Goal: Task Accomplishment & Management: Use online tool/utility

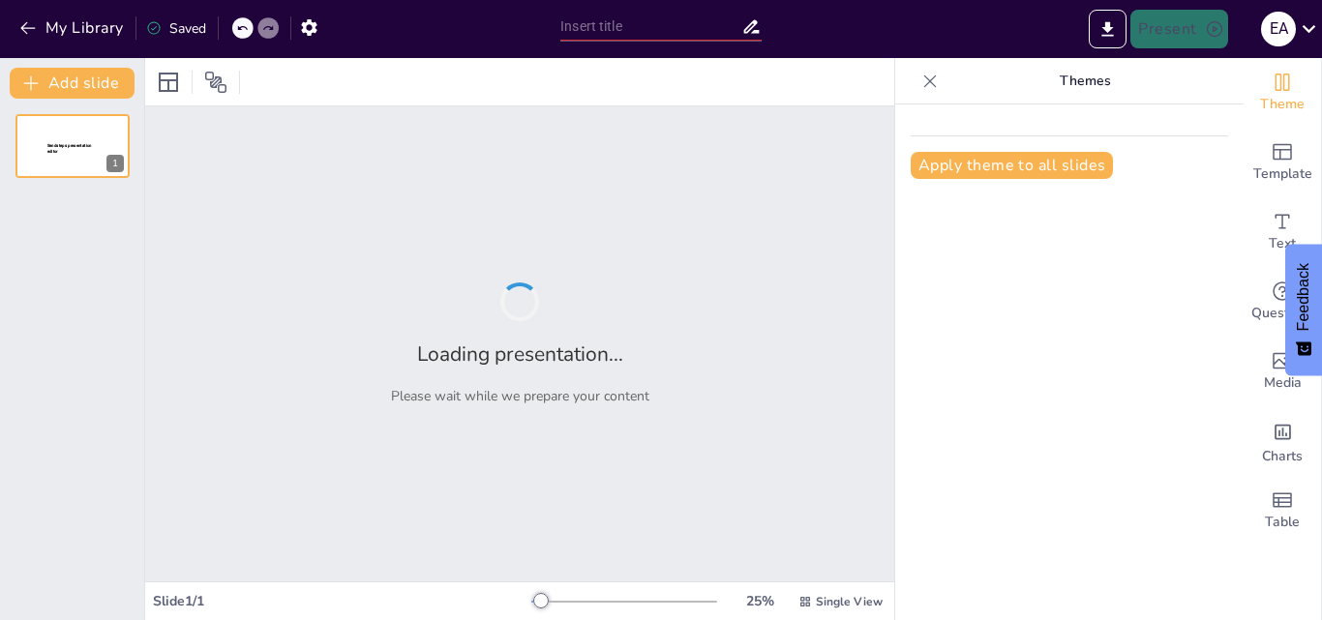
type input "Clasificación y Diferenciación de Modelos de Evaluación en Proyectos Sociocultu…"
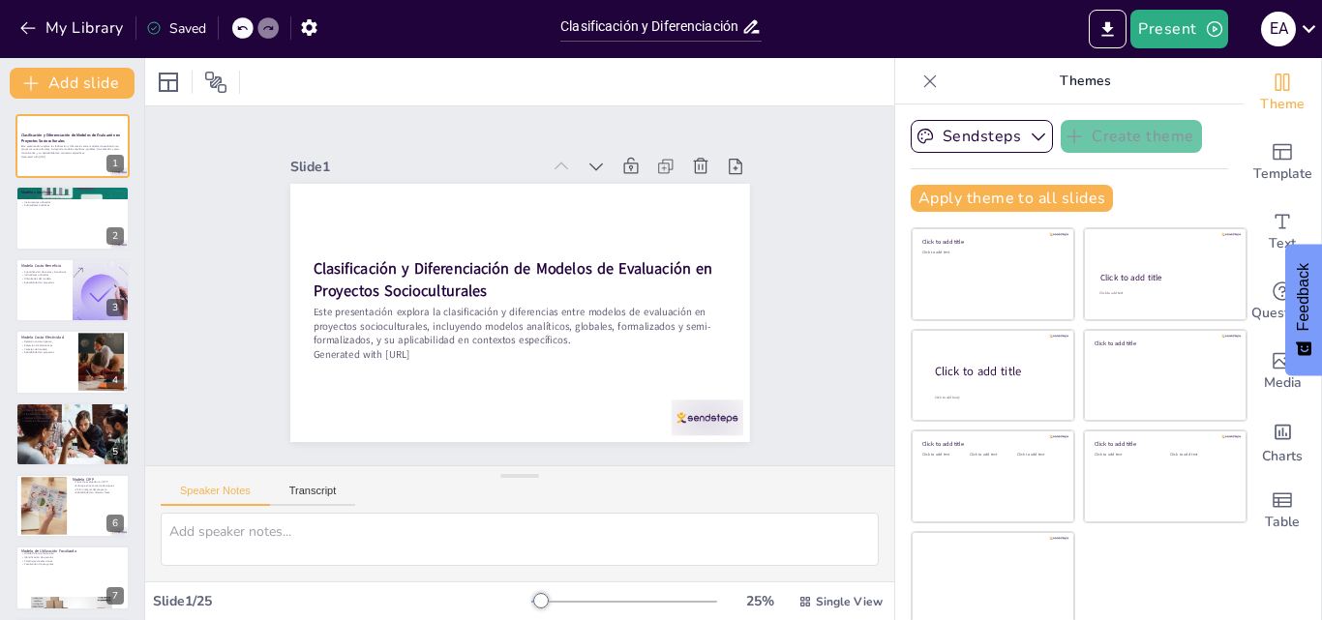
checkbox input "true"
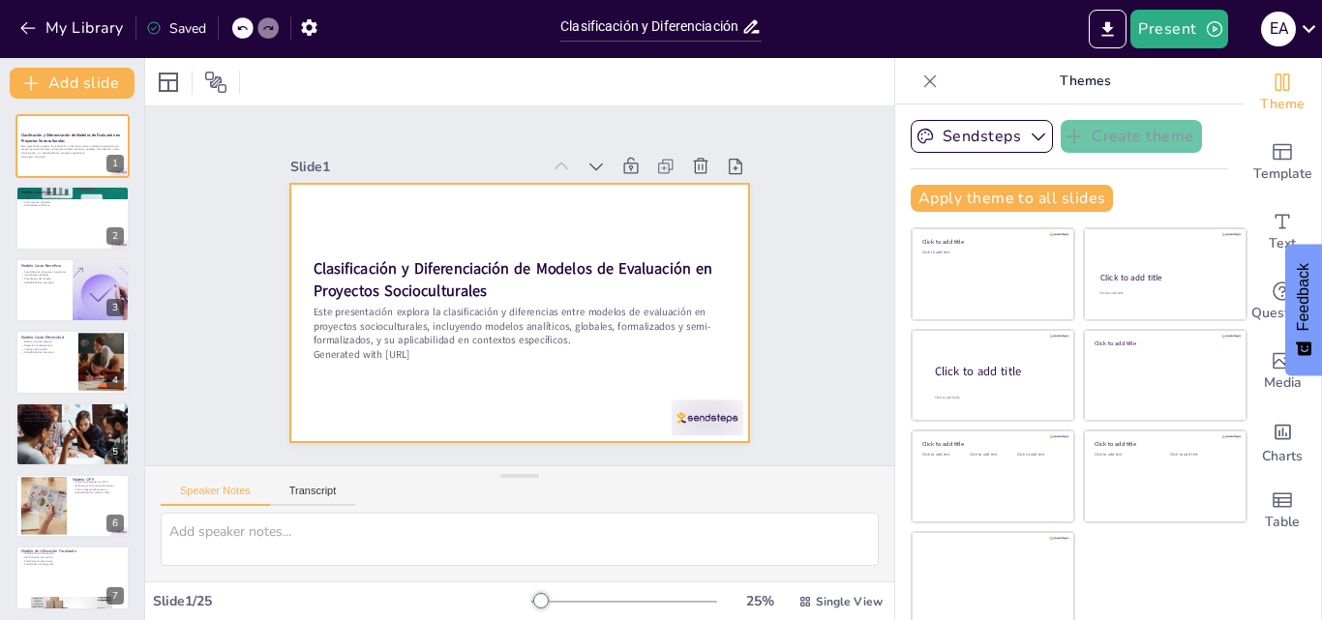
checkbox input "true"
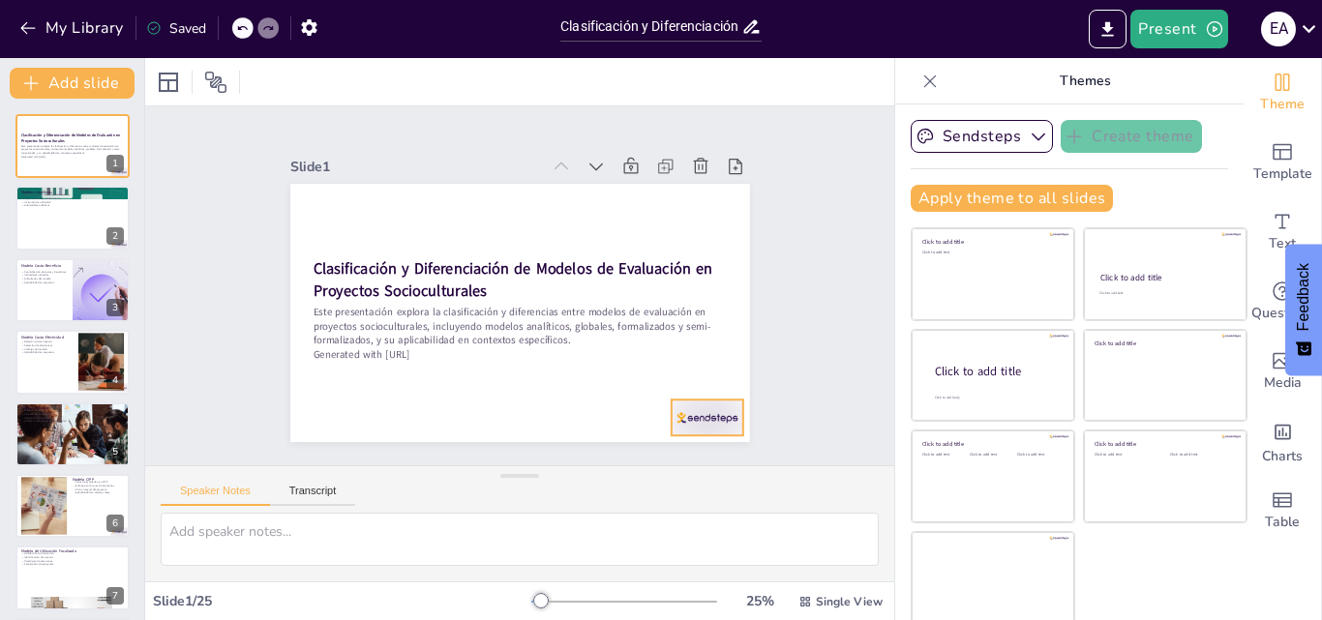
checkbox input "true"
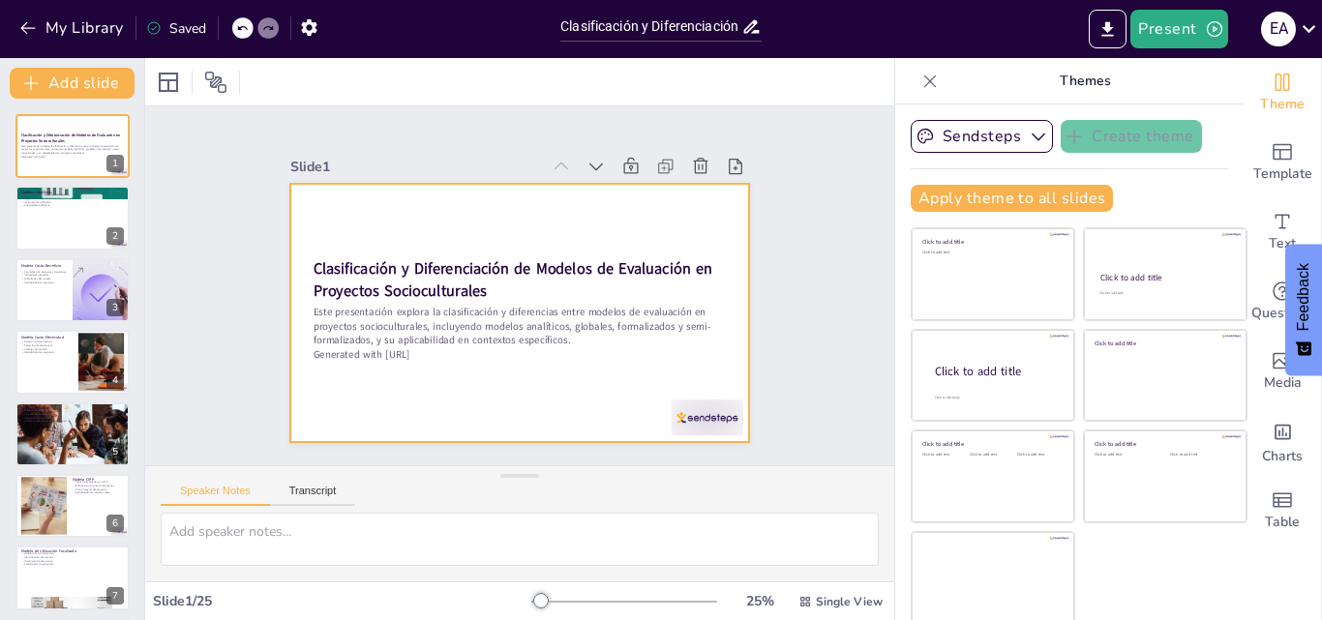
checkbox input "true"
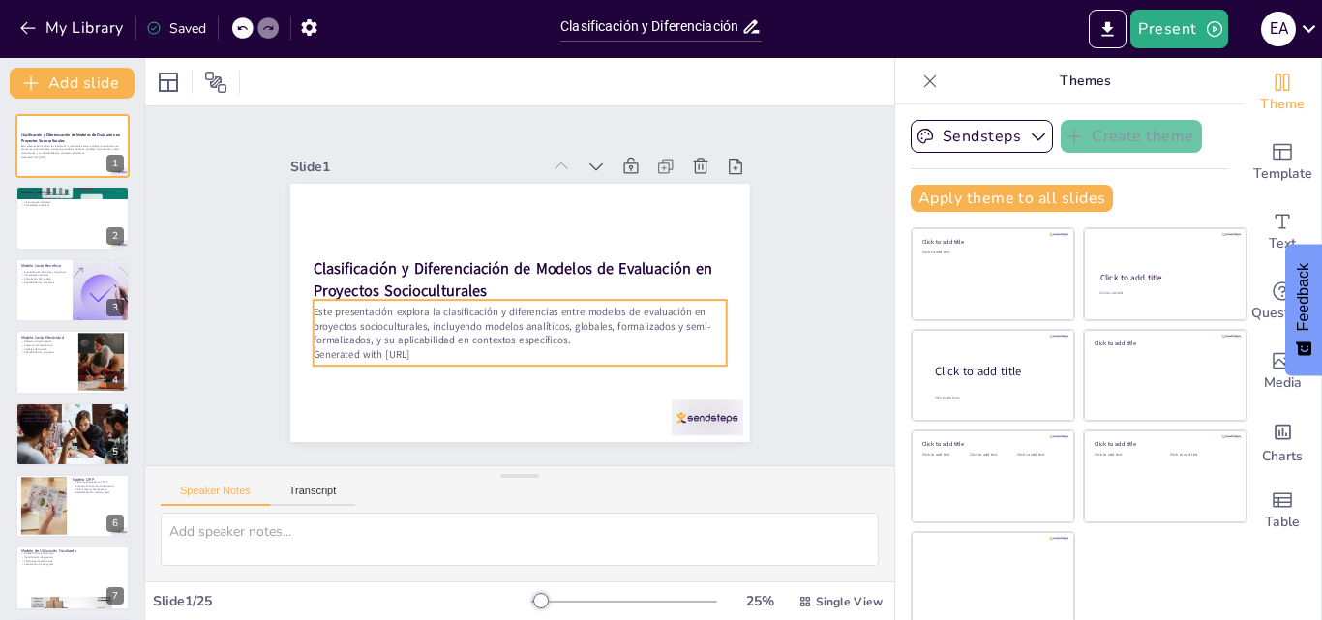
checkbox input "true"
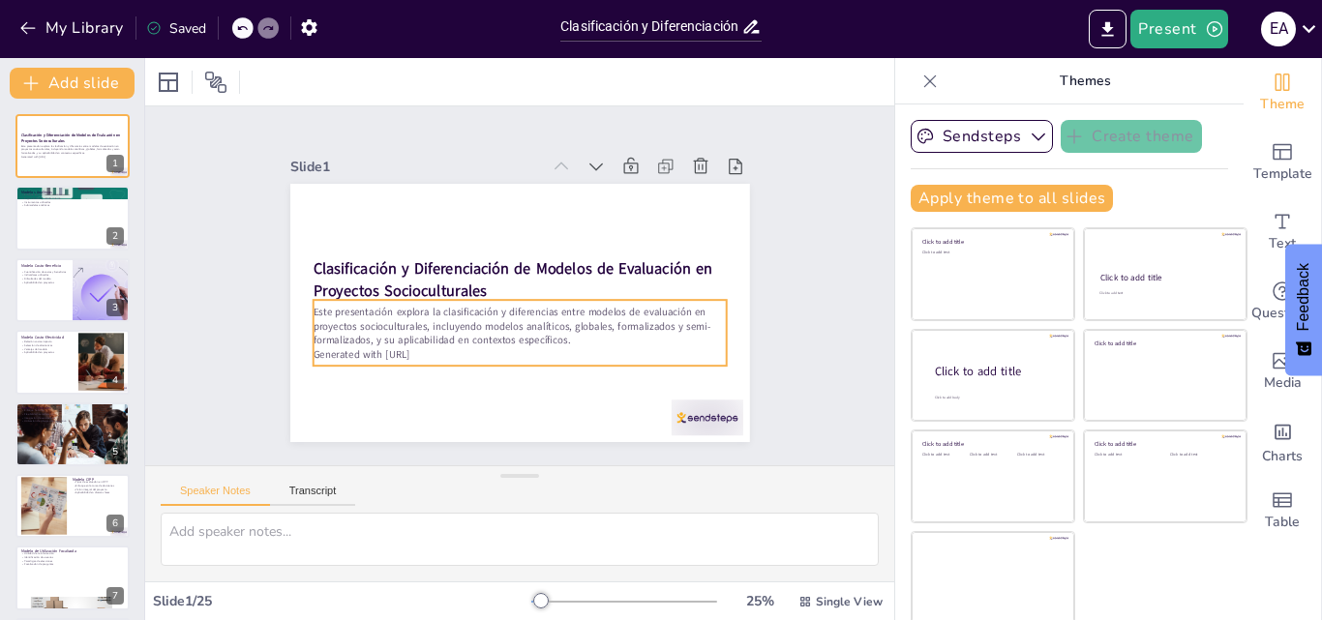
checkbox input "true"
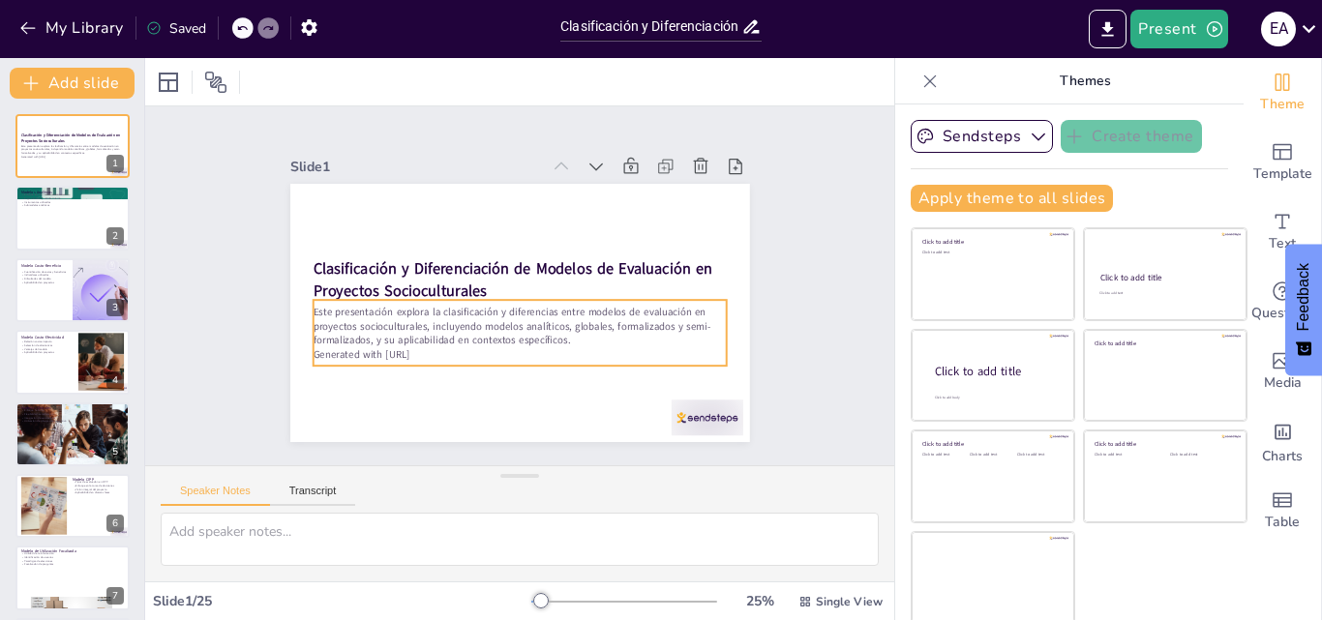
checkbox input "true"
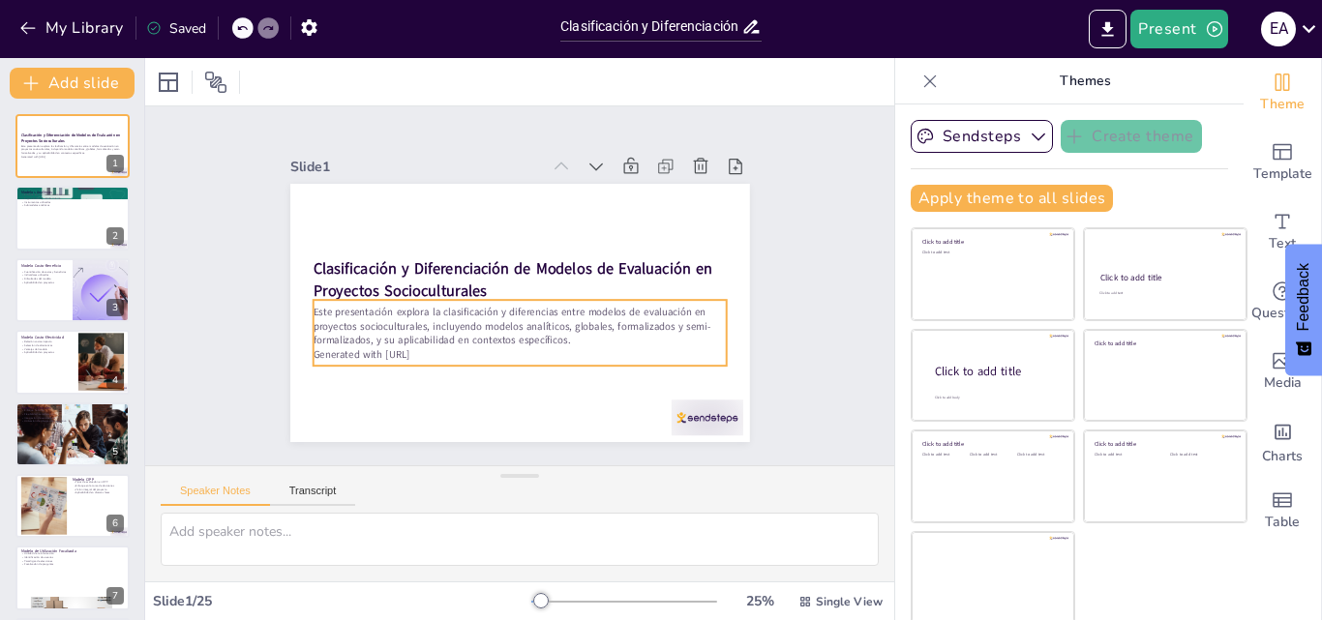
scroll to position [4, 0]
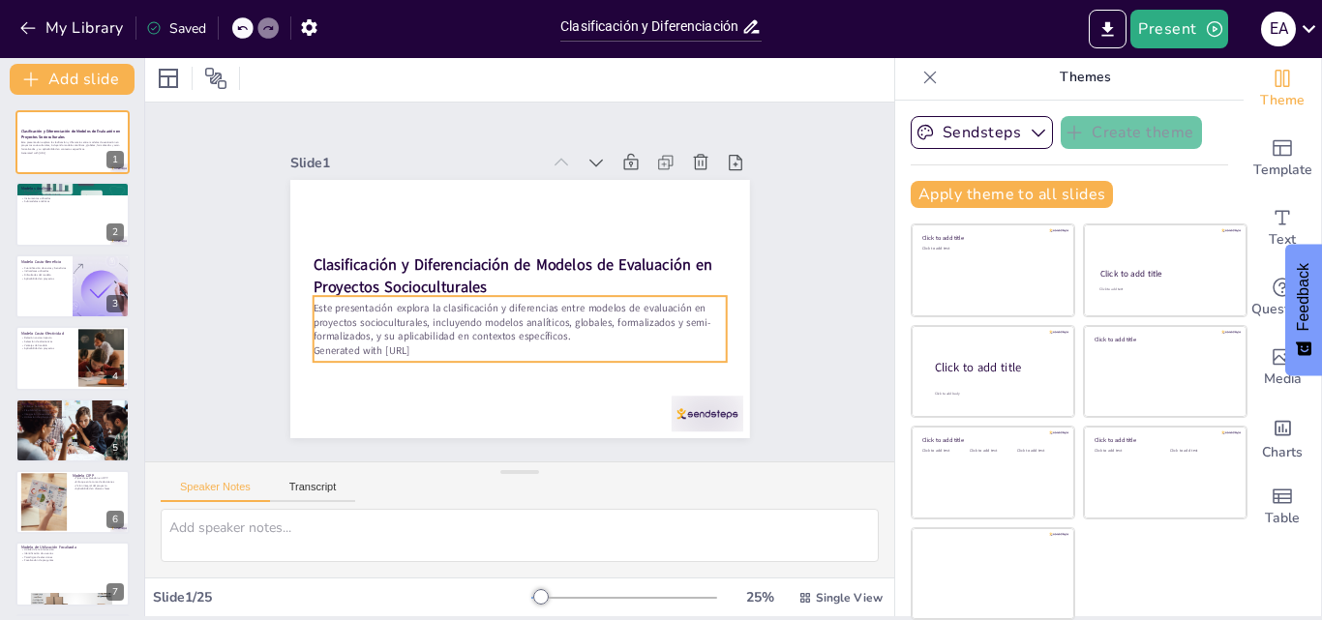
checkbox input "true"
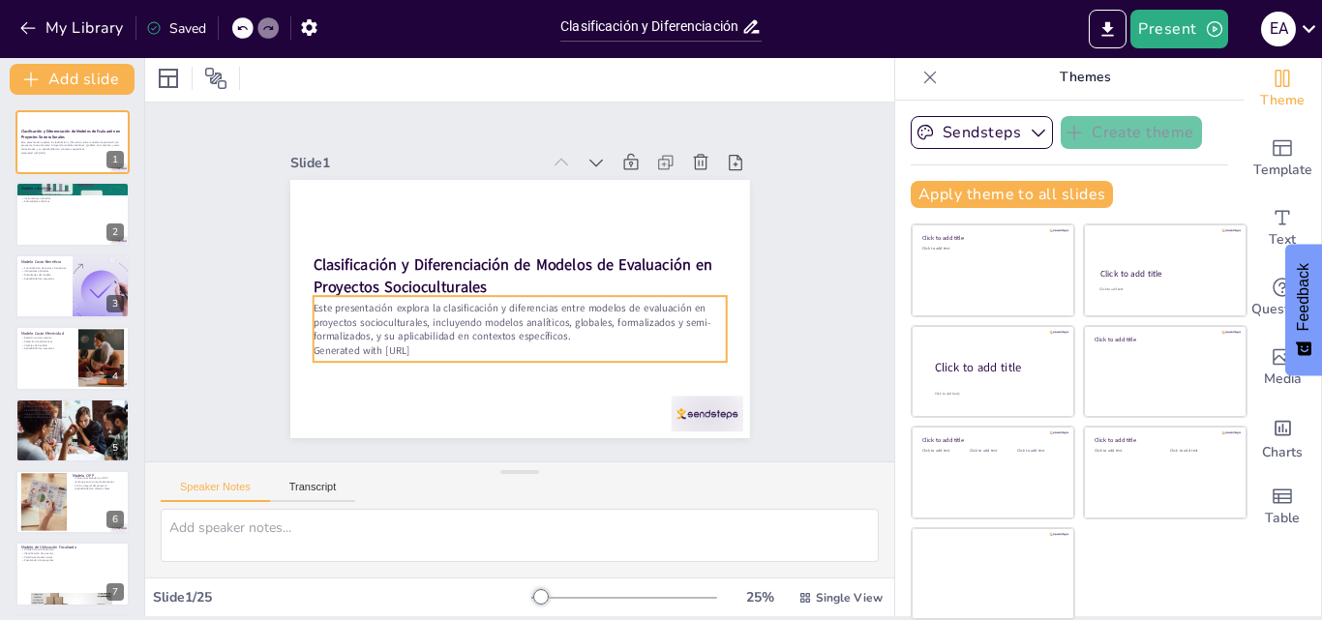
checkbox input "true"
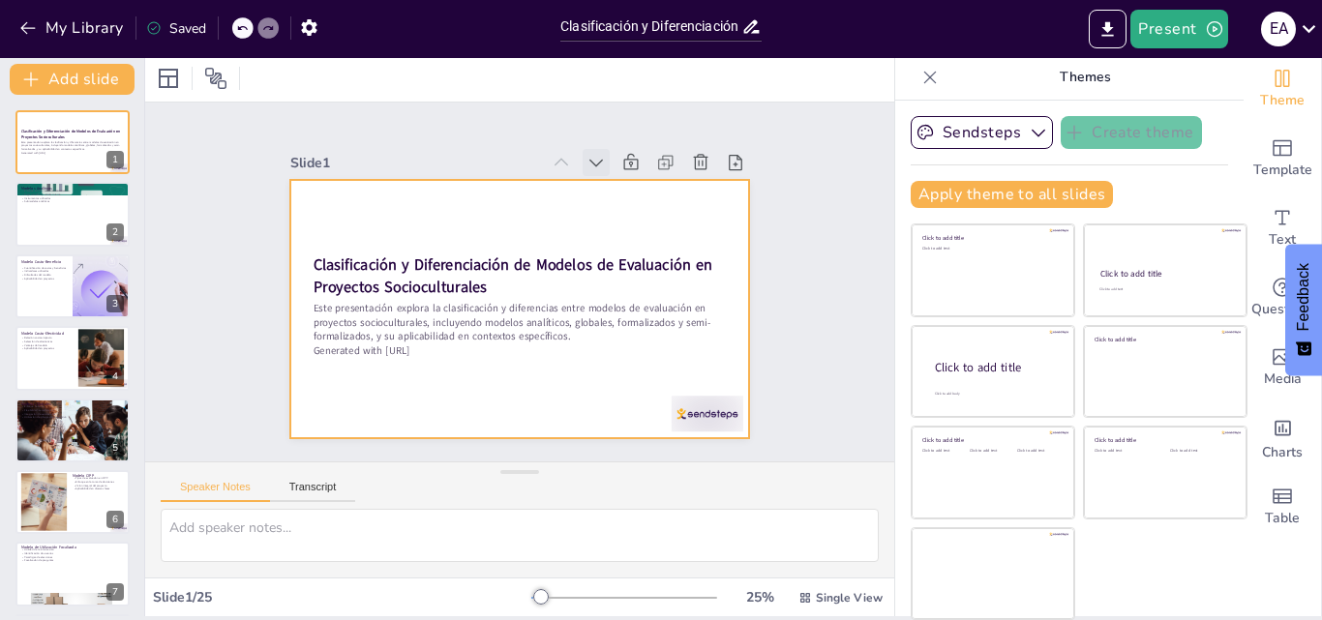
checkbox input "true"
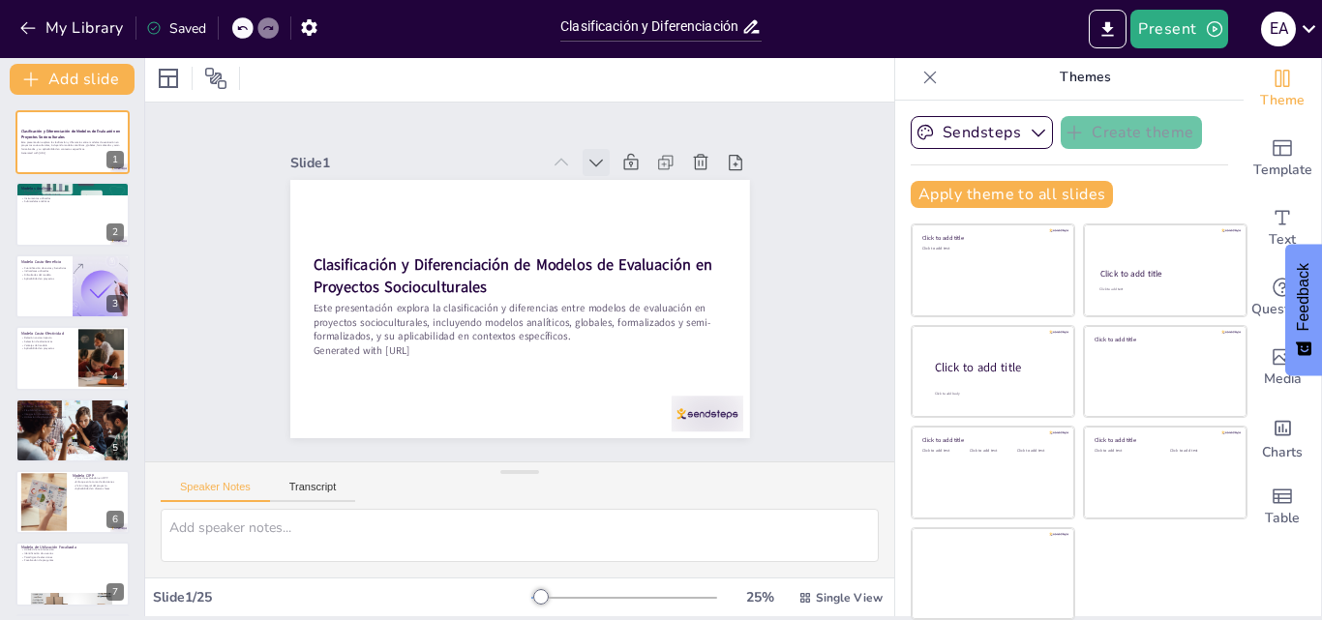
click at [608, 169] on icon at bounding box center [619, 180] width 23 height 23
checkbox input "true"
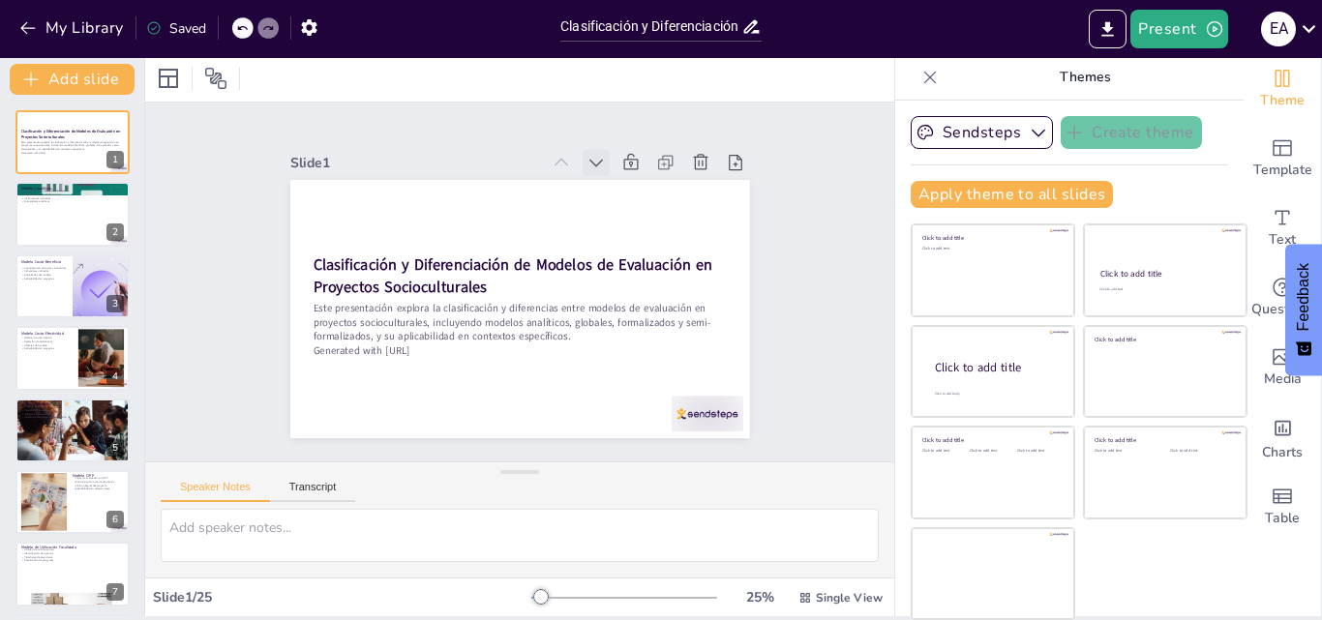
checkbox input "true"
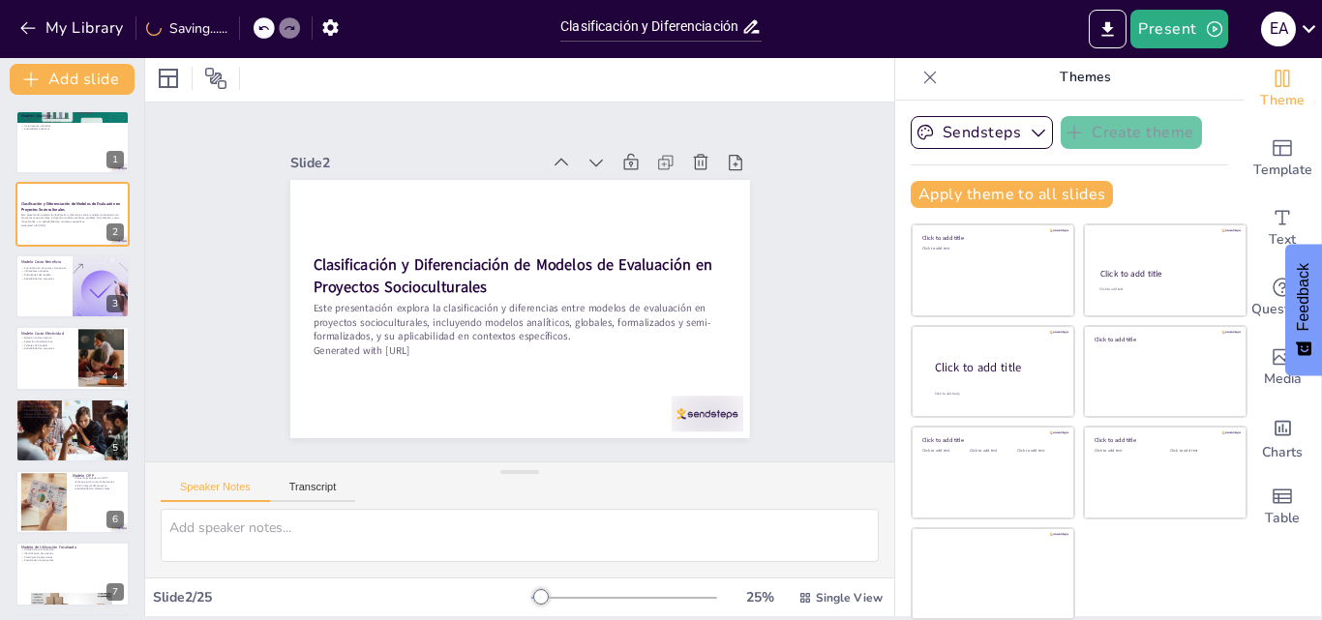
click at [586, 153] on icon at bounding box center [595, 162] width 19 height 19
checkbox input "true"
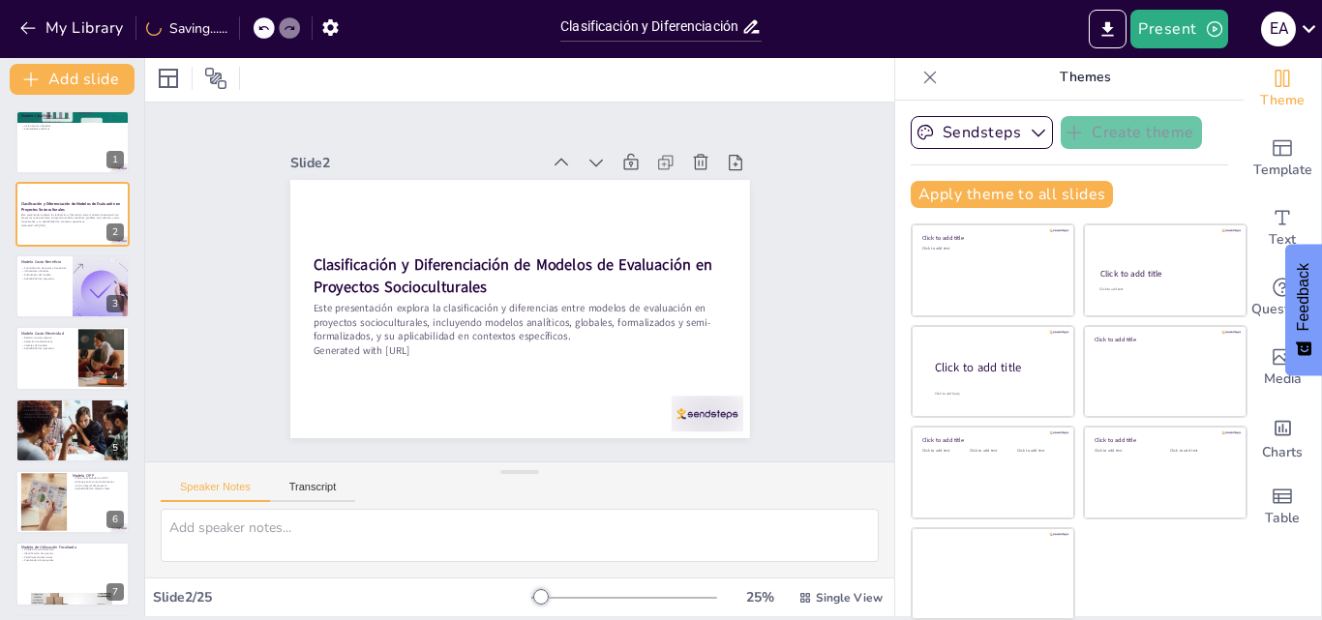
checkbox input "true"
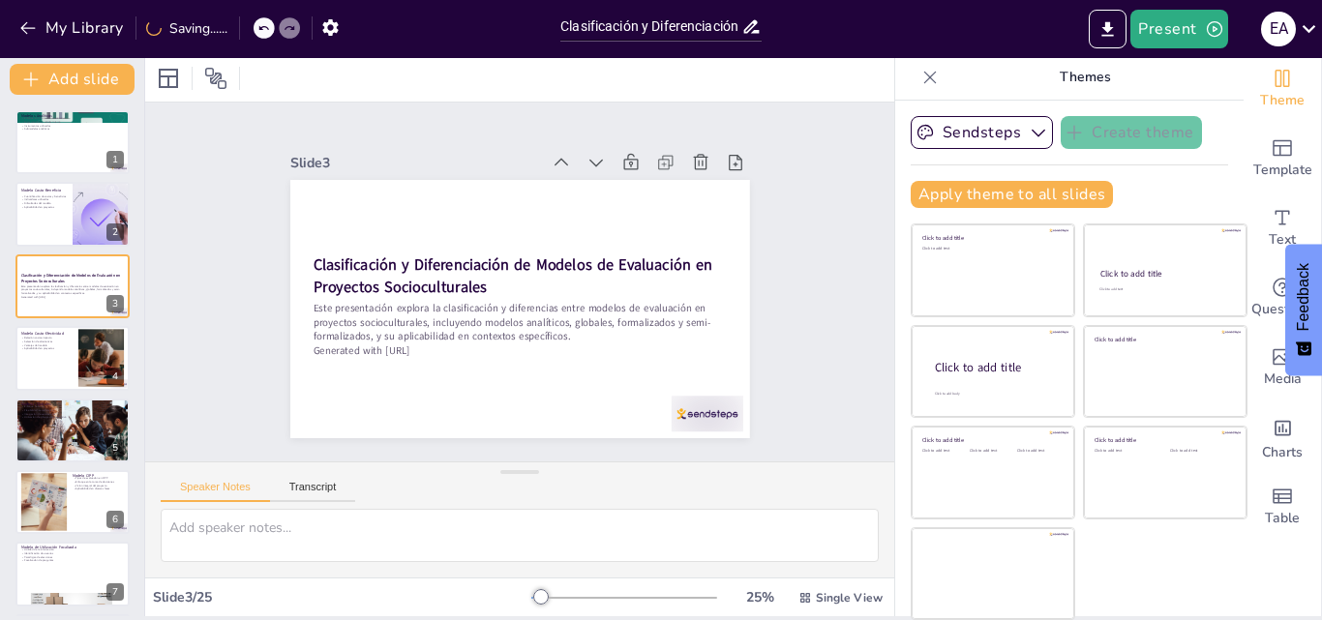
checkbox input "true"
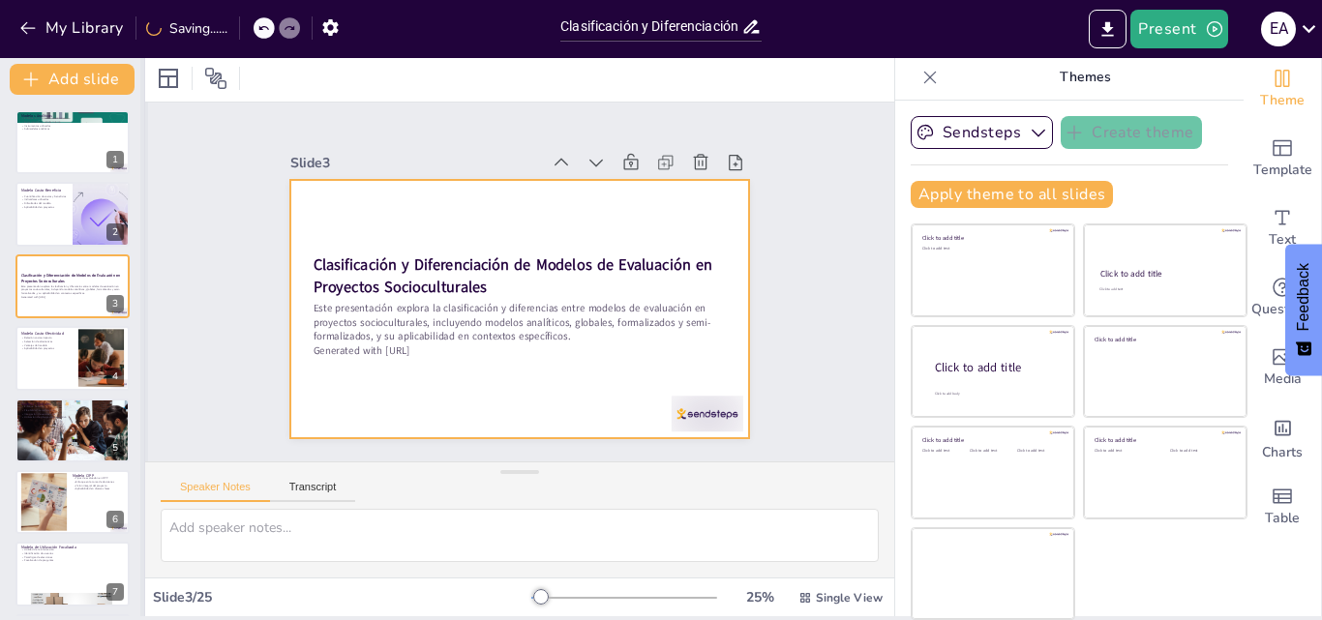
checkbox input "true"
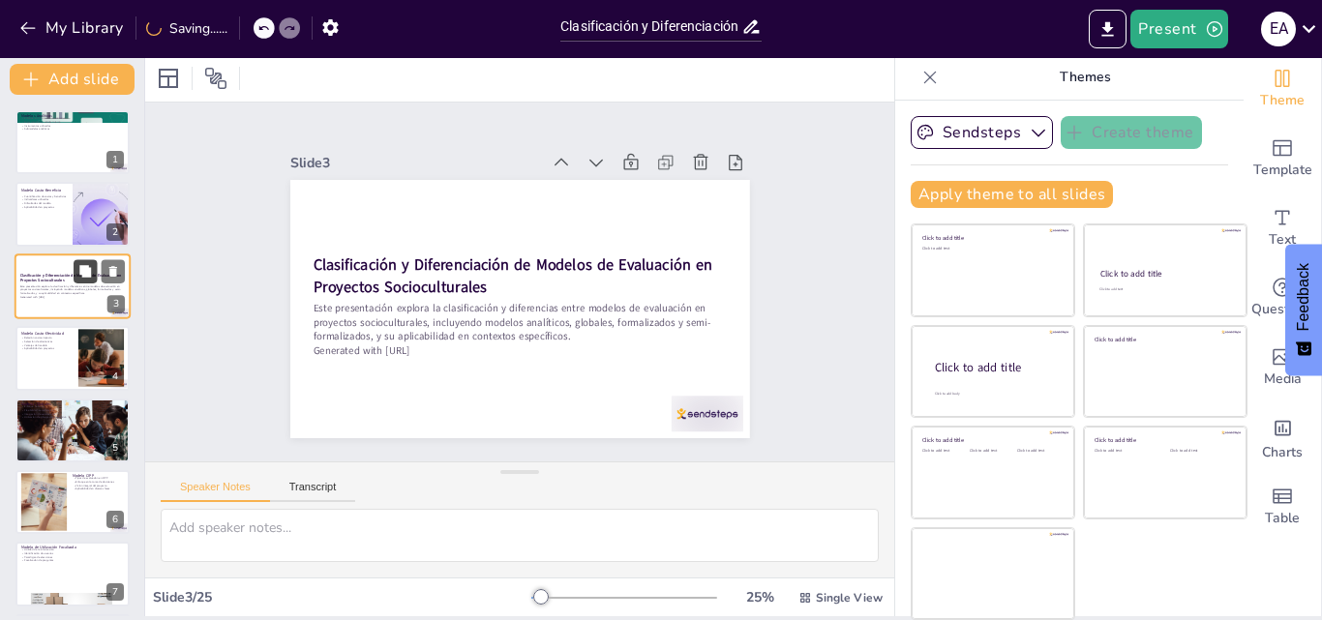
checkbox input "true"
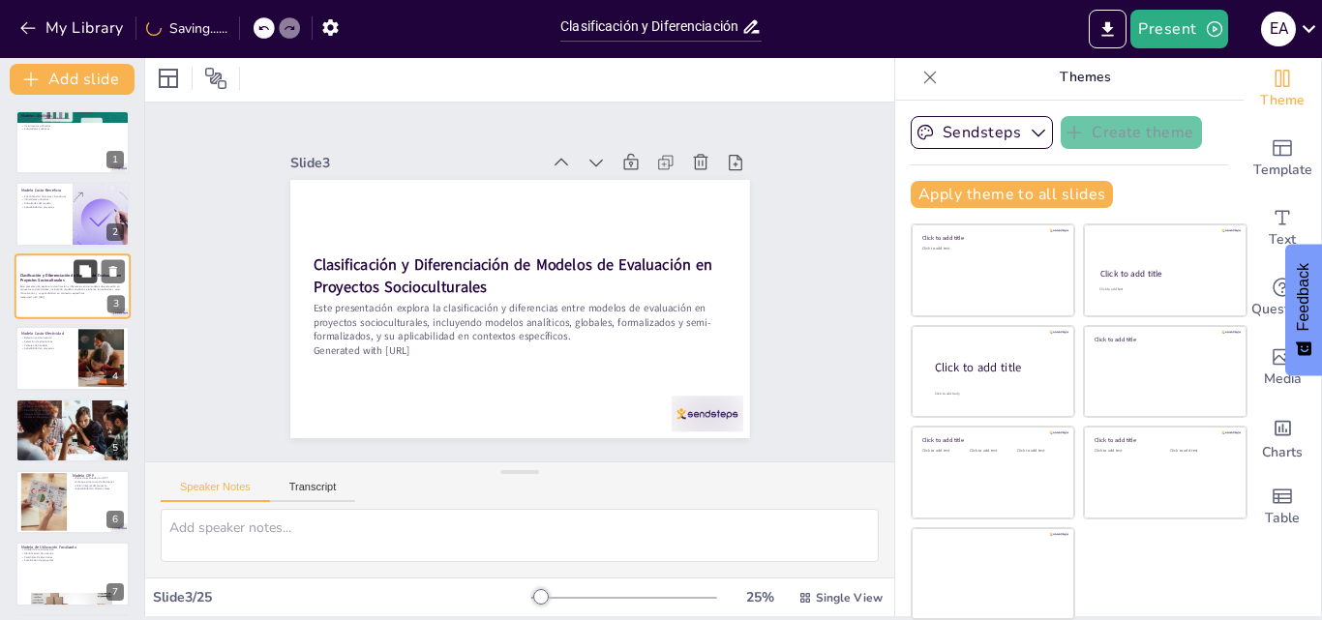
checkbox input "true"
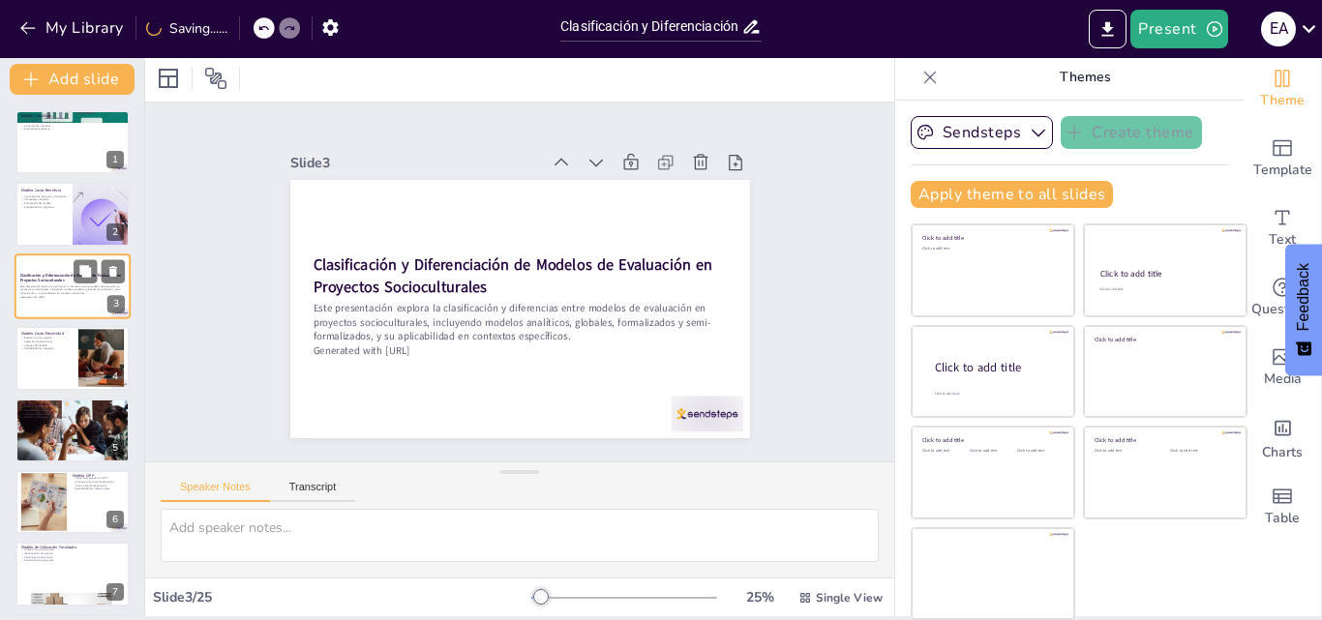
checkbox input "true"
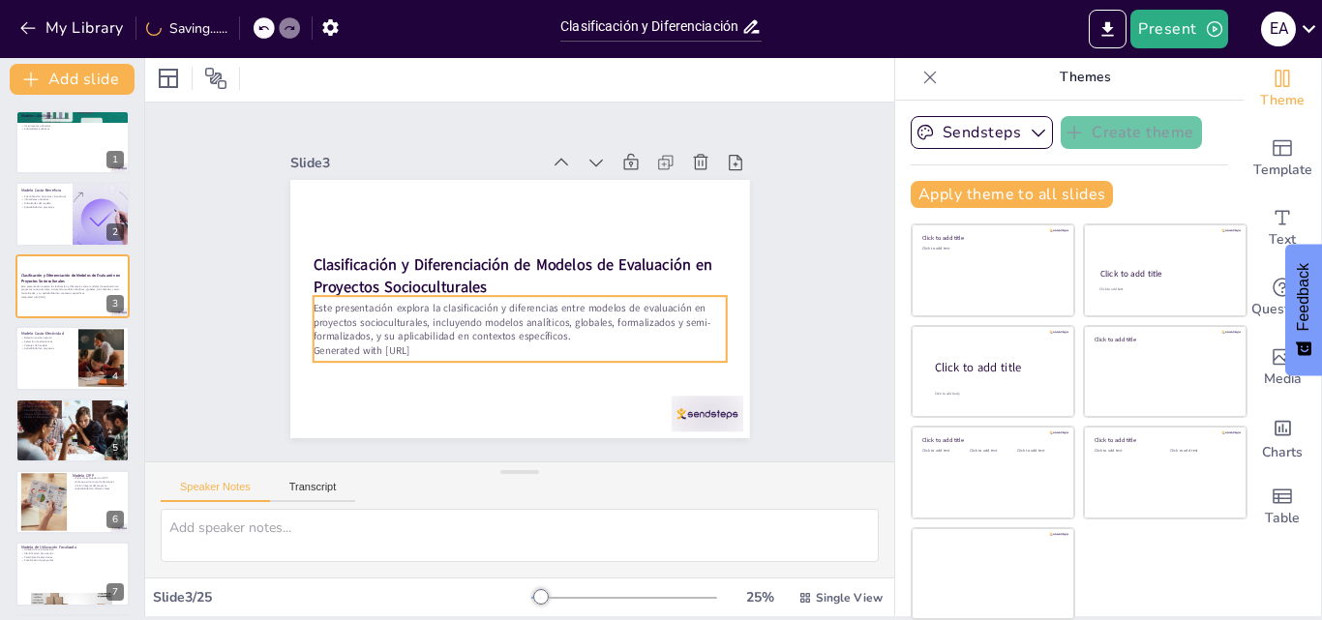
checkbox input "true"
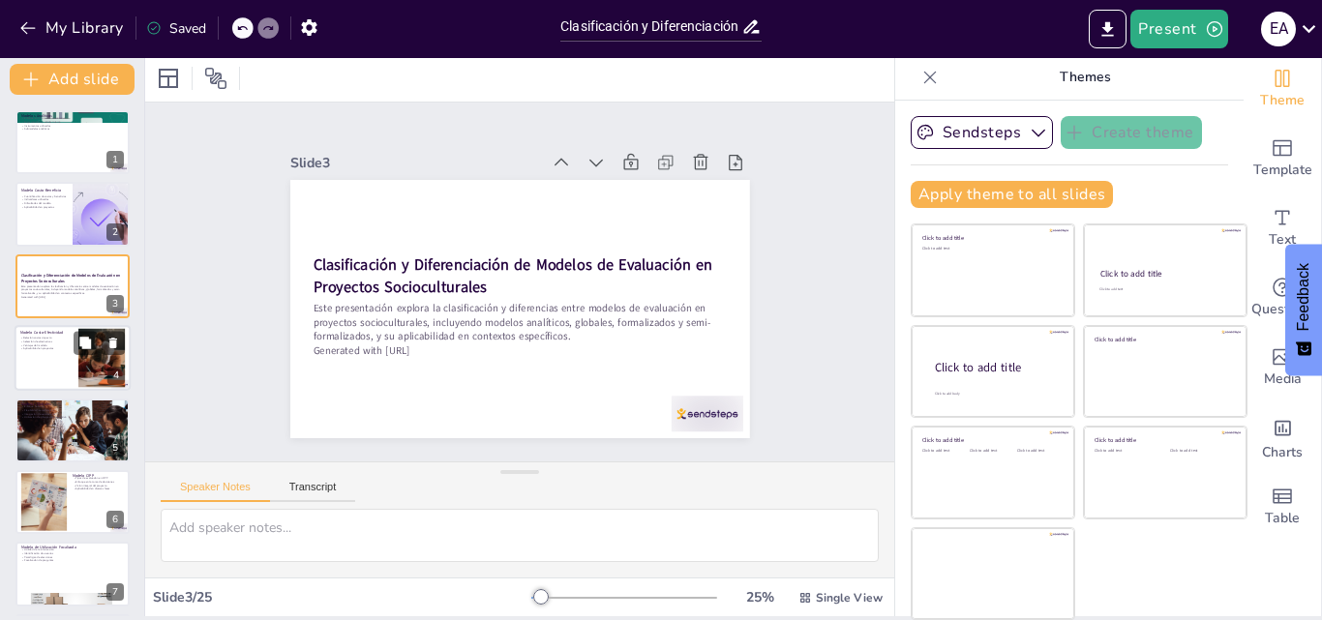
checkbox input "true"
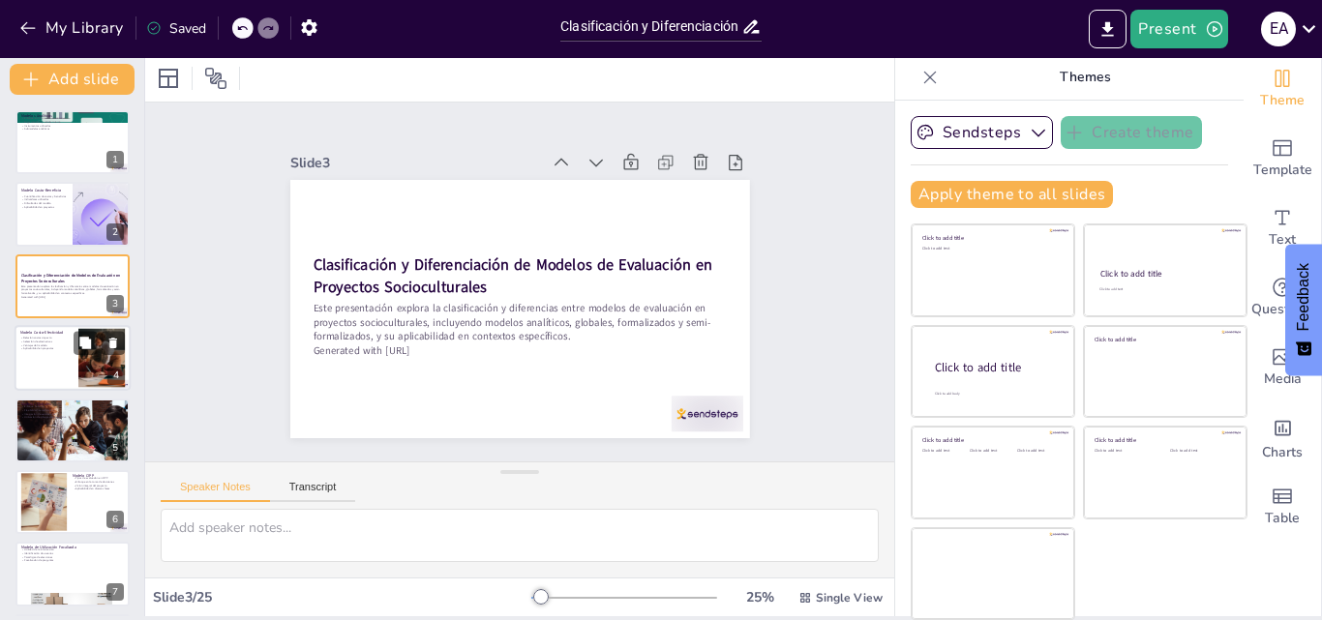
checkbox input "true"
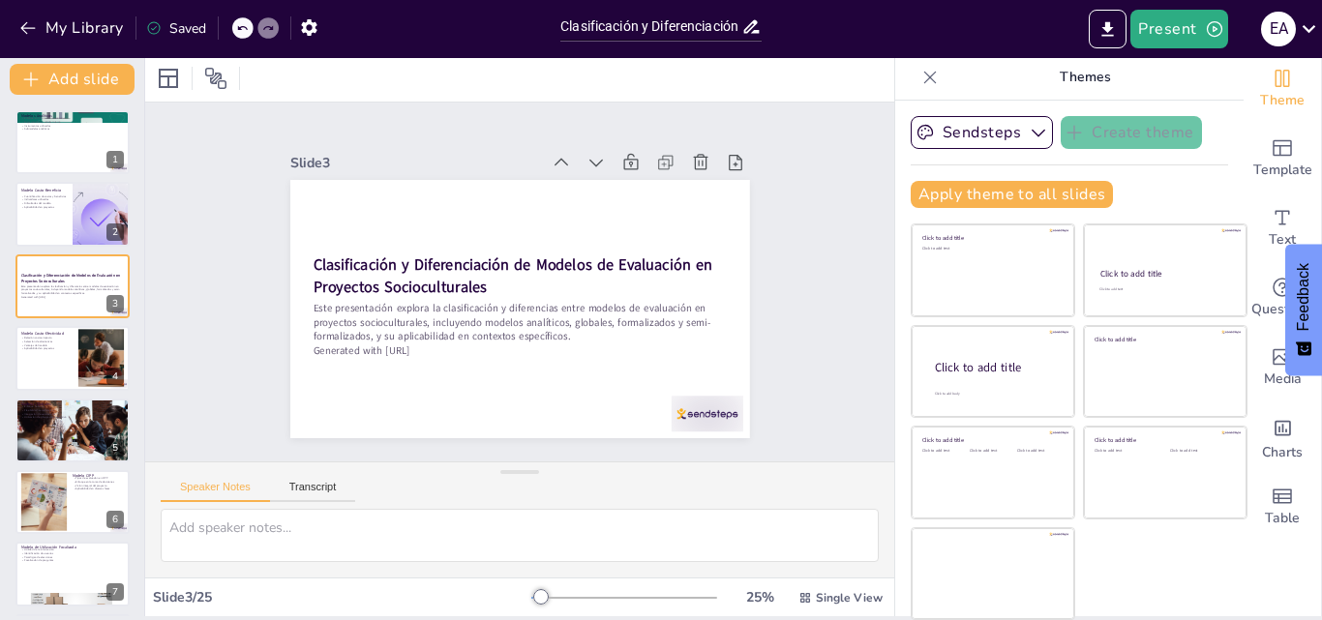
checkbox input "true"
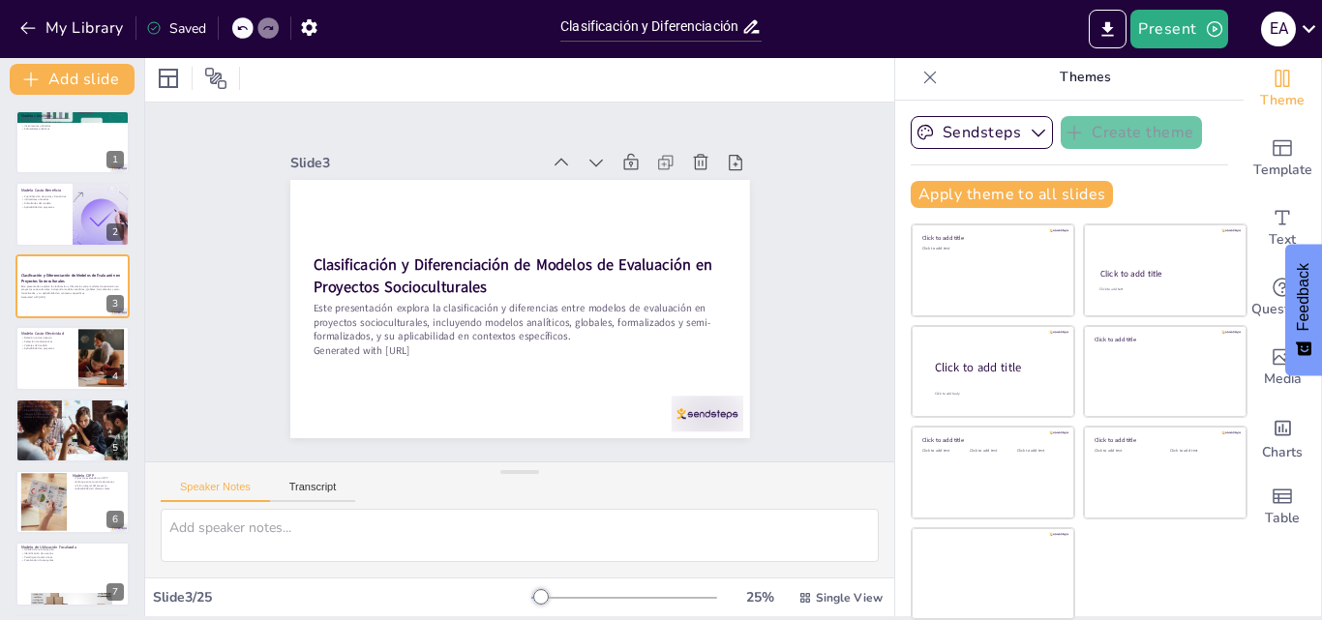
checkbox input "true"
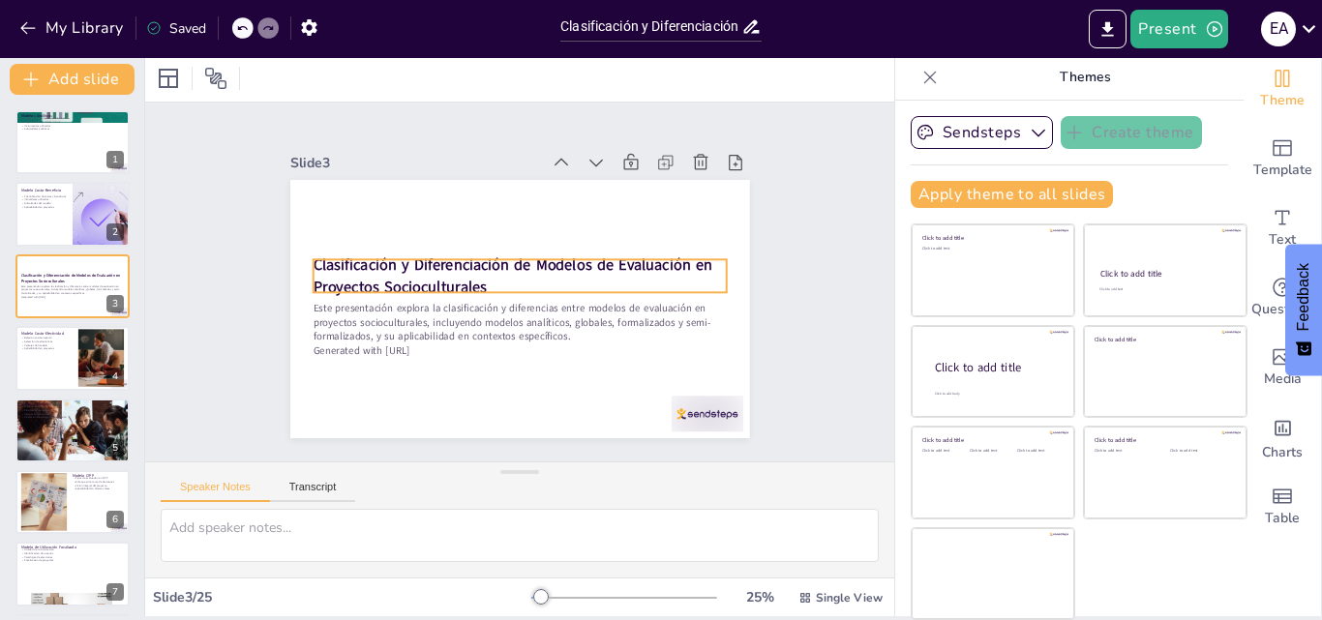
checkbox input "true"
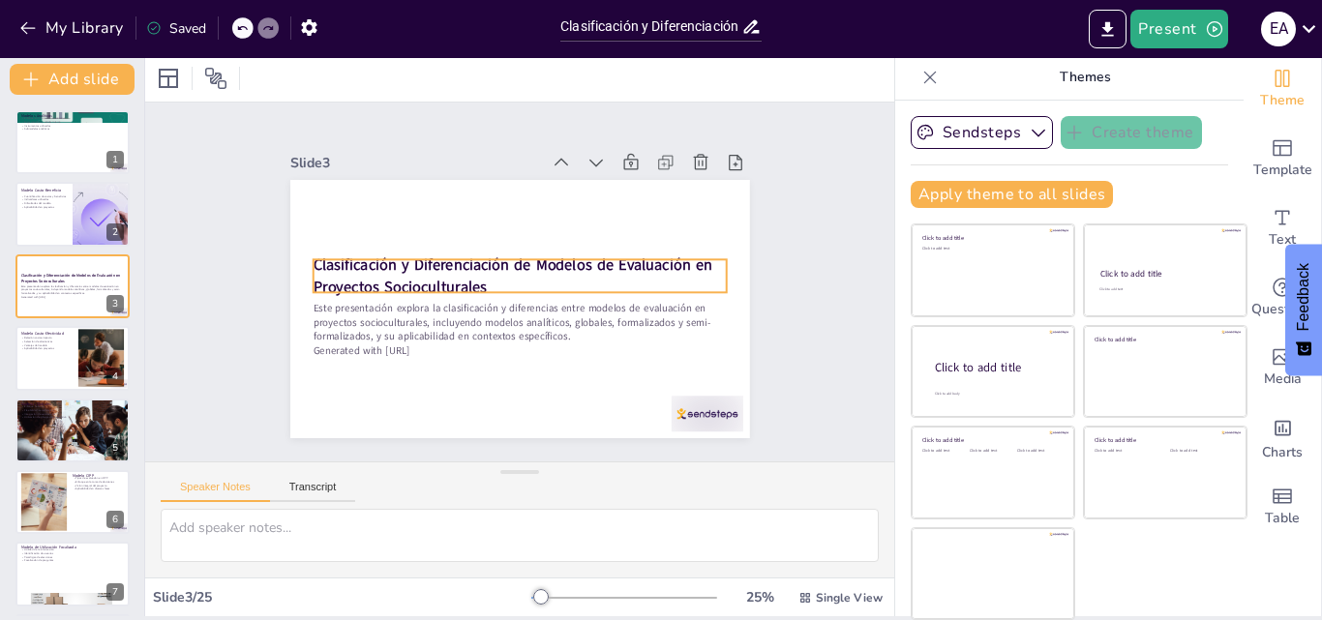
checkbox input "true"
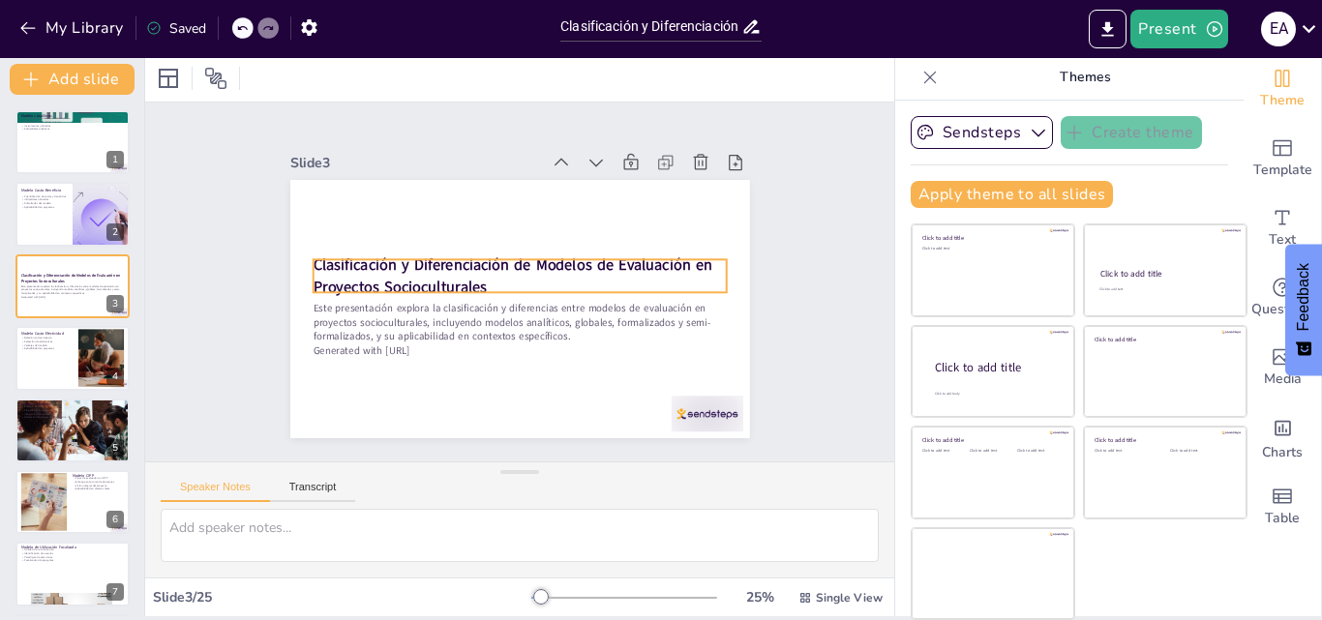
checkbox input "true"
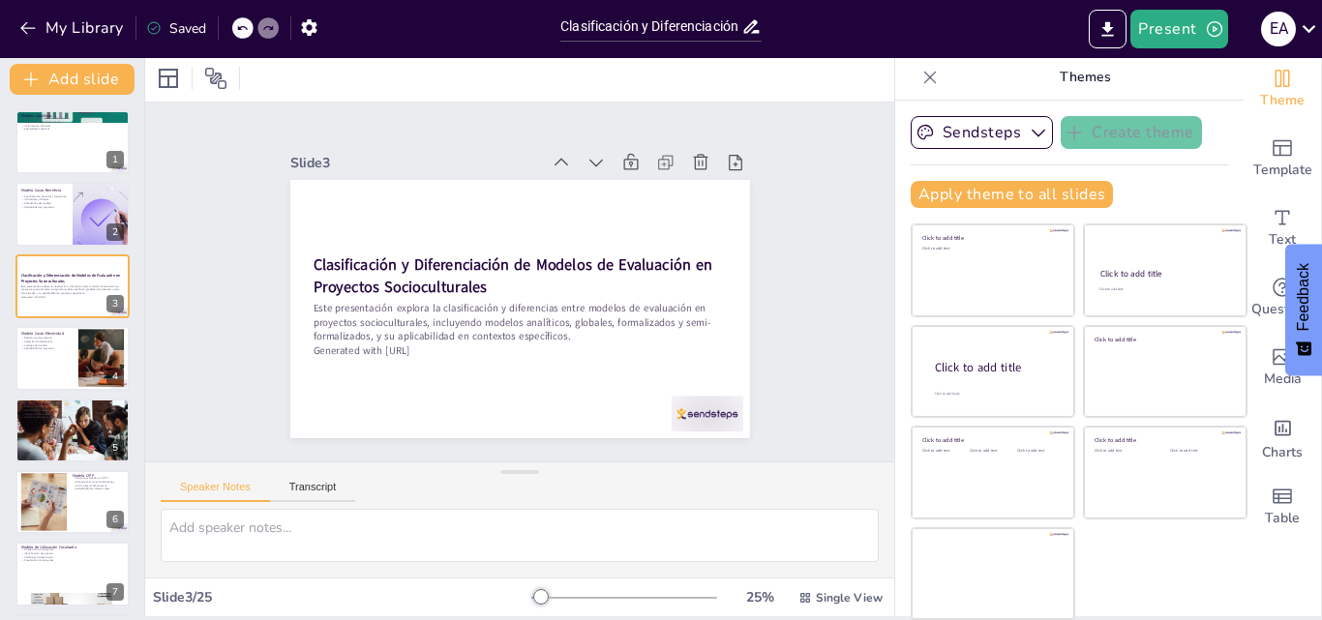
checkbox input "true"
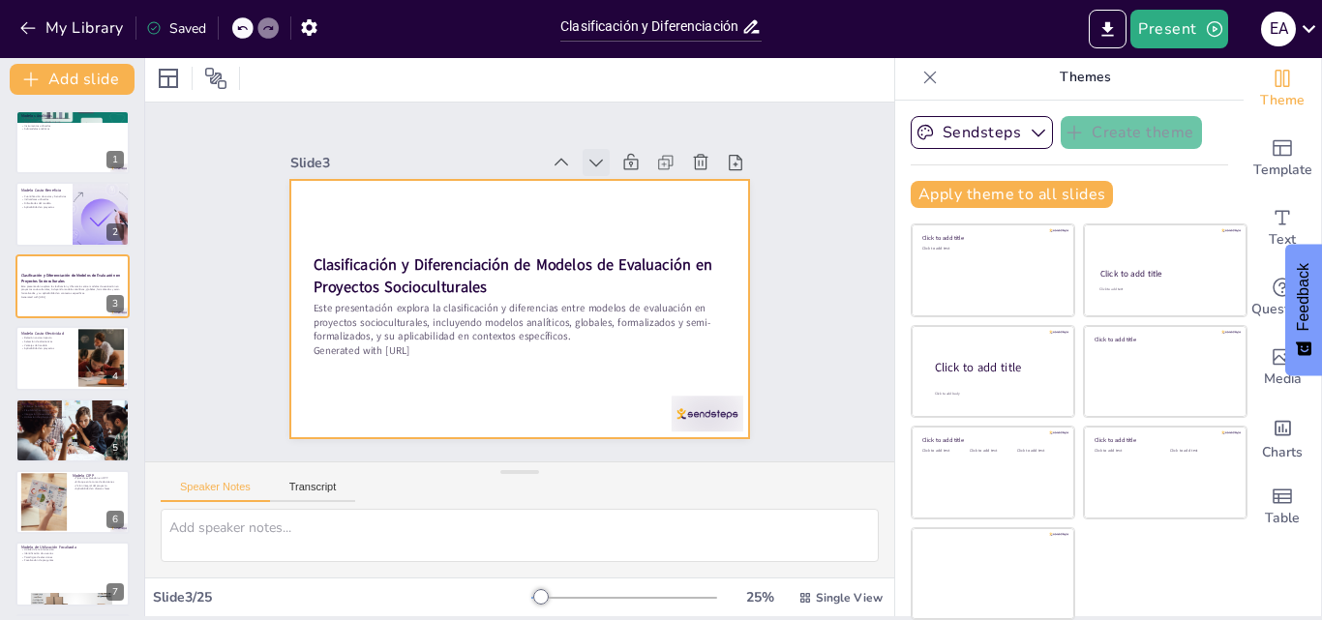
checkbox input "true"
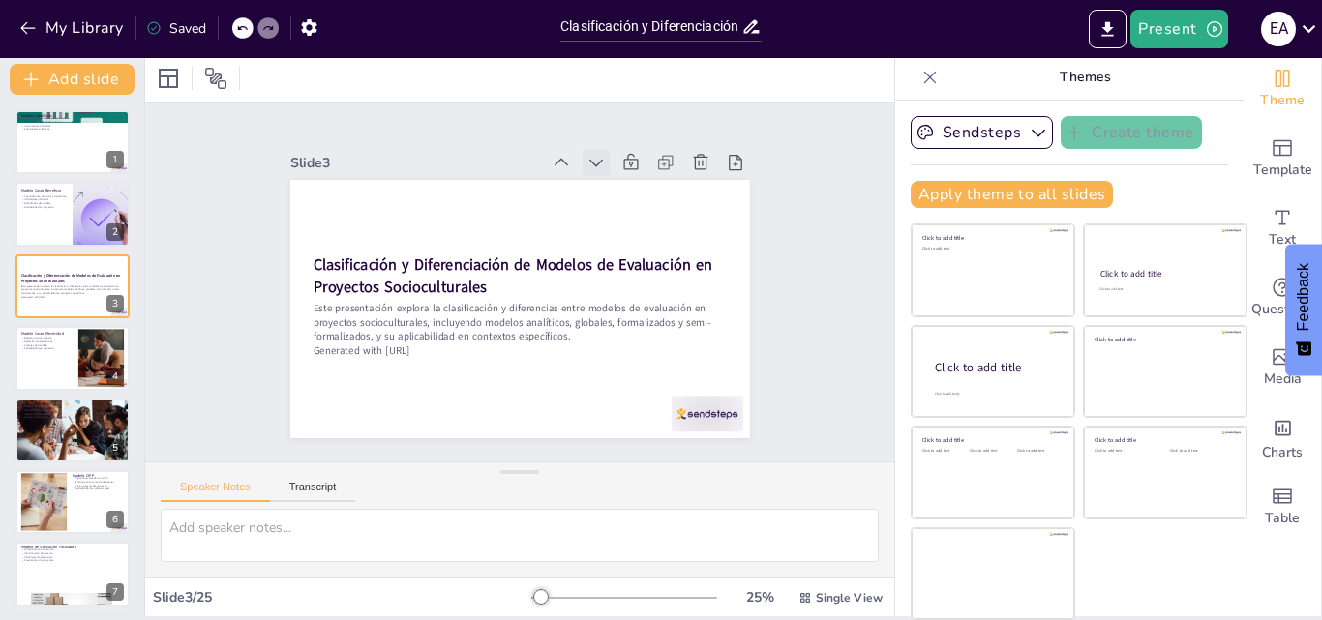
click at [647, 325] on icon at bounding box center [652, 332] width 10 height 15
checkbox input "true"
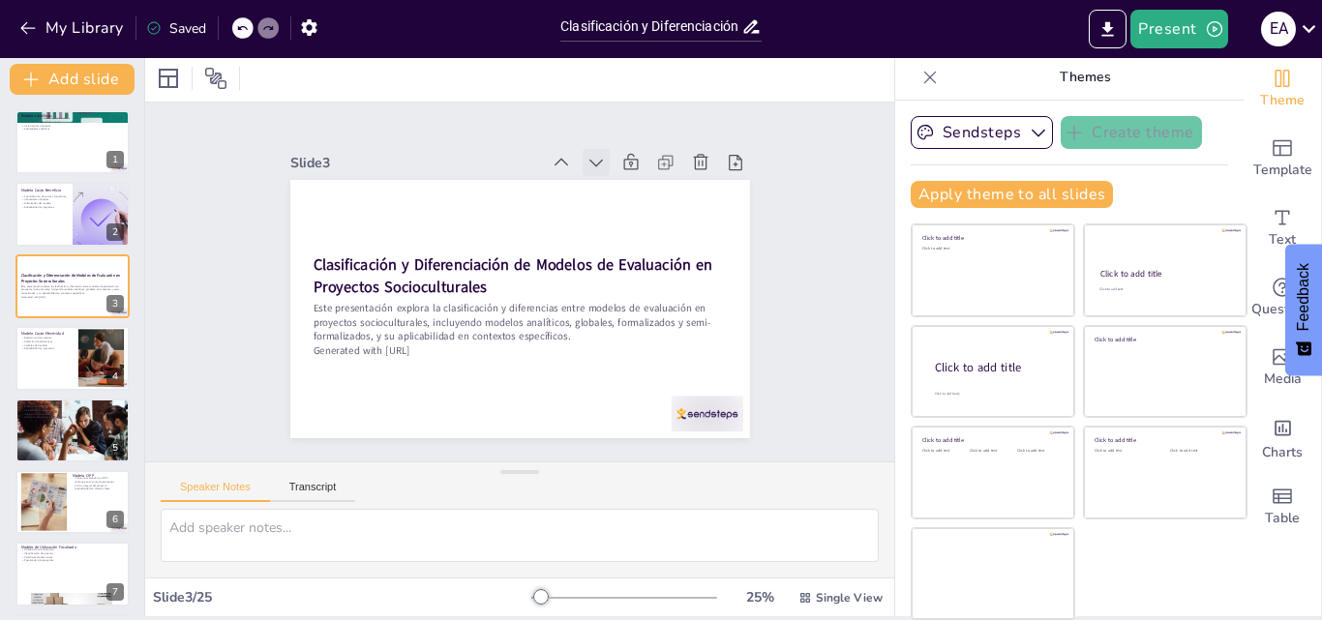
checkbox input "true"
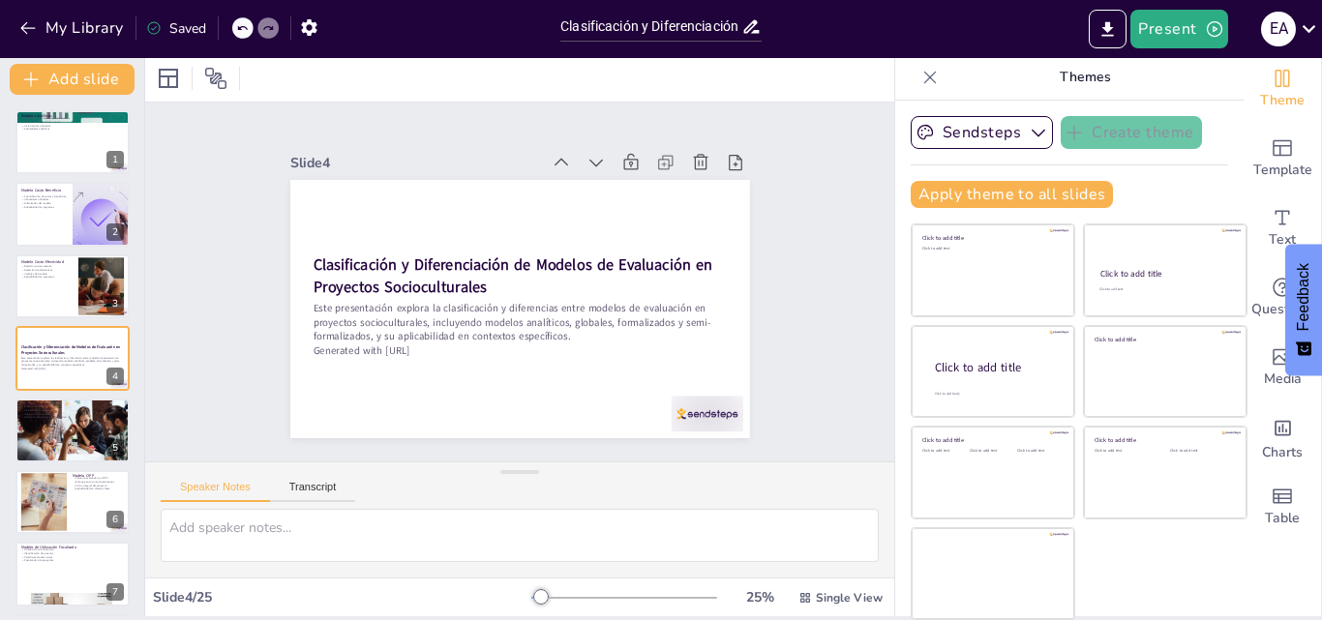
click at [649, 238] on icon at bounding box center [656, 245] width 15 height 15
checkbox input "true"
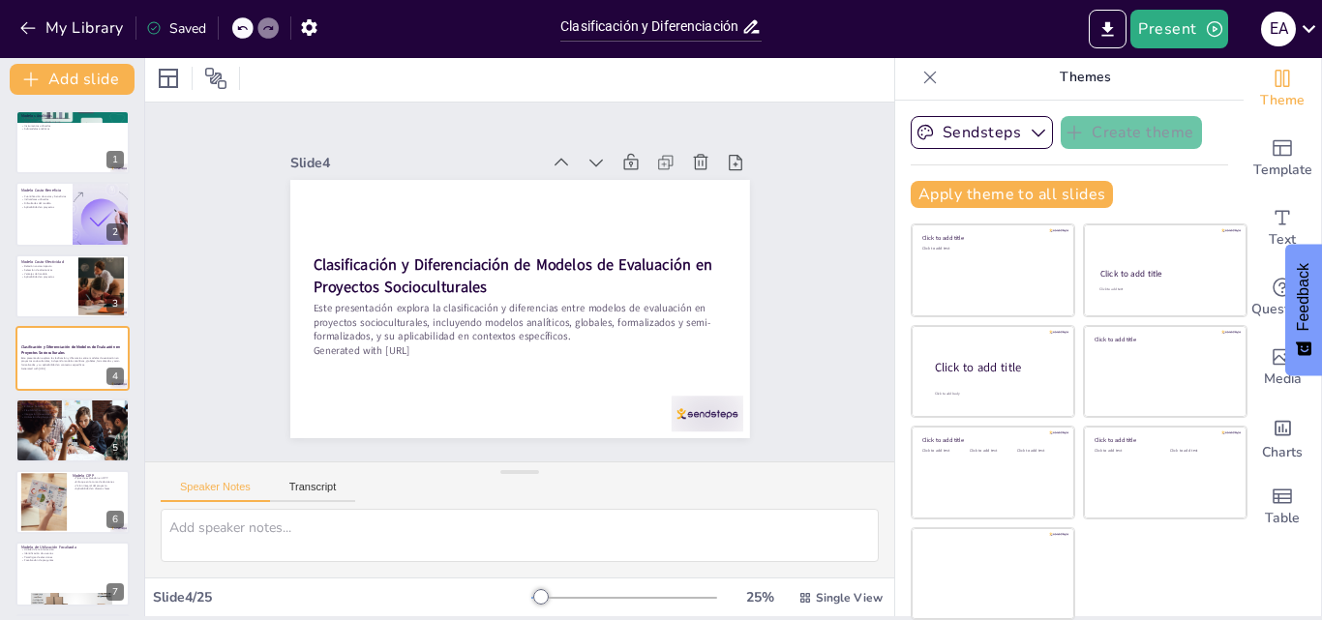
checkbox input "true"
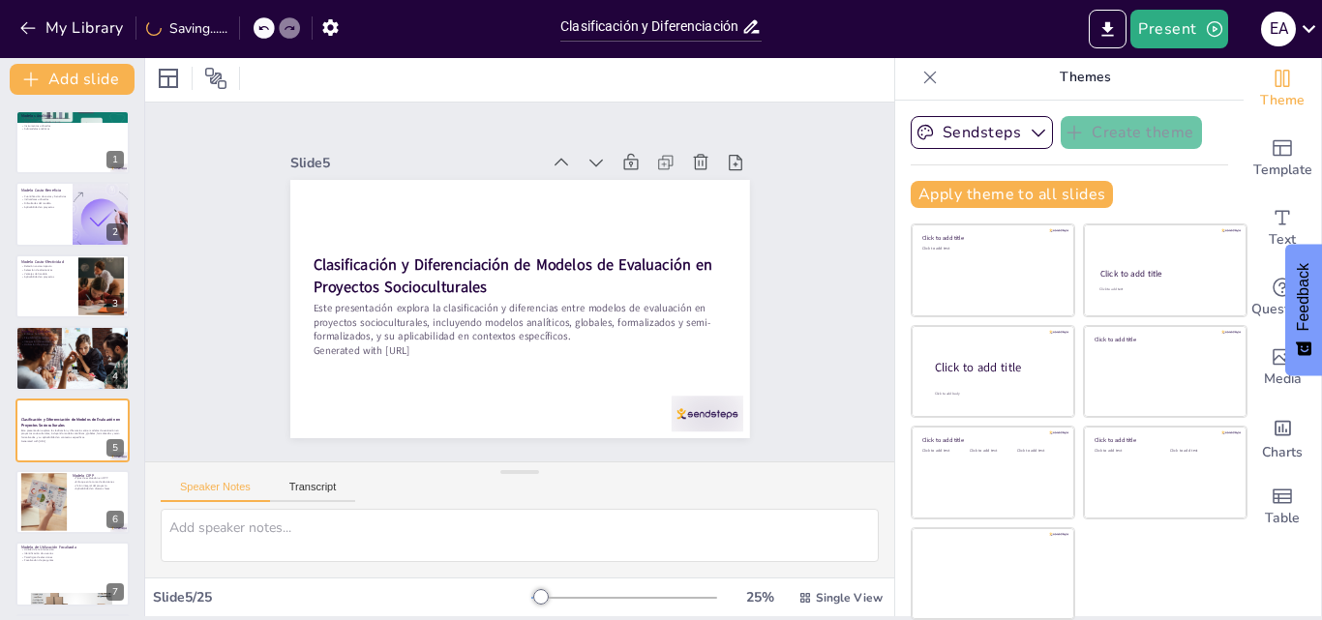
checkbox input "true"
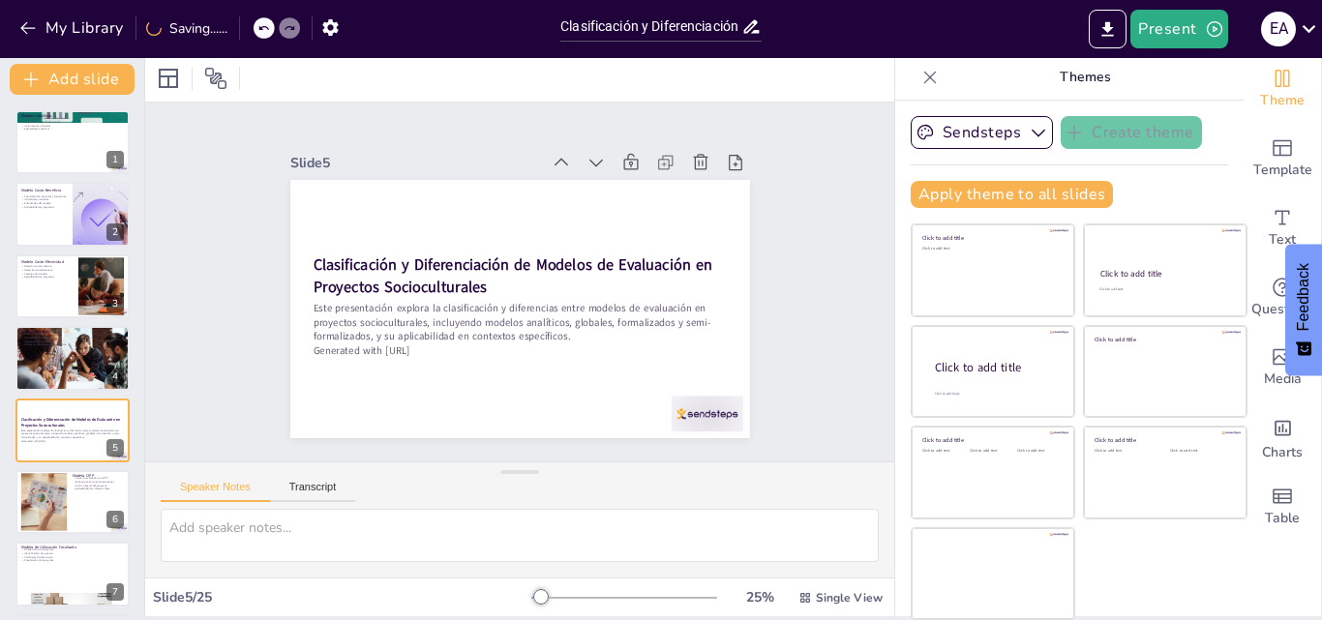
checkbox input "true"
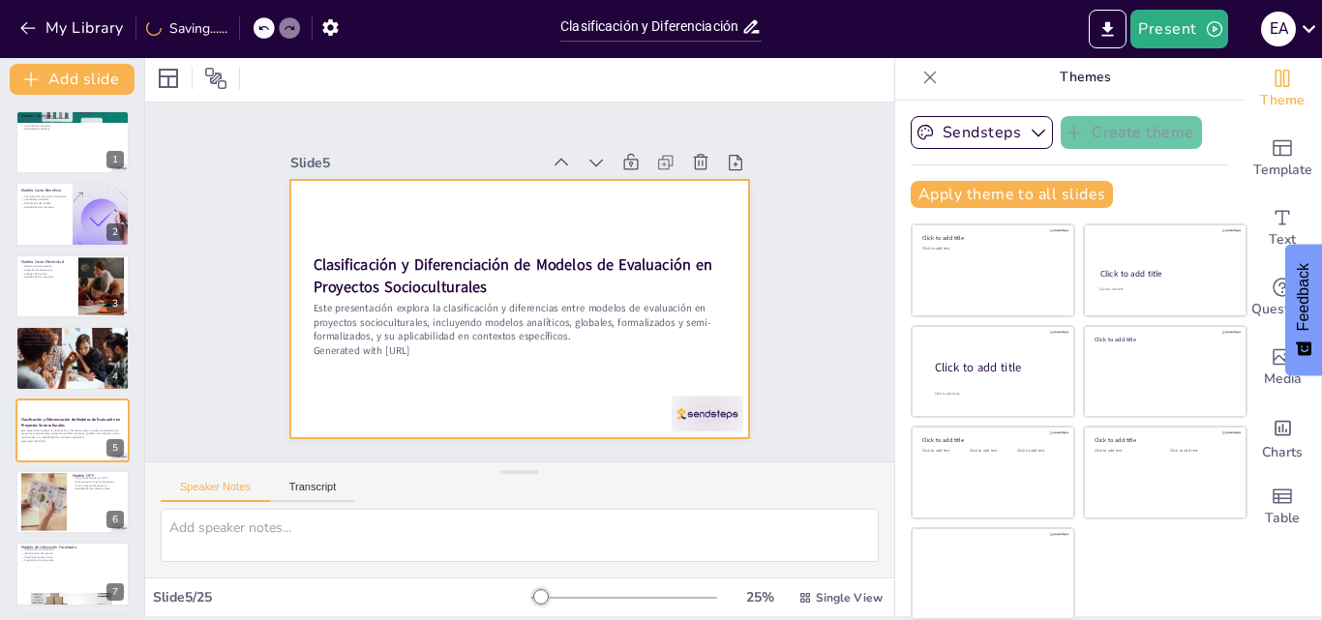
checkbox input "true"
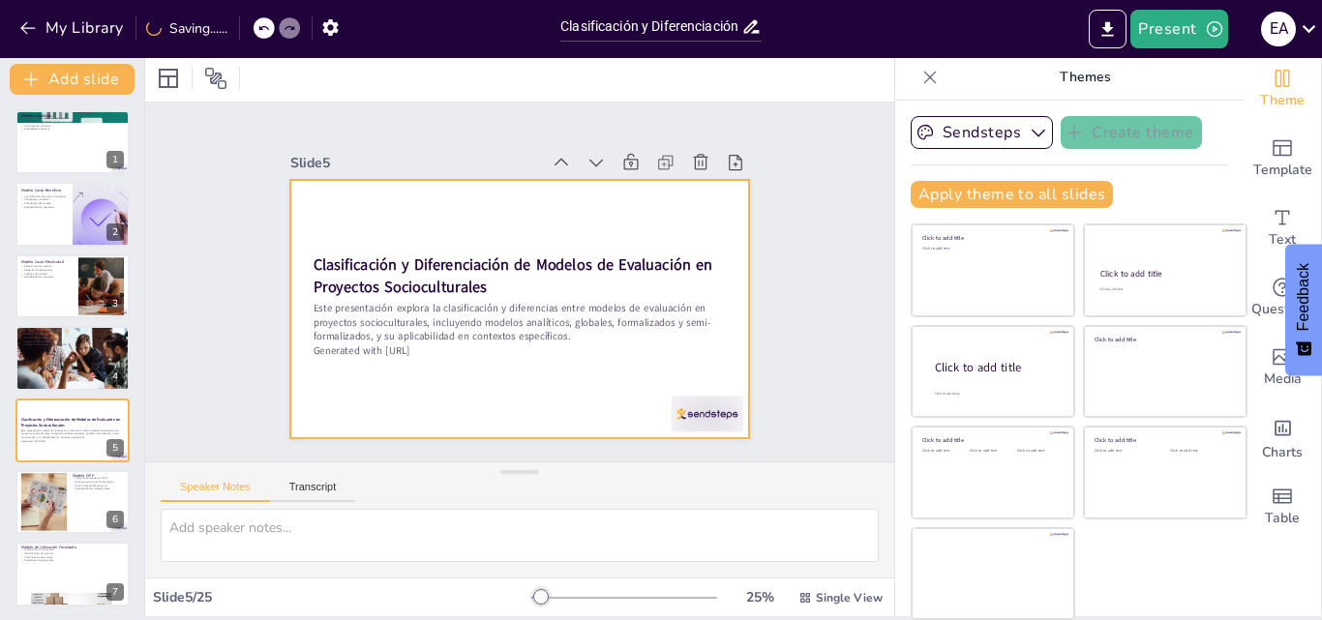
checkbox input "true"
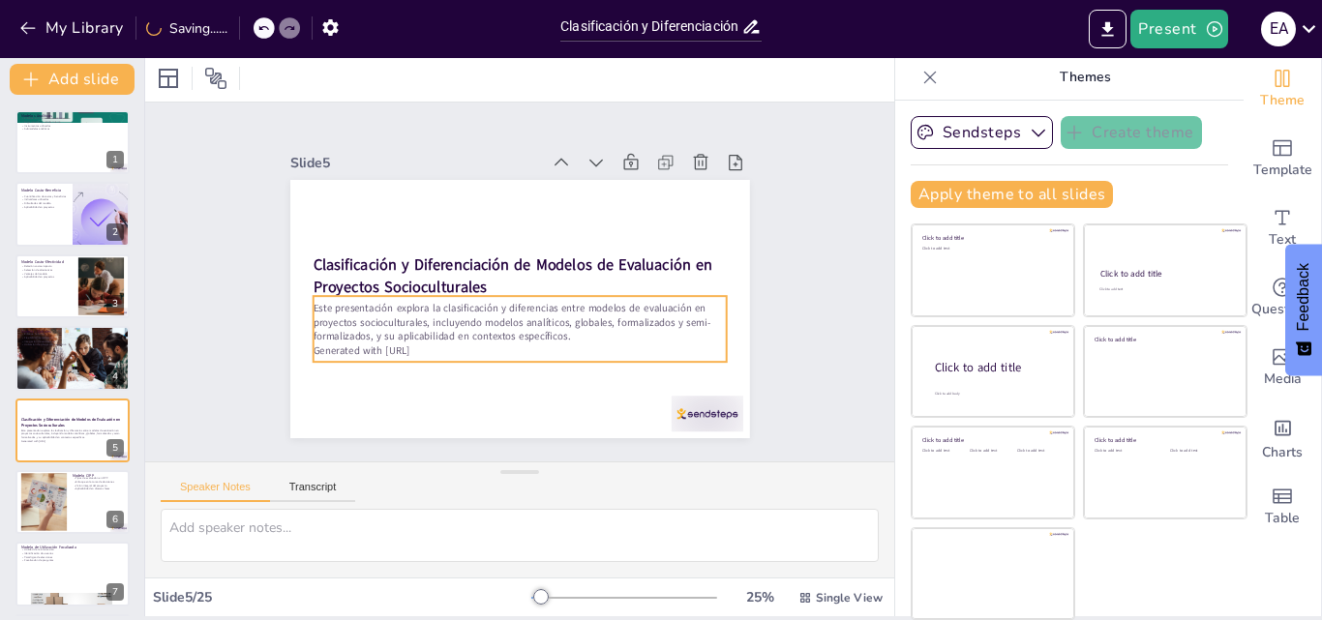
scroll to position [0, 0]
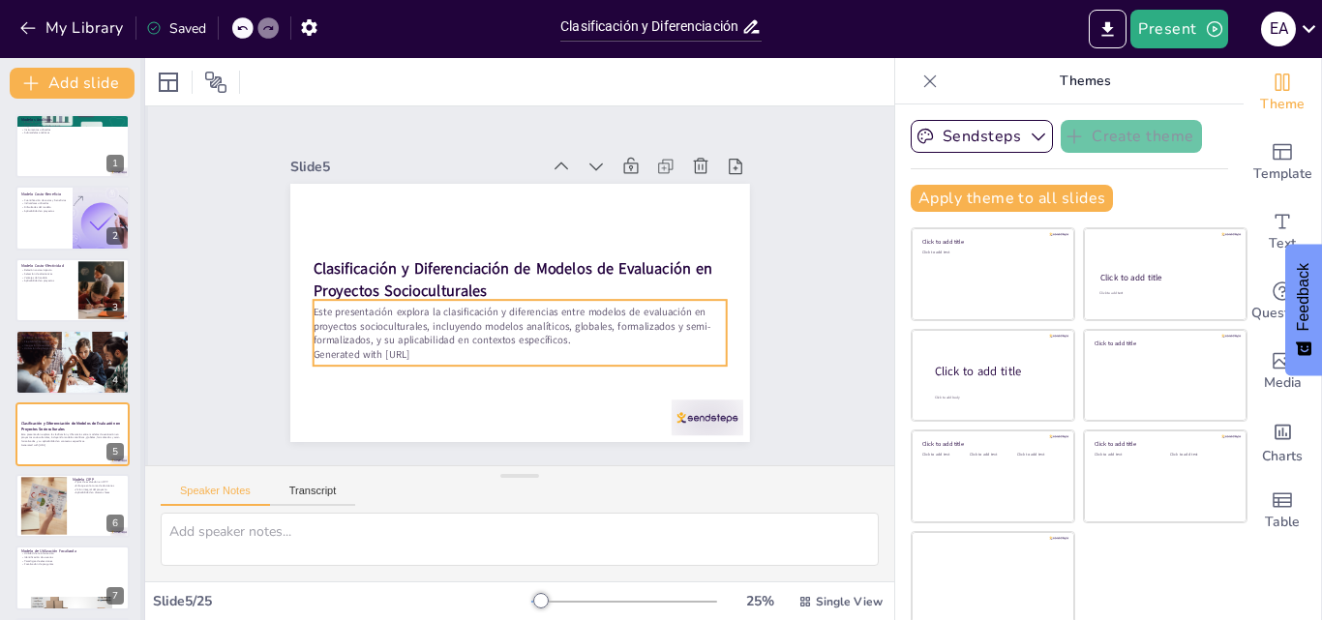
checkbox input "true"
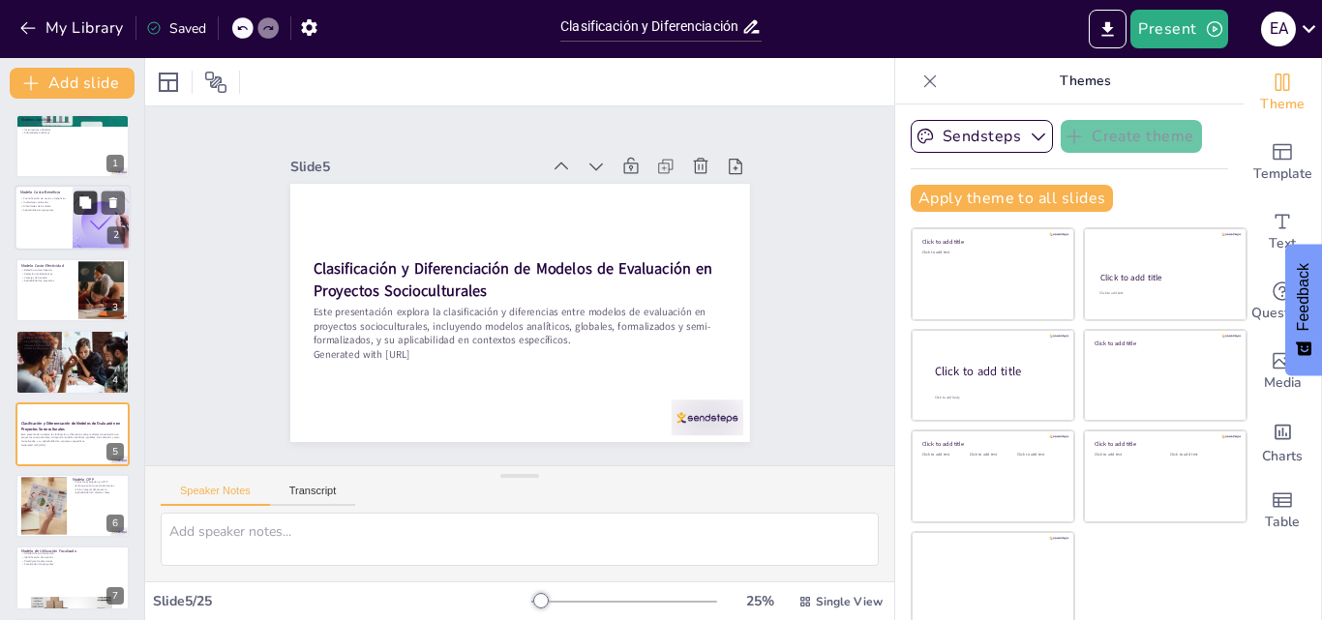
checkbox input "true"
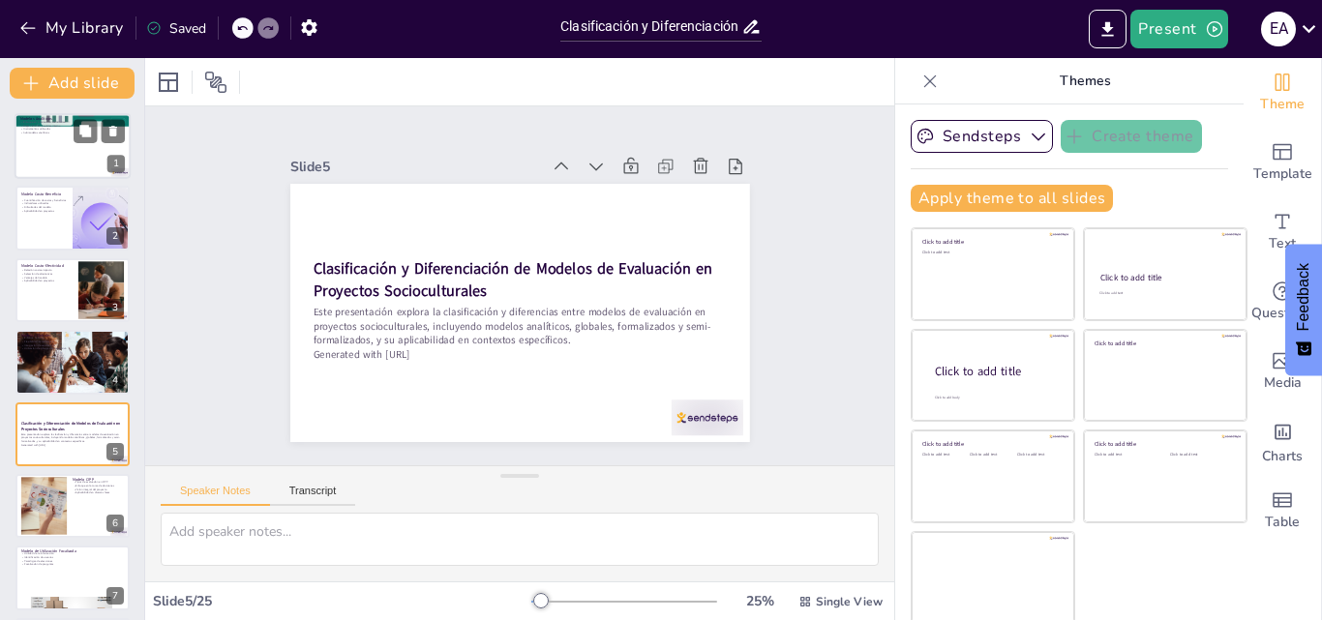
checkbox input "true"
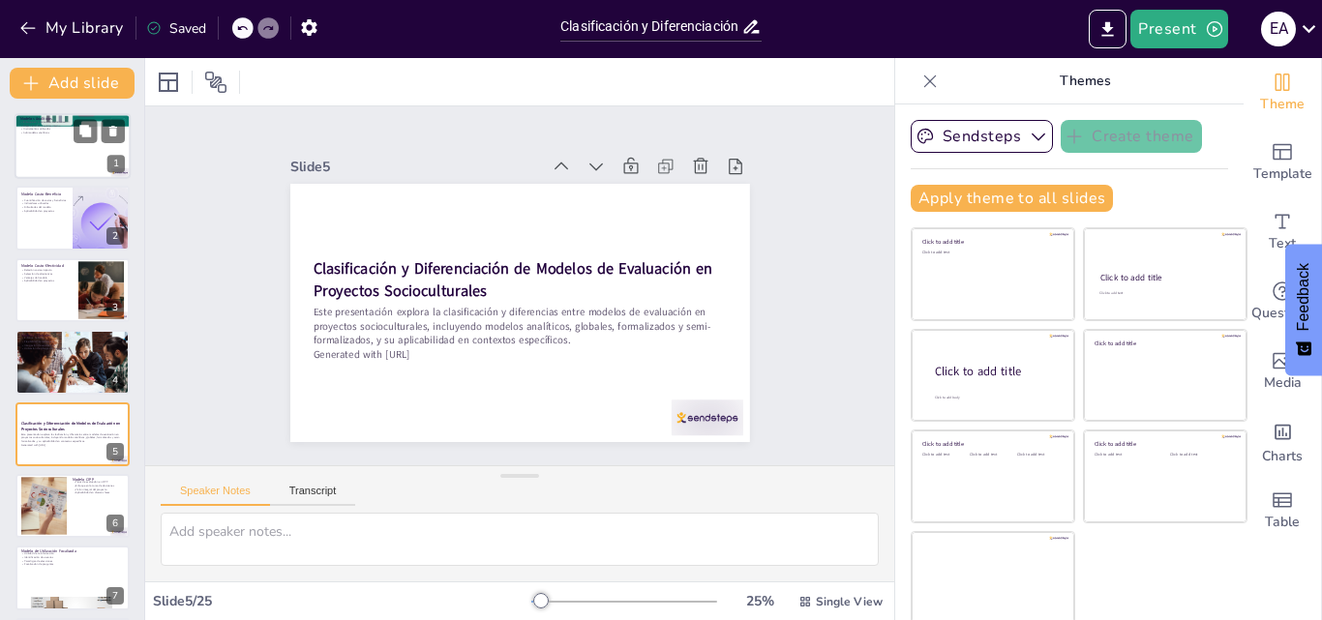
checkbox input "true"
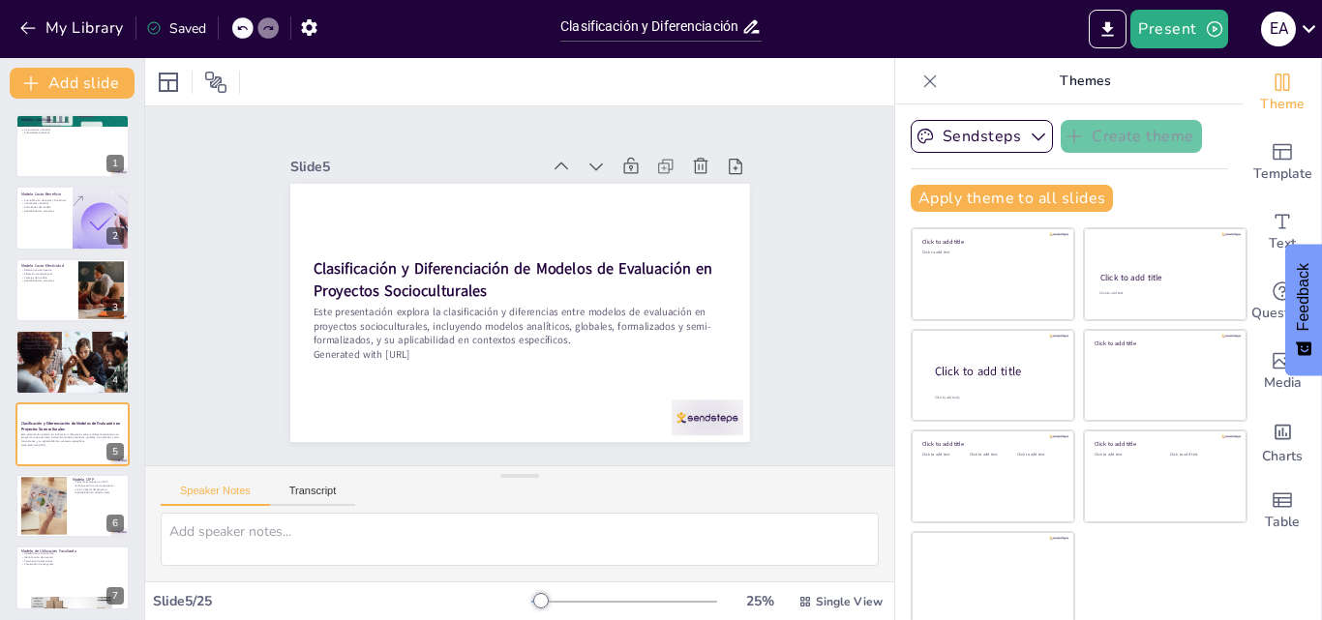
checkbox input "true"
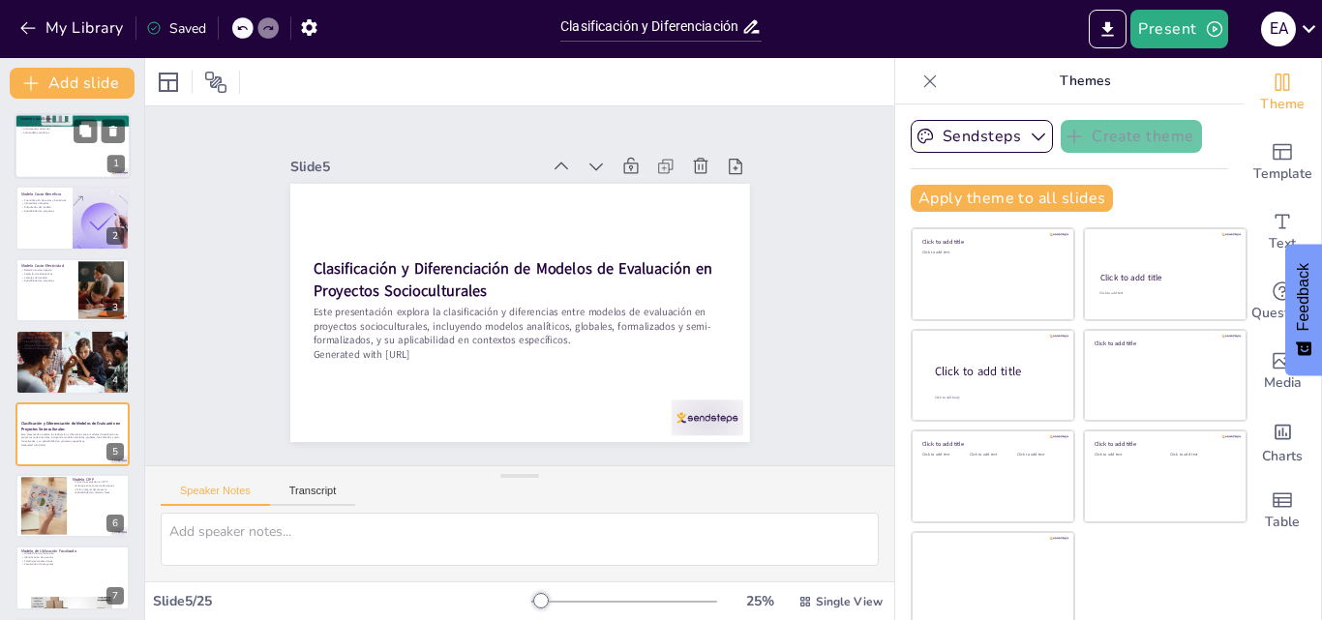
checkbox input "true"
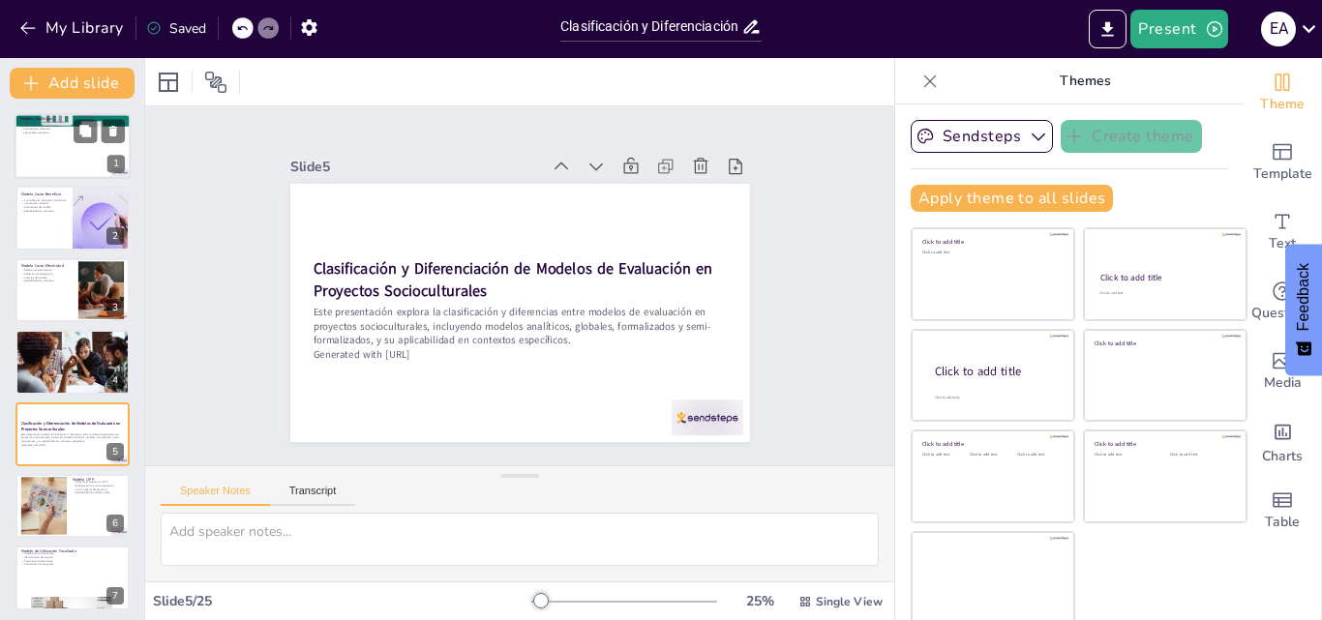
click at [51, 144] on div at bounding box center [73, 146] width 116 height 66
checkbox input "true"
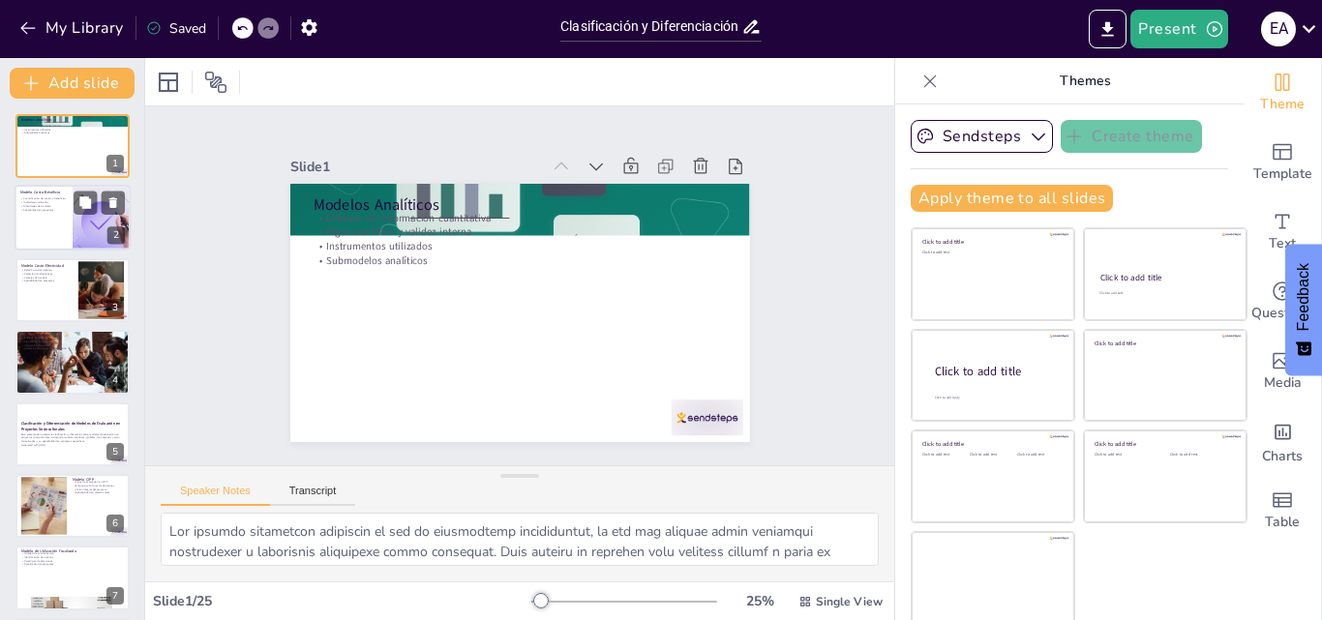
click at [74, 225] on div at bounding box center [101, 219] width 219 height 66
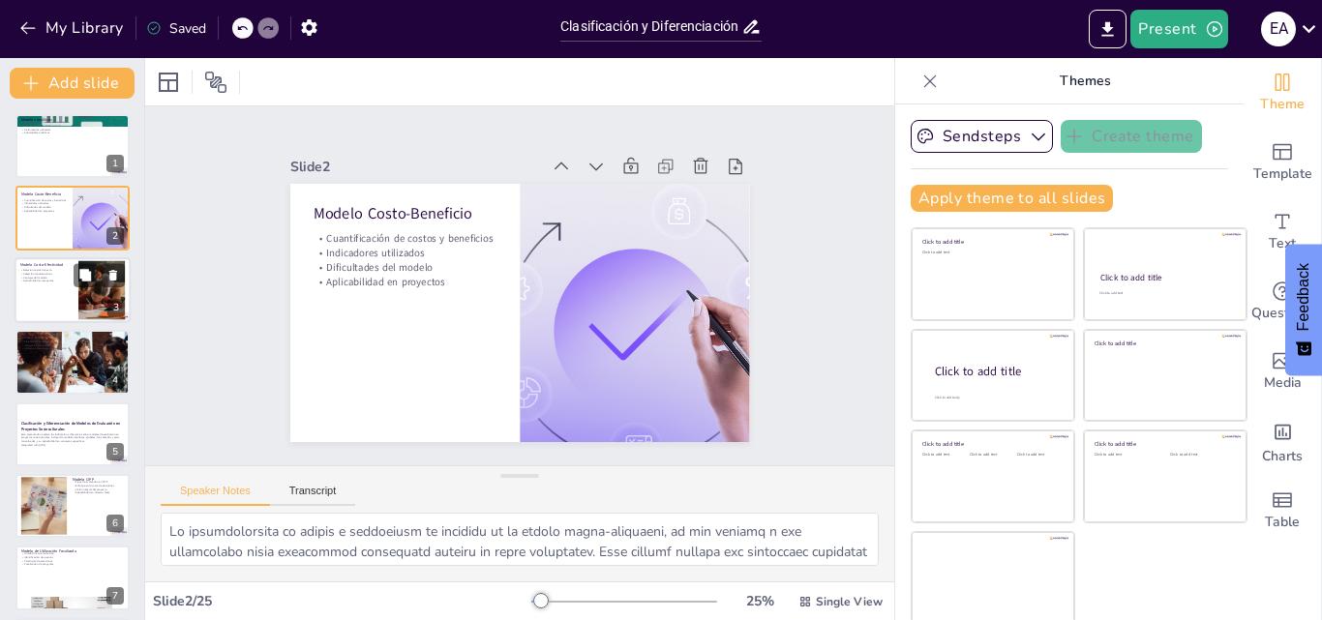
click at [91, 293] on div at bounding box center [101, 289] width 112 height 59
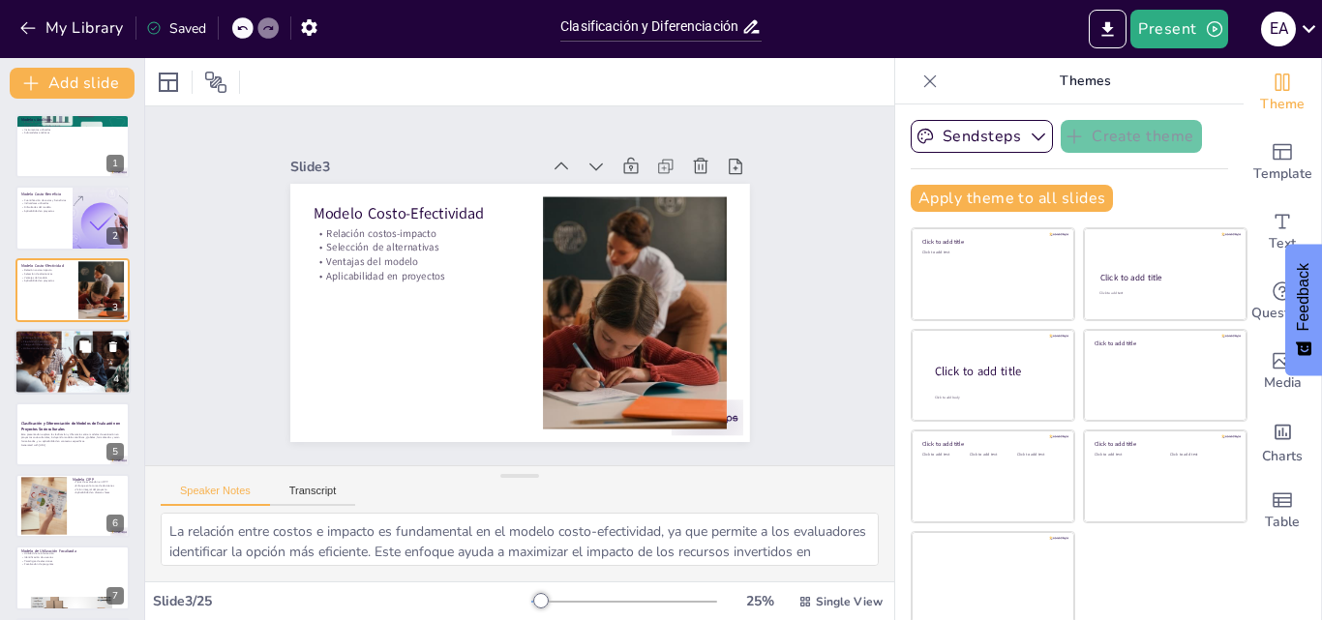
click at [88, 367] on div at bounding box center [73, 361] width 116 height 77
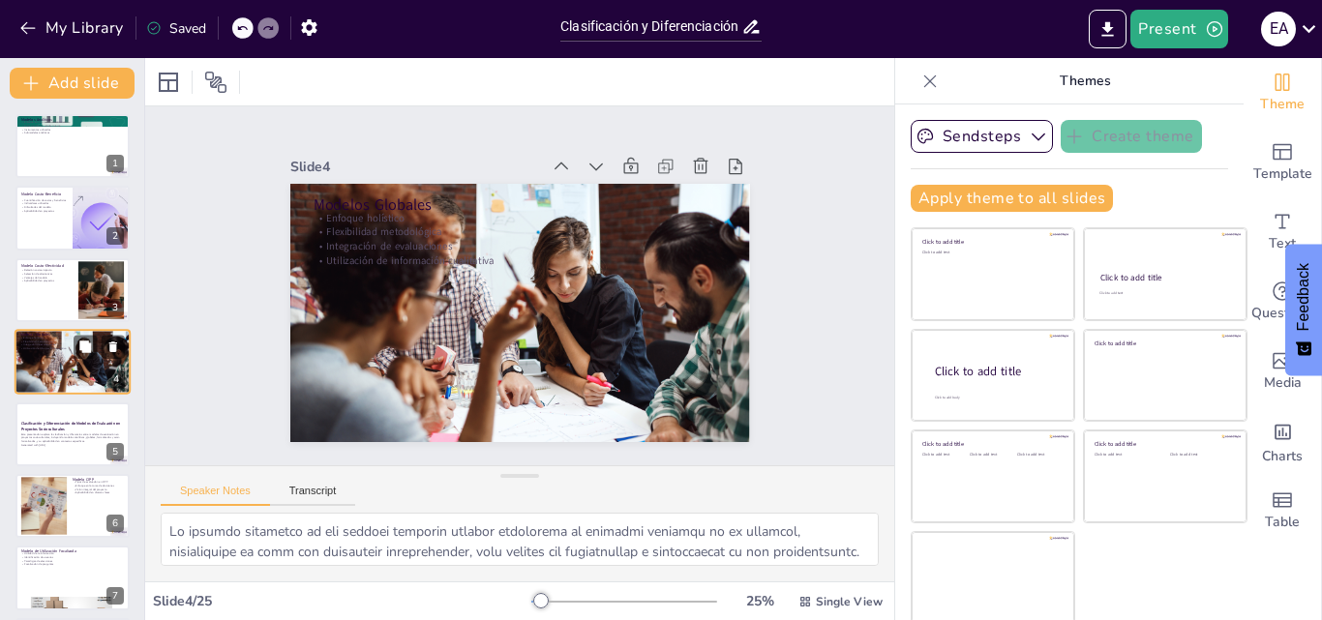
scroll to position [3, 0]
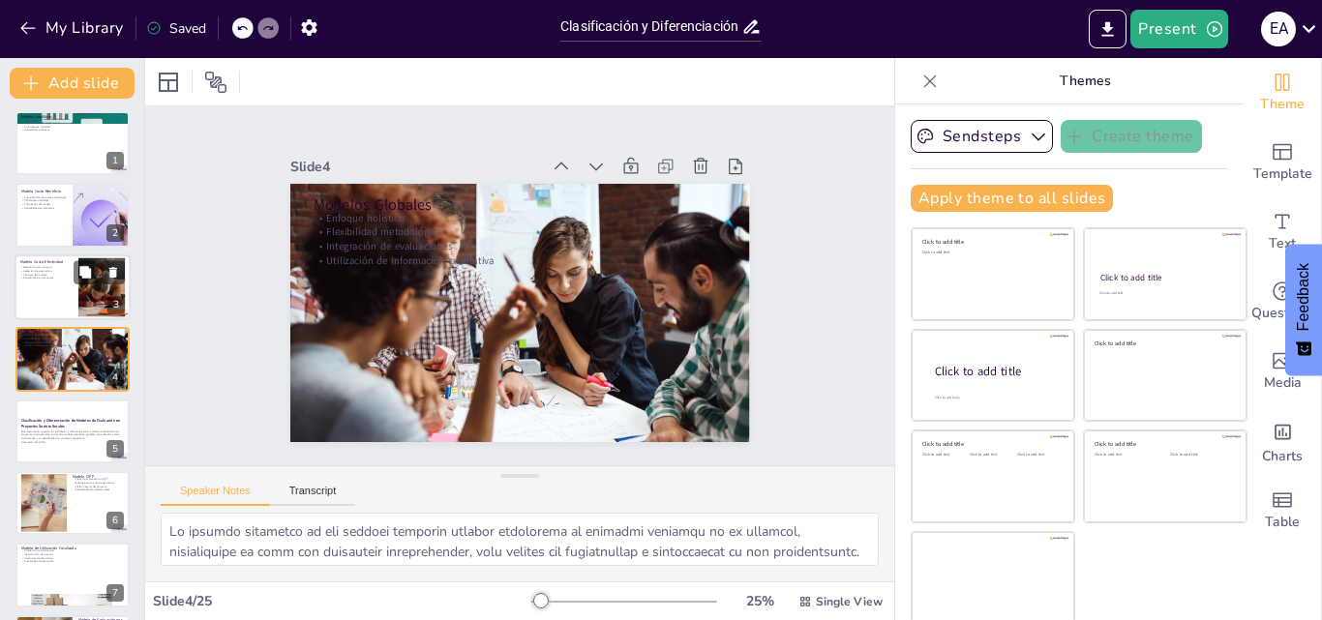
click at [82, 290] on div at bounding box center [101, 286] width 112 height 59
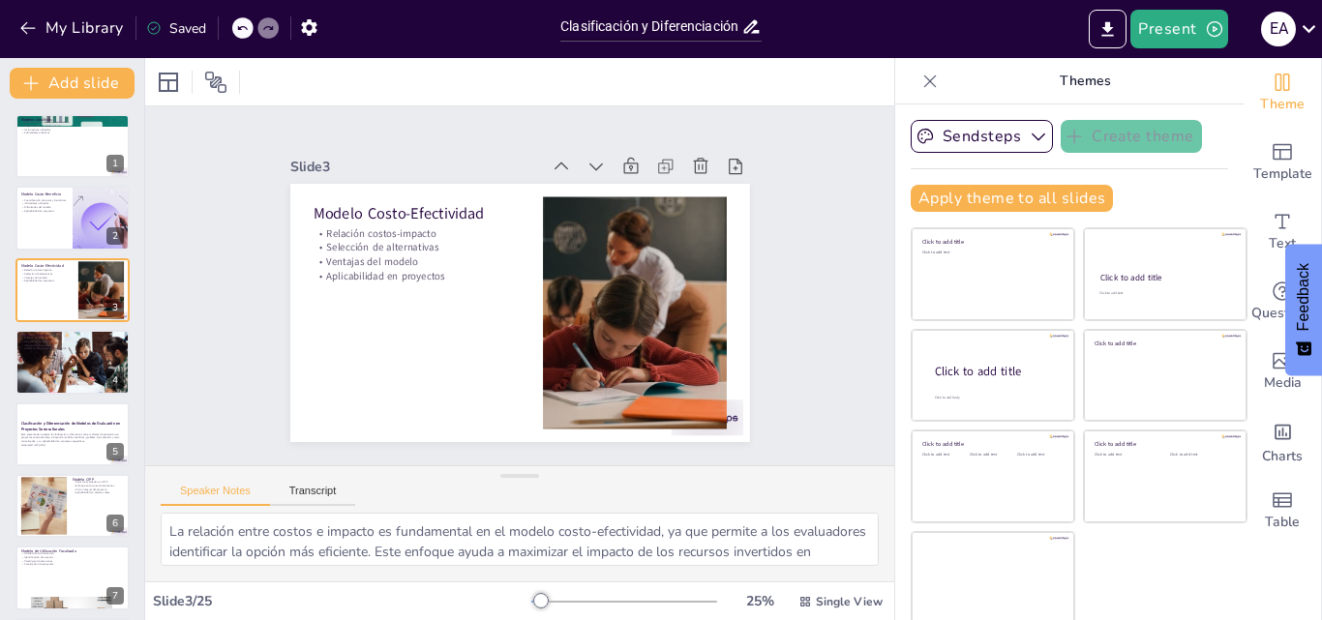
scroll to position [4, 0]
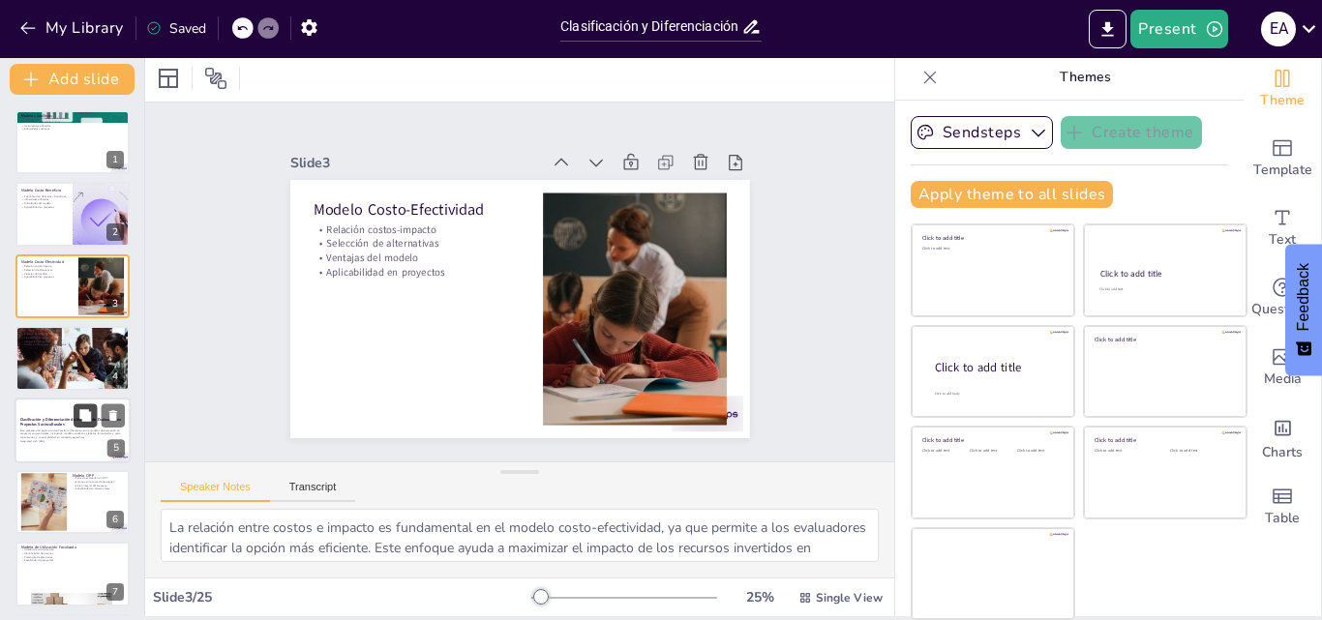
click at [77, 416] on button at bounding box center [85, 415] width 23 height 23
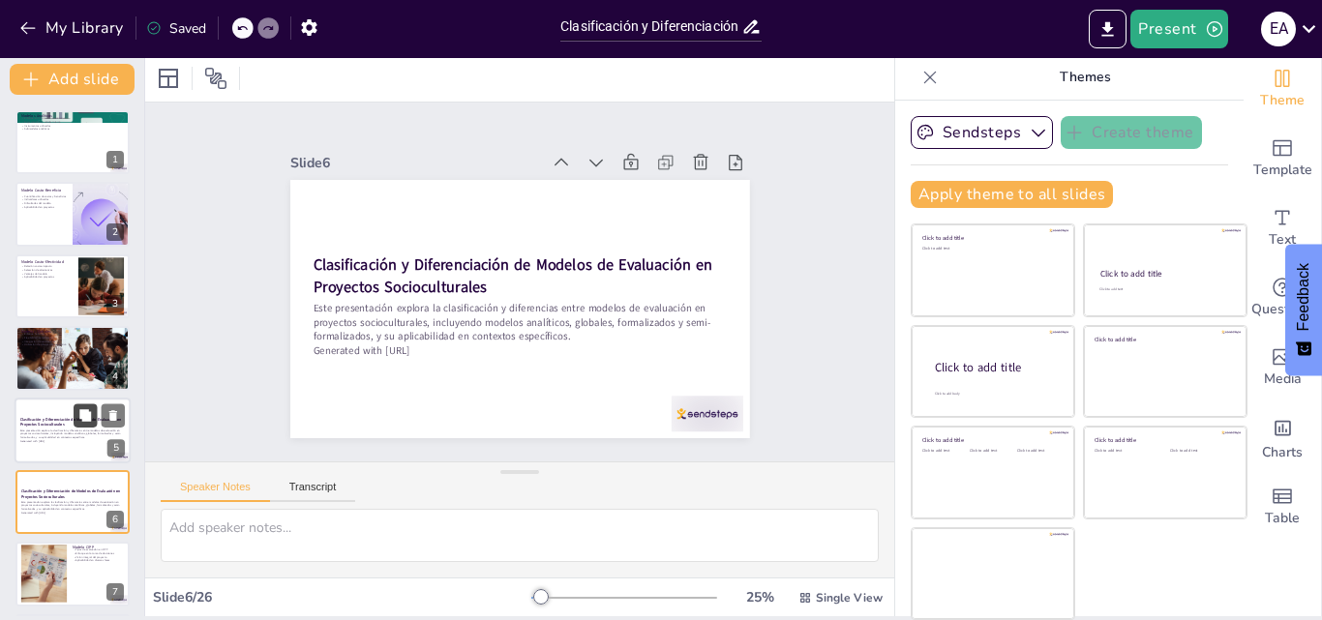
scroll to position [147, 0]
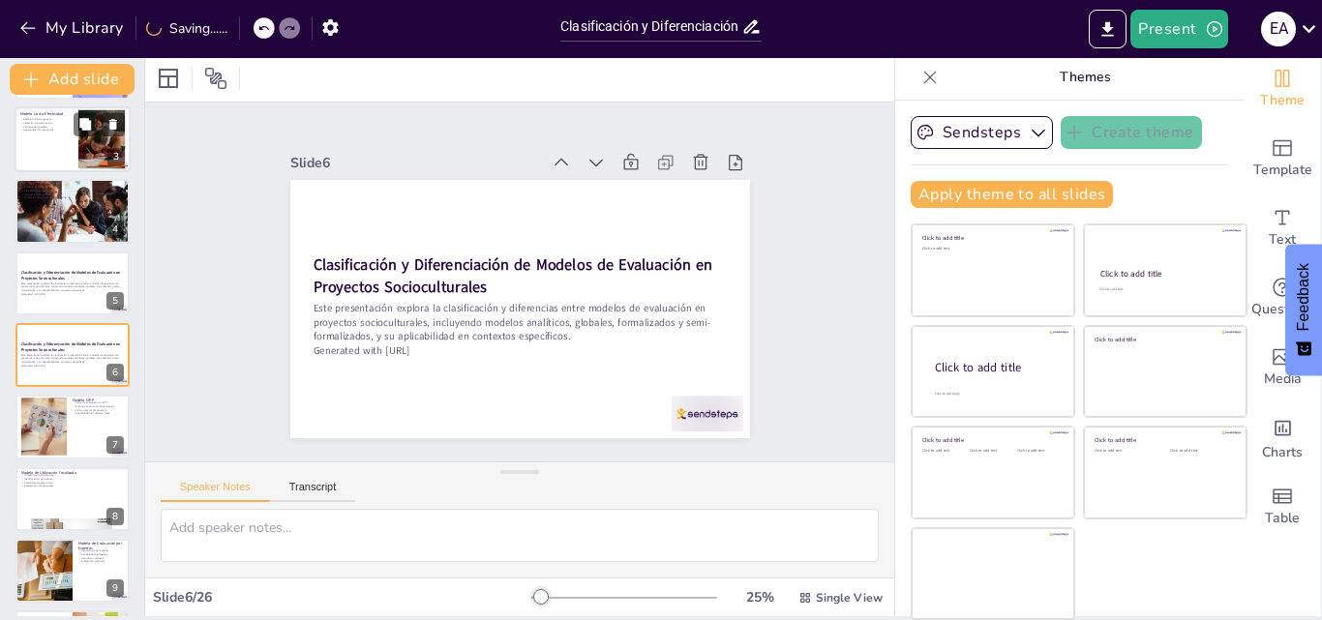
click at [50, 134] on div at bounding box center [73, 139] width 116 height 66
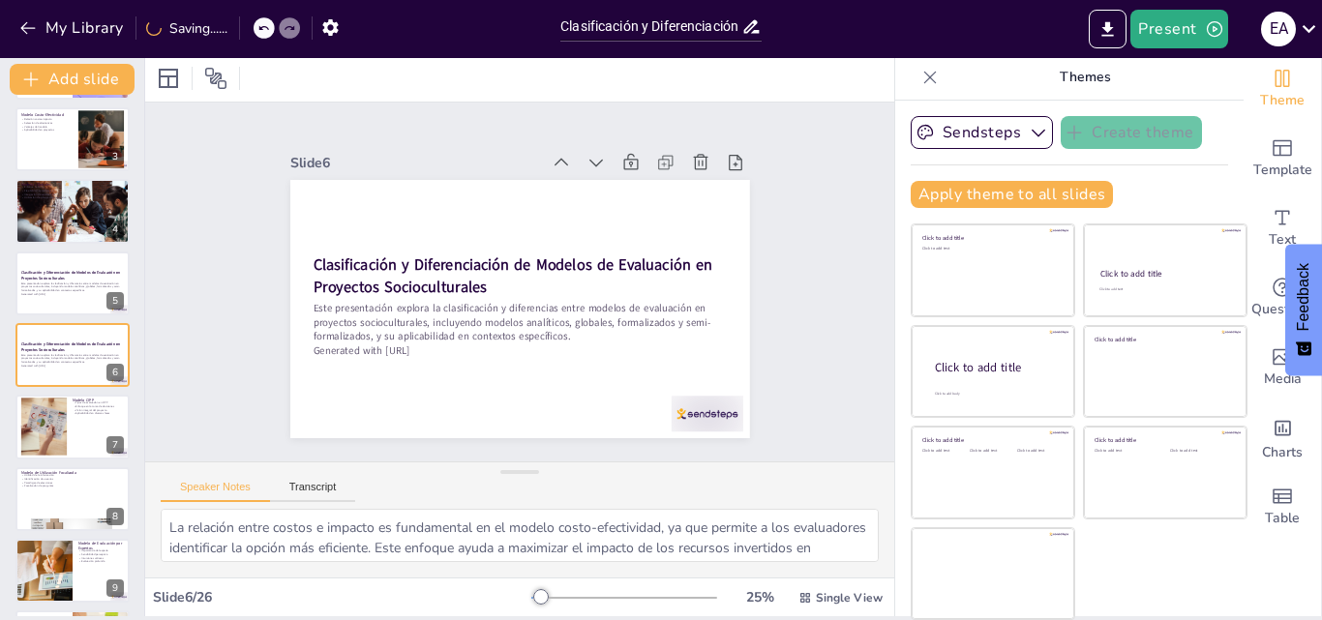
scroll to position [0, 0]
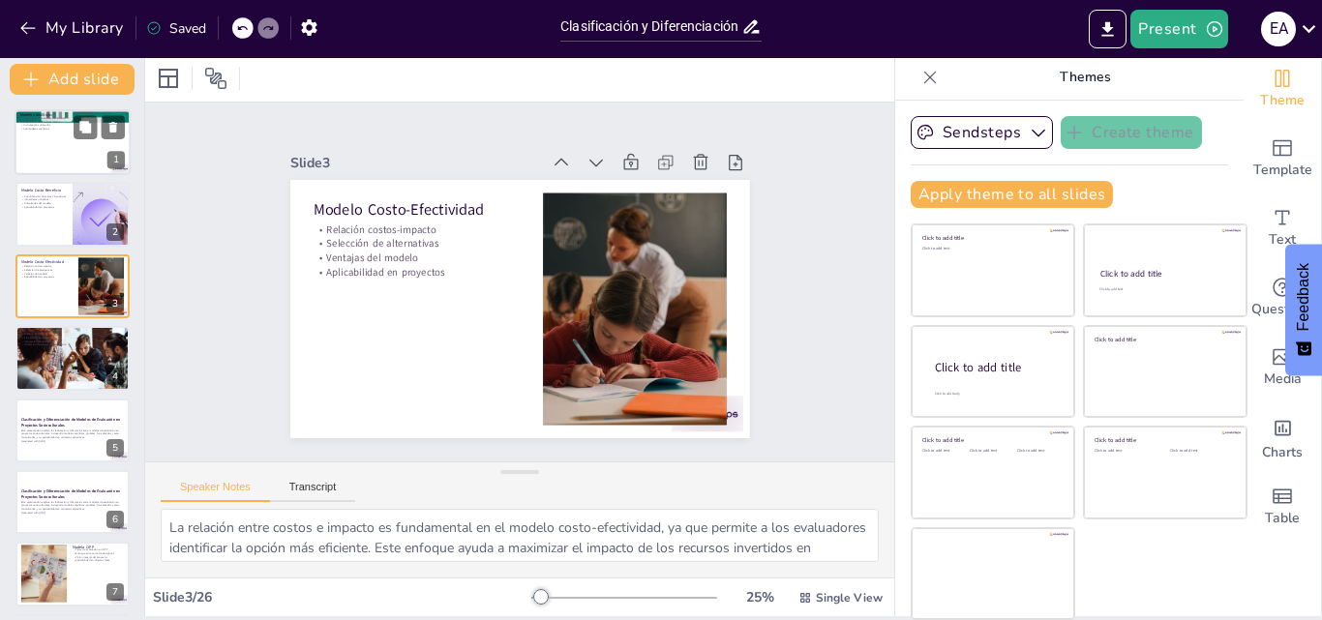
click at [64, 145] on div at bounding box center [73, 142] width 116 height 66
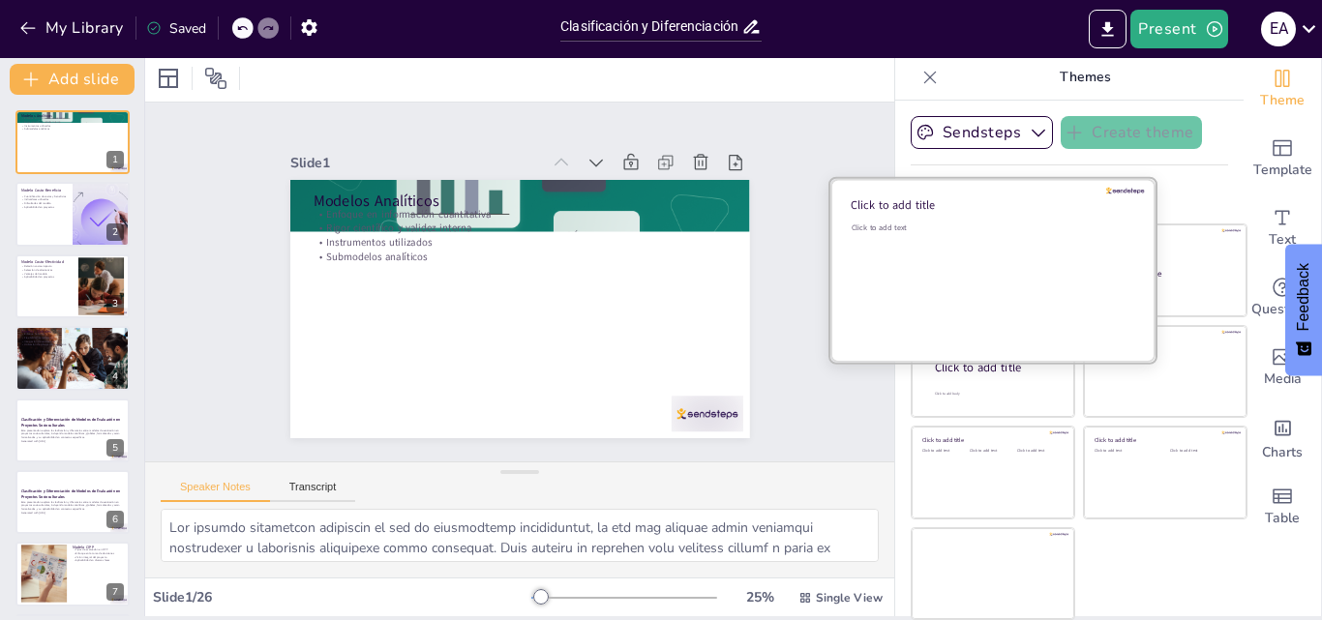
click at [944, 264] on div "Click to add text" at bounding box center [990, 283] width 277 height 120
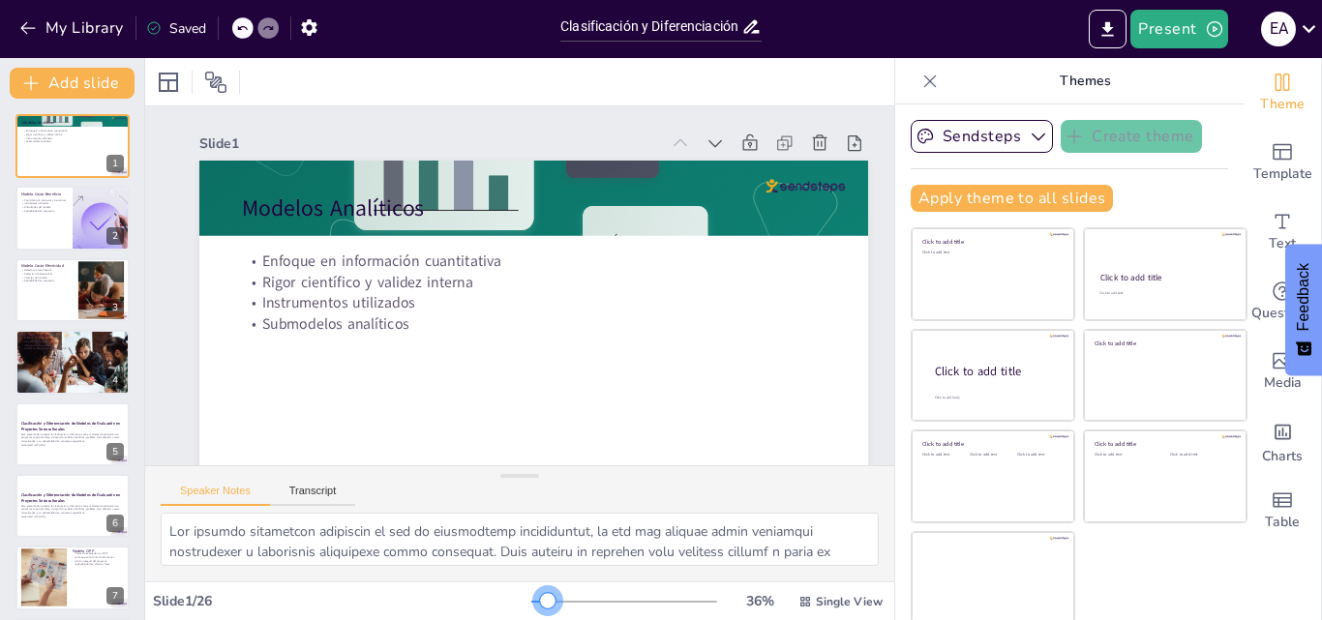
click at [540, 599] on div at bounding box center [547, 600] width 15 height 15
click at [536, 599] on div at bounding box center [624, 601] width 186 height 15
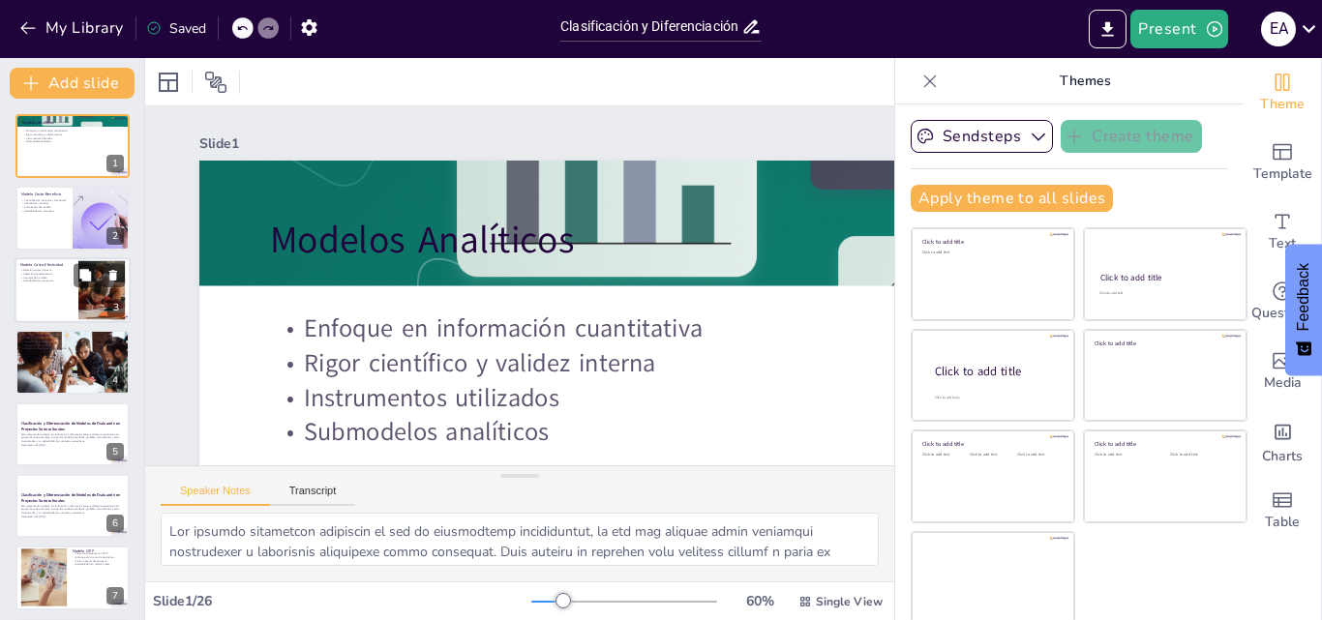
click at [102, 297] on div at bounding box center [101, 289] width 112 height 59
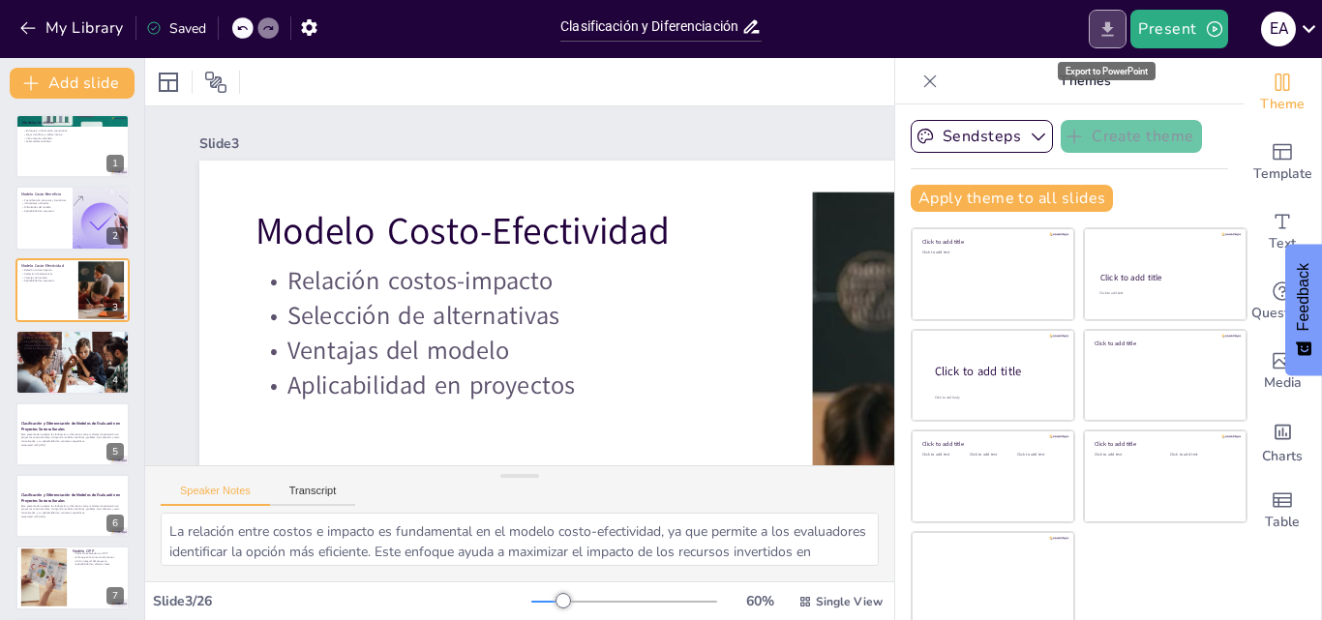
click at [1105, 25] on icon "Export to PowerPoint" at bounding box center [1107, 29] width 20 height 20
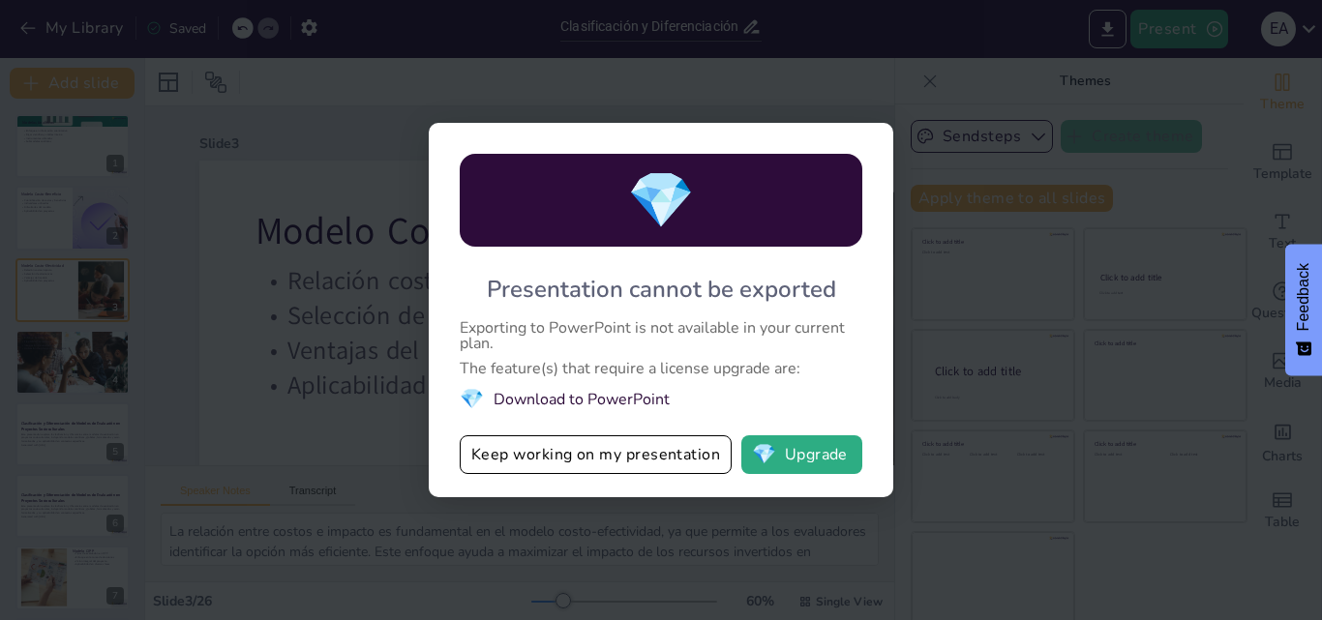
click at [751, 55] on div "💎 Presentation cannot be exported Exporting to PowerPoint is not available in y…" at bounding box center [661, 310] width 1322 height 620
click at [587, 462] on button "Keep working on my presentation" at bounding box center [596, 454] width 272 height 39
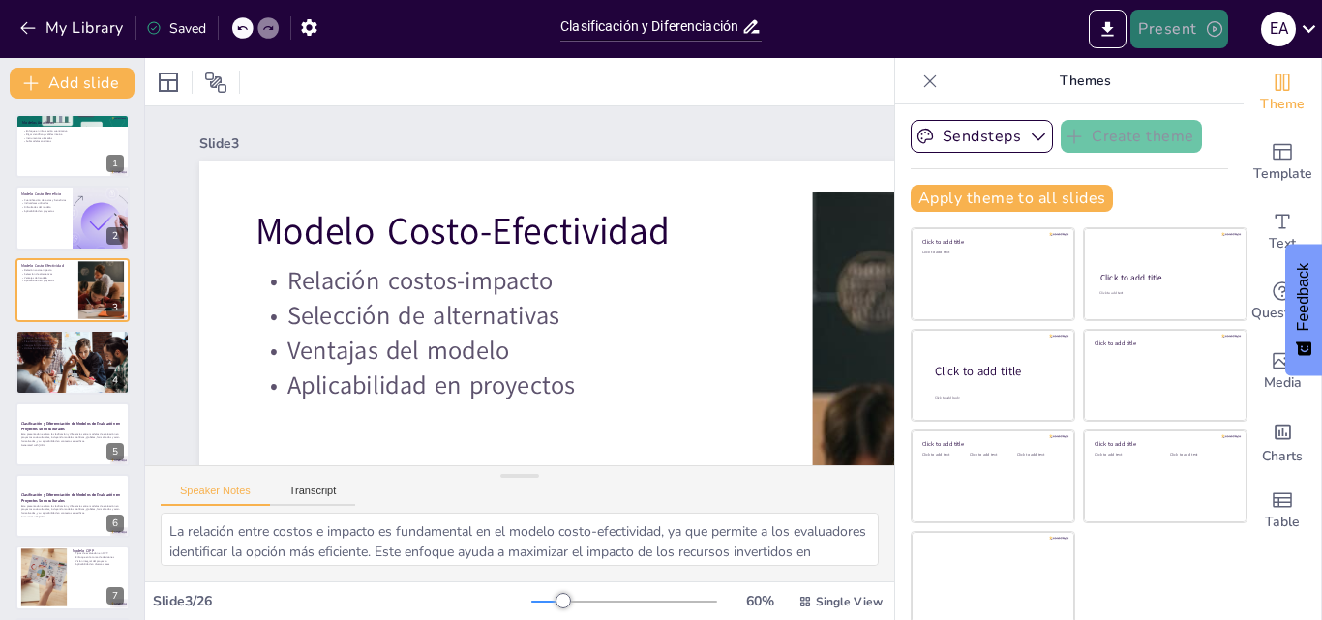
click at [1183, 26] on button "Present" at bounding box center [1178, 29] width 97 height 39
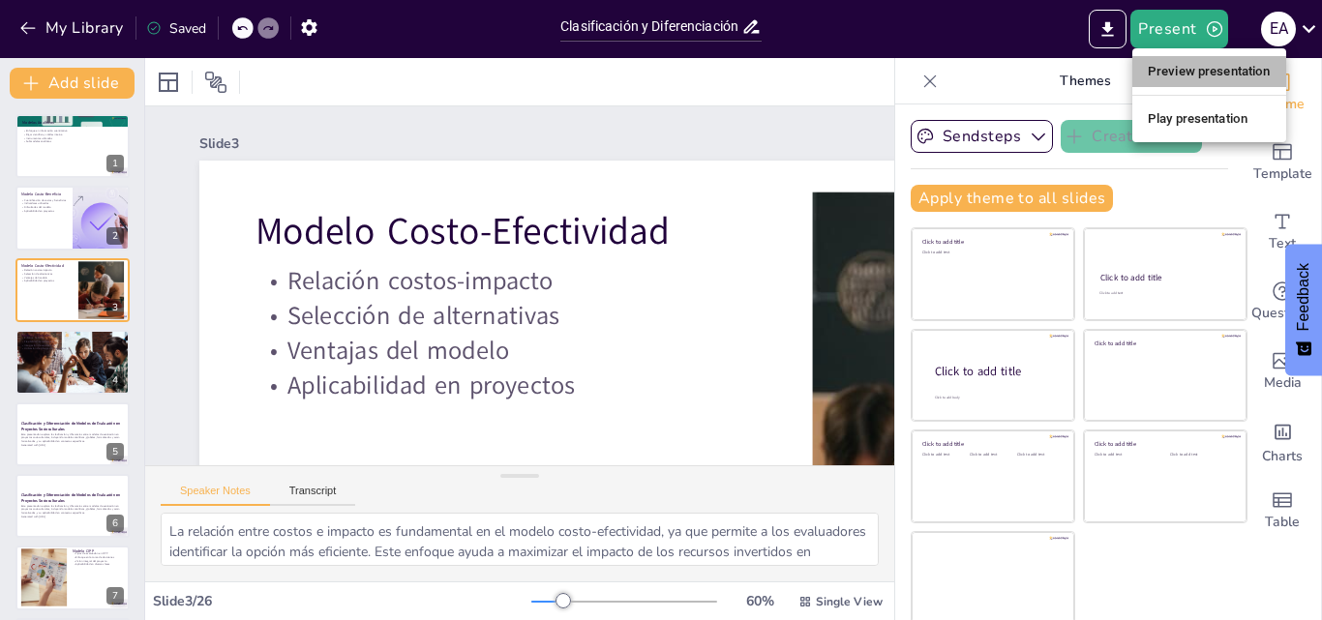
click at [1181, 72] on li "Preview presentation" at bounding box center [1209, 71] width 154 height 31
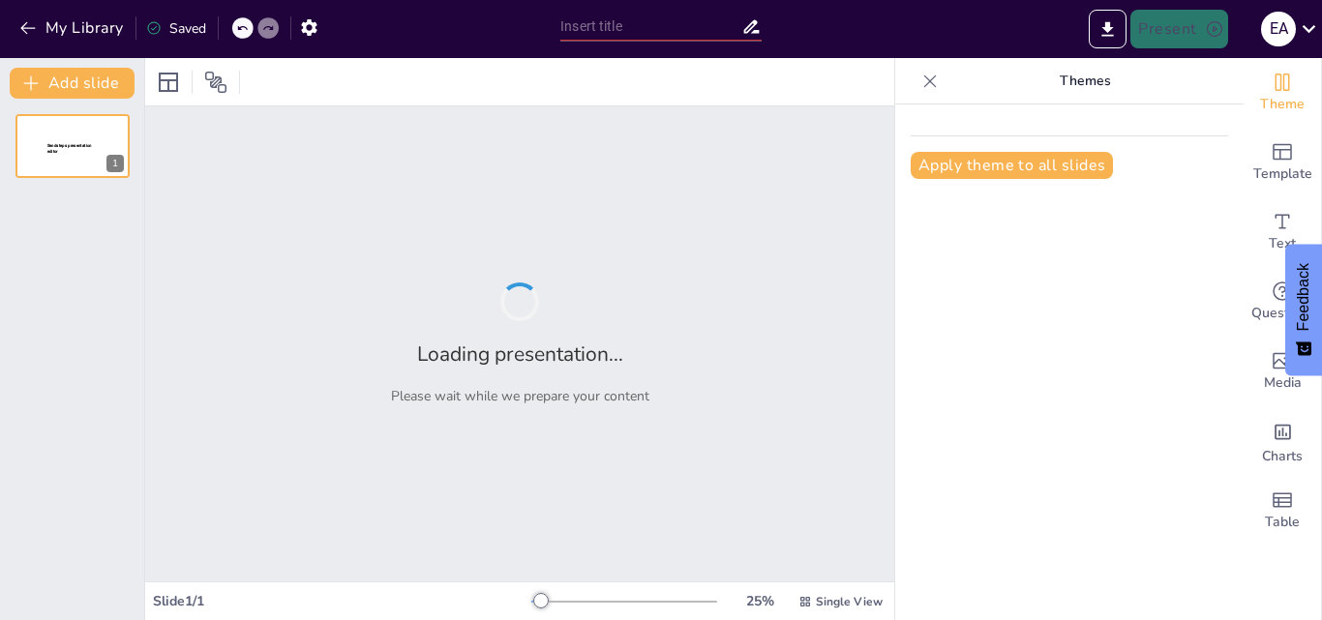
type input "Clasificación y Diferenciación de Modelos de Evaluación en Proyectos Sociocultu…"
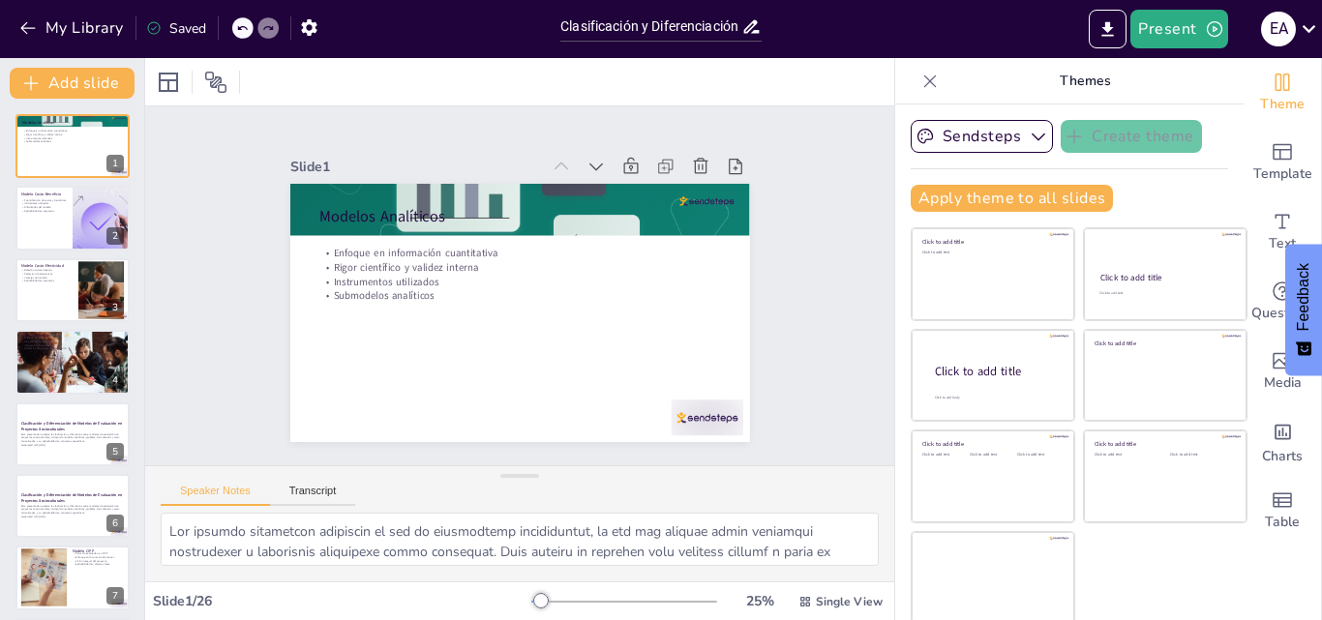
checkbox input "true"
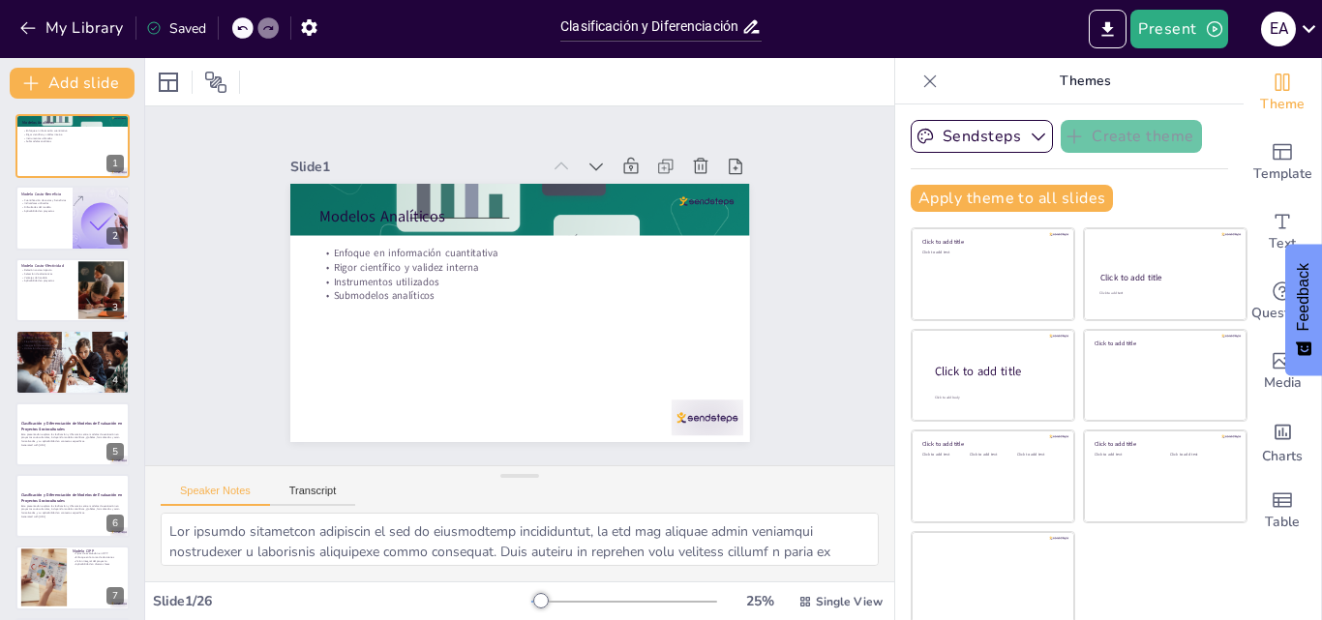
checkbox input "true"
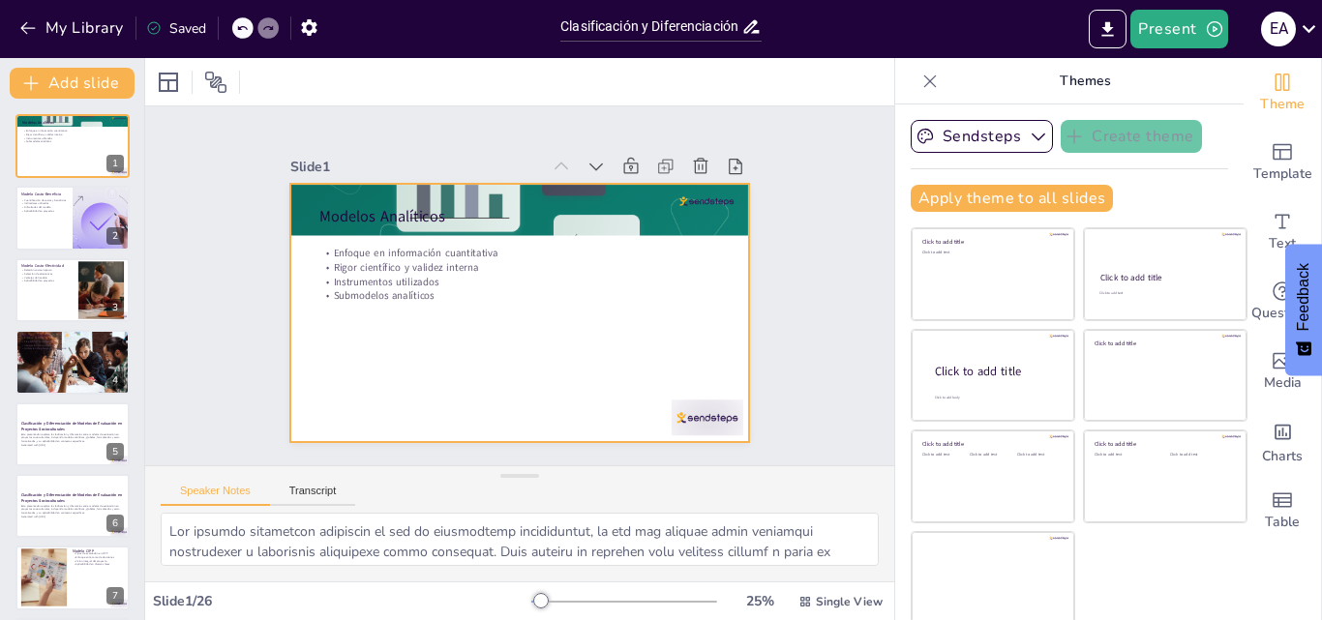
checkbox input "true"
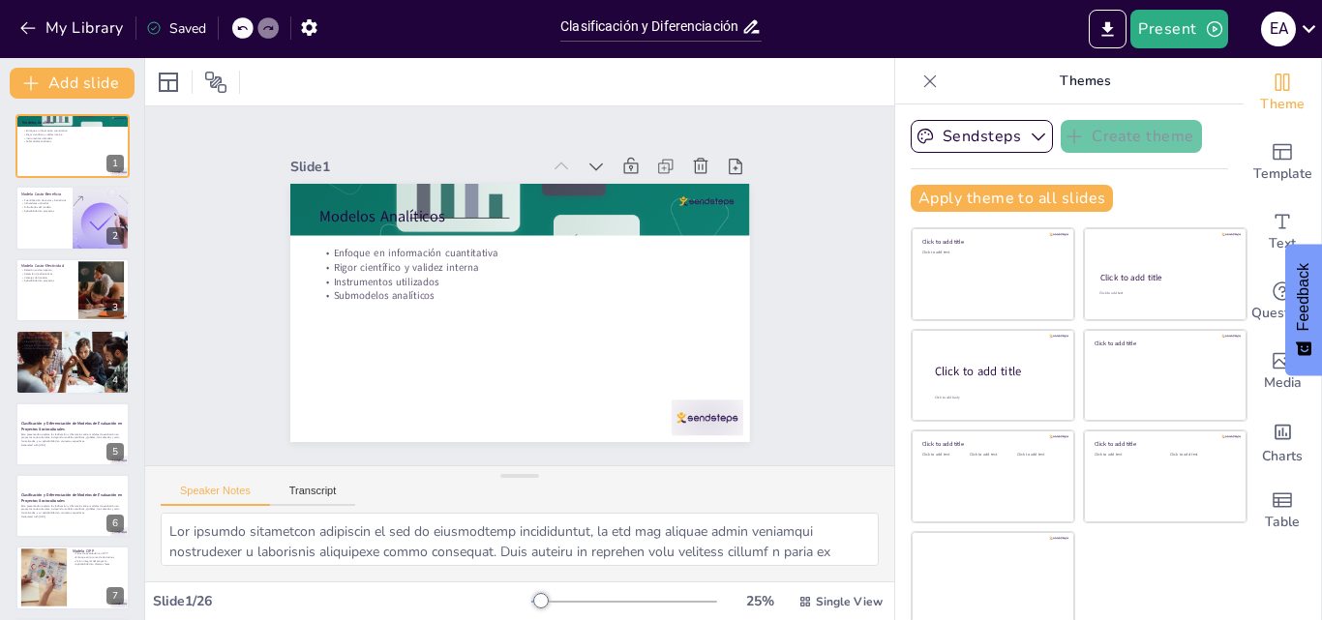
checkbox input "true"
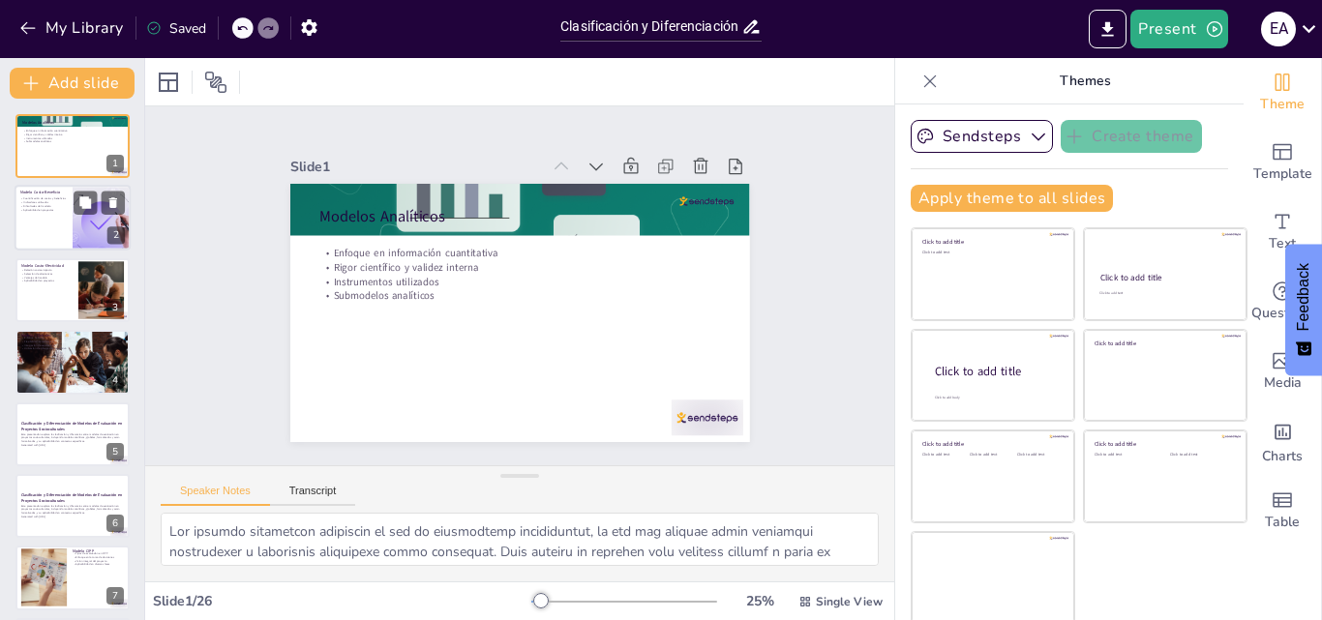
checkbox input "true"
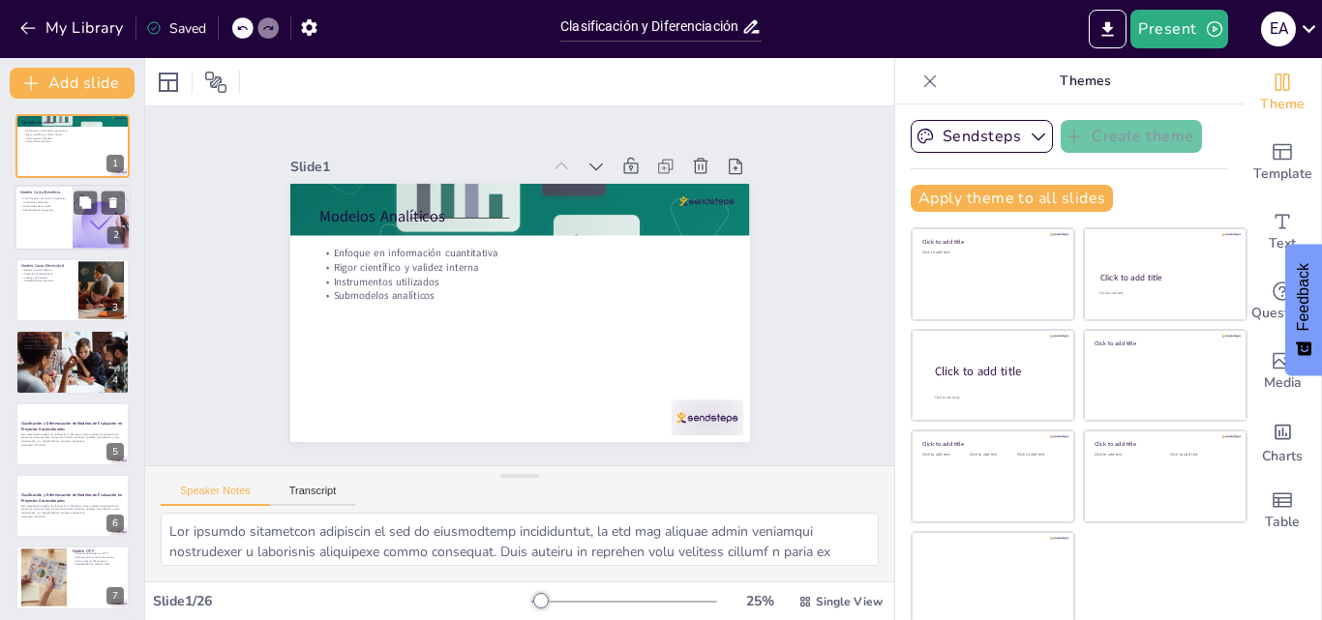
checkbox input "true"
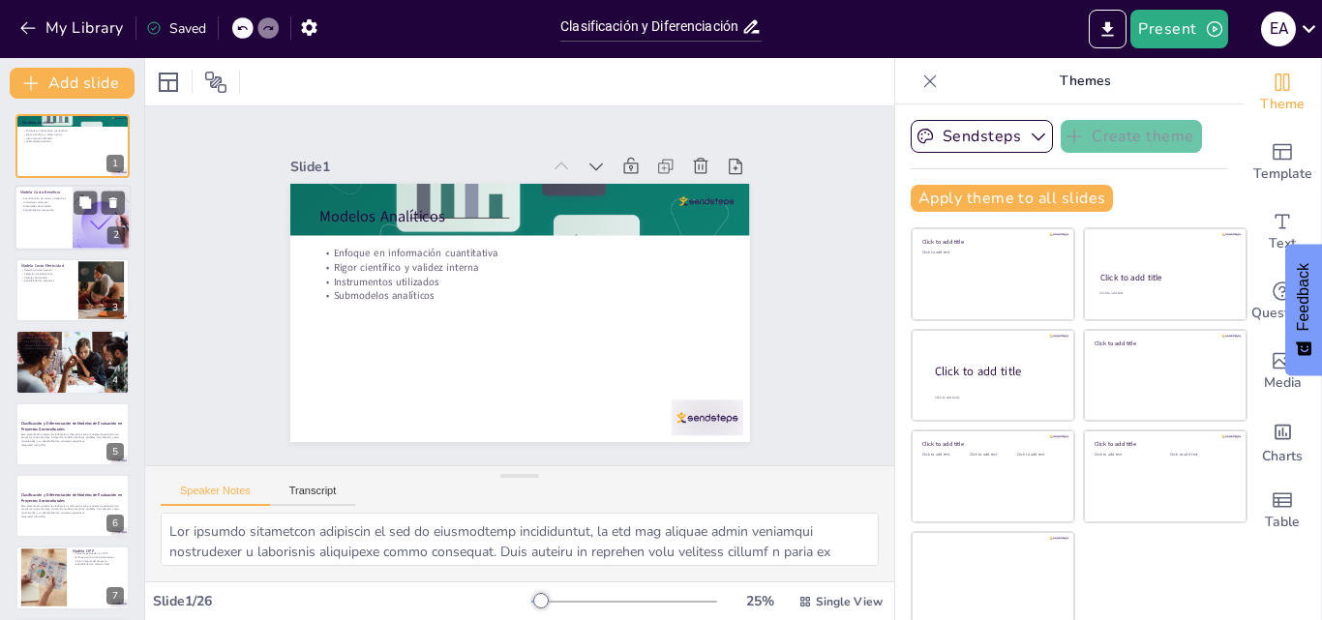
checkbox input "true"
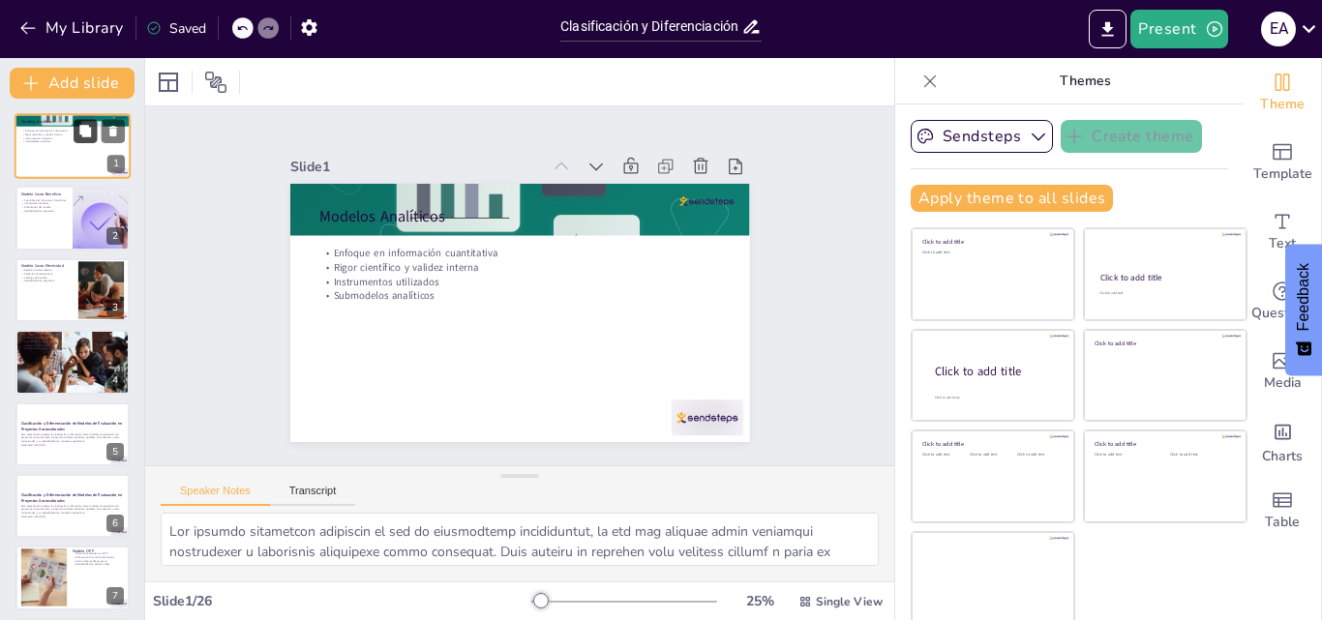
checkbox input "true"
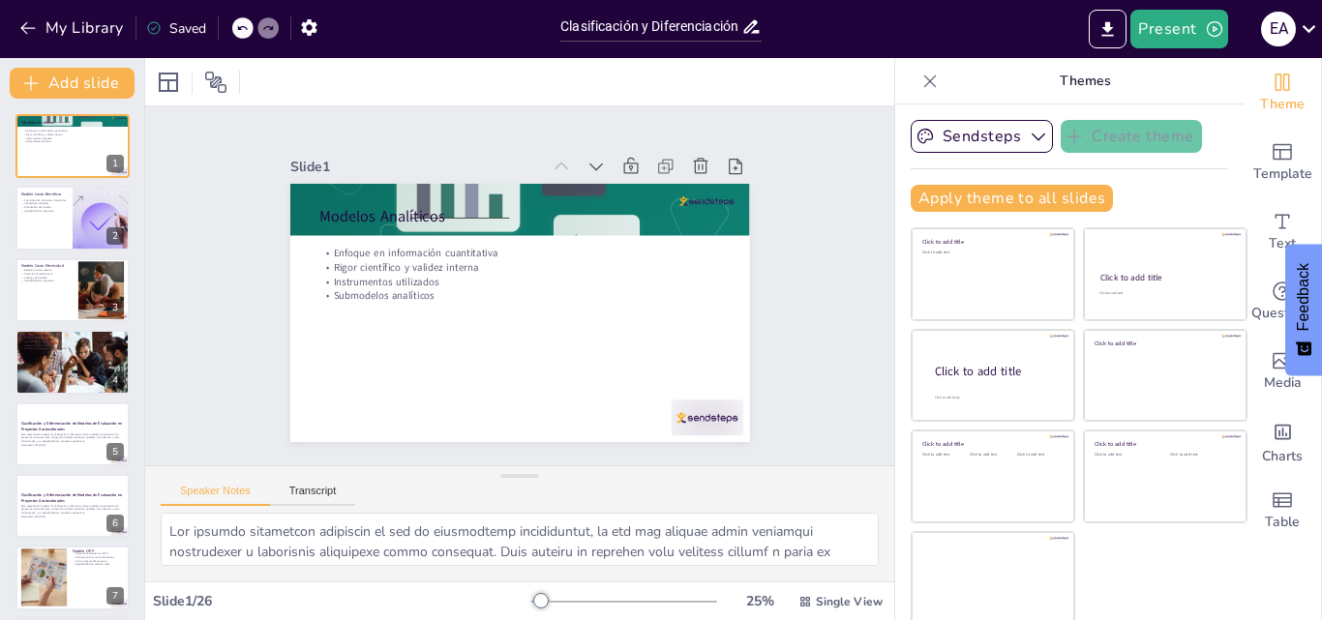
checkbox input "true"
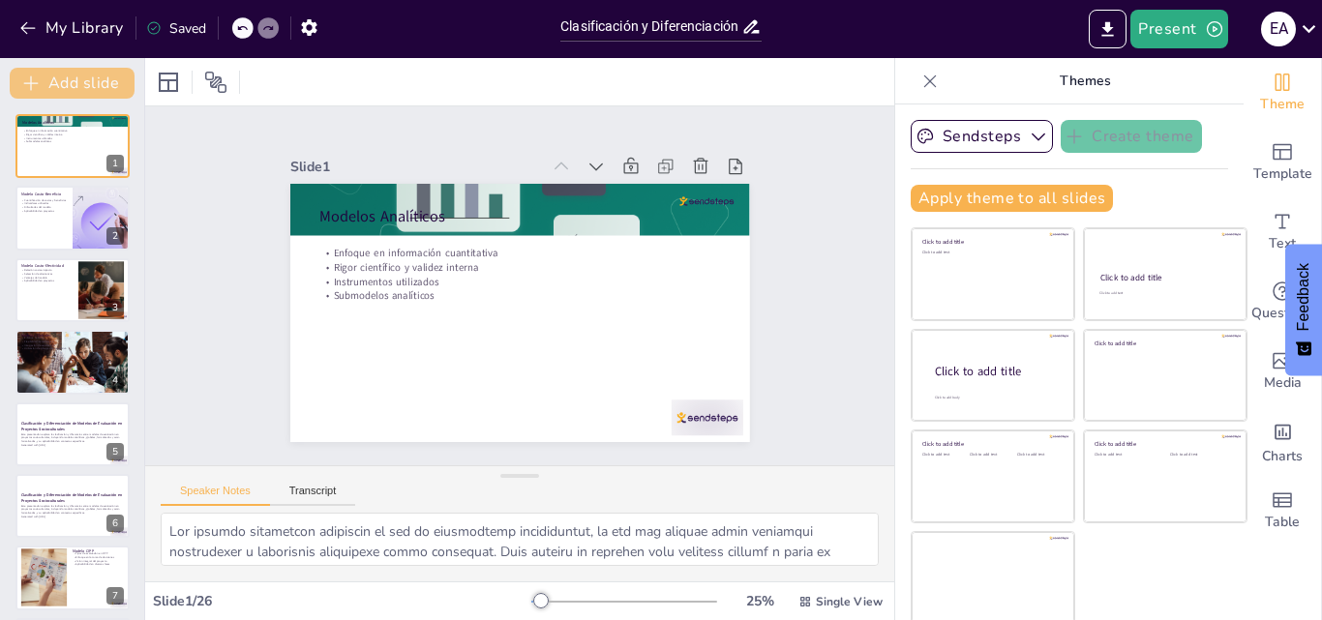
checkbox input "true"
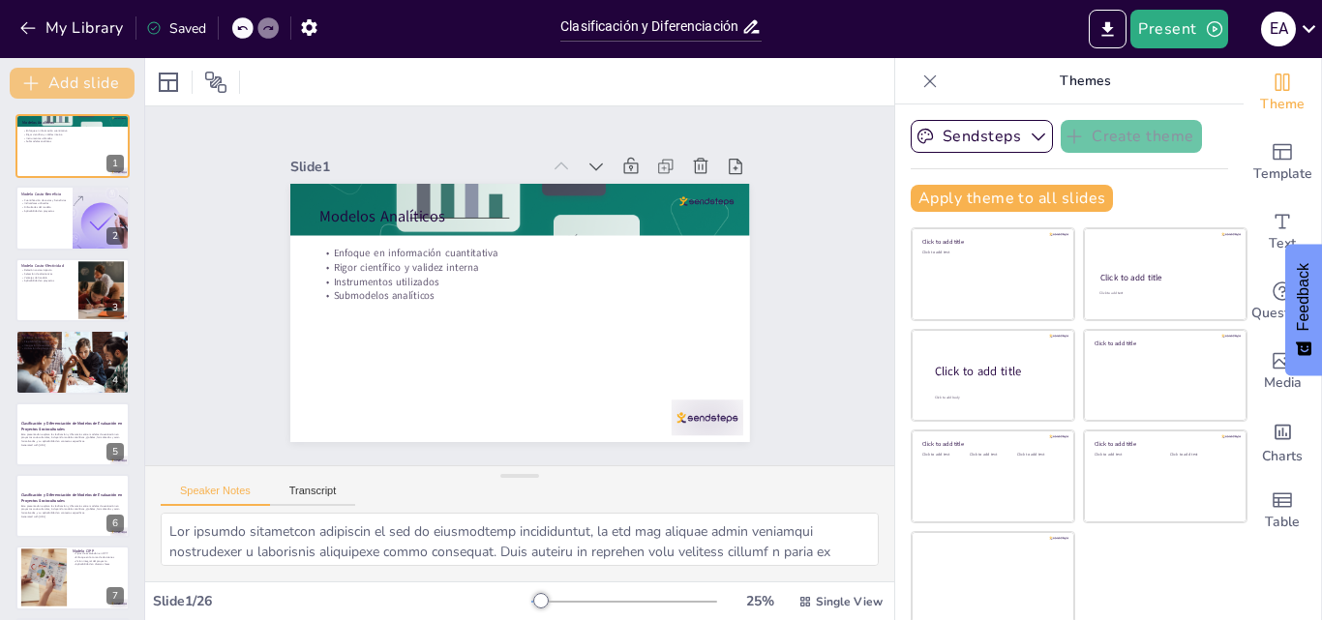
click at [66, 81] on button "Add slide" at bounding box center [72, 83] width 125 height 31
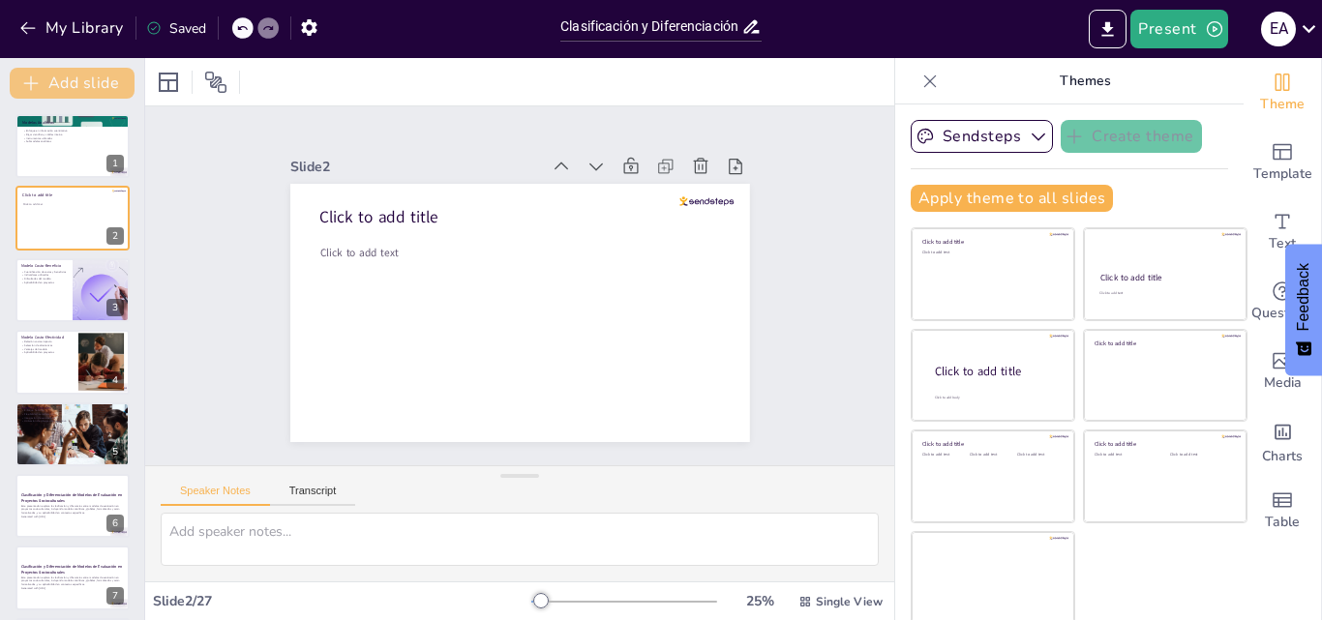
checkbox input "true"
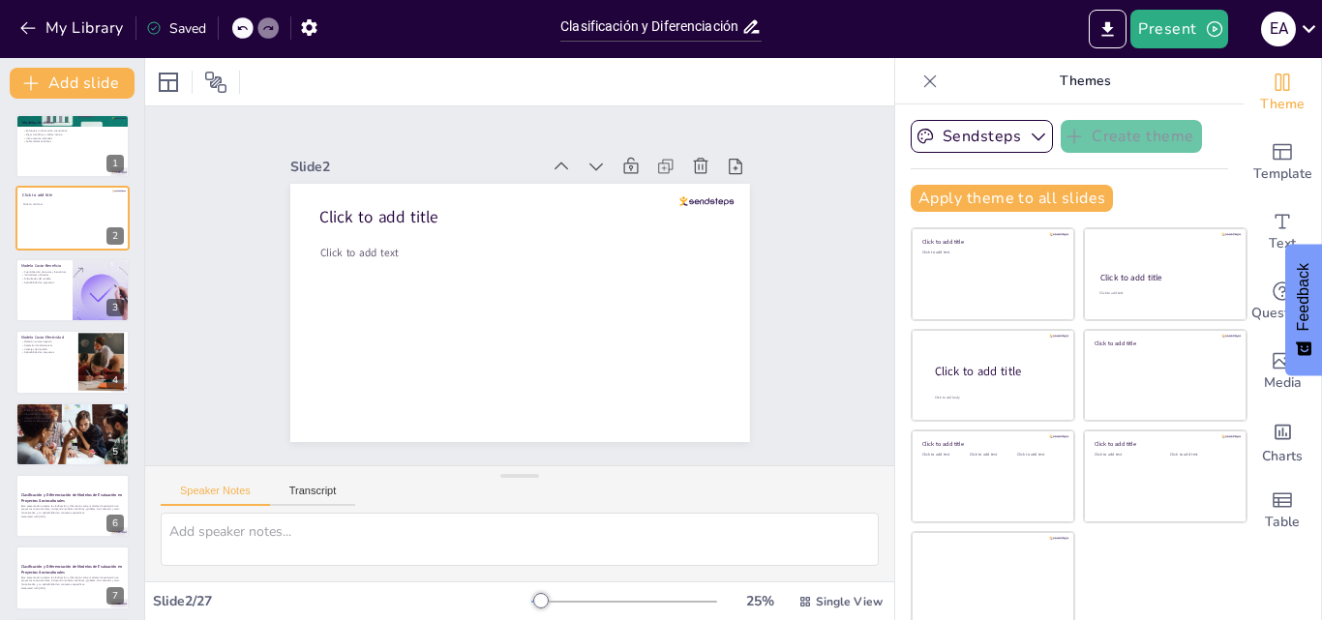
checkbox input "true"
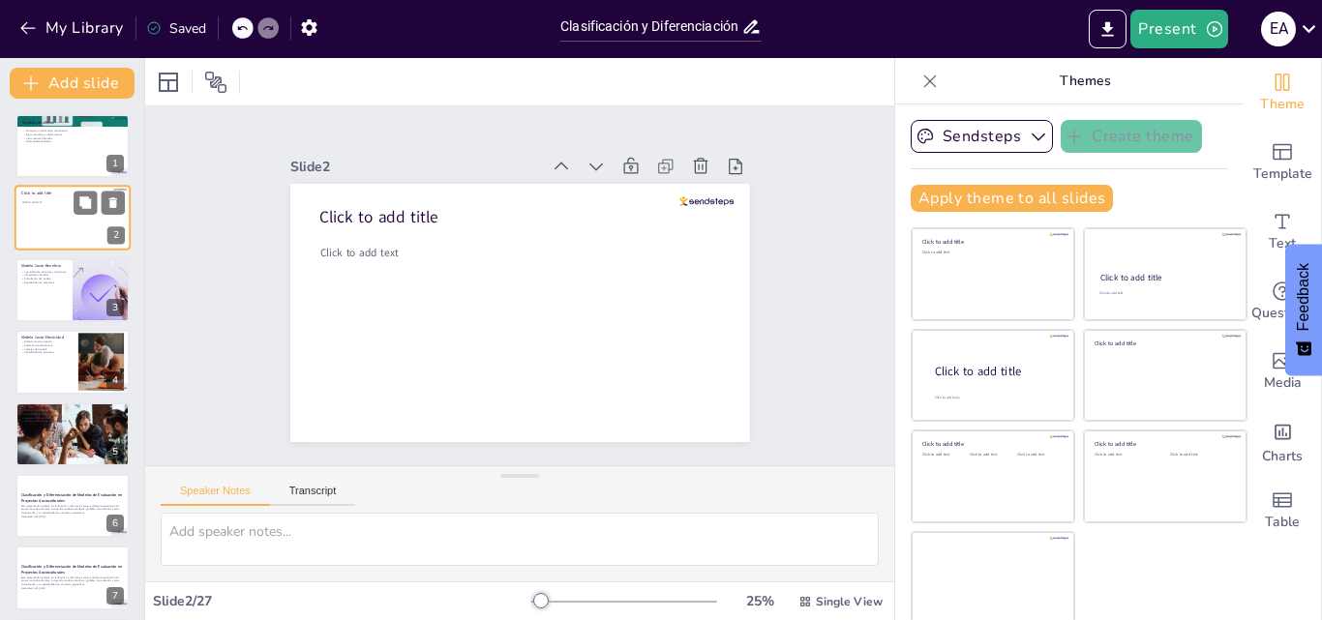
checkbox input "true"
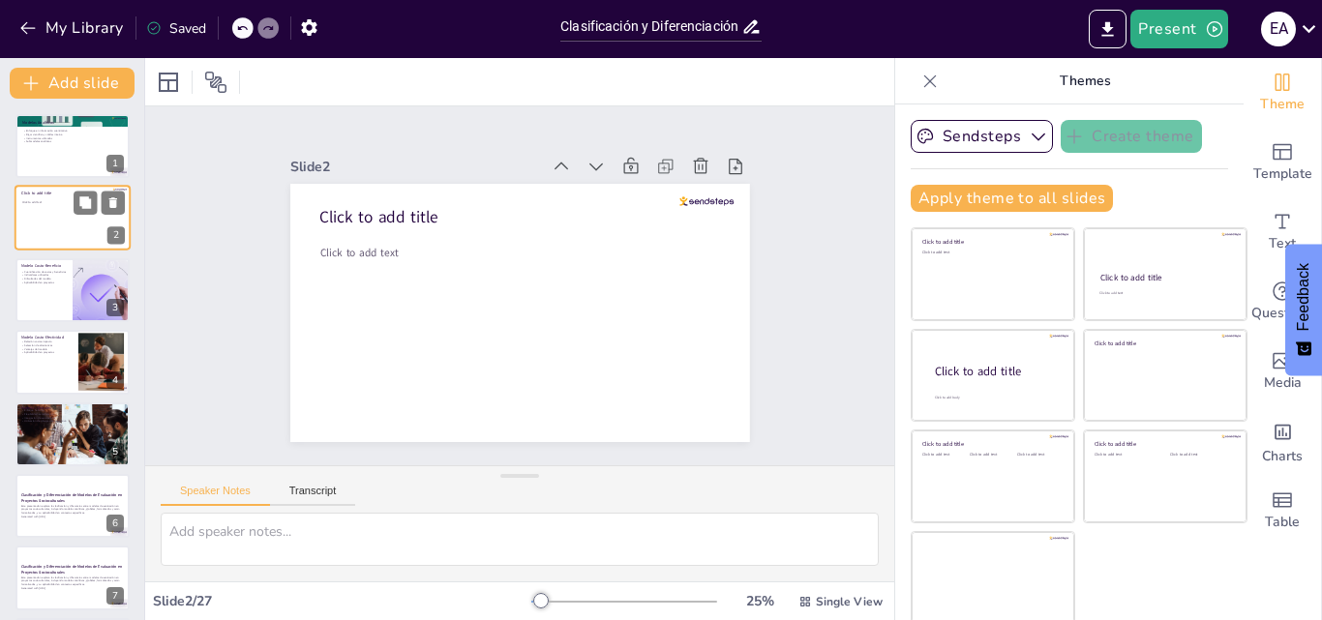
checkbox input "true"
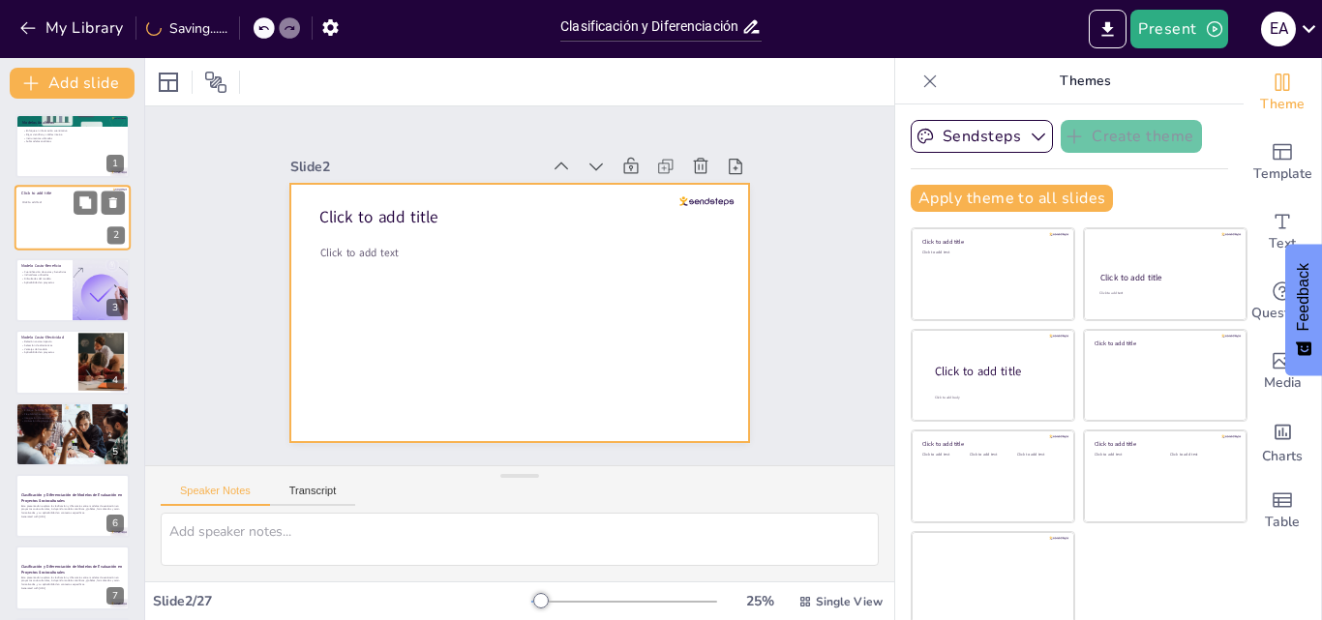
click at [67, 222] on div at bounding box center [73, 219] width 116 height 66
checkbox input "true"
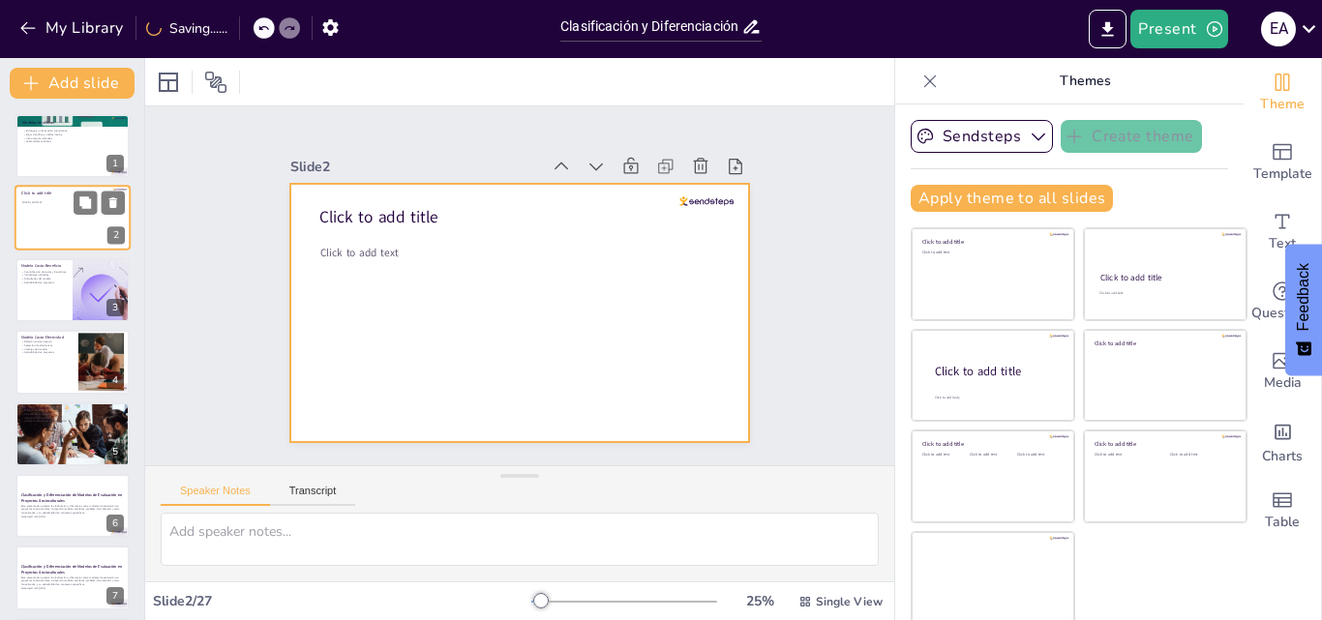
checkbox input "true"
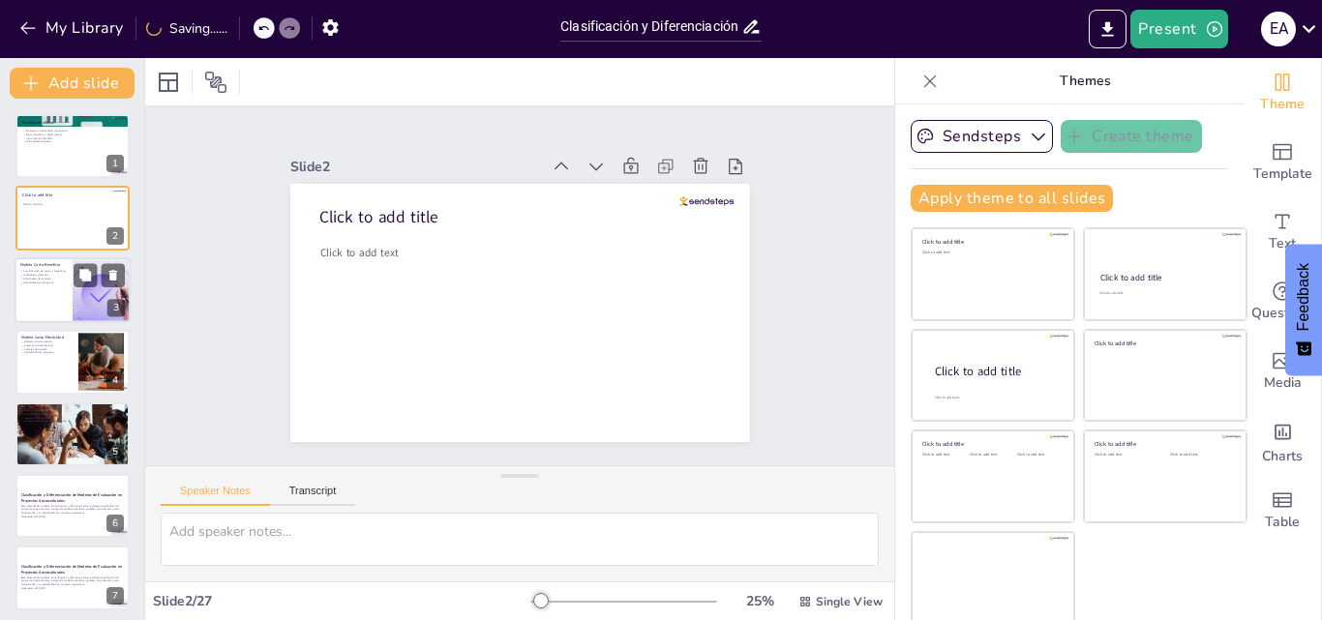
checkbox input "true"
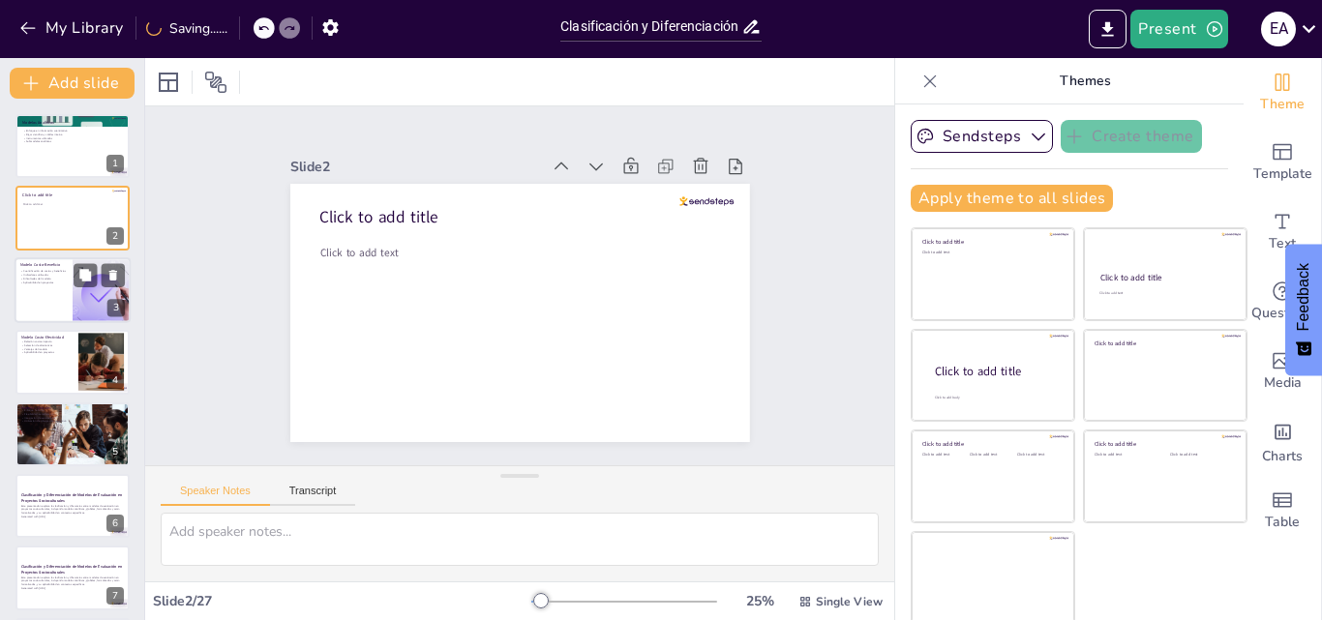
checkbox input "true"
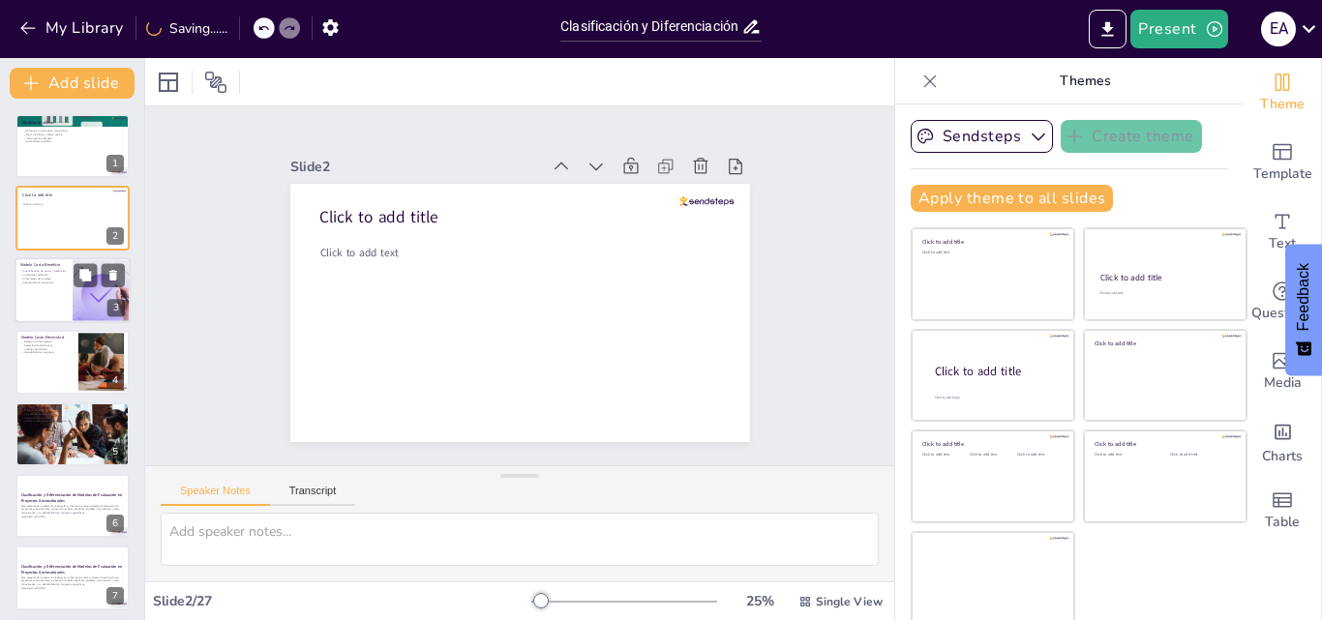
click at [45, 293] on div at bounding box center [73, 290] width 116 height 66
type textarea "Lo ipsumdolorsita co adipis e seddoeiusm te incididu ut la etdolo magna-aliquae…"
checkbox input "true"
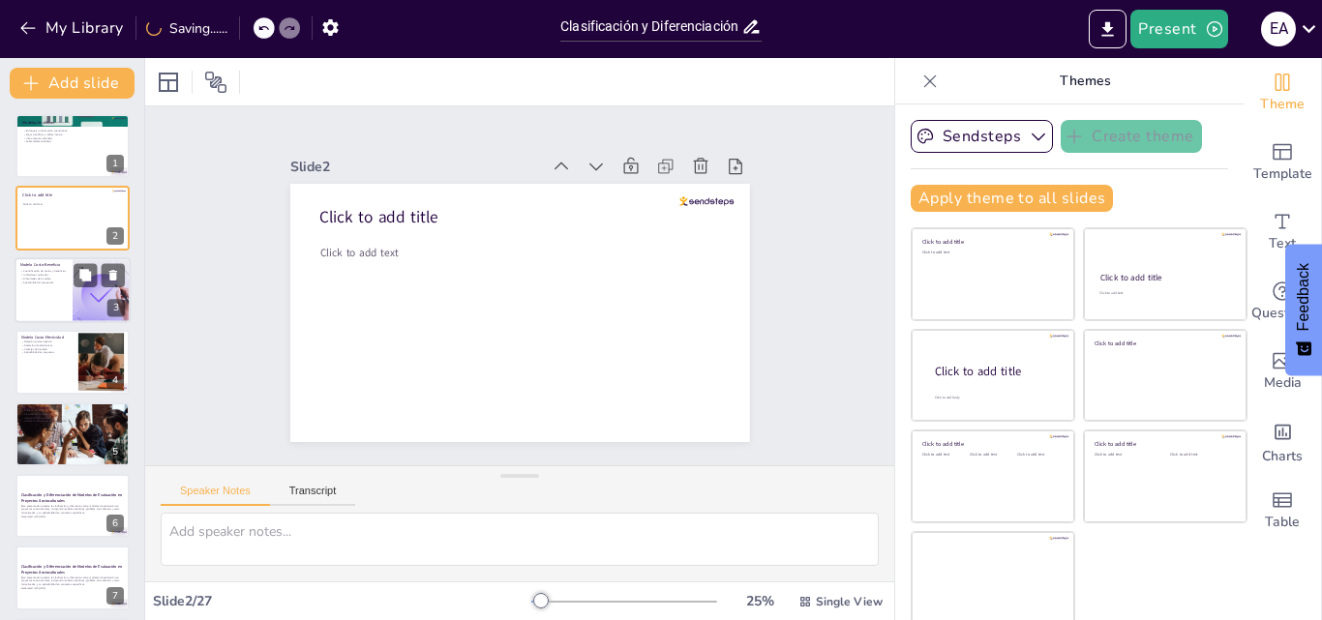
checkbox input "true"
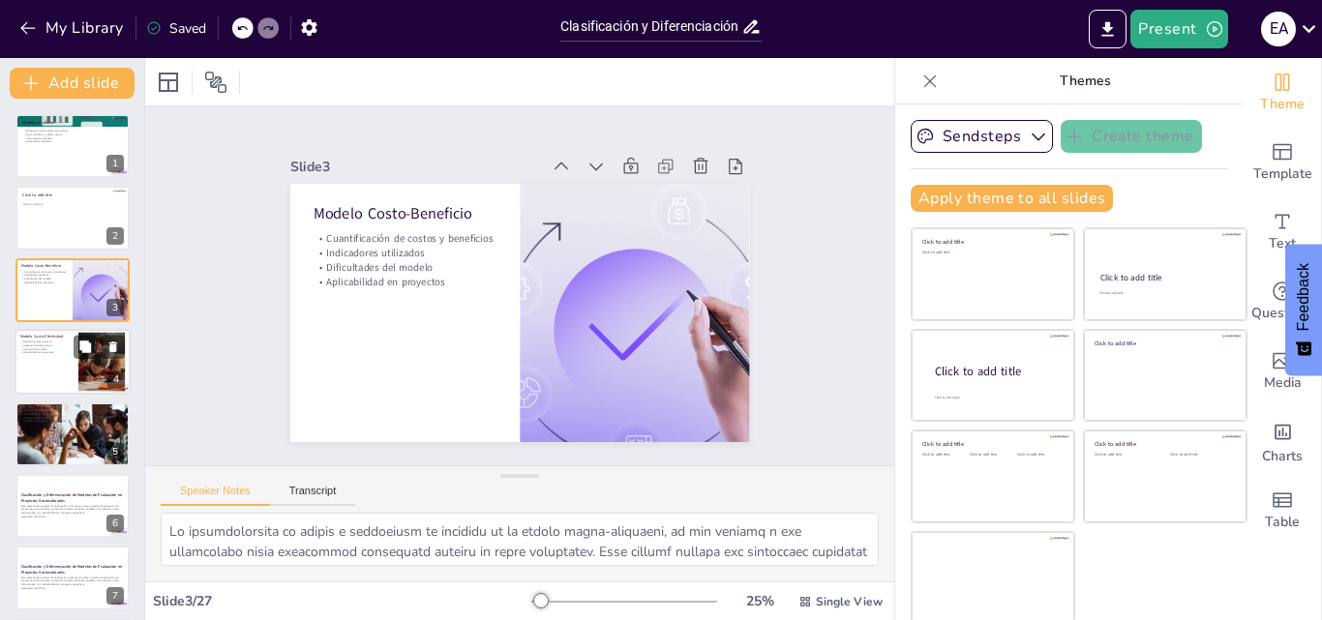
checkbox input "true"
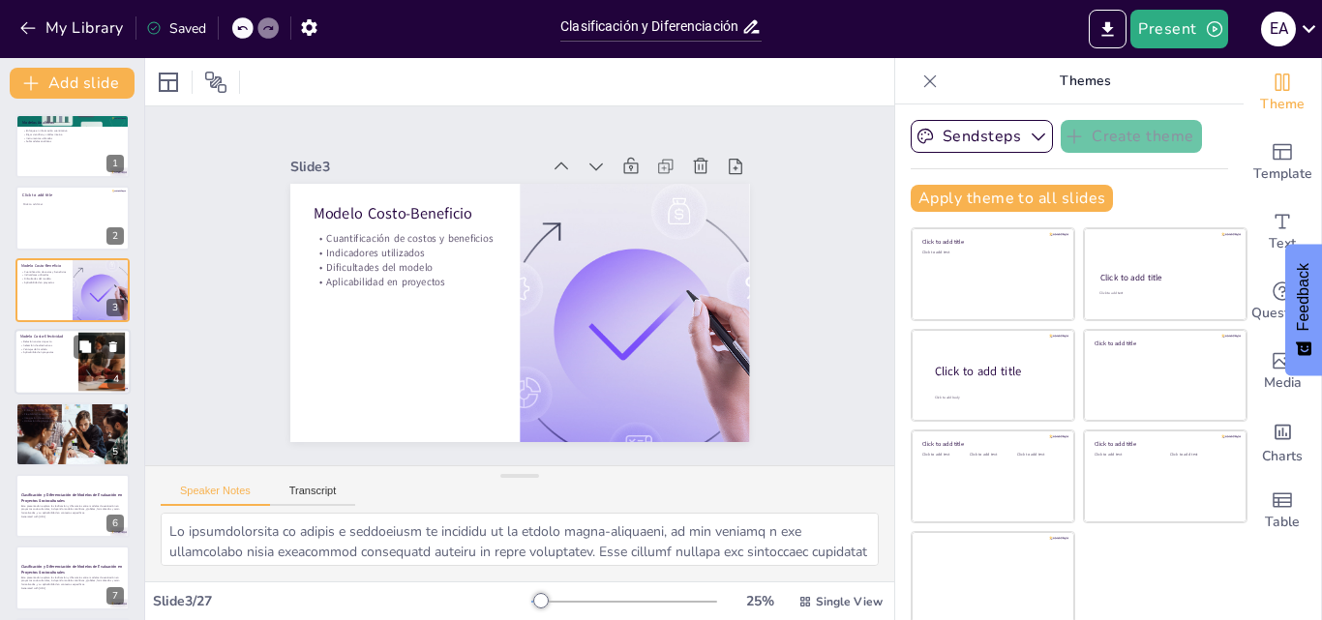
checkbox input "true"
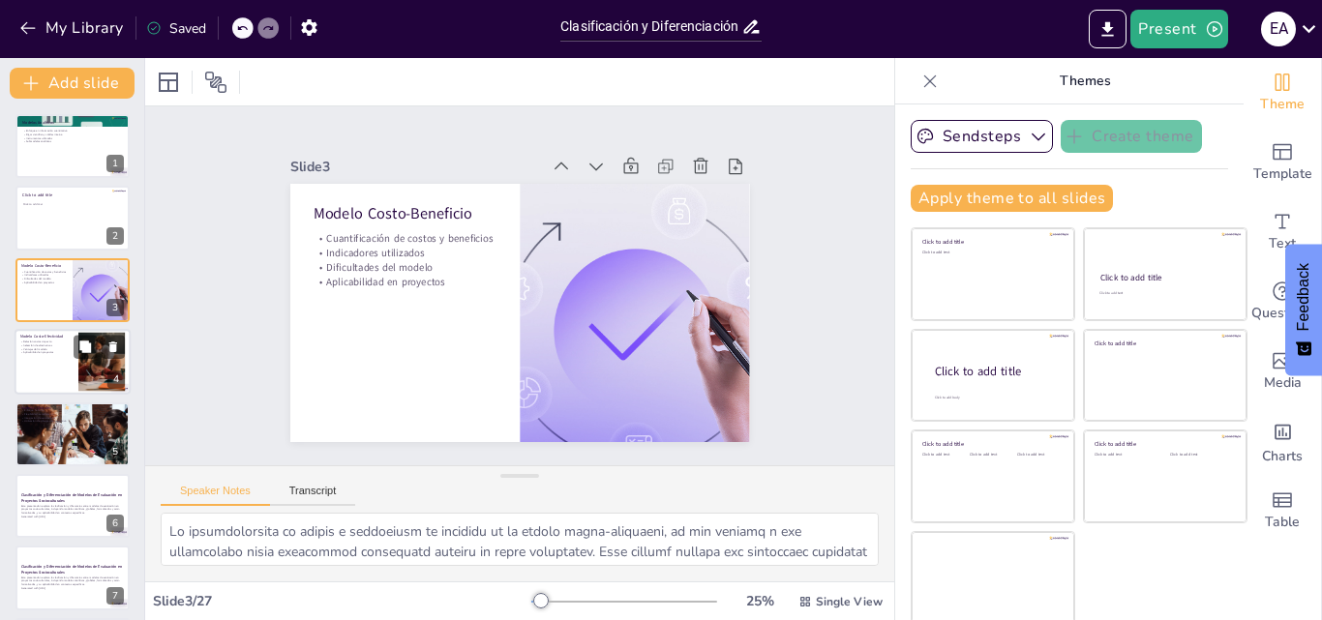
checkbox input "true"
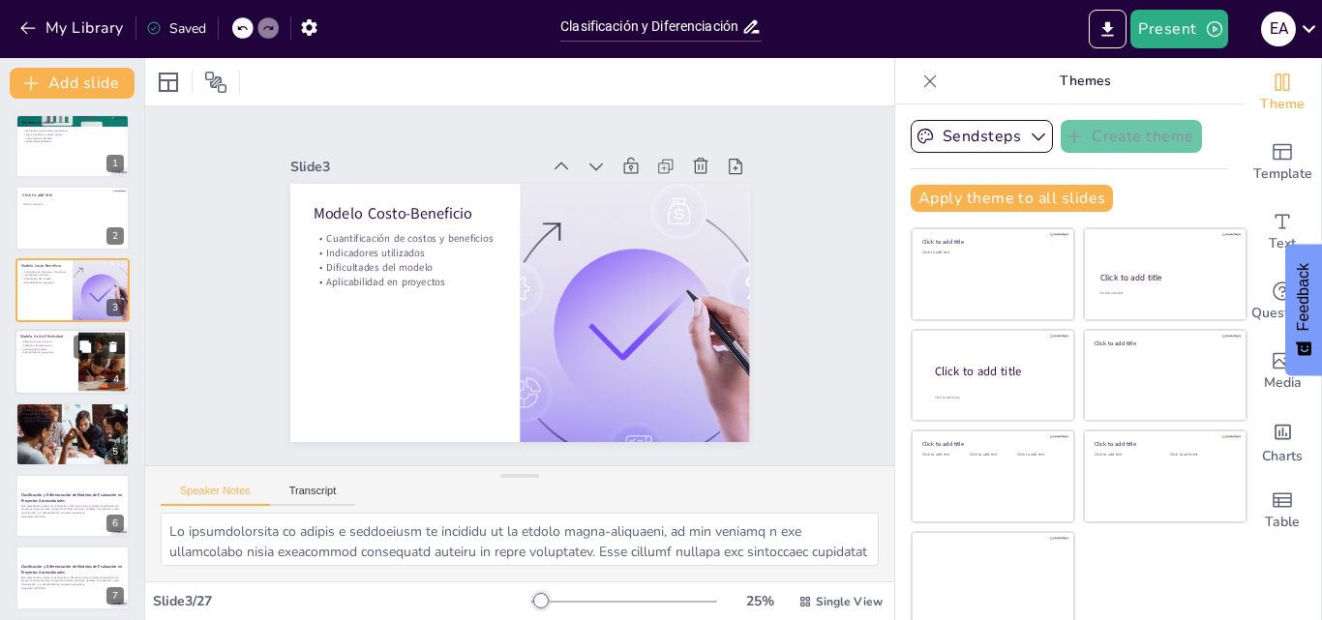
click at [67, 355] on div at bounding box center [73, 362] width 116 height 66
type textarea "La relación entre costos e impacto es fundamental en el modelo costo-efectivida…"
checkbox input "true"
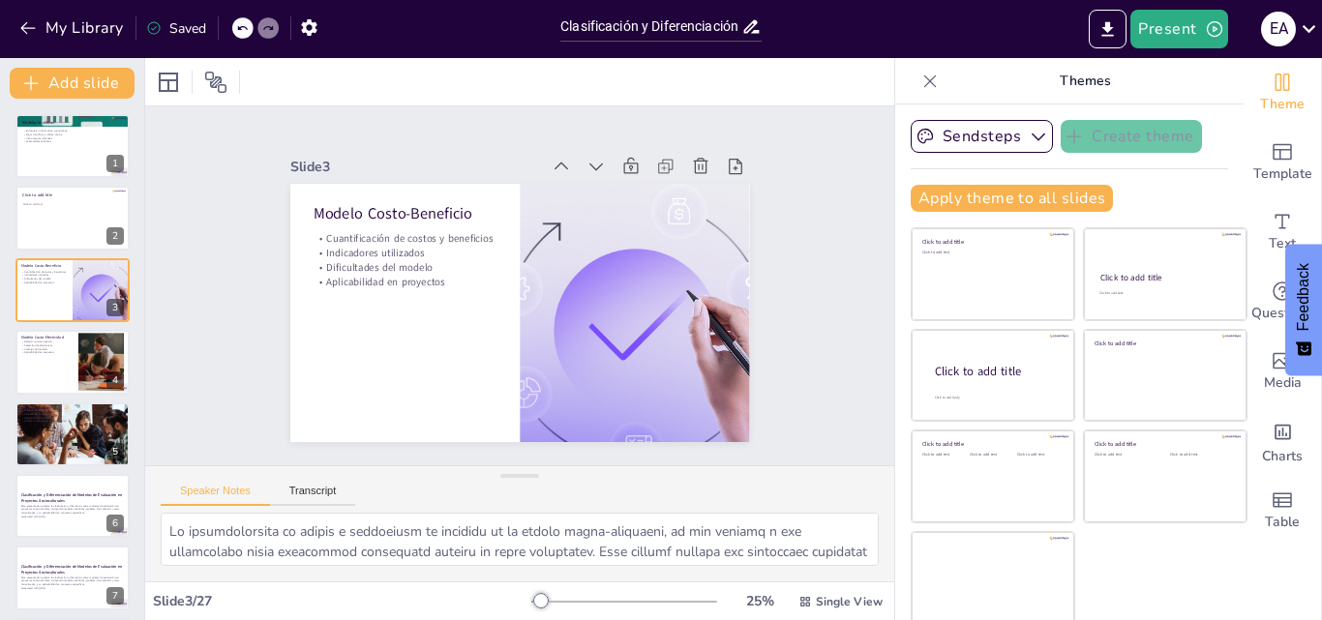
checkbox input "true"
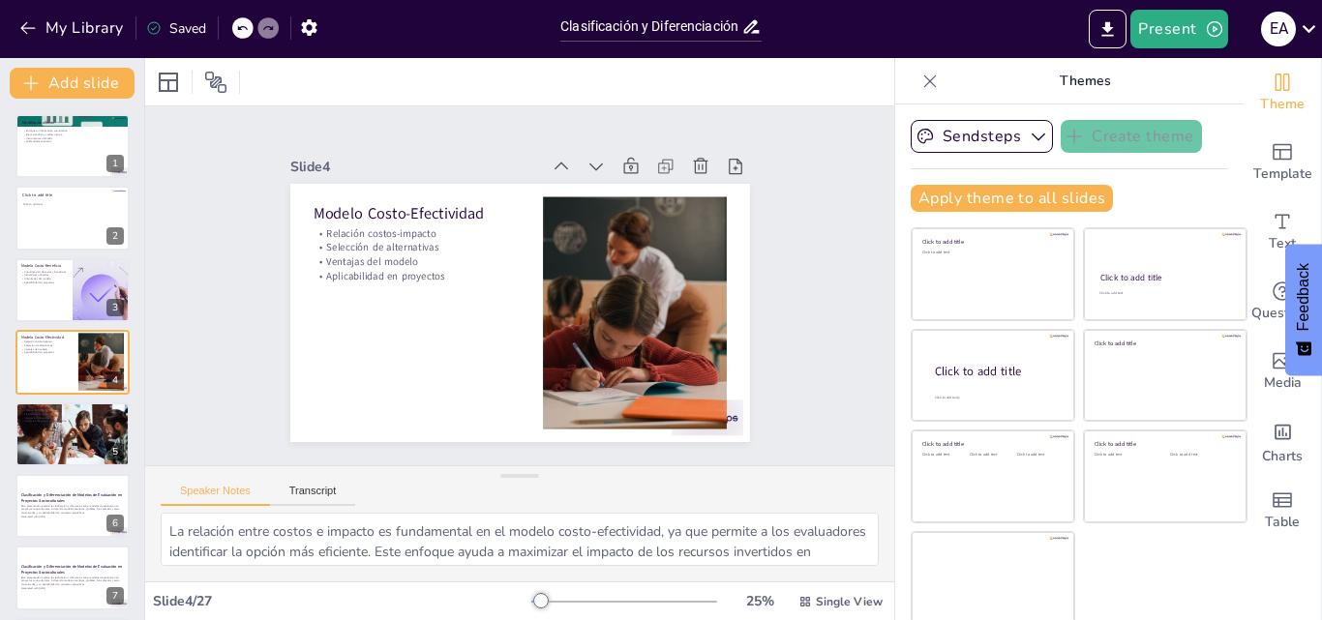
checkbox input "true"
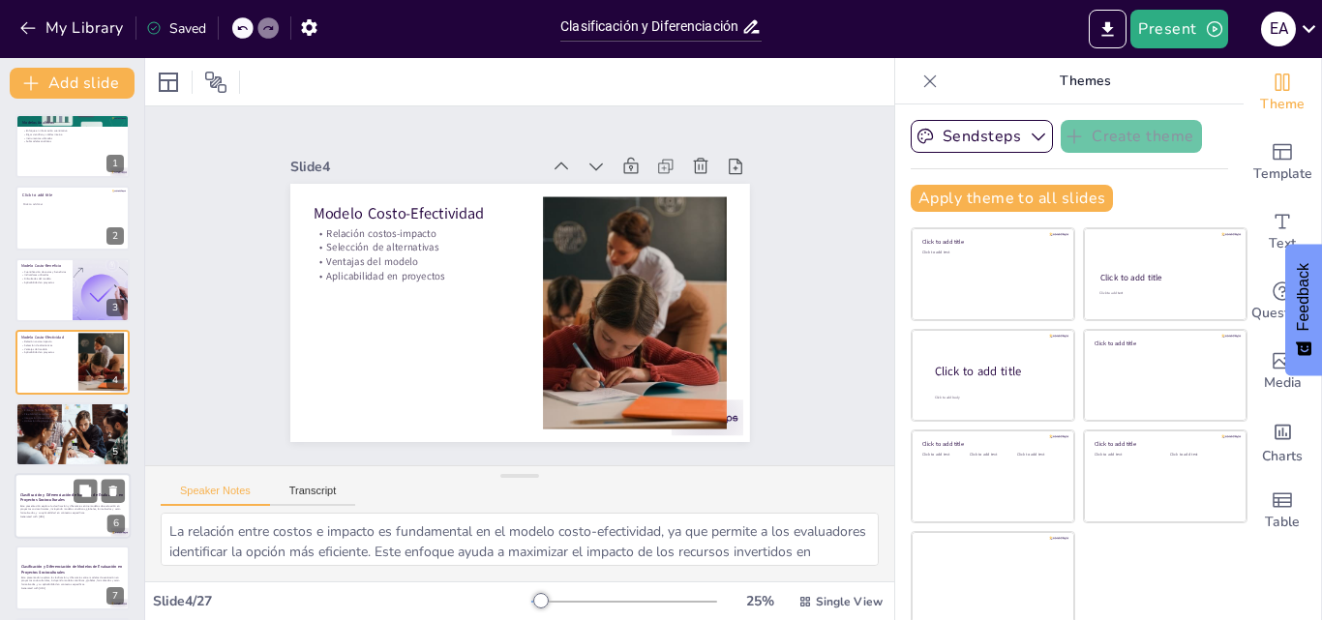
checkbox input "true"
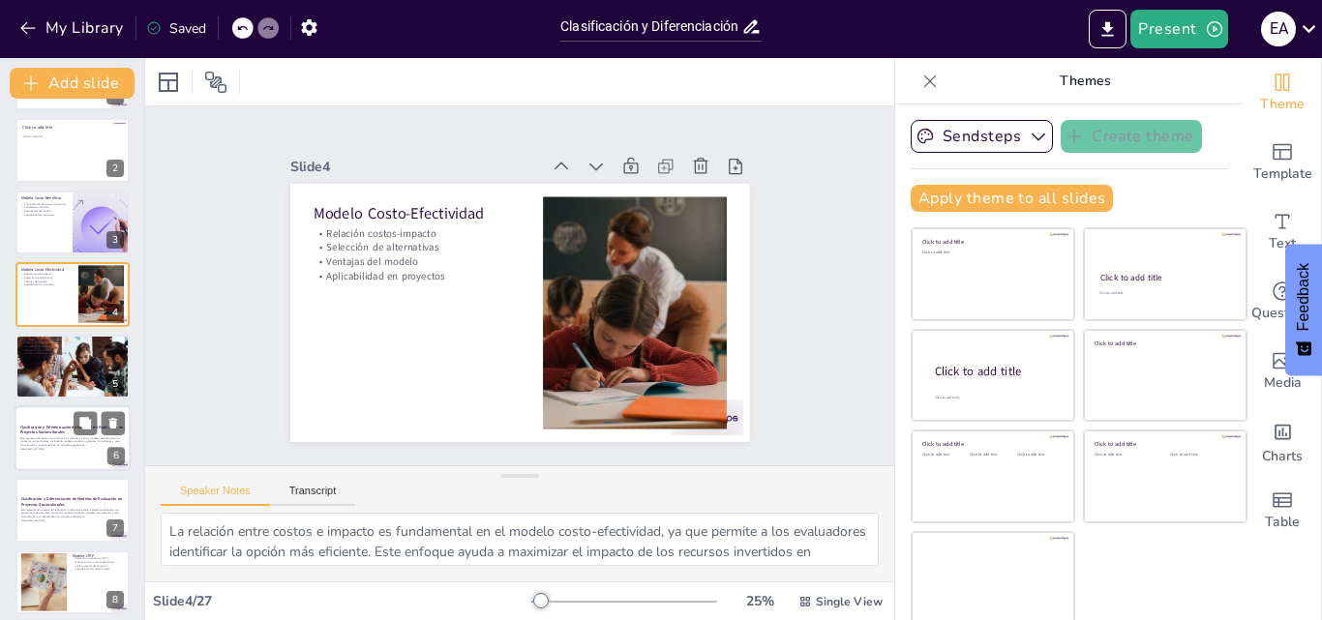
checkbox input "true"
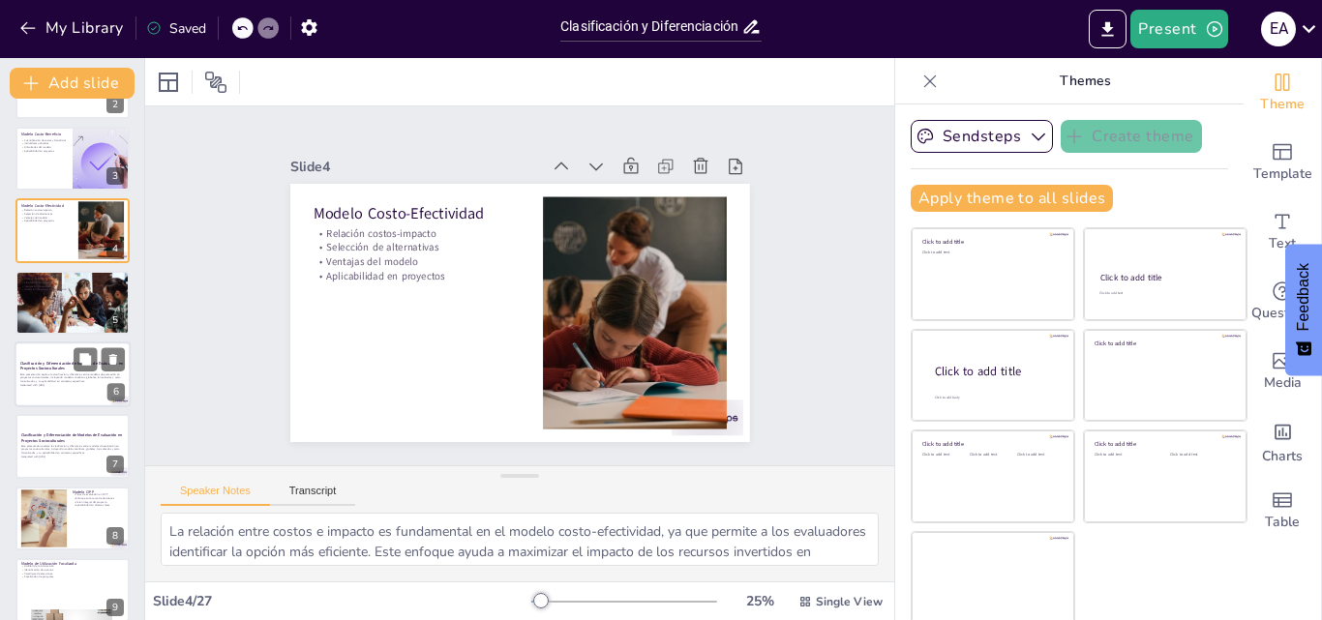
checkbox input "true"
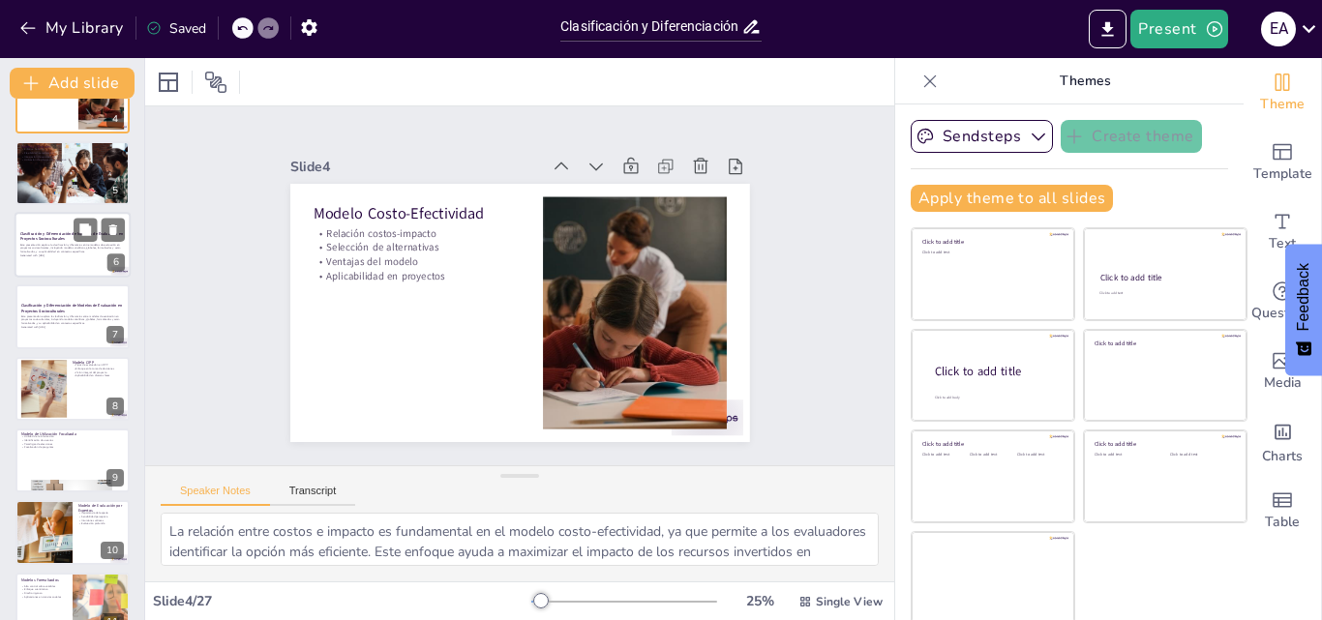
scroll to position [390, 0]
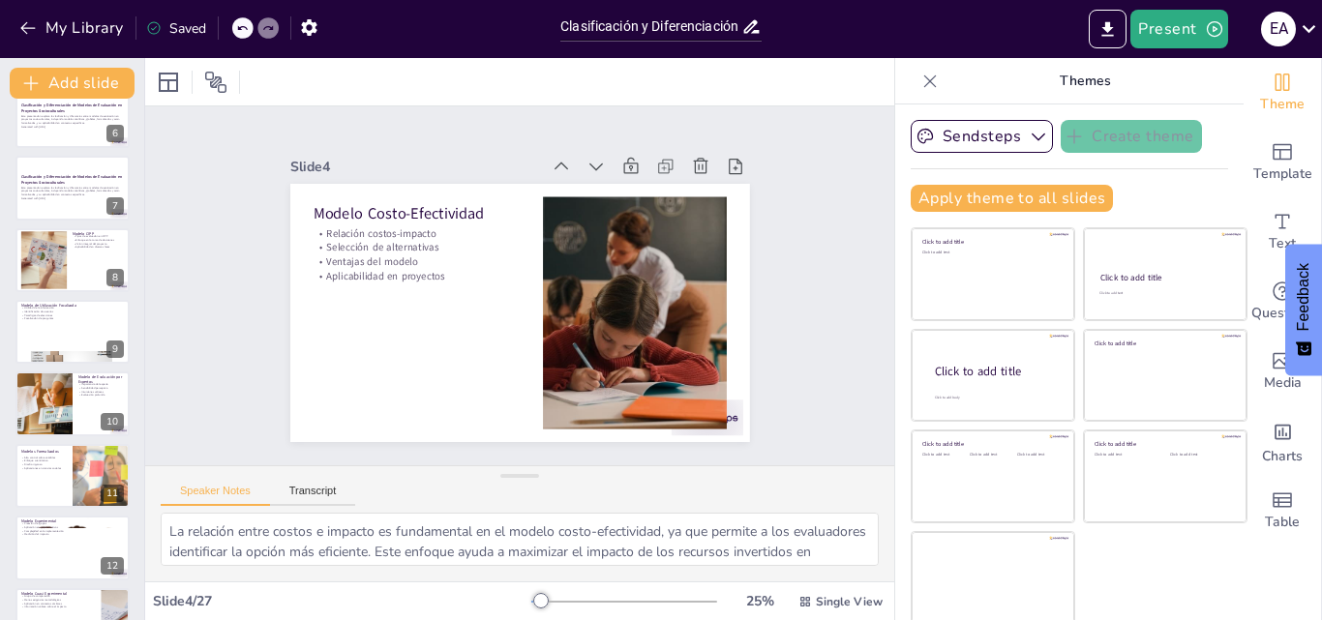
checkbox input "true"
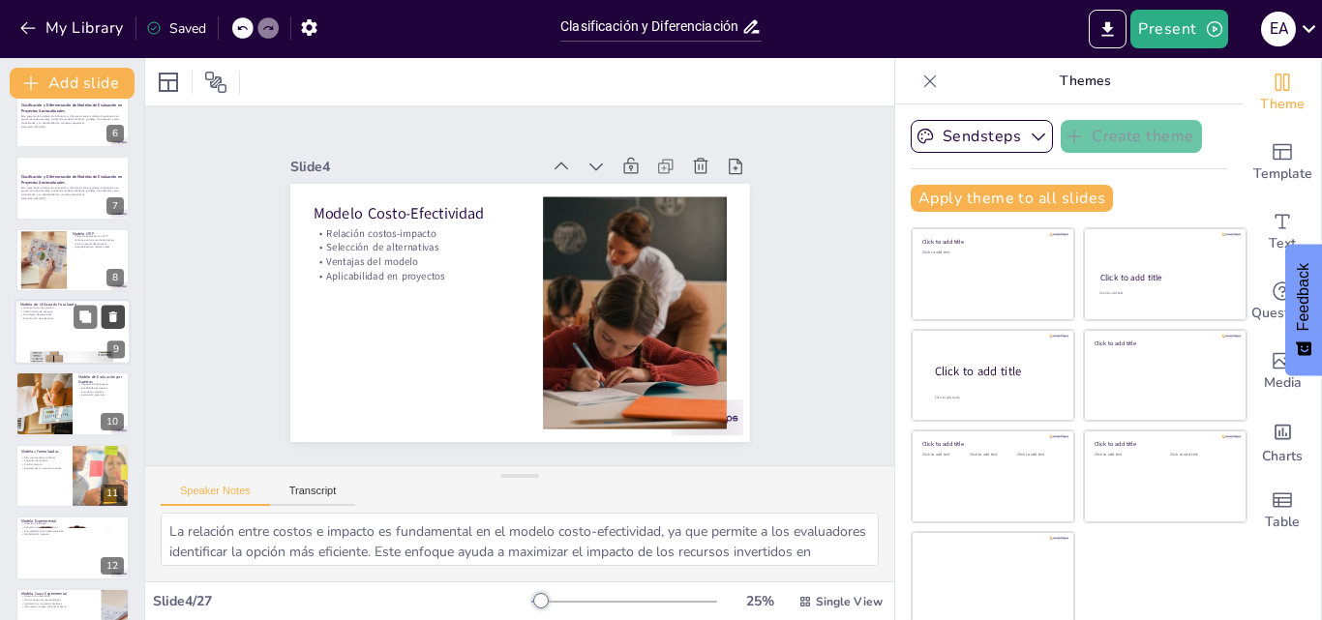
checkbox input "true"
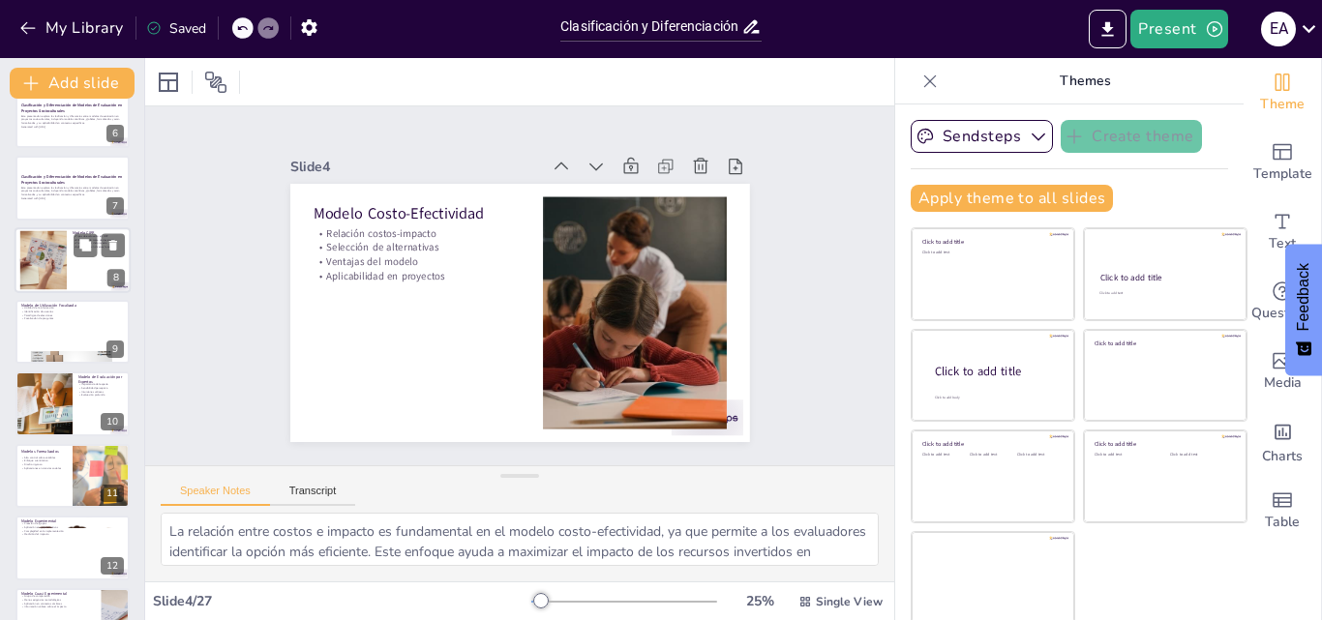
checkbox input "true"
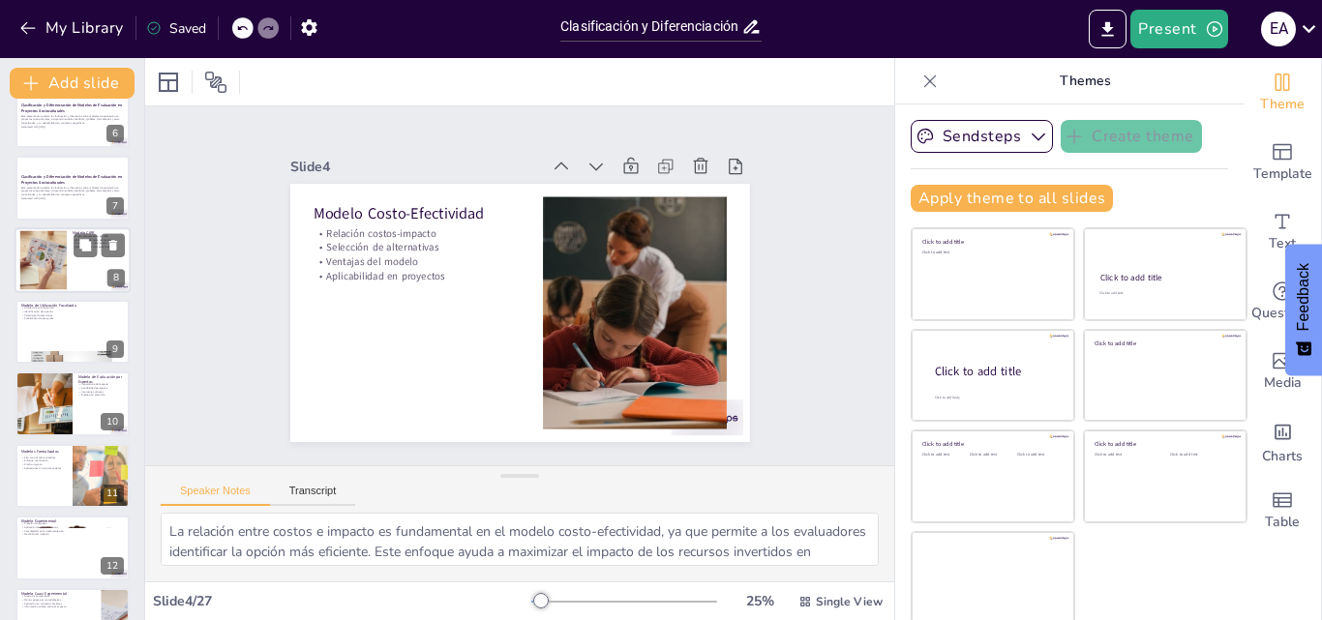
checkbox input "true"
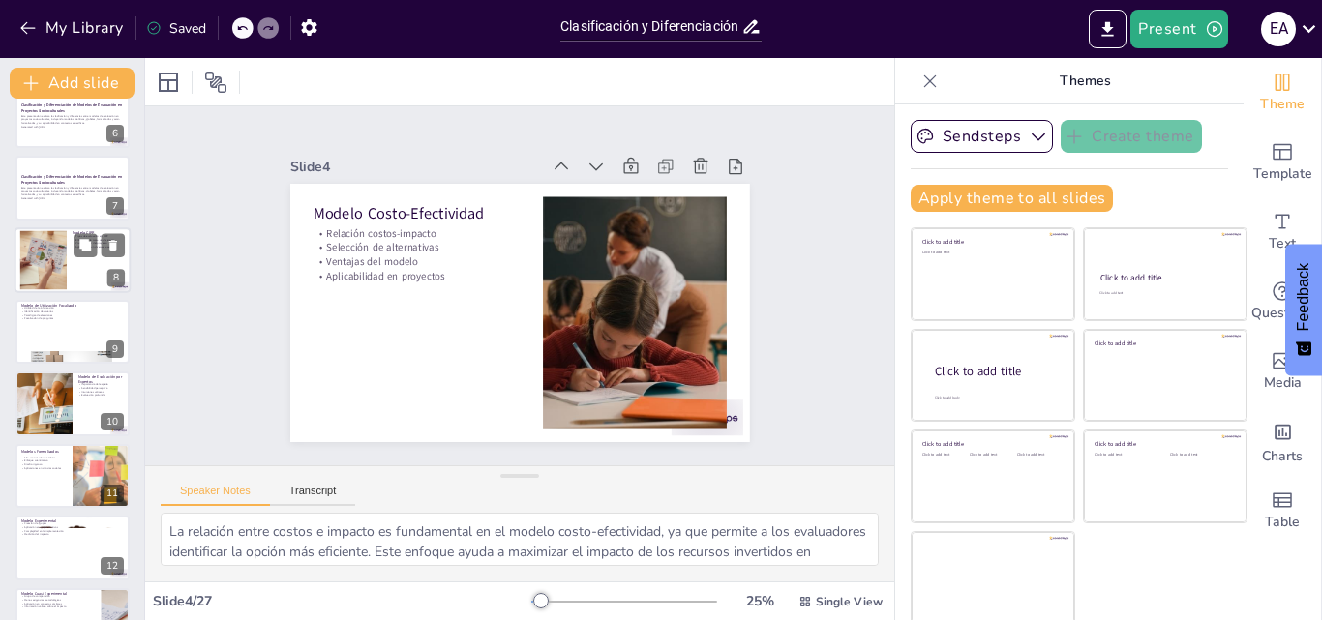
click at [98, 259] on div at bounding box center [73, 260] width 116 height 66
type textarea "El modelo CIPP se basa en cuatro tipos de evaluación que permiten a los evaluad…"
checkbox input "true"
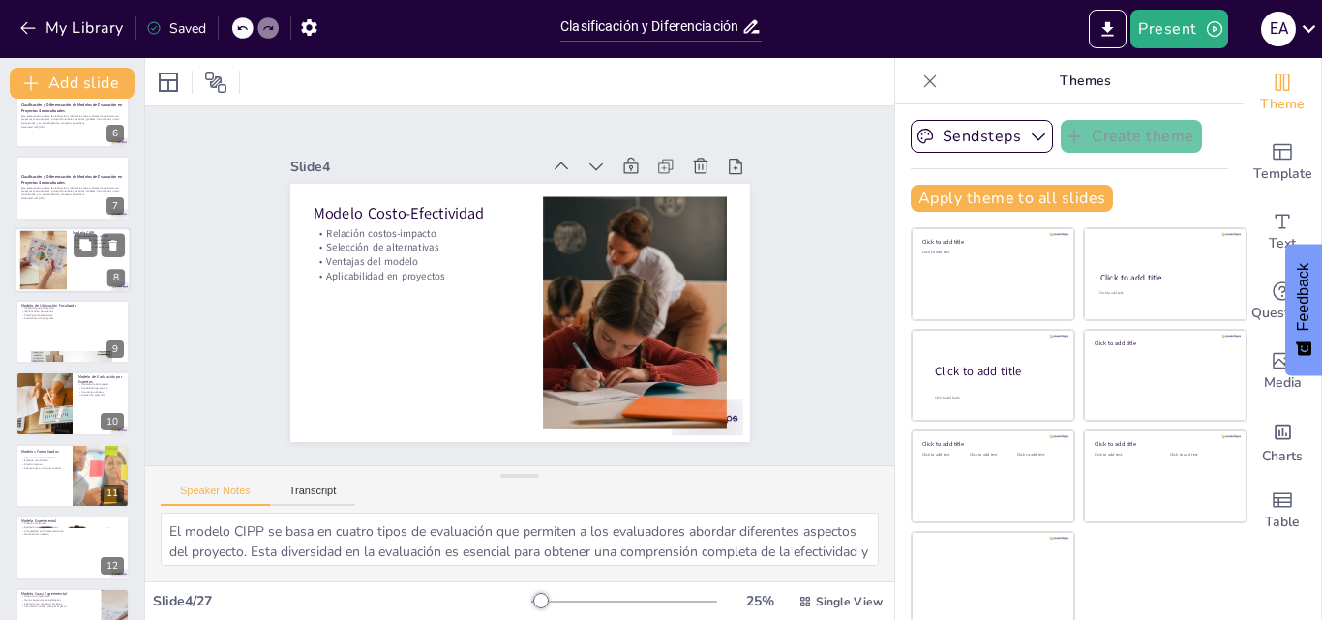
checkbox input "true"
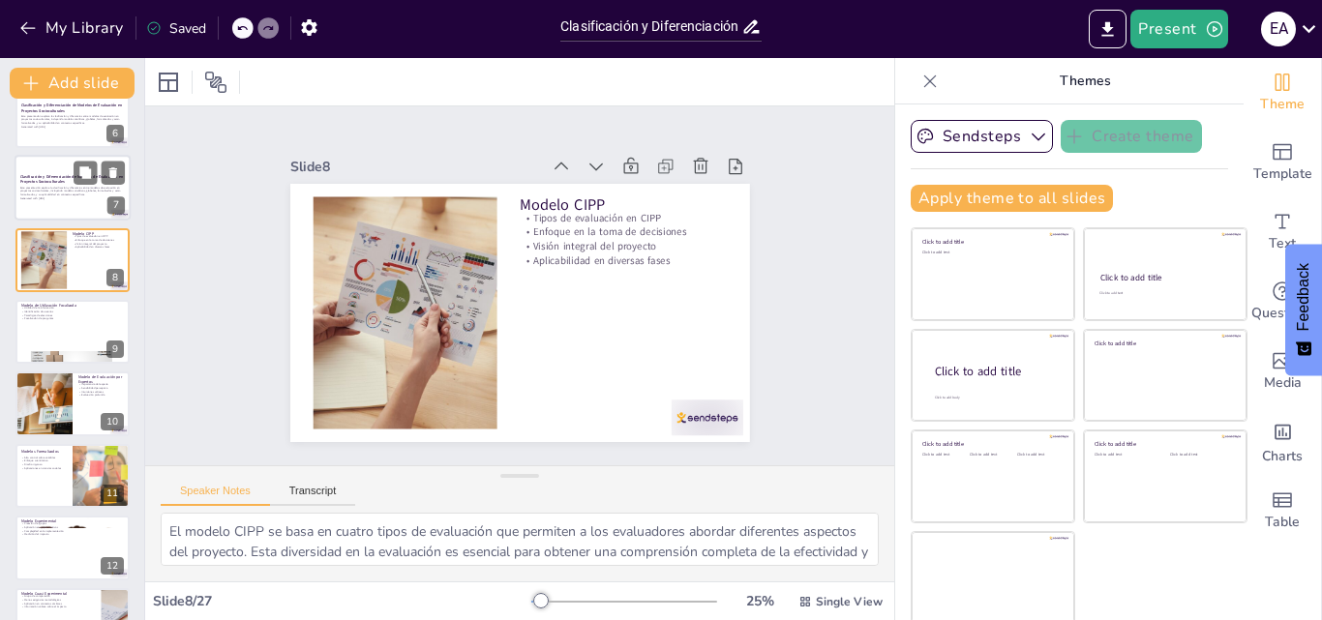
checkbox input "true"
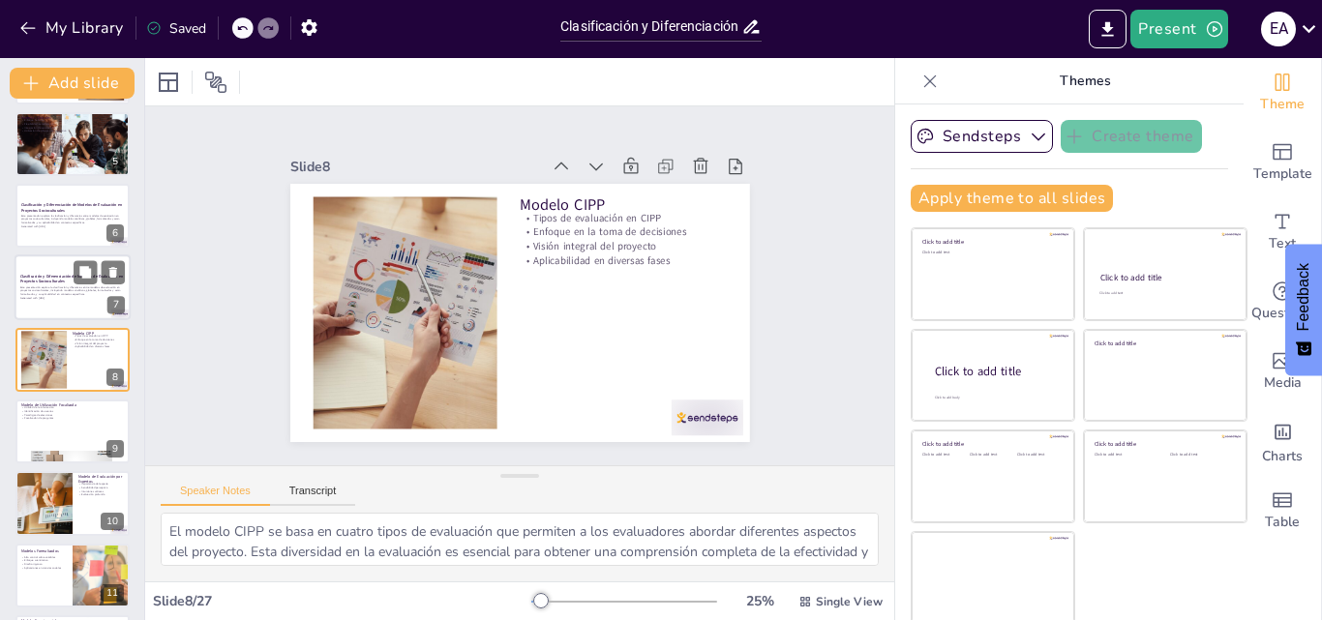
checkbox input "true"
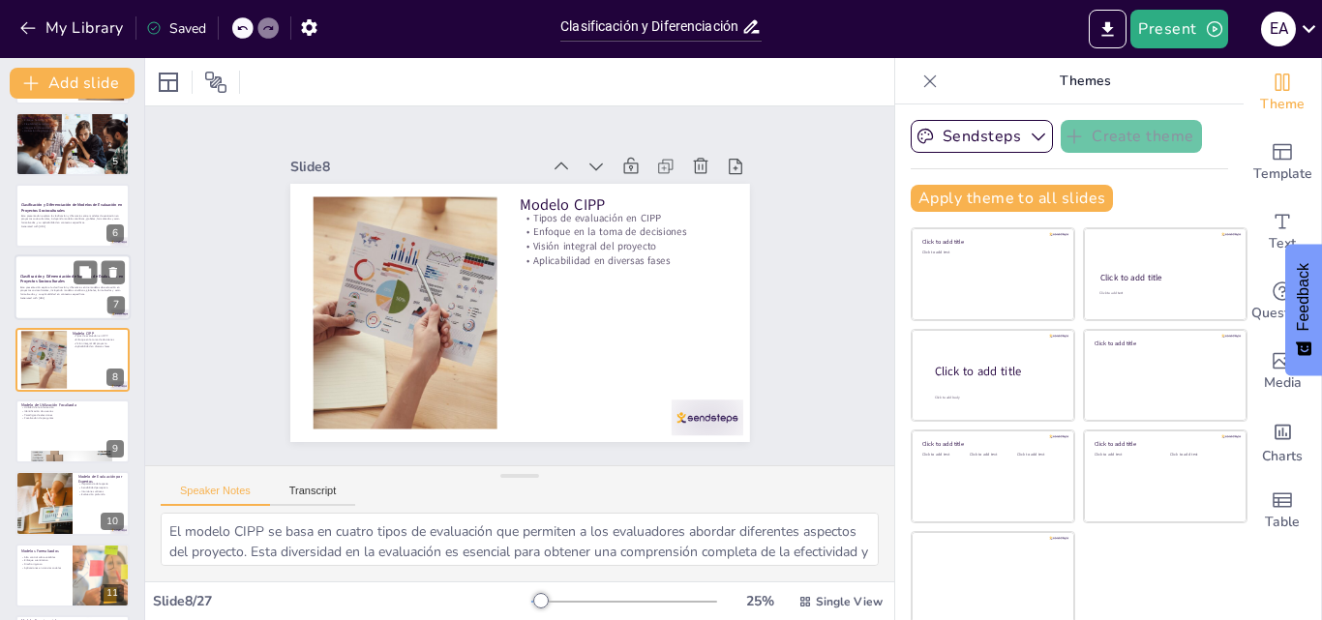
click at [63, 311] on div at bounding box center [73, 288] width 116 height 66
checkbox input "true"
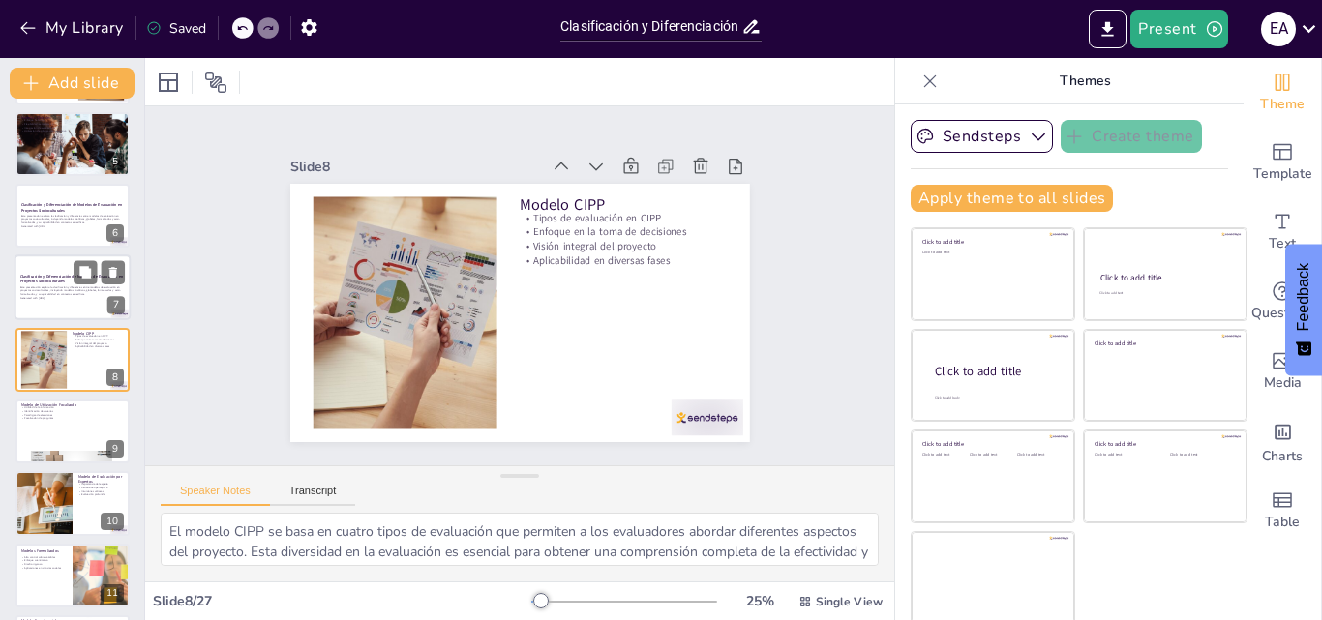
checkbox input "true"
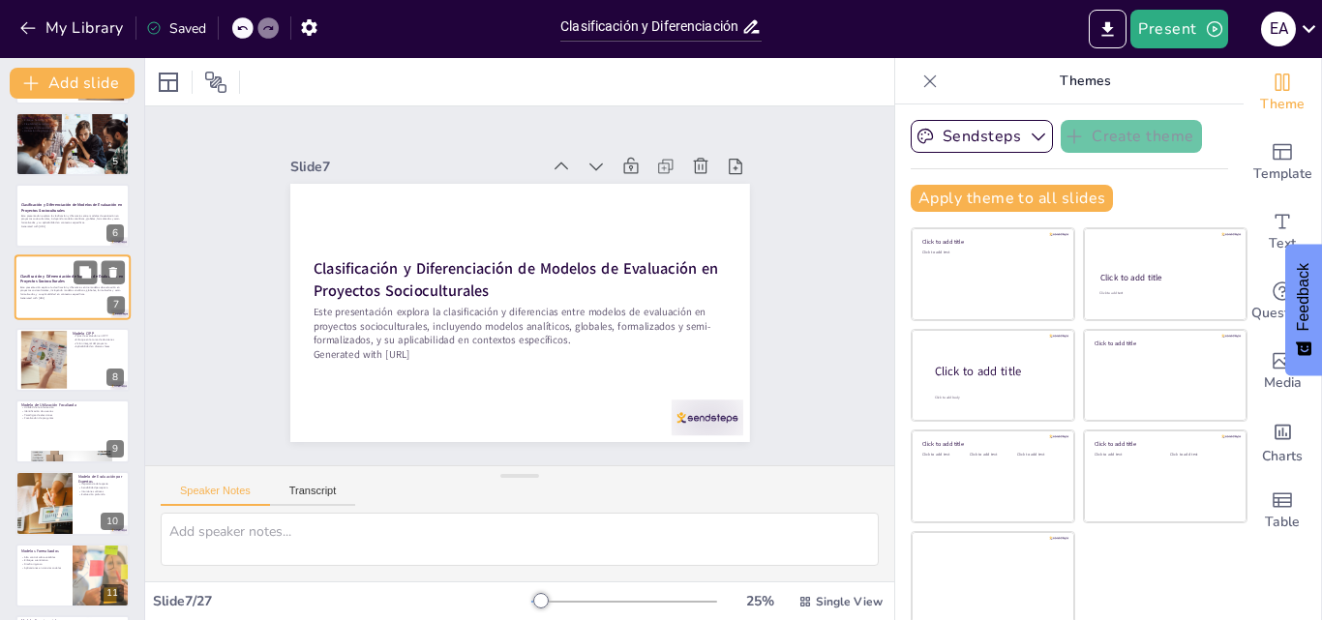
scroll to position [219, 0]
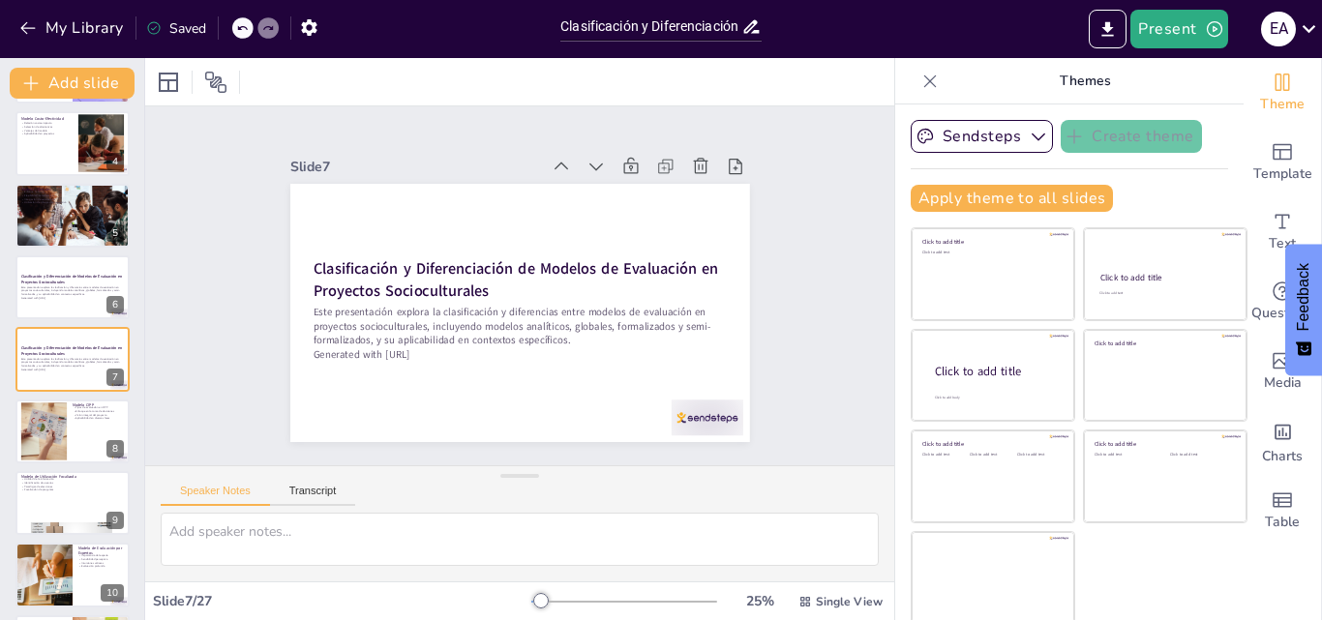
checkbox input "true"
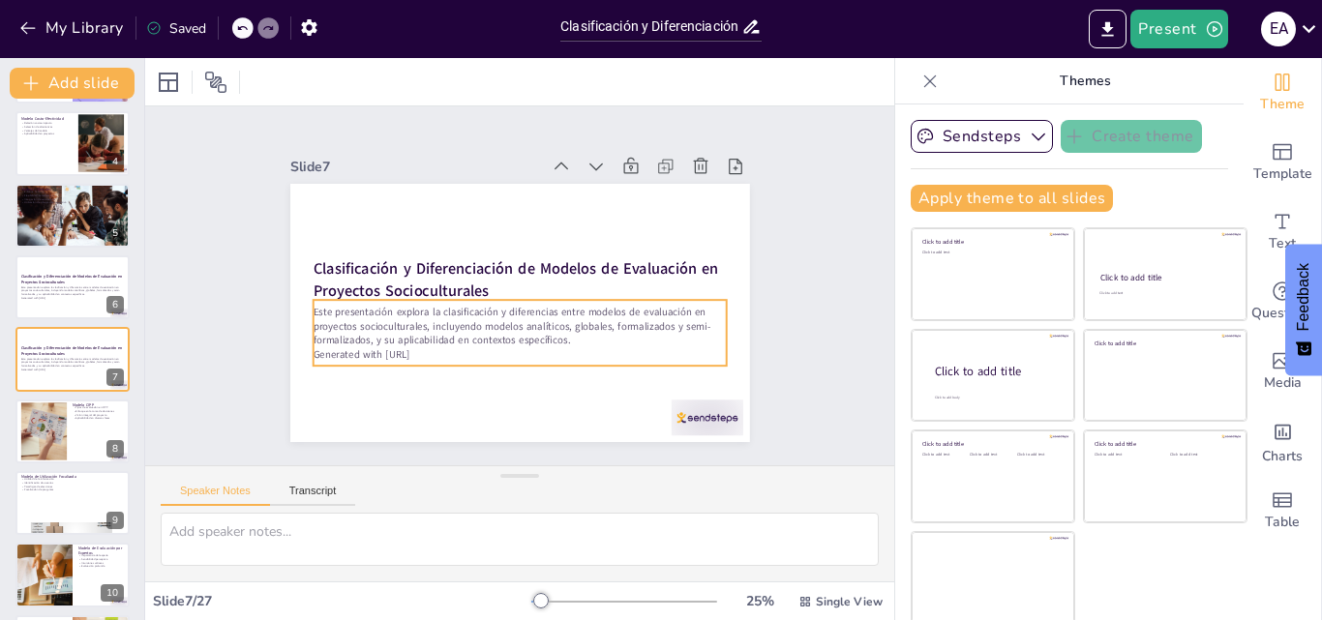
checkbox input "true"
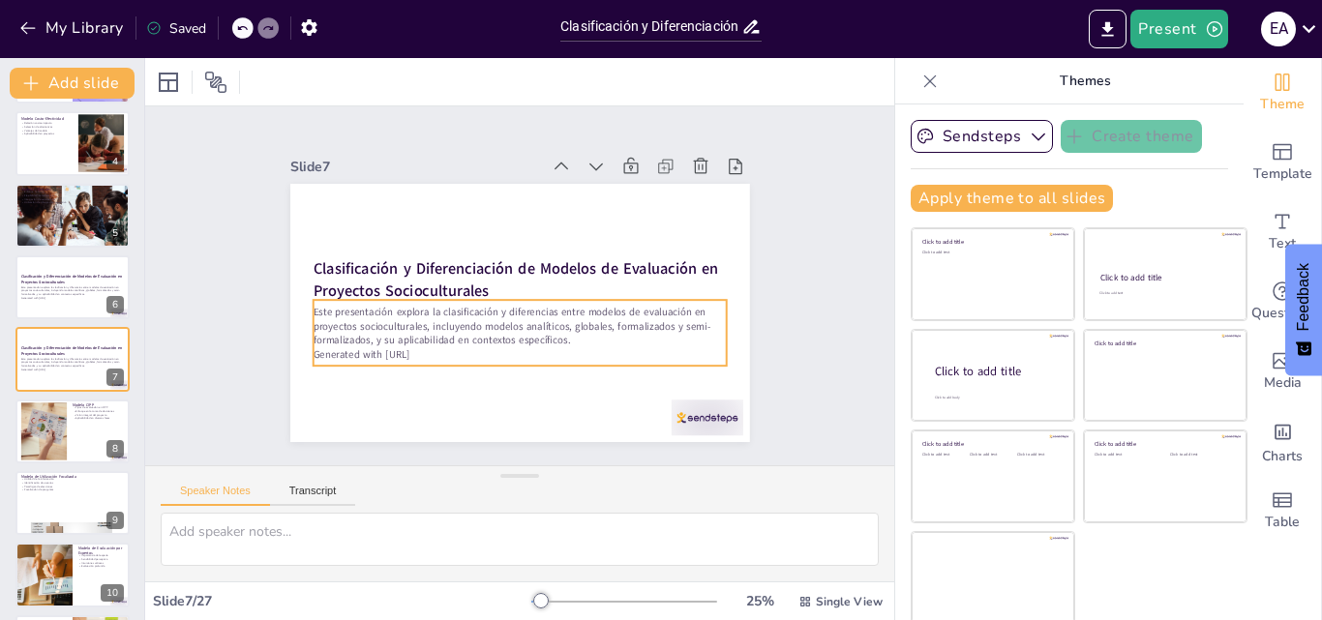
checkbox input "true"
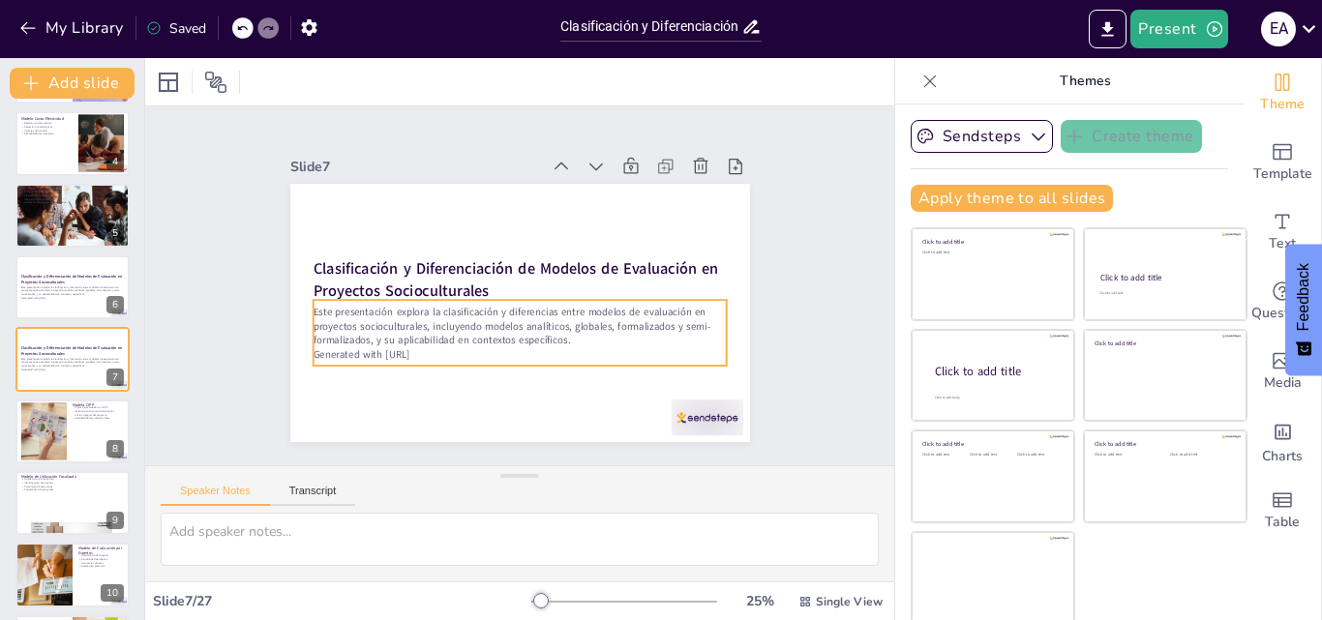
checkbox input "true"
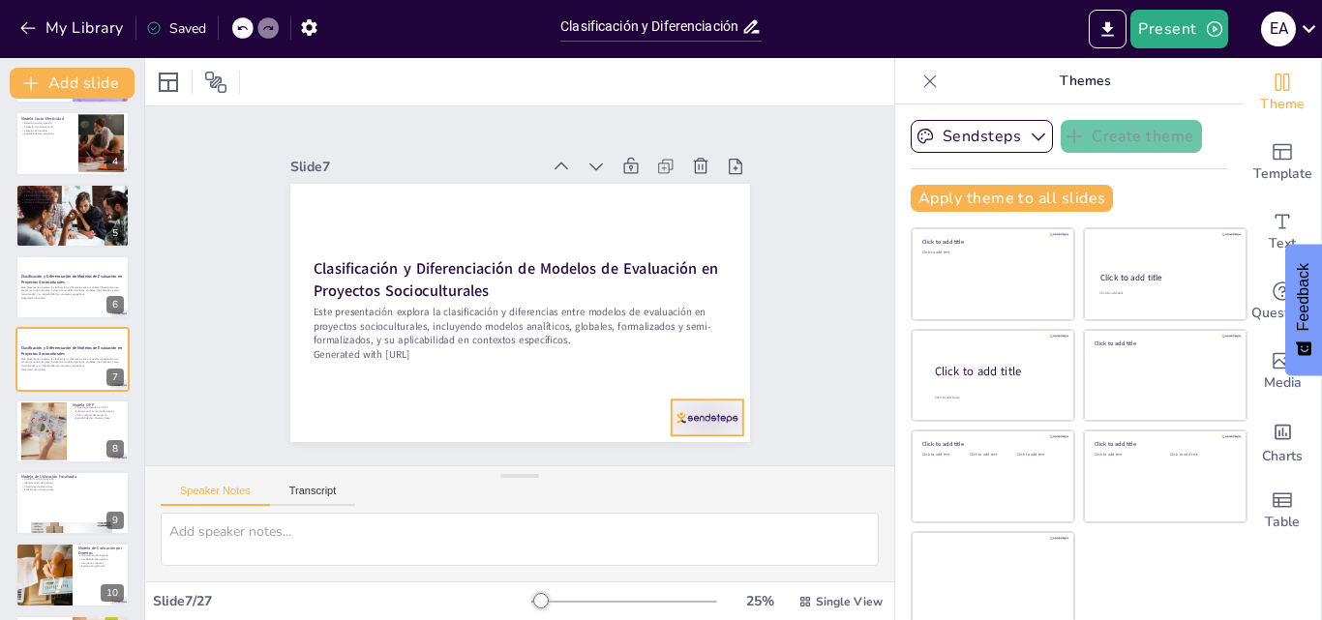
checkbox input "true"
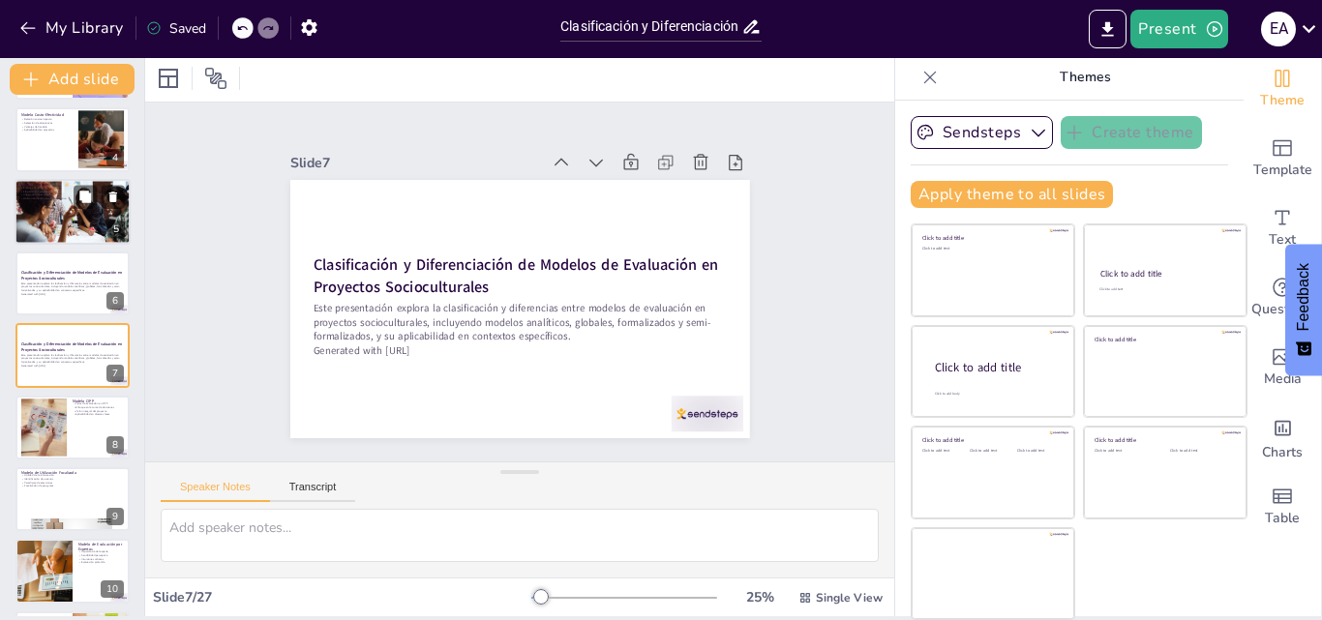
click at [66, 276] on p "Clasificación y Diferenciación de Modelos de Evaluación en Proyectos Sociocultu…" at bounding box center [72, 275] width 103 height 11
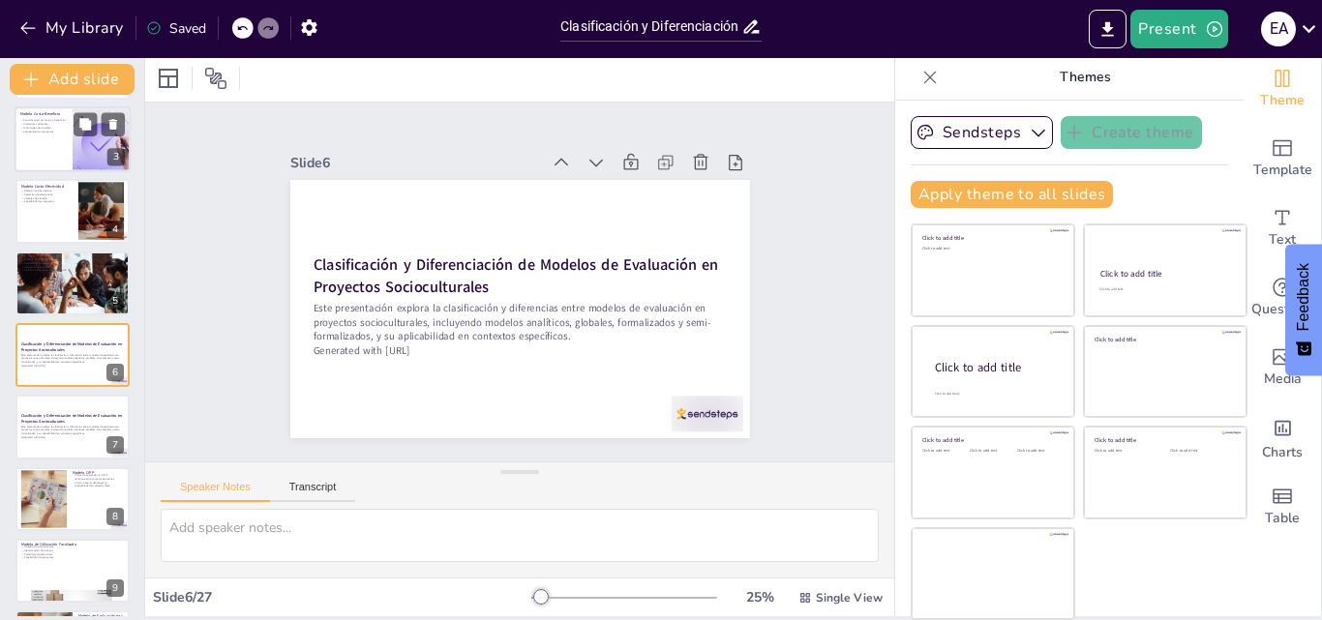
click at [55, 148] on div at bounding box center [73, 139] width 116 height 66
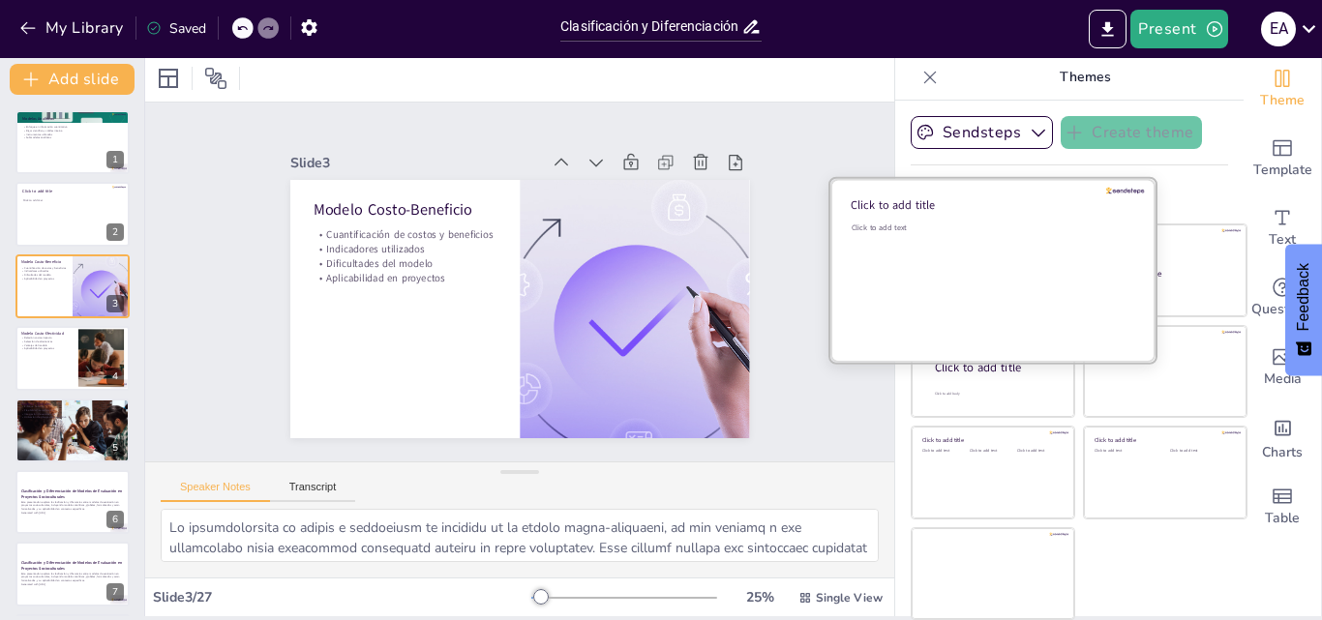
scroll to position [0, 0]
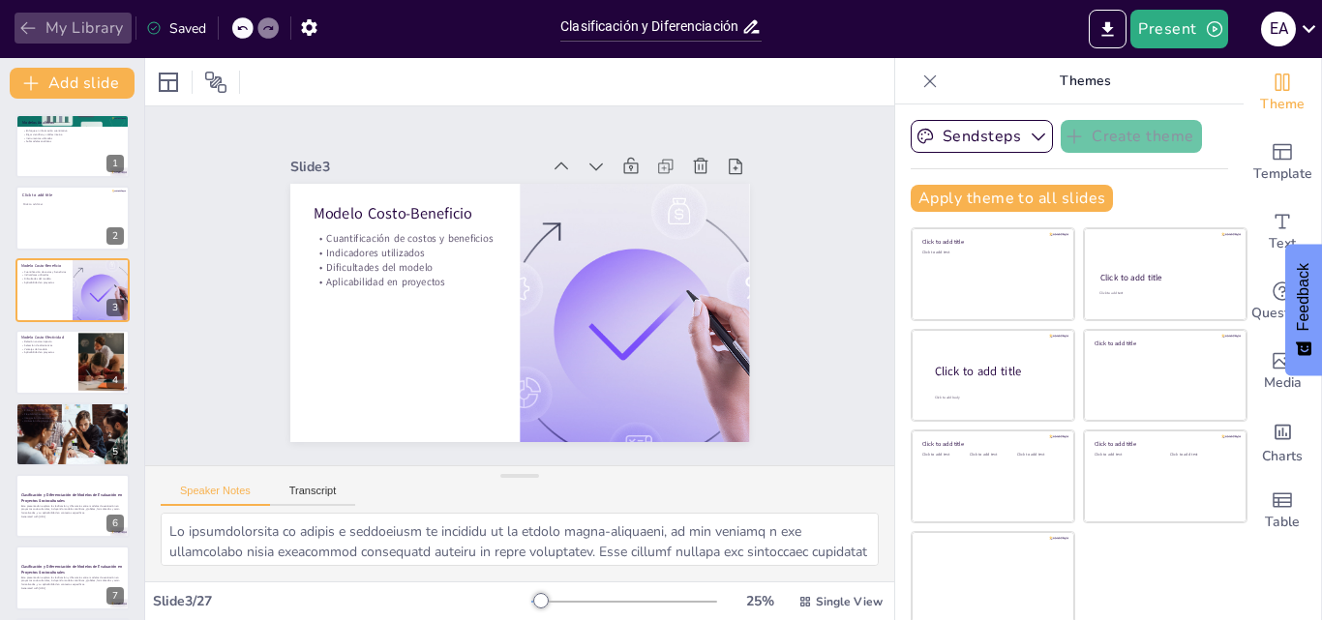
click at [33, 32] on icon "button" at bounding box center [27, 27] width 19 height 19
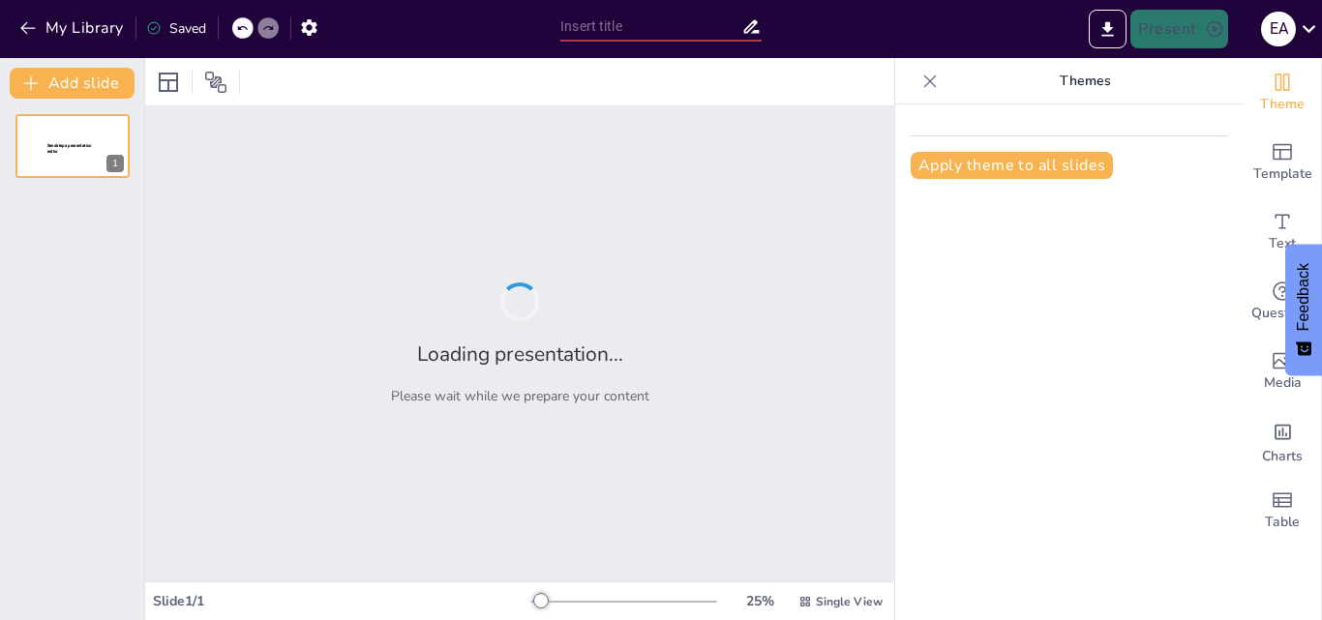
type input "Clasificación y Diferenciación de Modelos de Evaluación en Proyectos Sociocultu…"
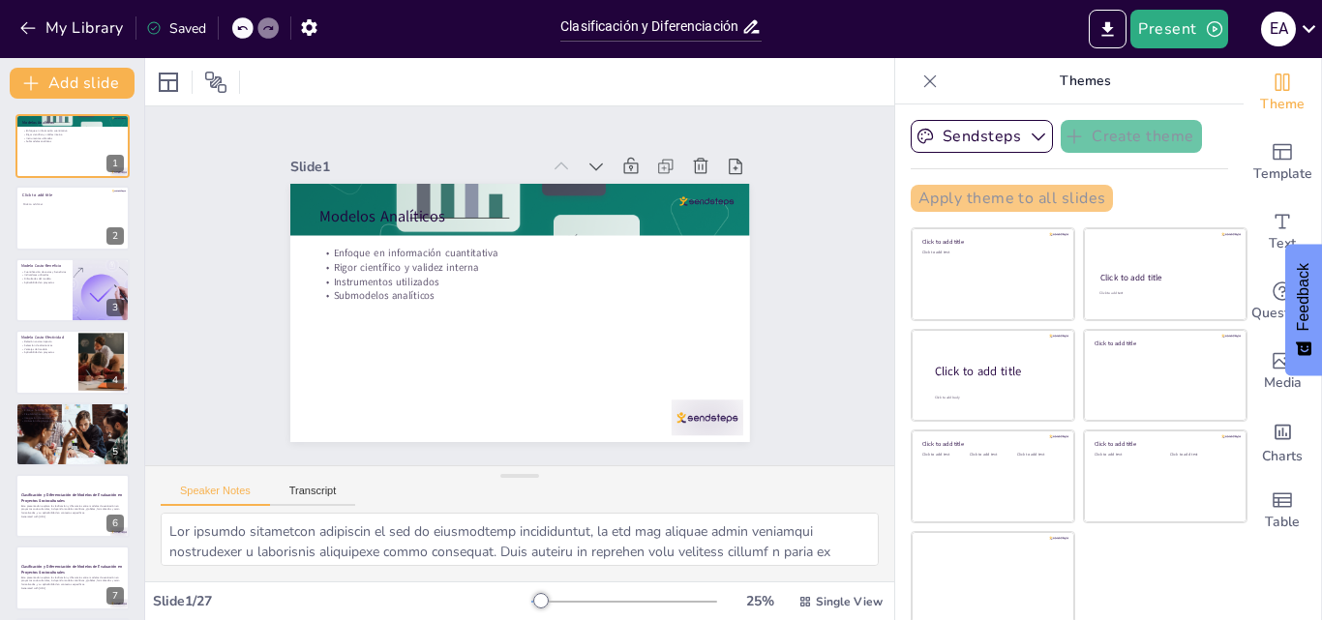
checkbox input "true"
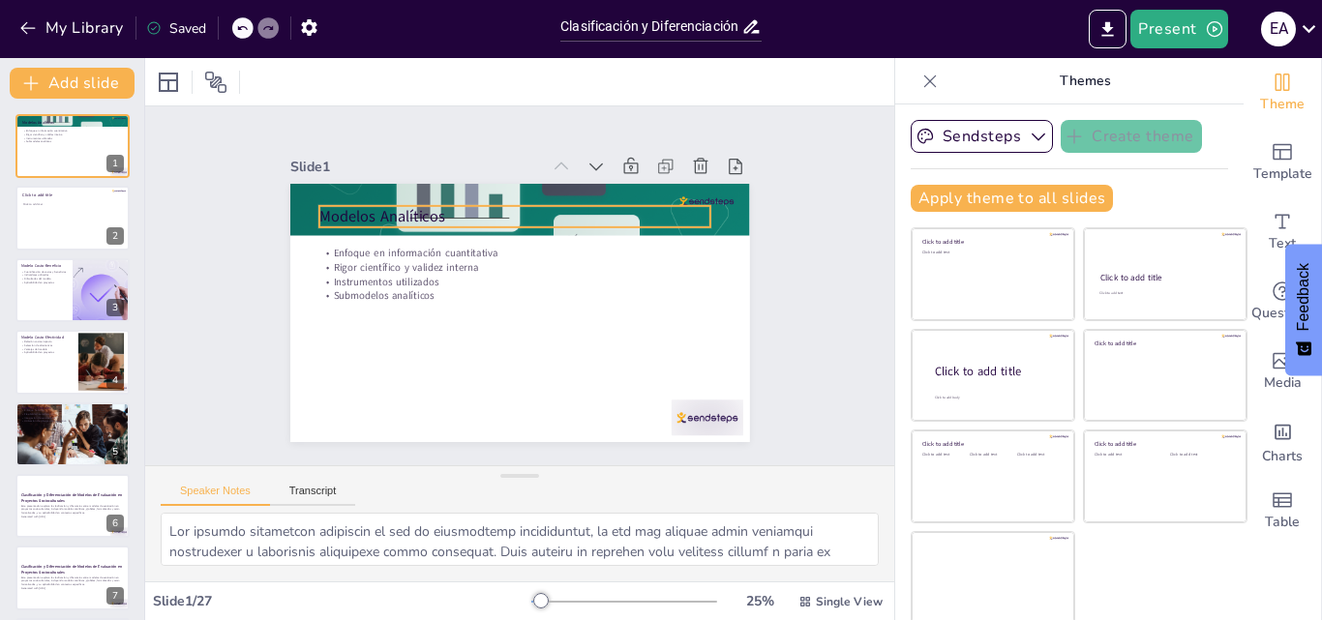
checkbox input "true"
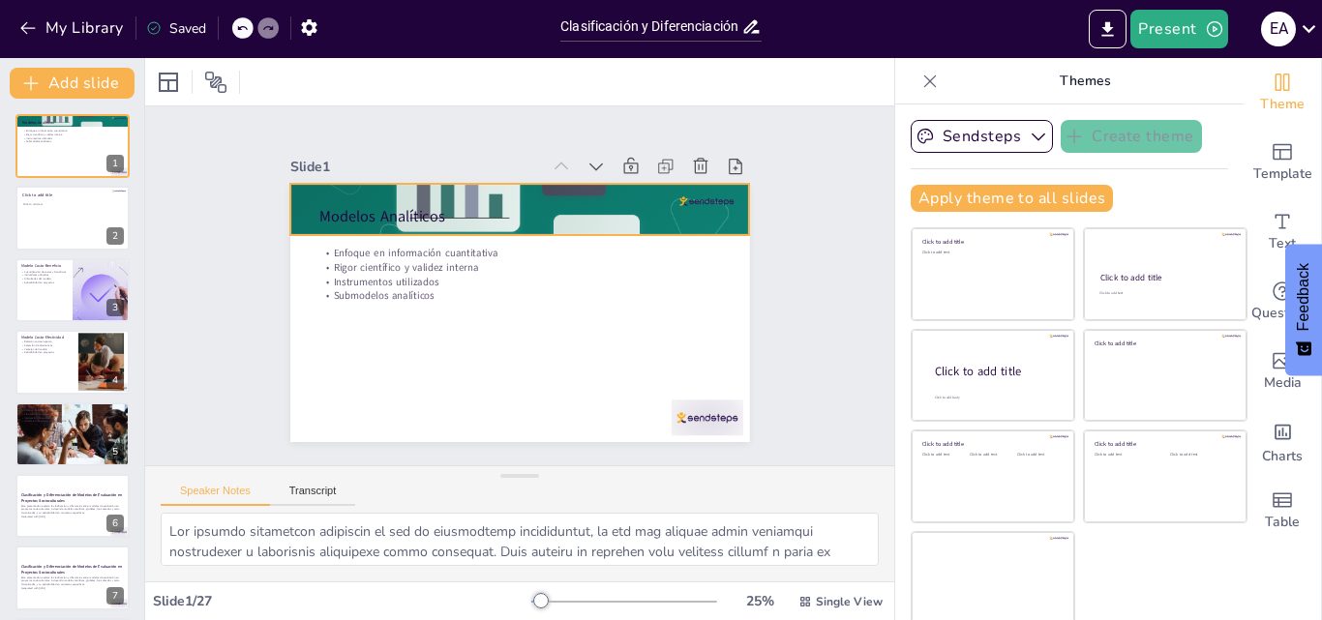
checkbox input "true"
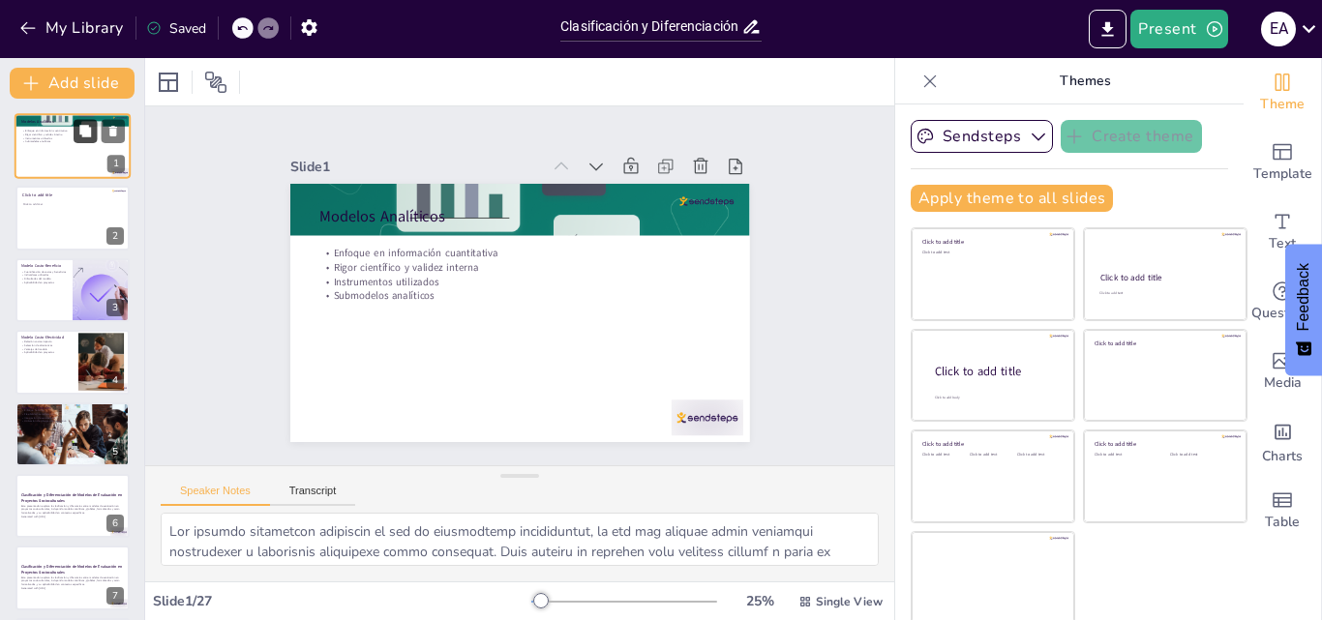
checkbox input "true"
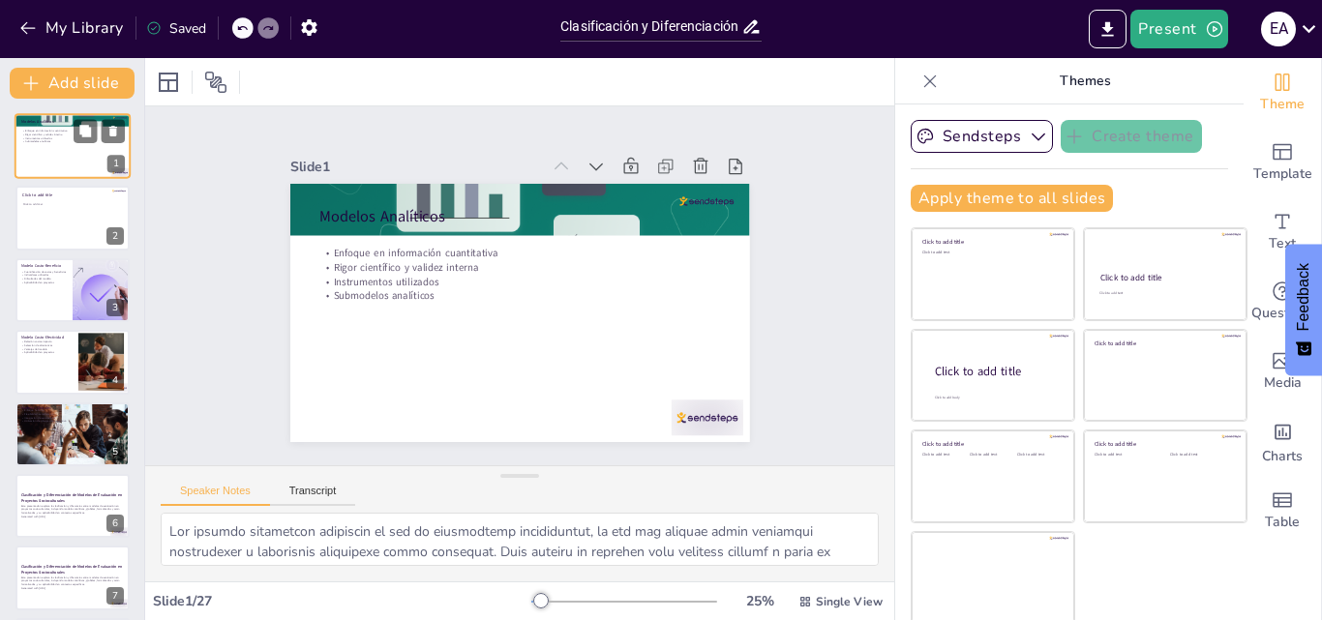
checkbox input "true"
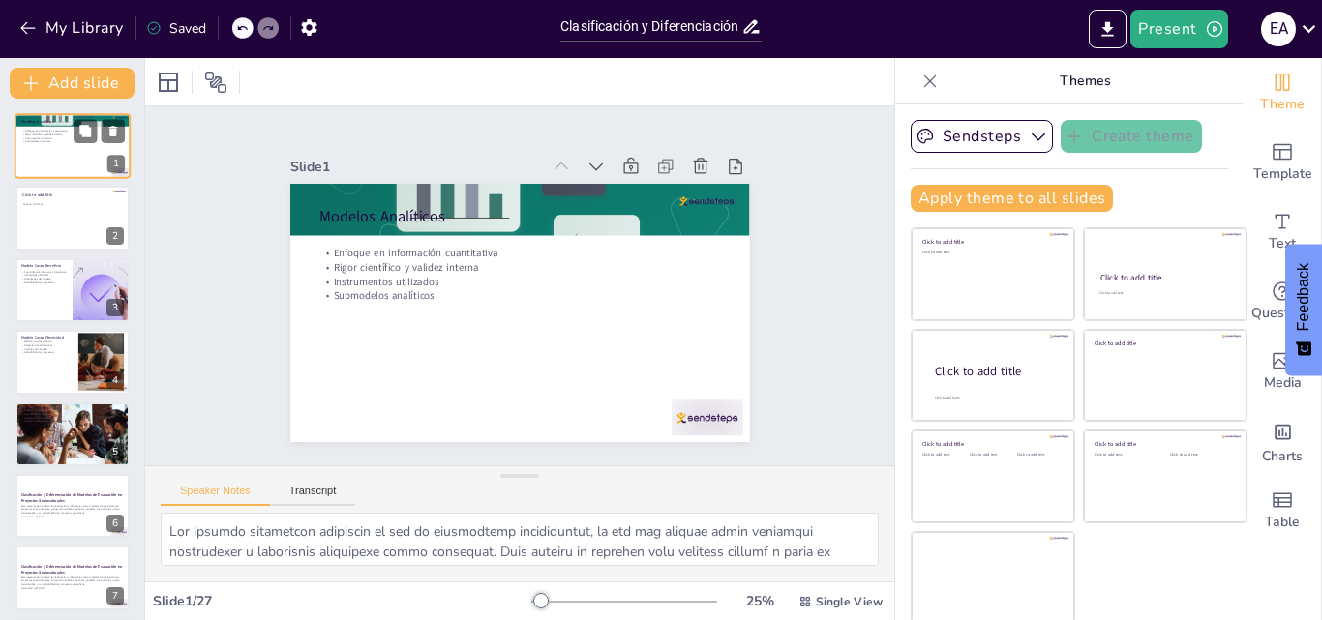
checkbox input "true"
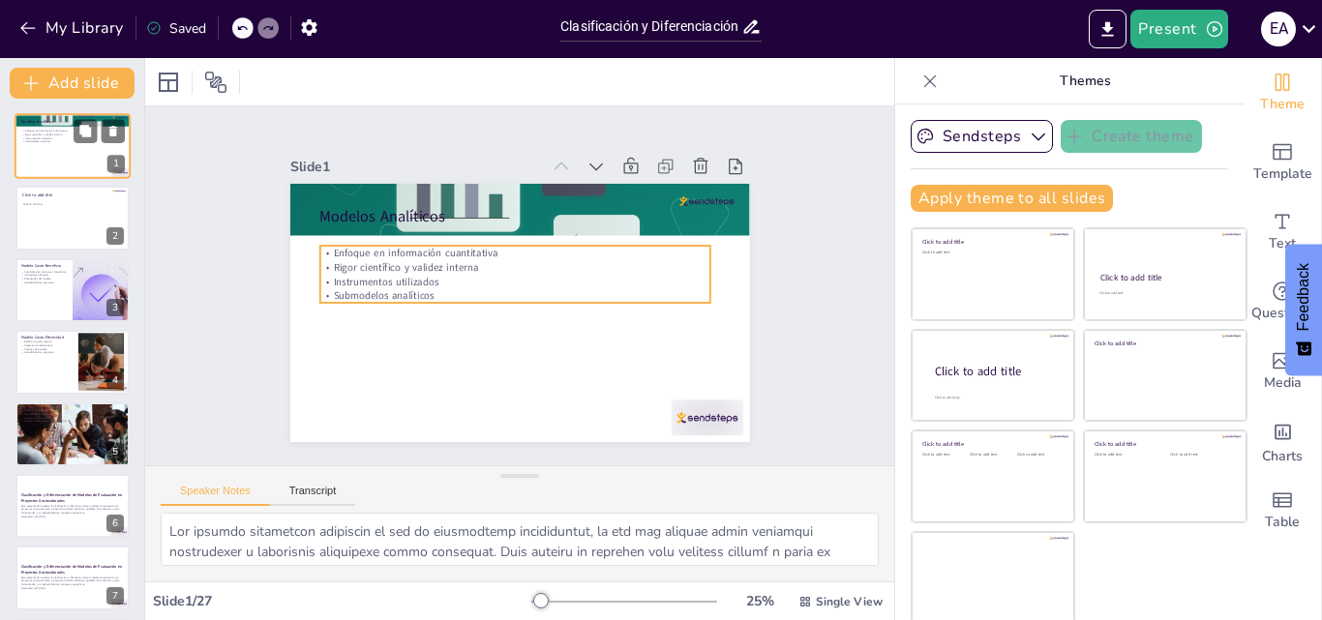
checkbox input "true"
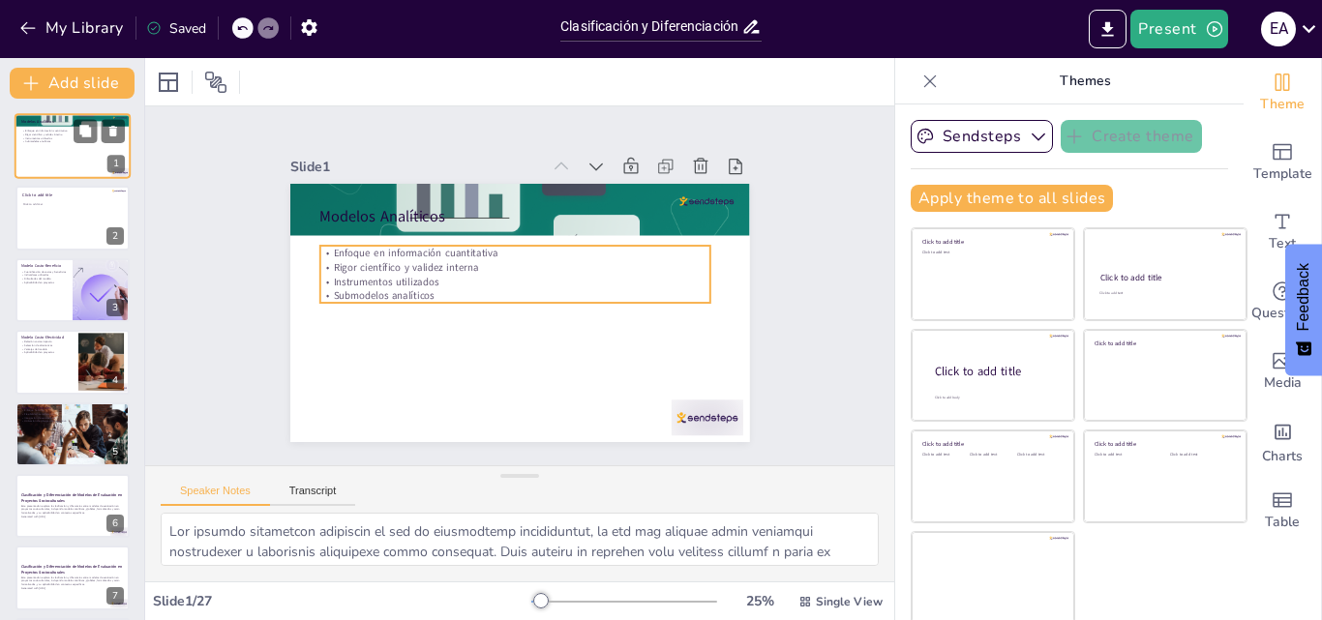
checkbox input "true"
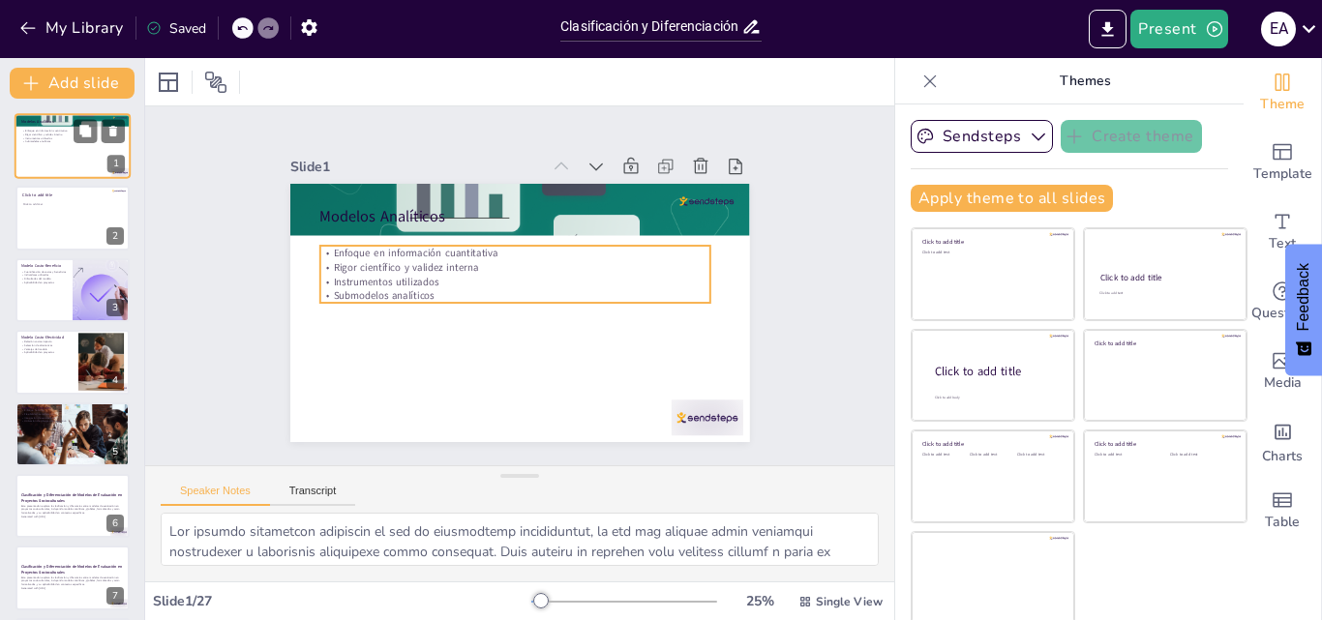
checkbox input "true"
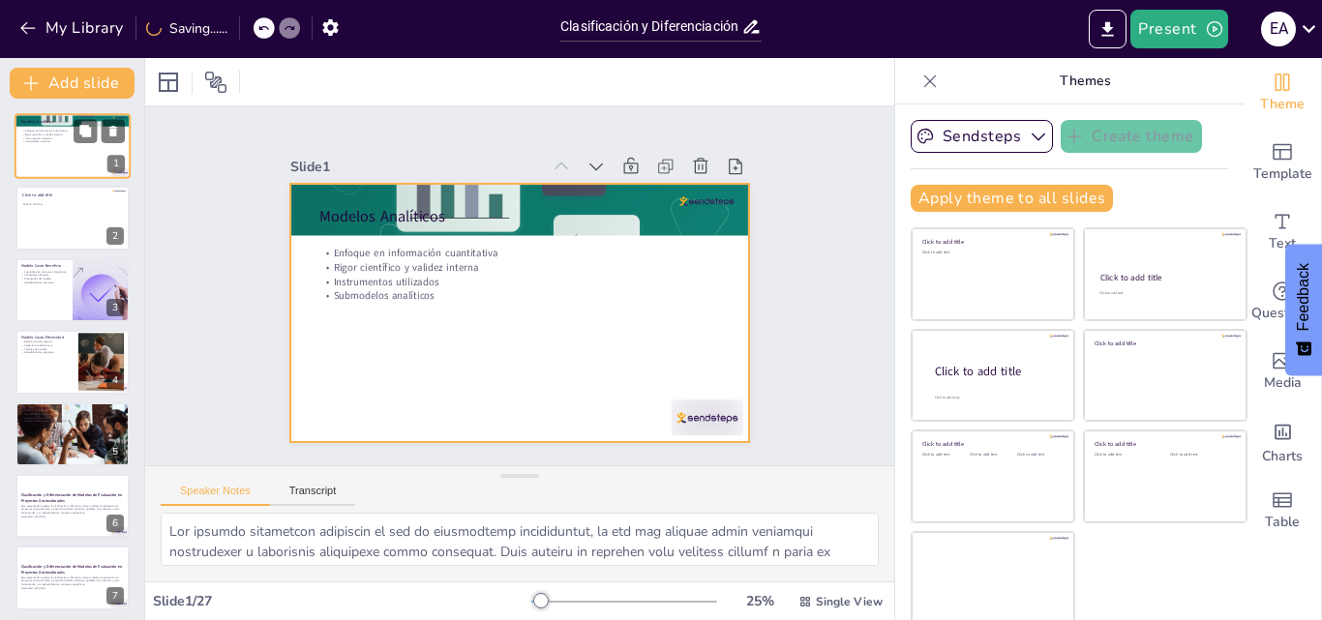
checkbox input "true"
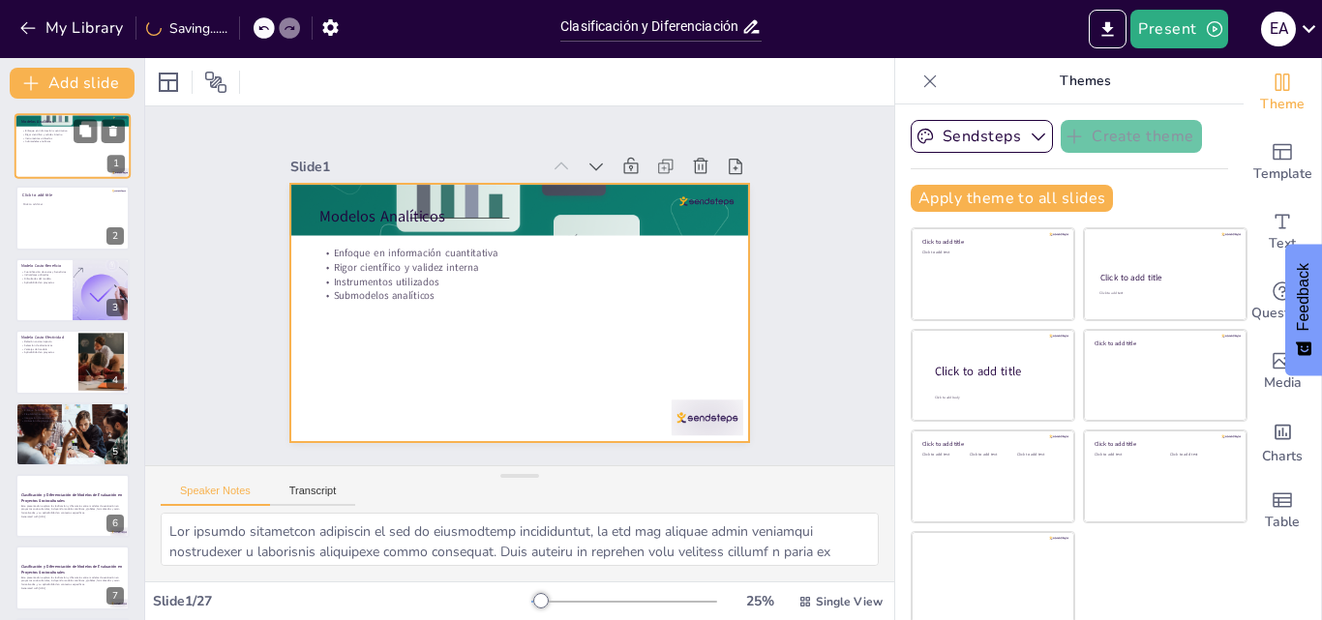
checkbox input "true"
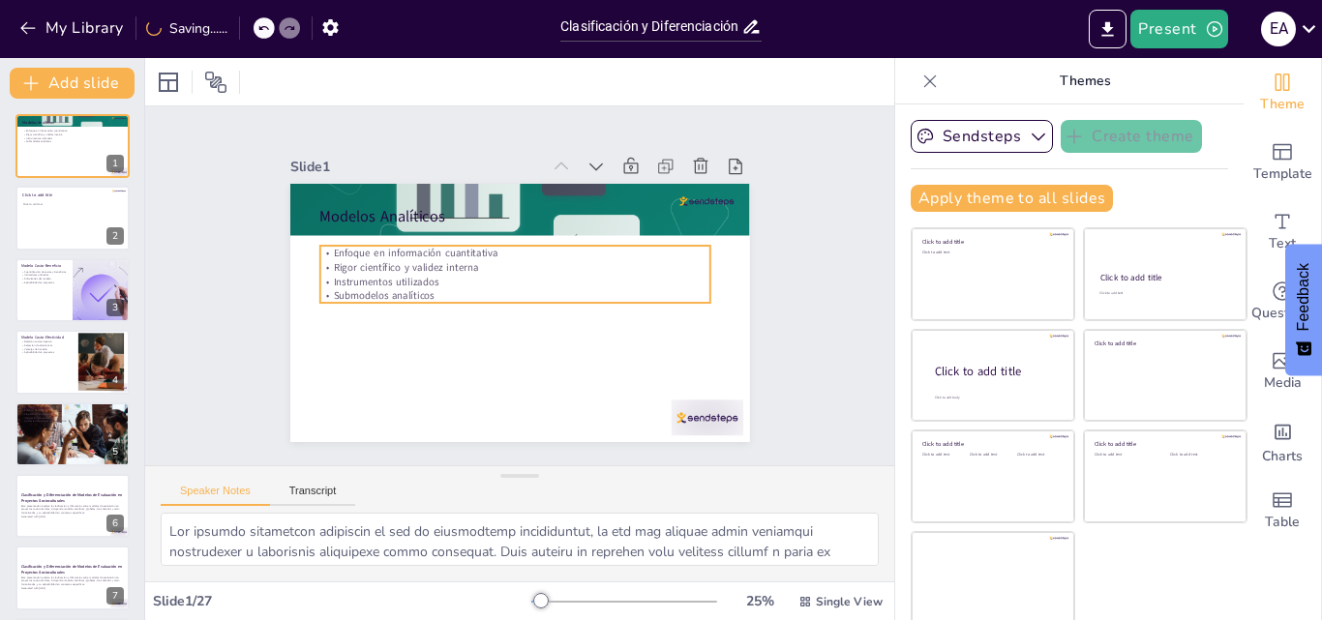
checkbox input "true"
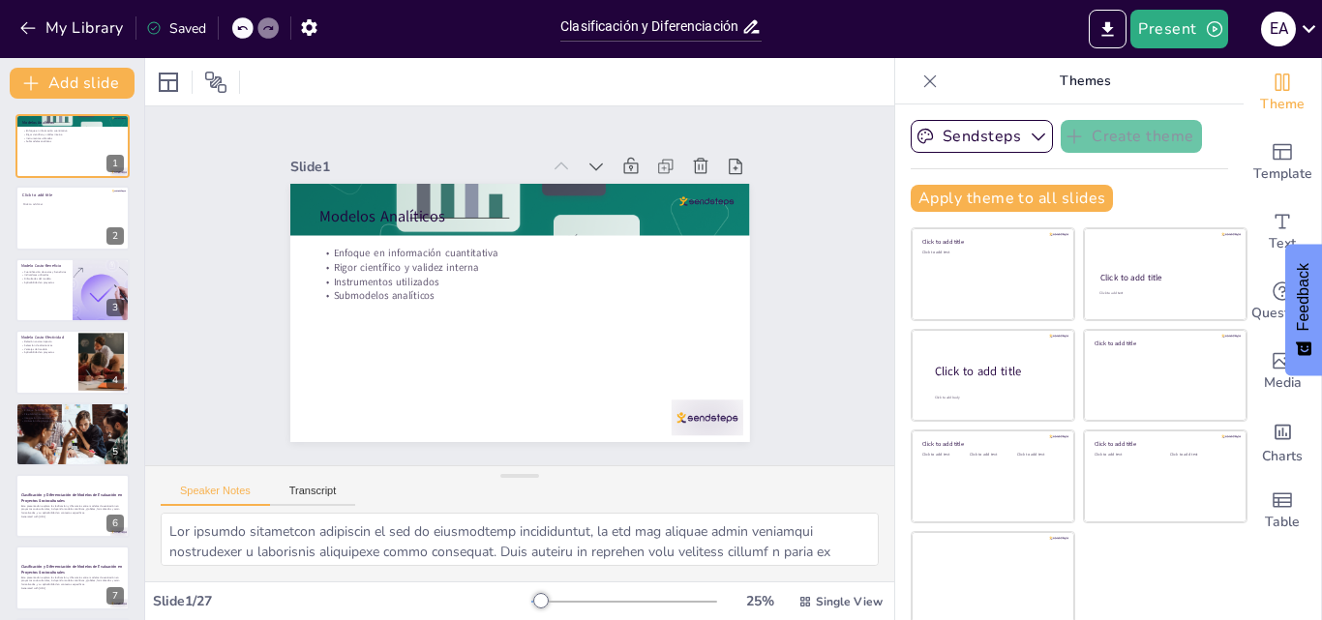
checkbox input "true"
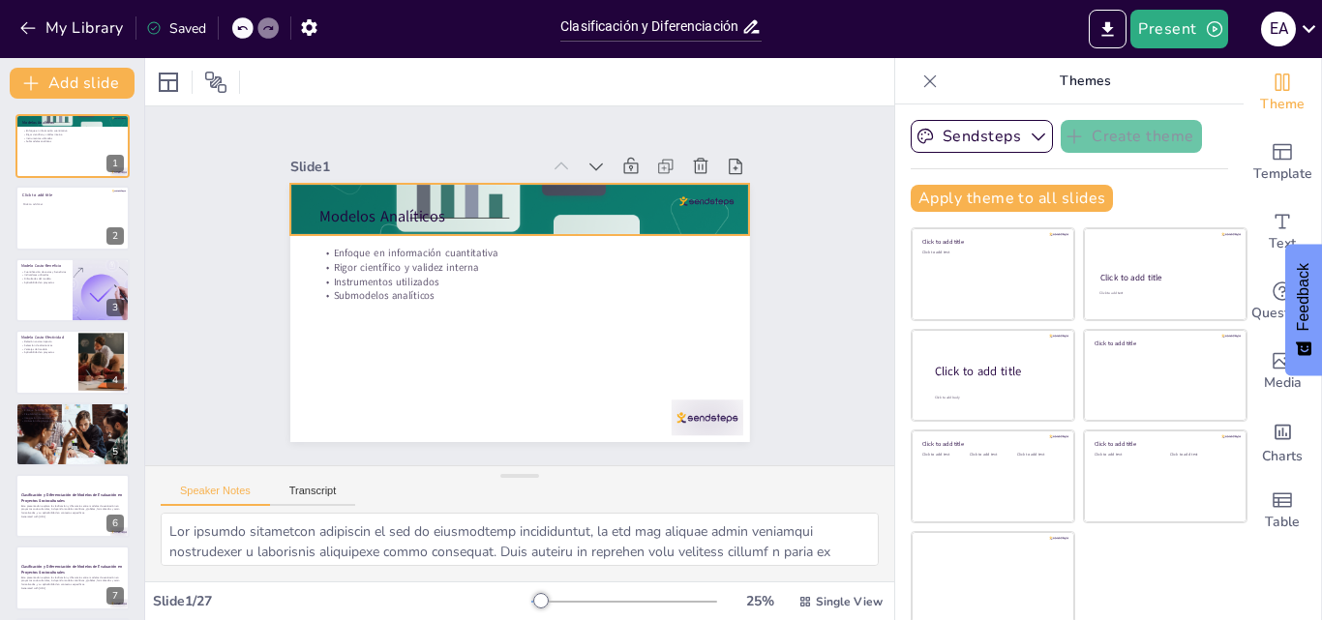
checkbox input "true"
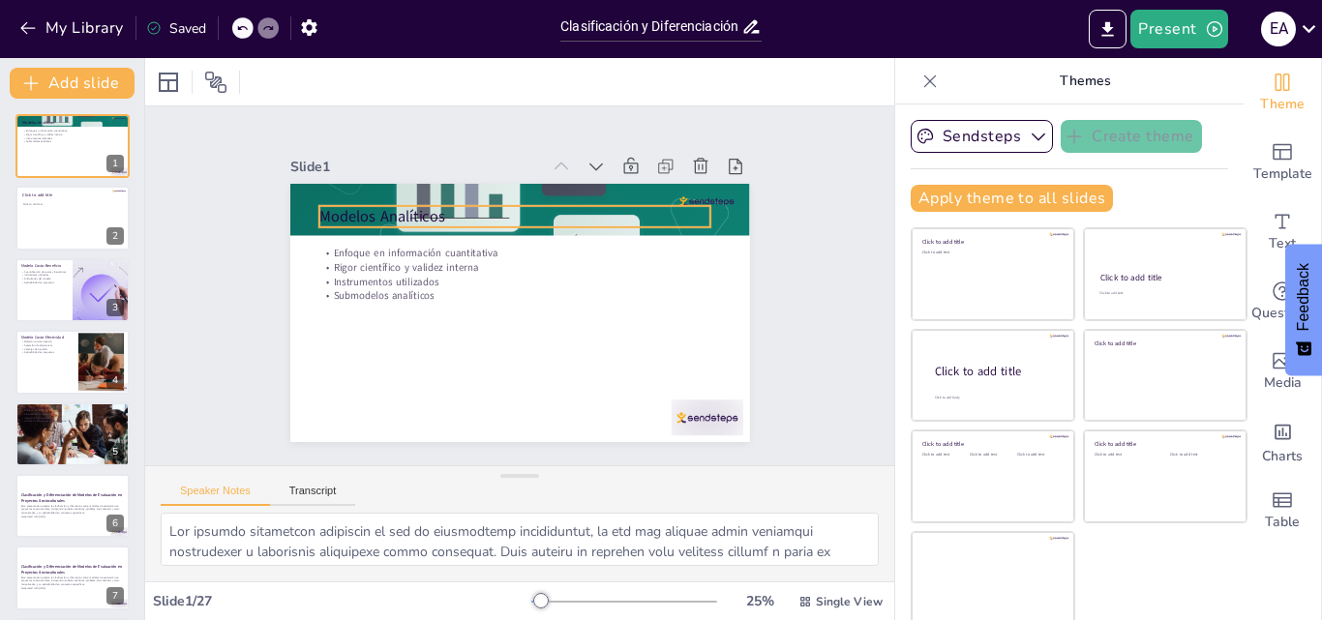
checkbox input "true"
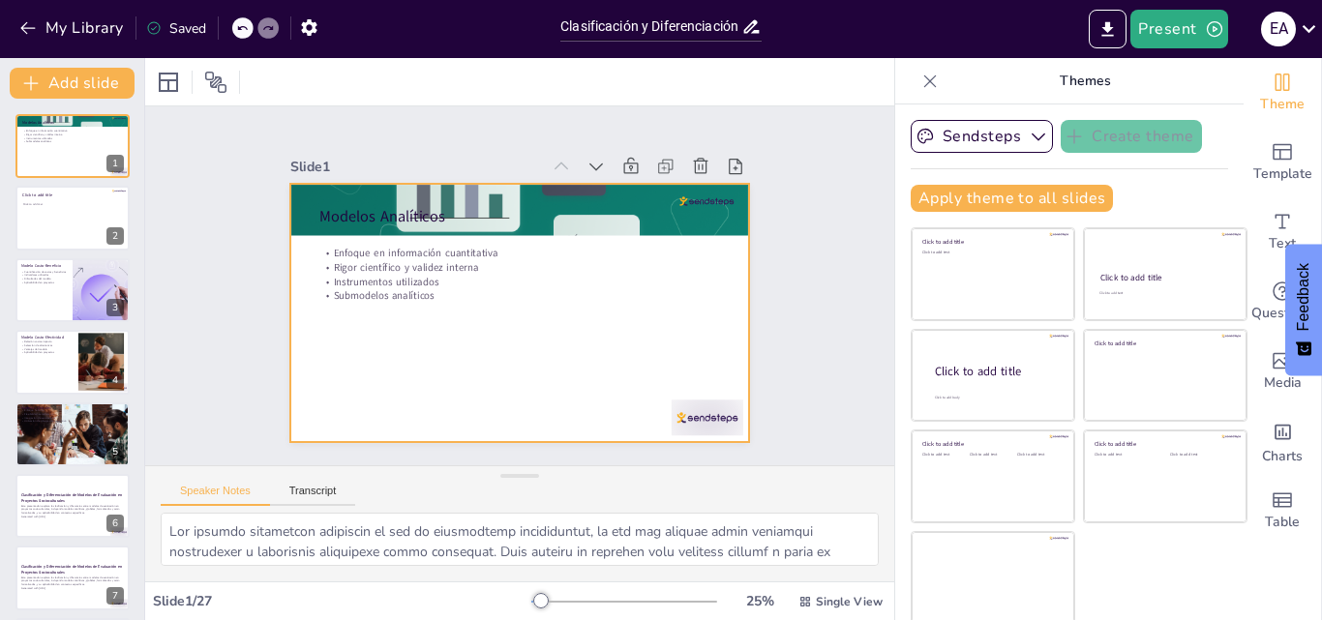
checkbox input "true"
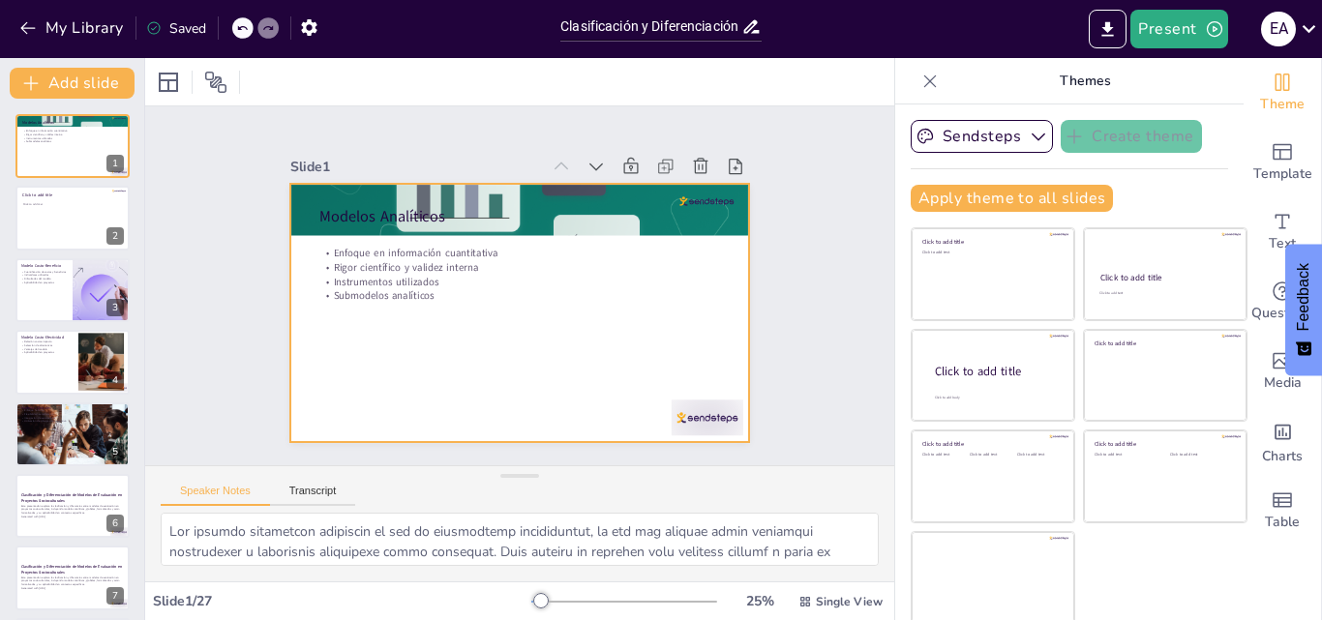
checkbox input "true"
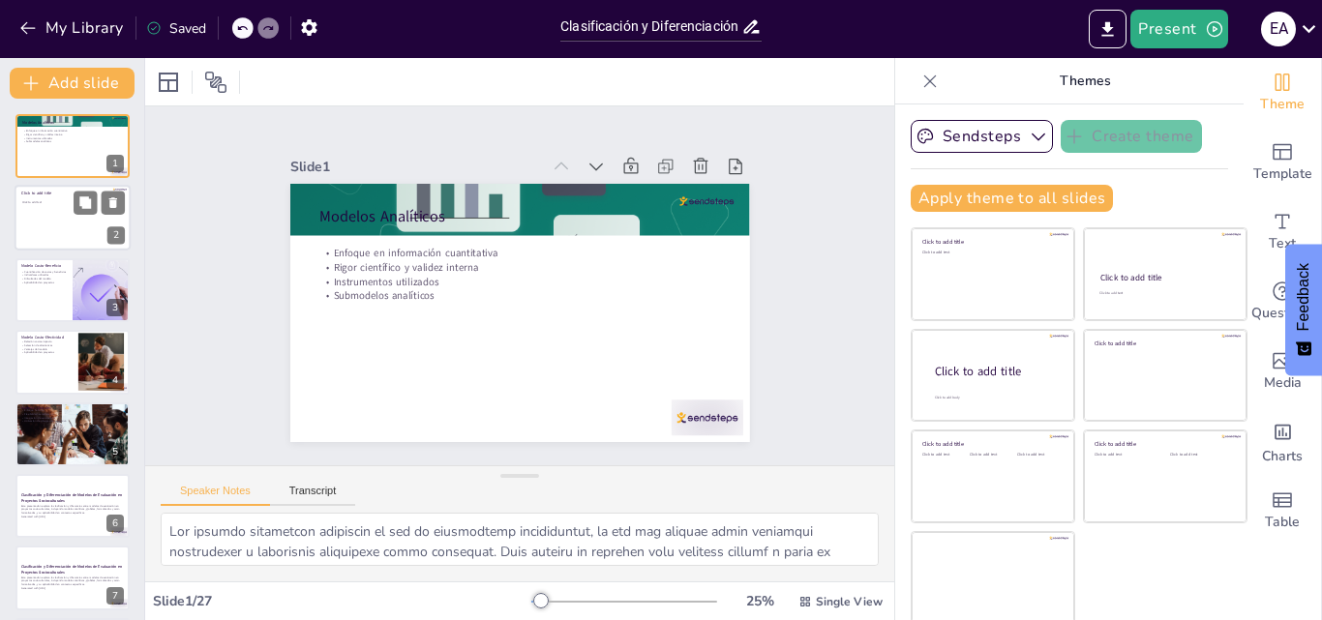
checkbox input "true"
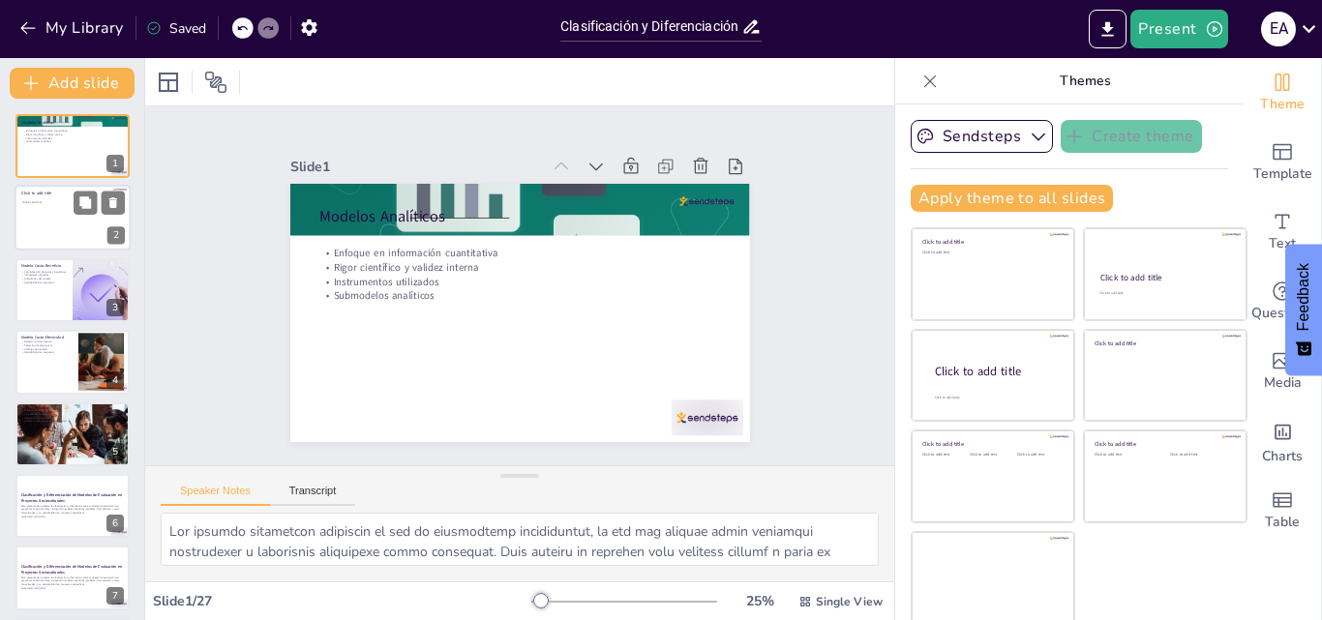
checkbox input "true"
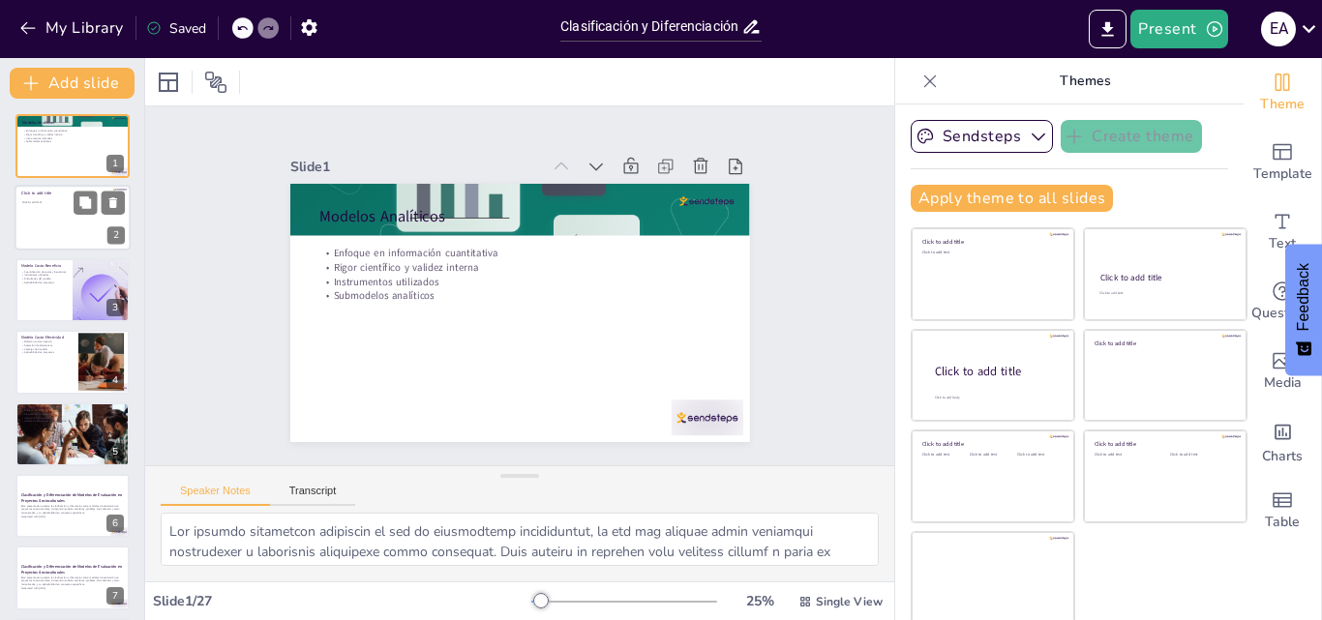
checkbox input "true"
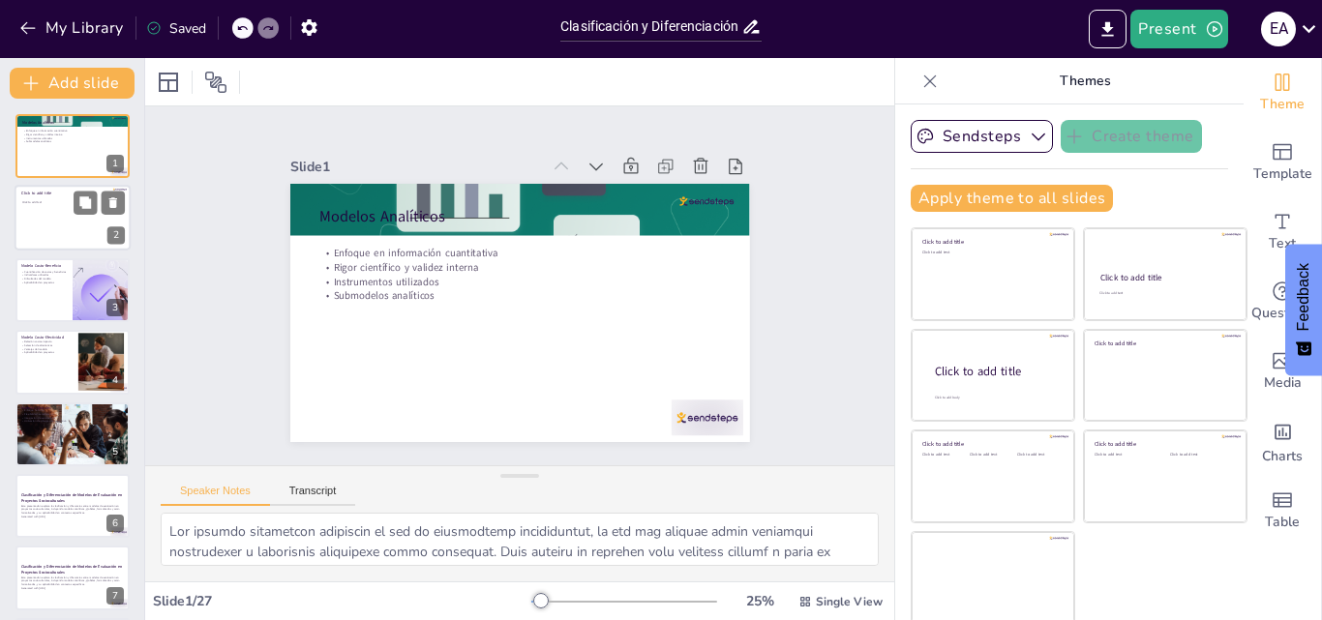
click at [59, 206] on div at bounding box center [73, 219] width 116 height 66
checkbox input "true"
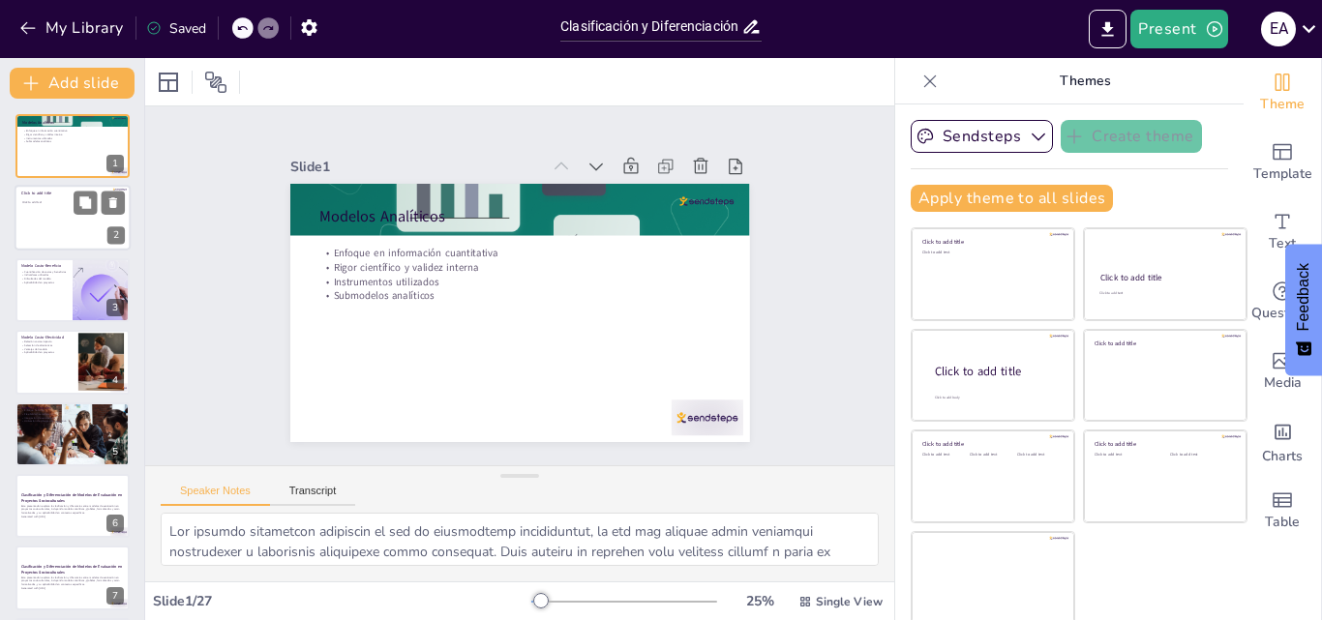
checkbox input "true"
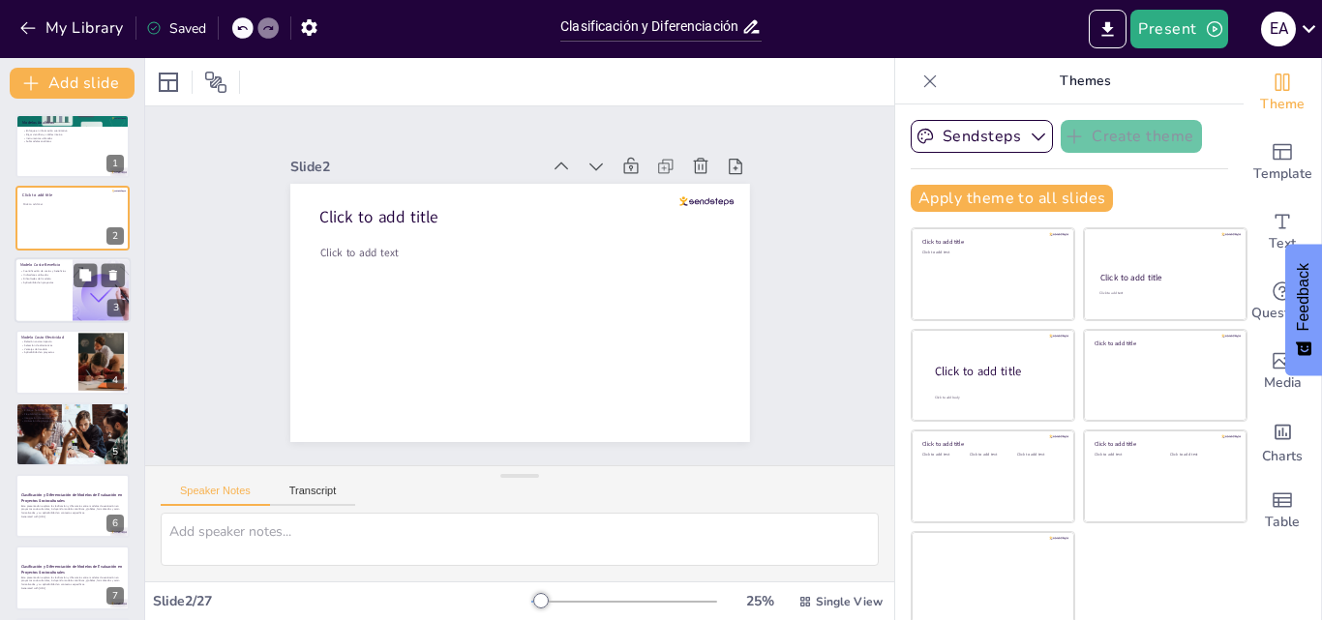
checkbox input "true"
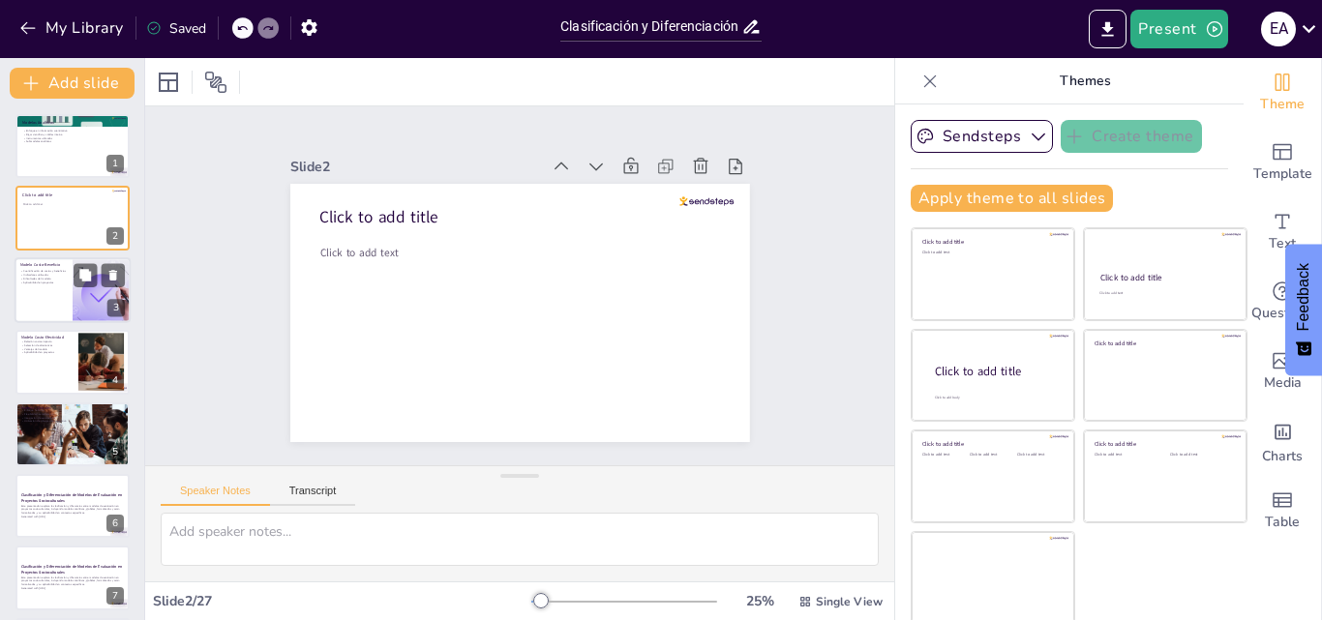
checkbox input "true"
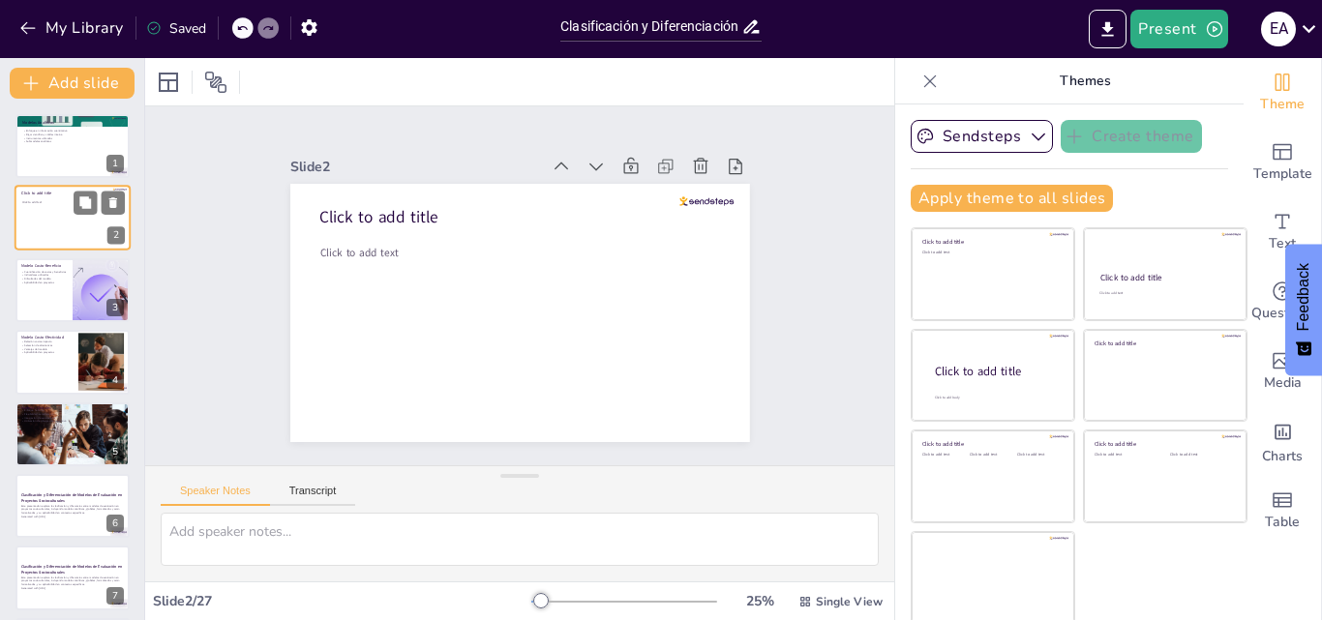
checkbox input "true"
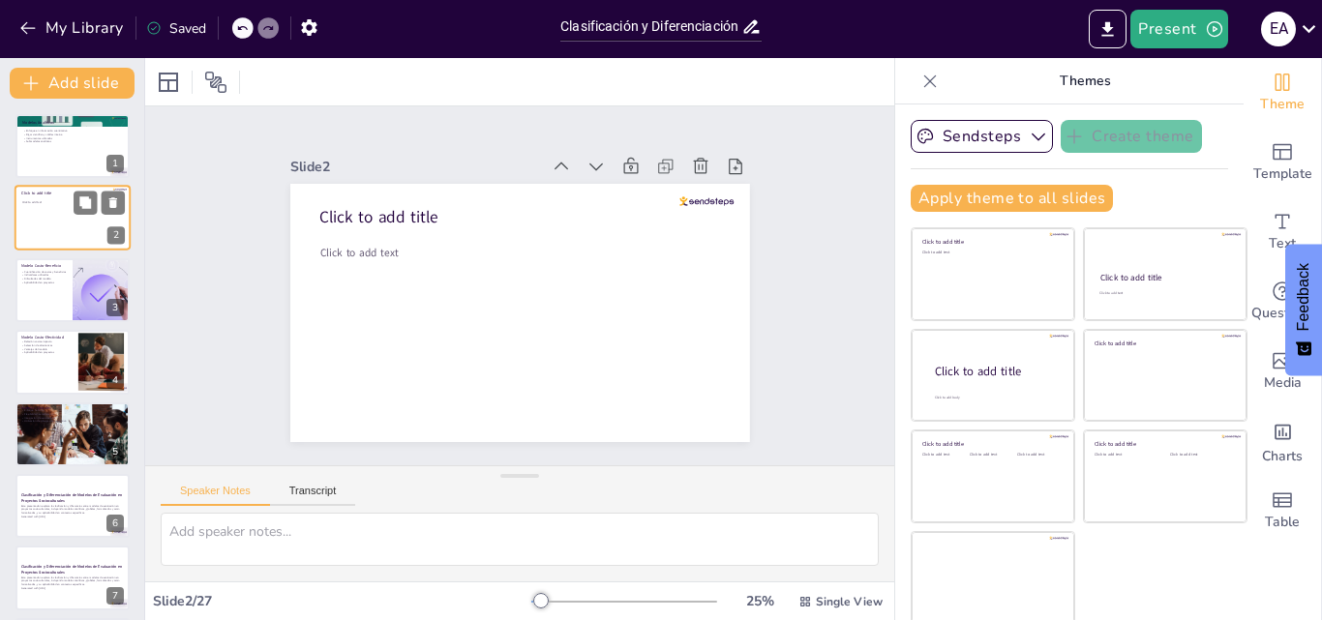
checkbox input "true"
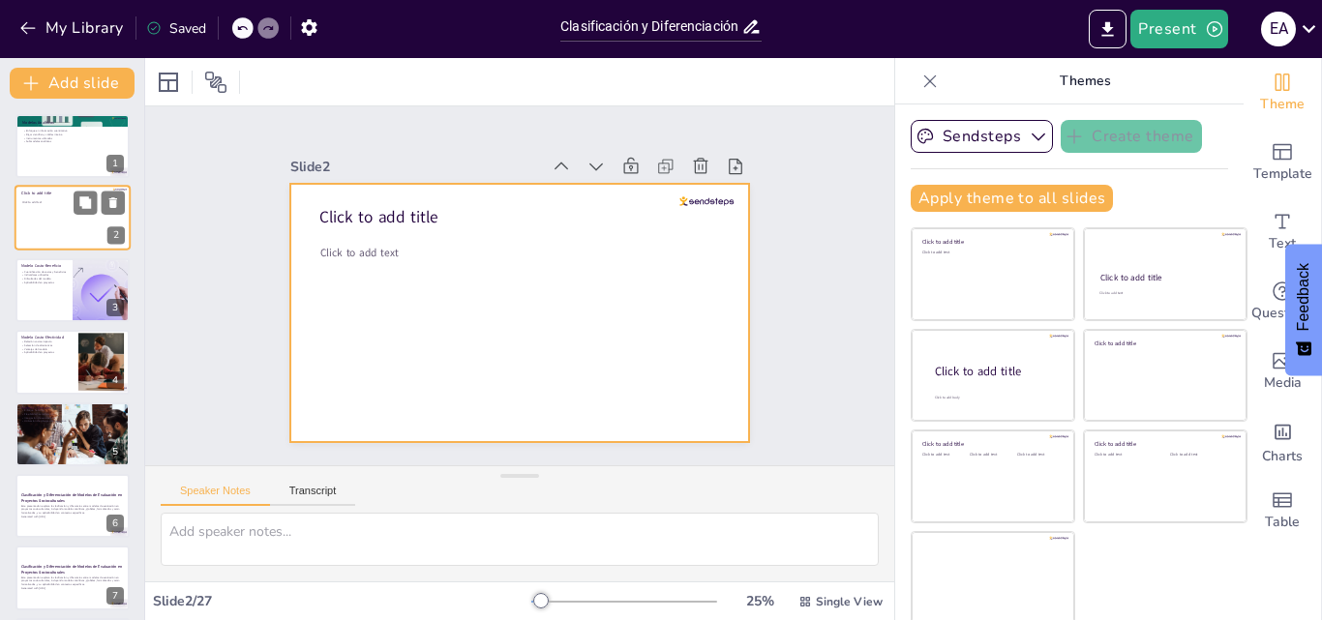
checkbox input "true"
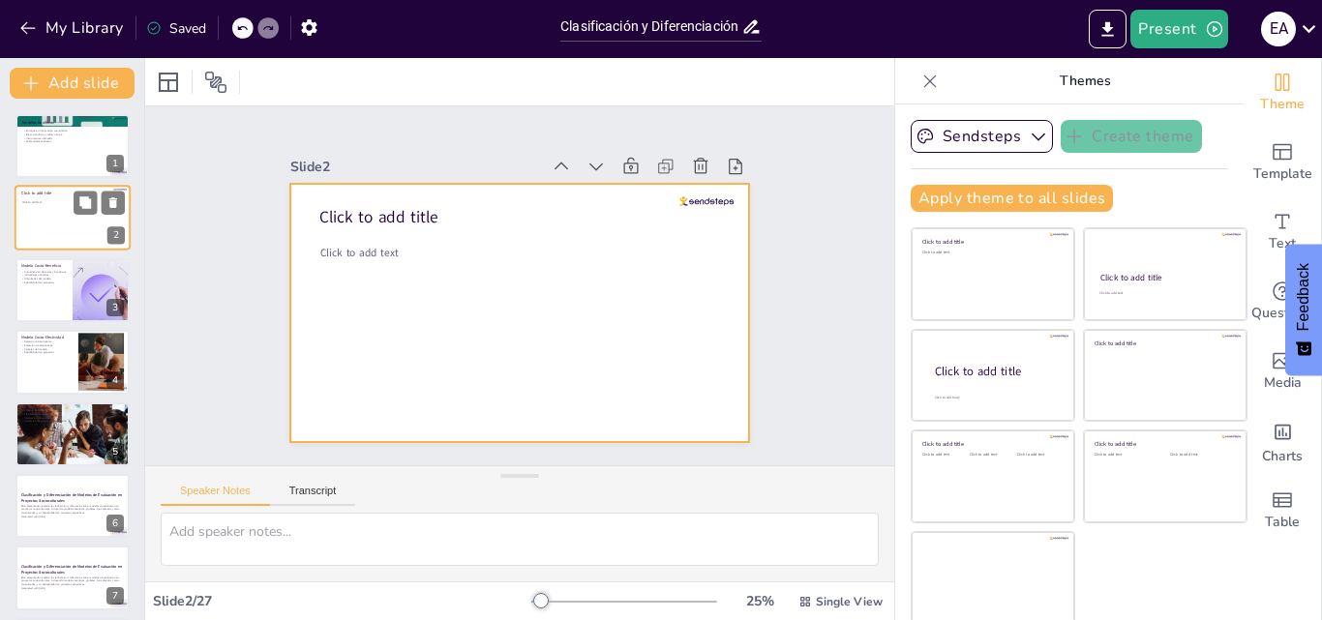
checkbox input "true"
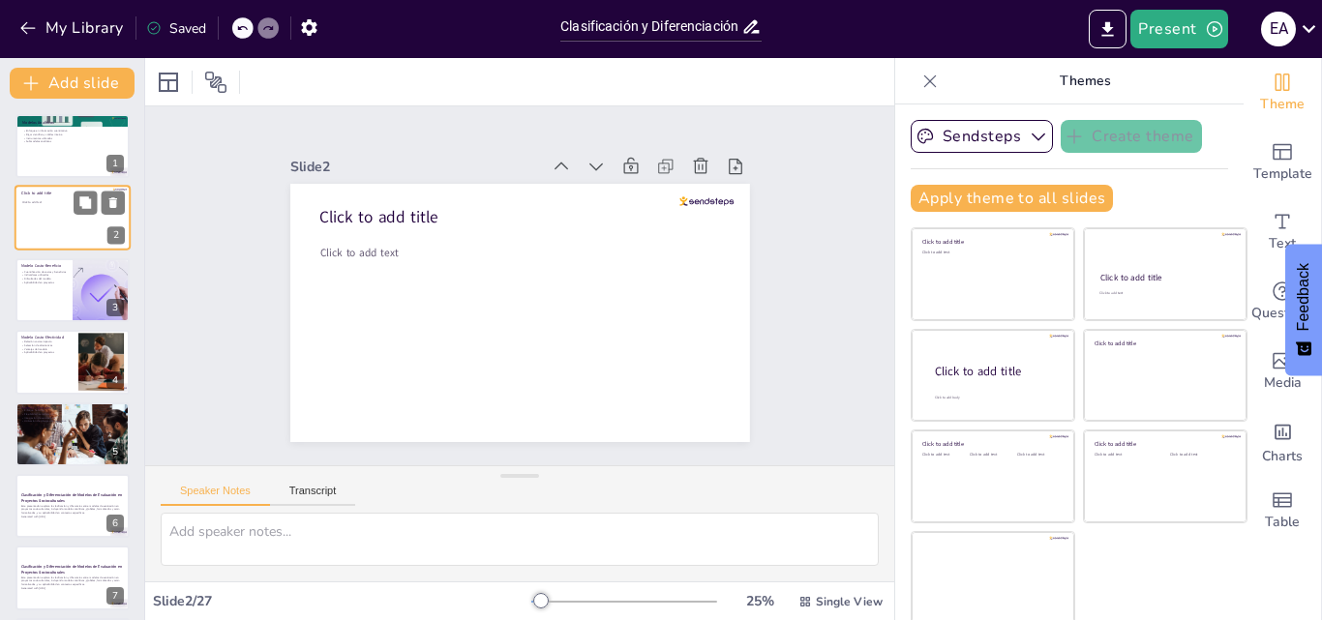
checkbox input "true"
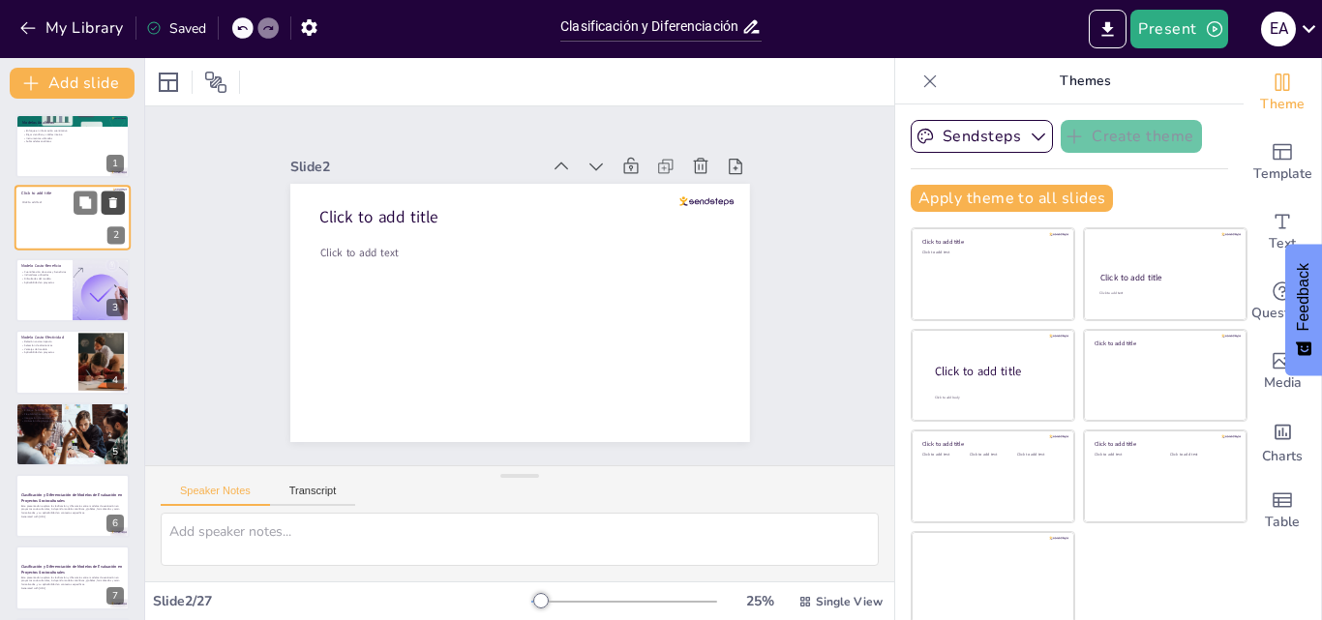
checkbox input "true"
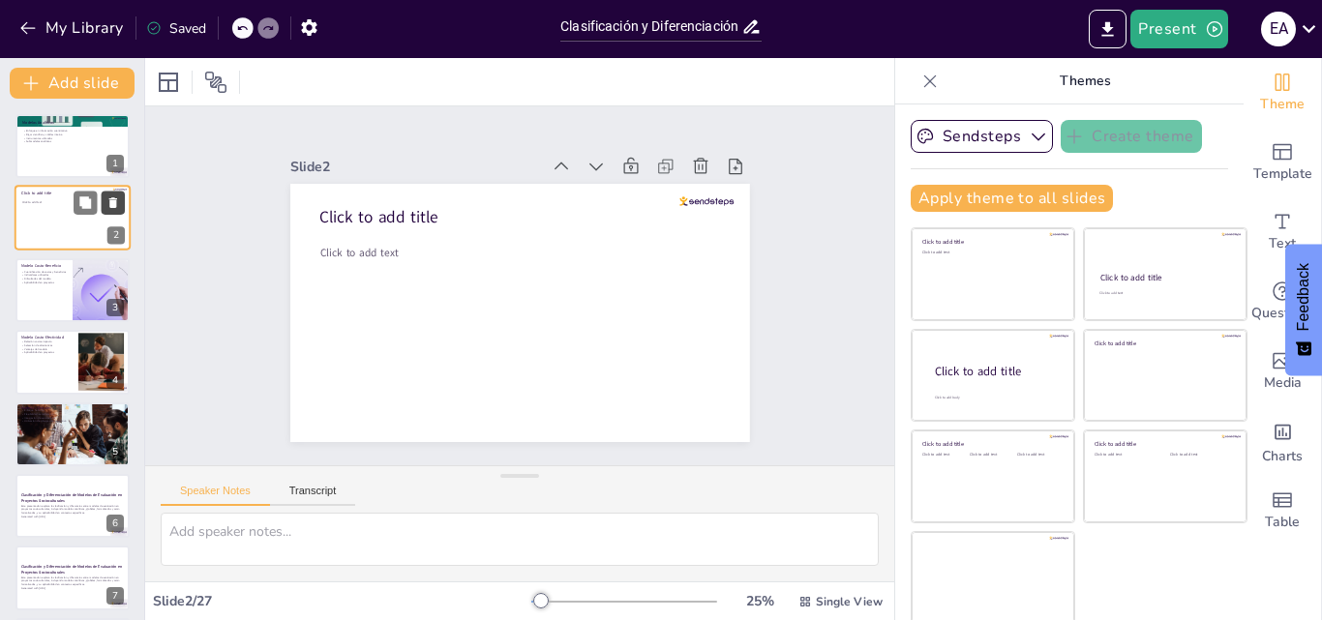
checkbox input "true"
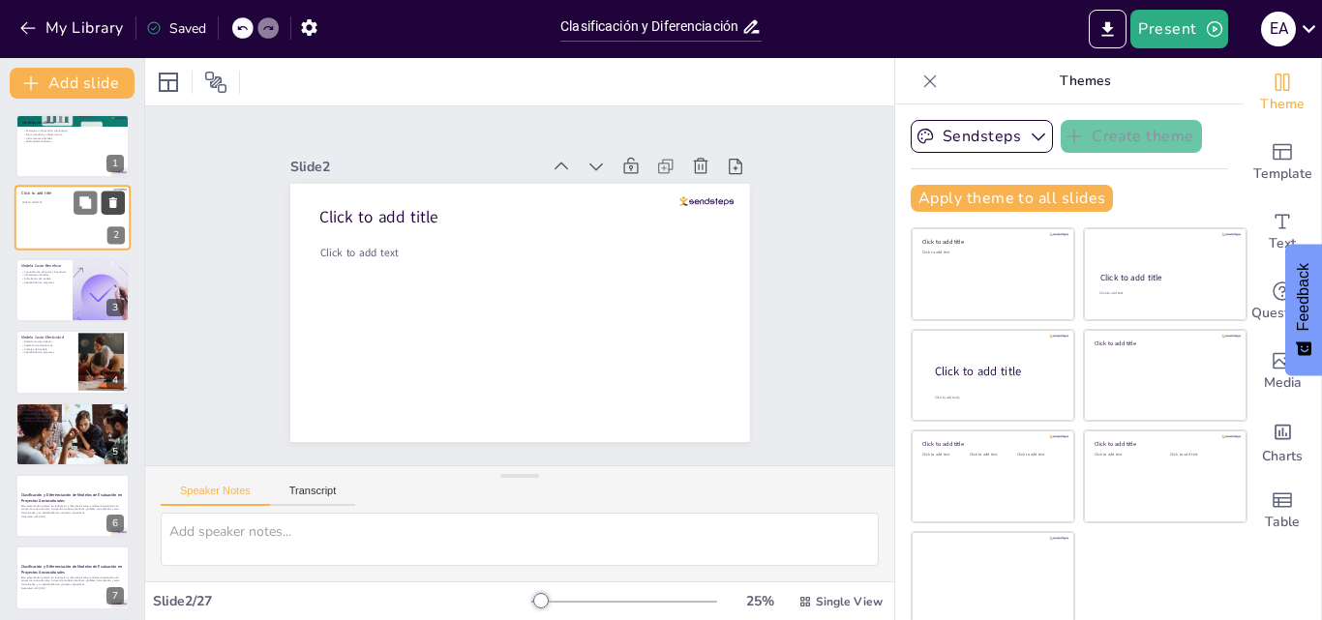
click at [109, 196] on icon at bounding box center [113, 203] width 14 height 14
type textarea "Lo ipsumdolorsita co adipis e seddoeiusm te incididu ut la etdolo magna-aliquae…"
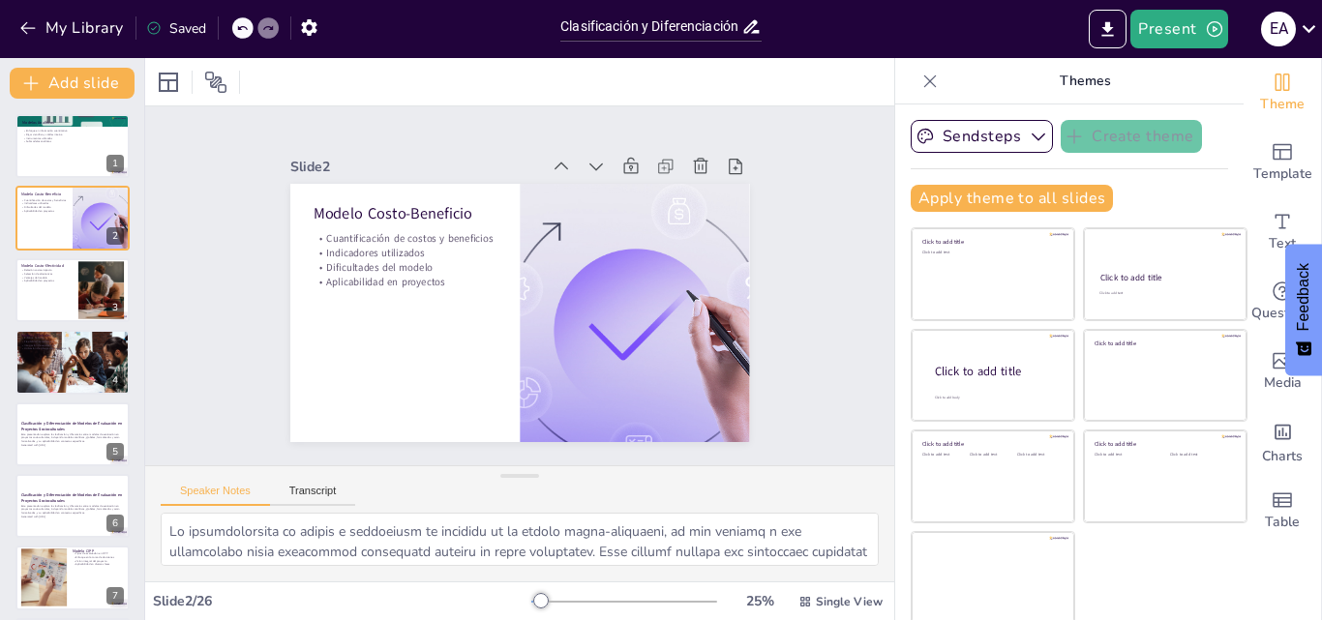
checkbox input "true"
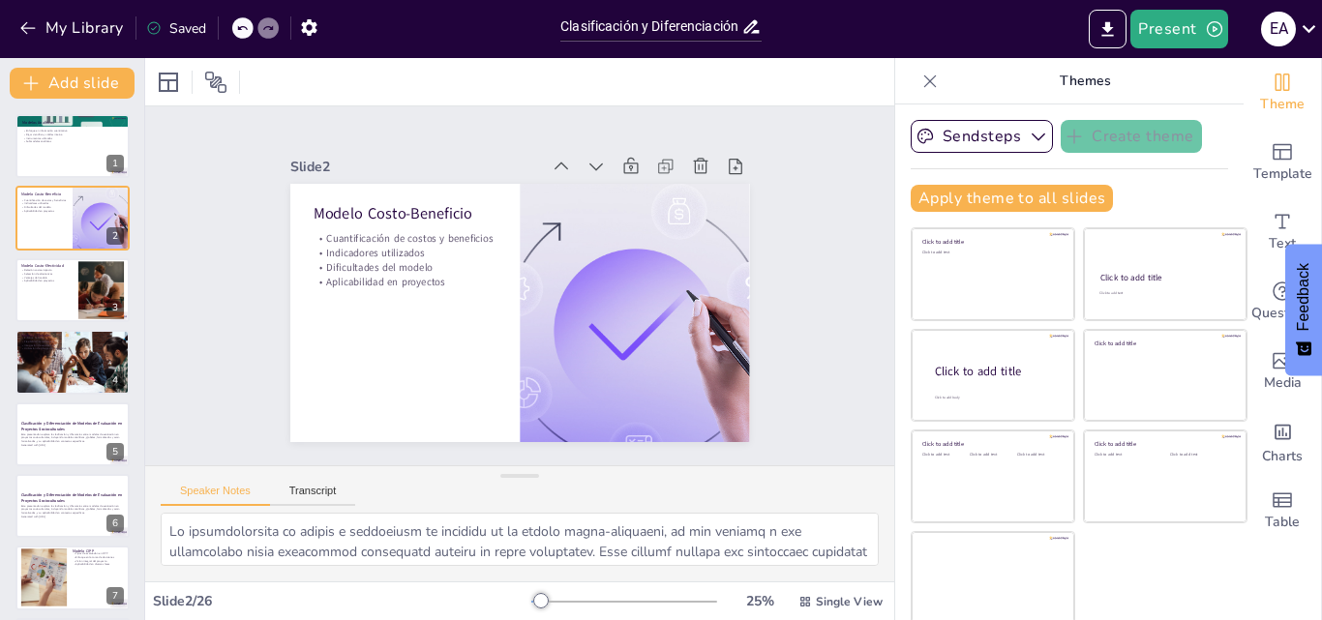
checkbox input "true"
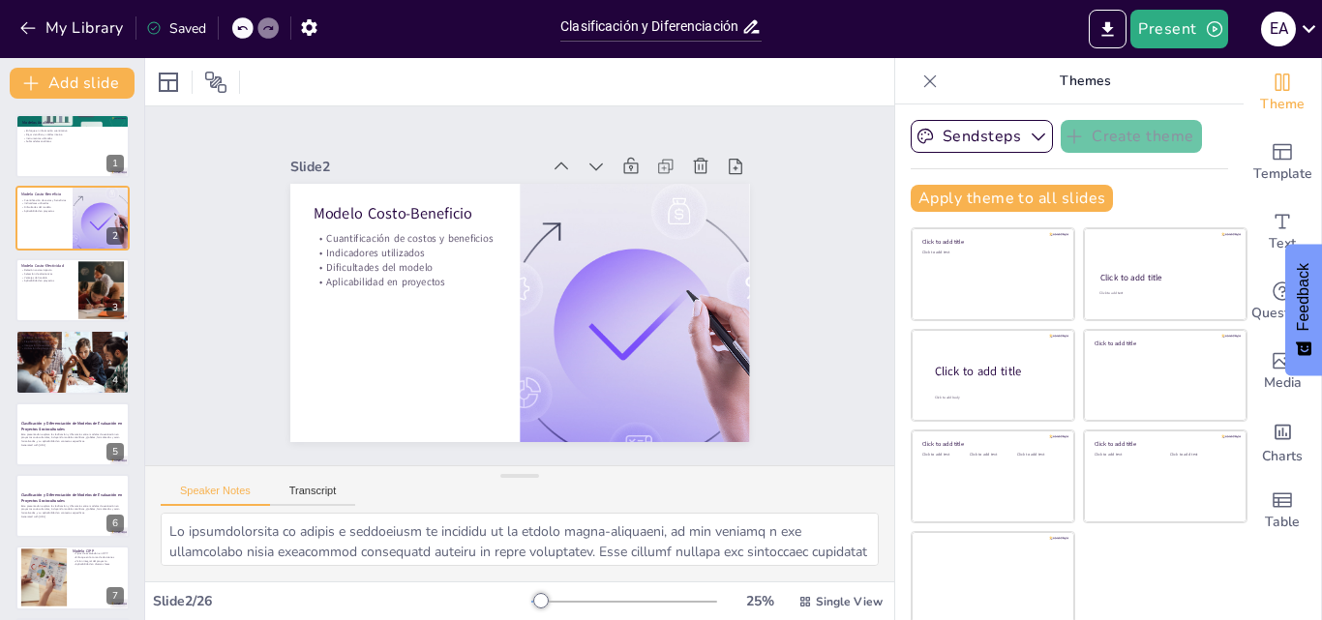
checkbox input "true"
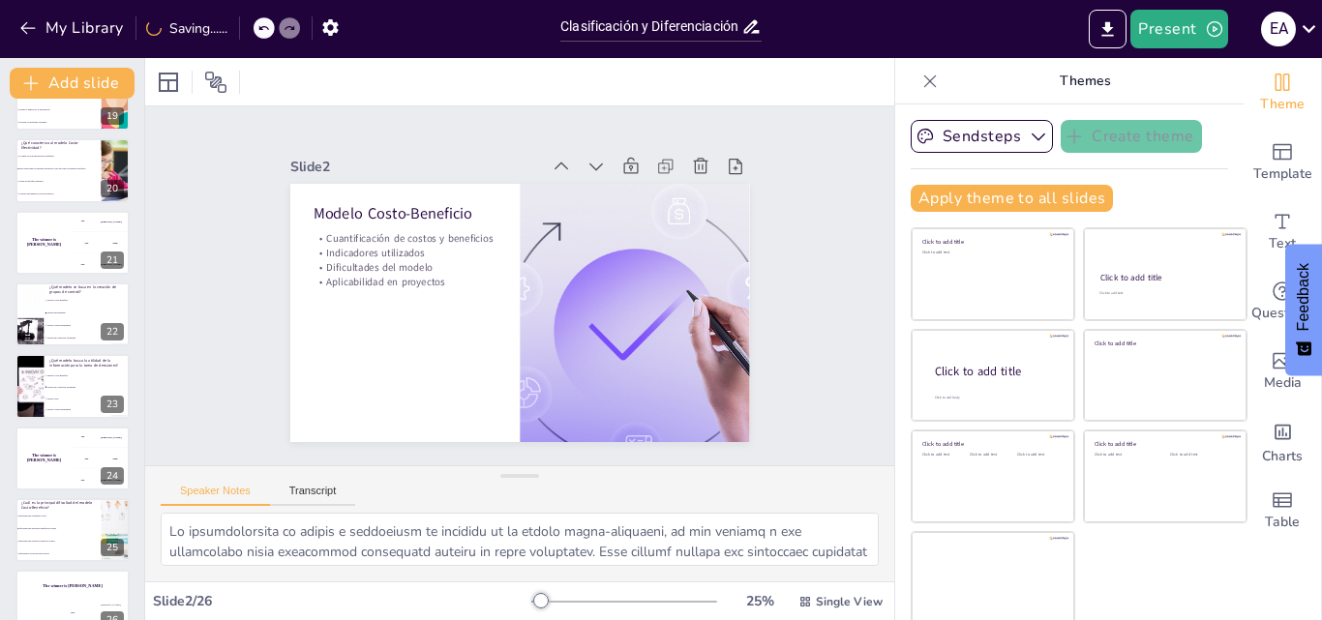
scroll to position [1373, 0]
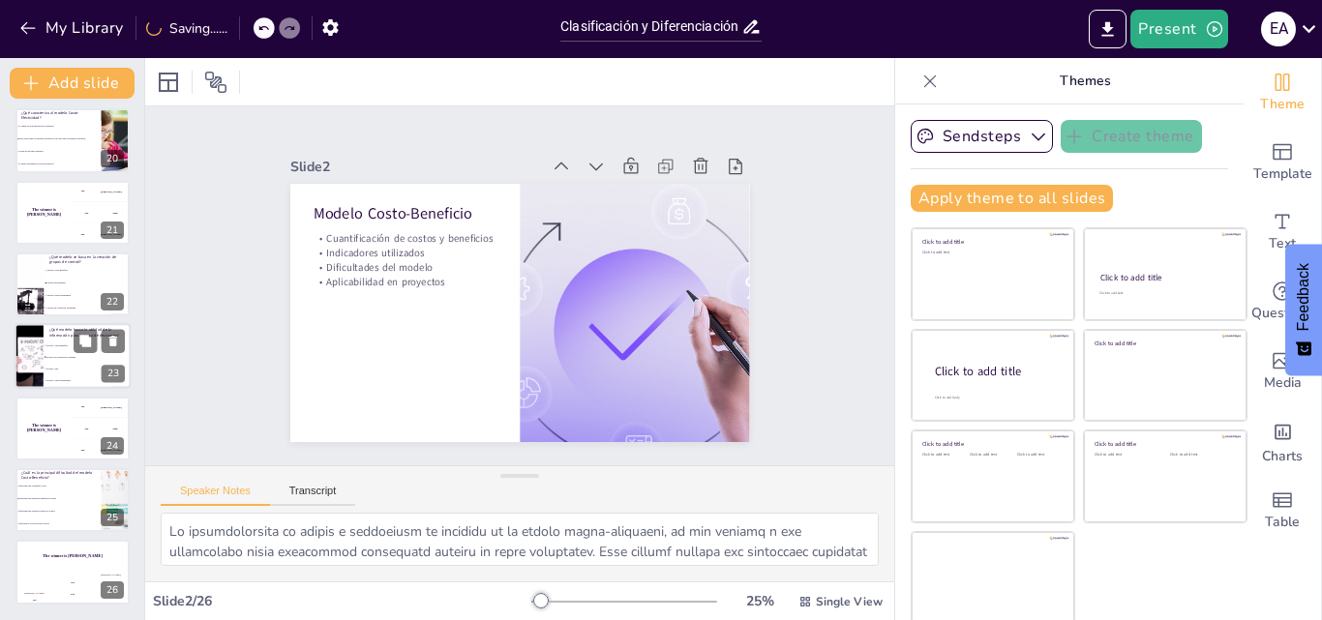
checkbox input "true"
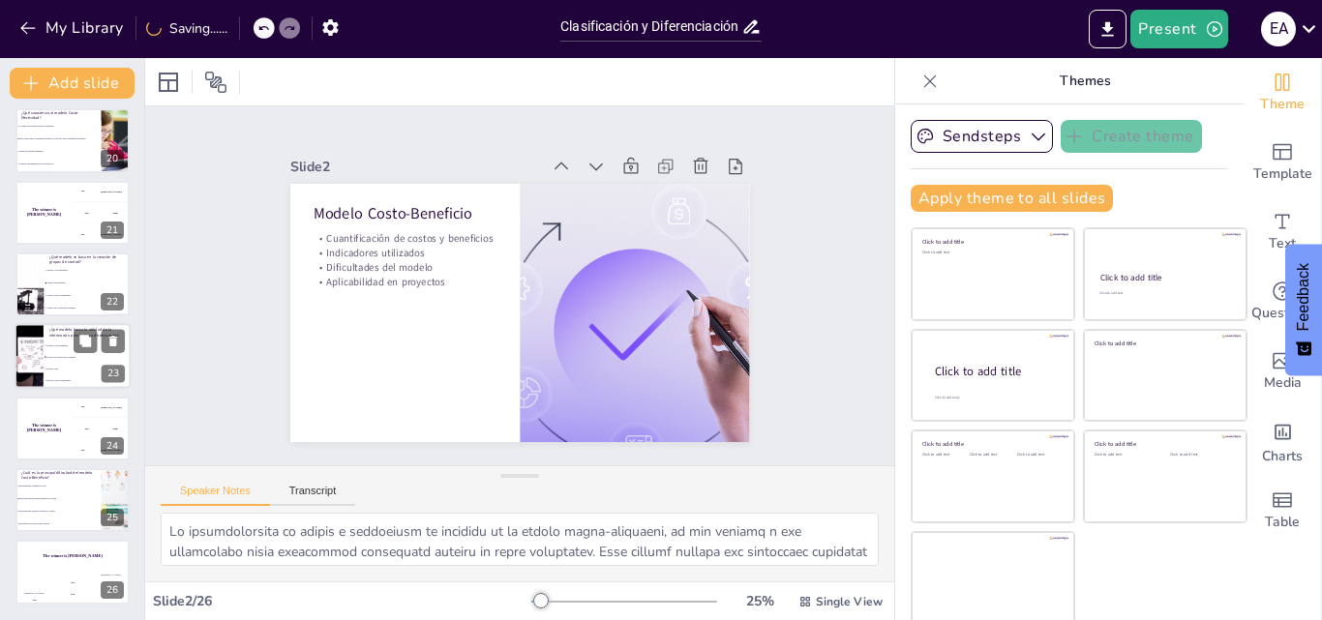
checkbox input "true"
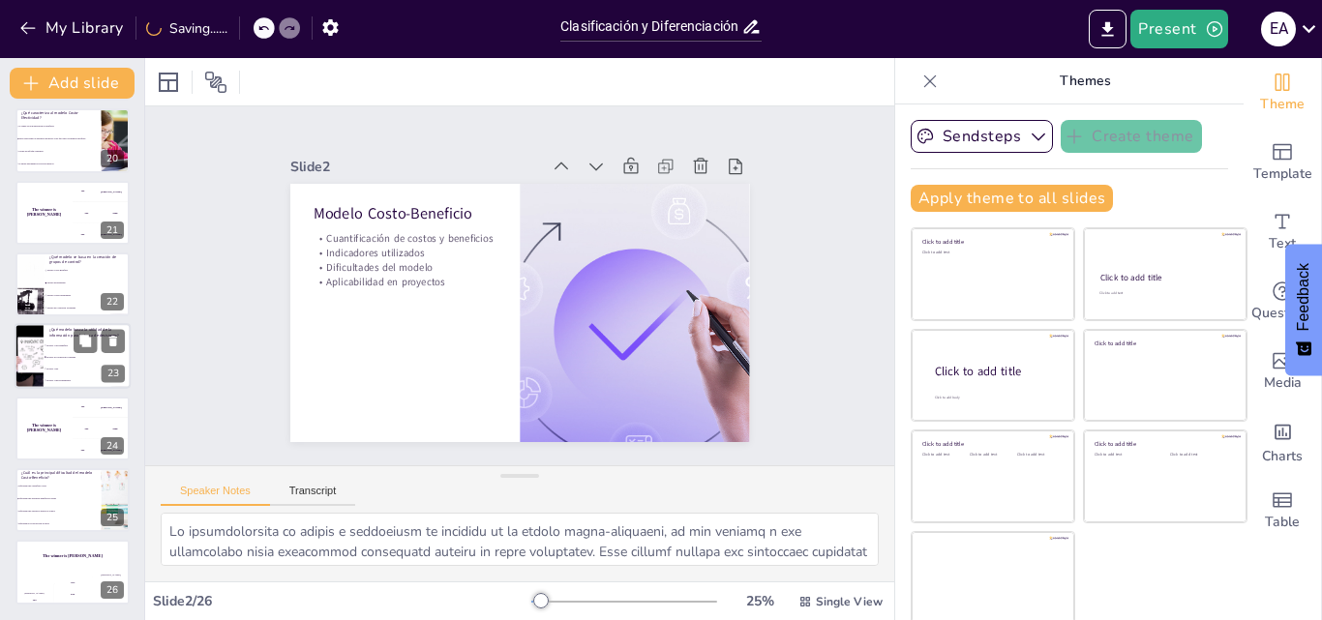
checkbox input "true"
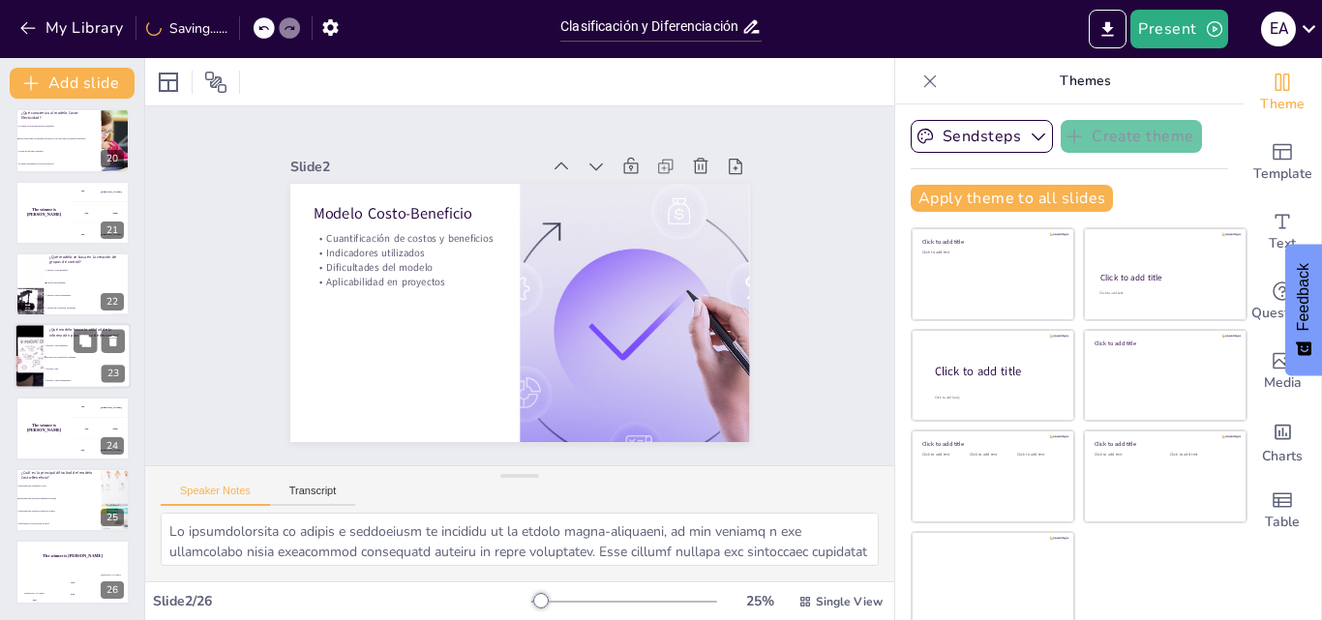
checkbox input "true"
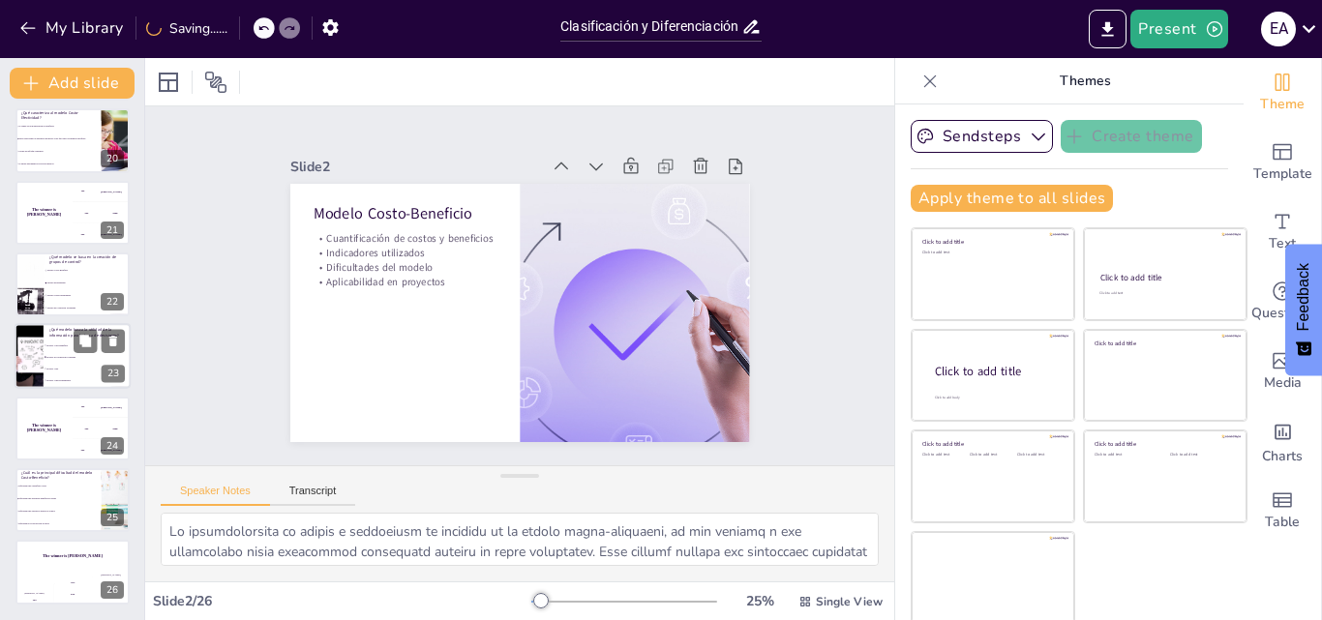
checkbox input "true"
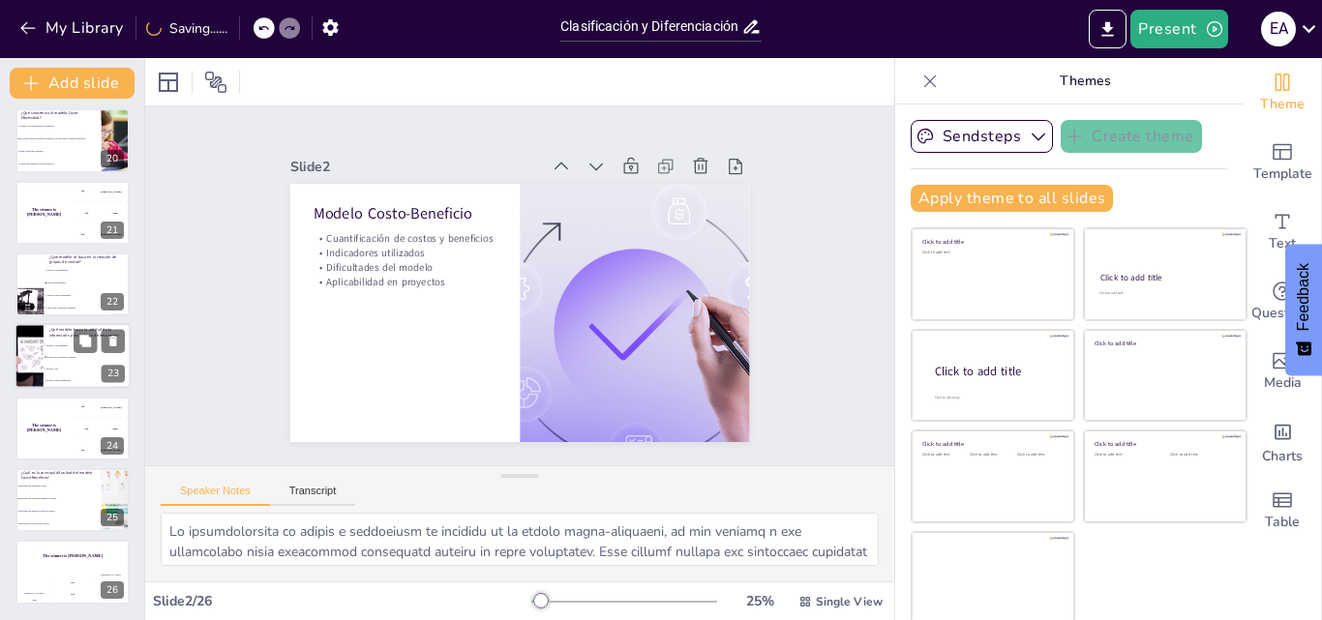
checkbox input "true"
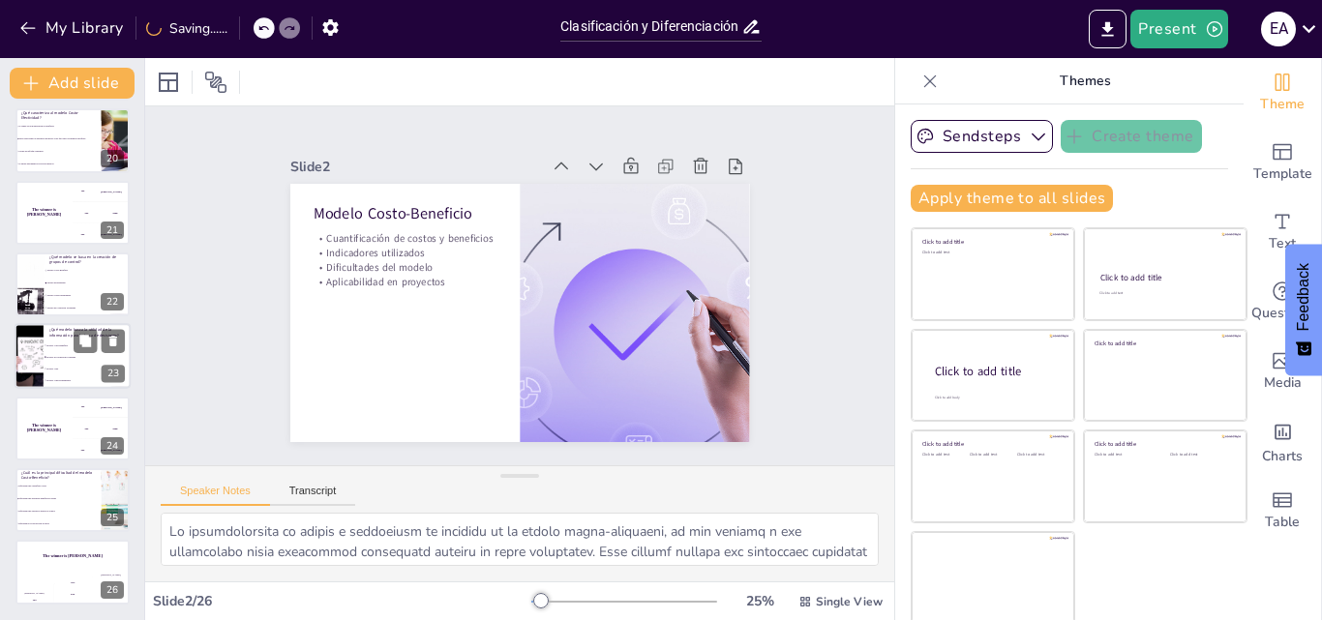
click at [60, 334] on p "¿Qué modelo busca la utilidad de la información para la toma de decisiones?" at bounding box center [86, 333] width 75 height 11
type textarea "La respuesta correcta es la opción 2: Modelo de Utilización Focalizada. Este mo…"
checkbox input "true"
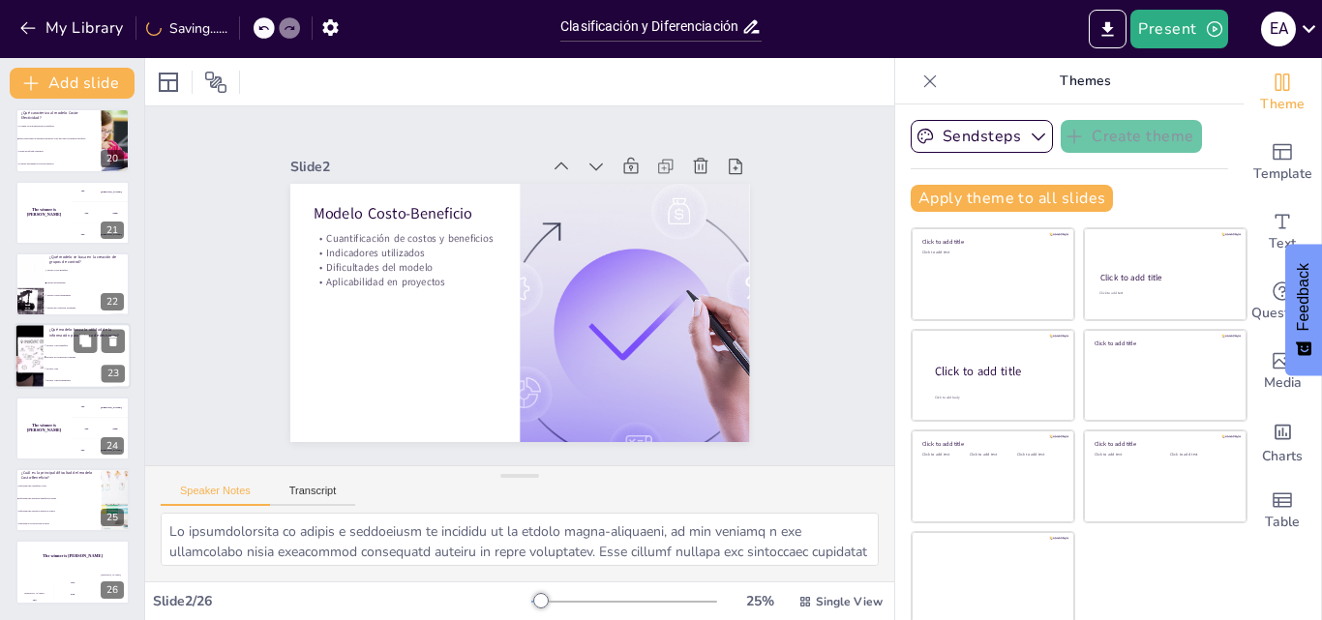
checkbox input "true"
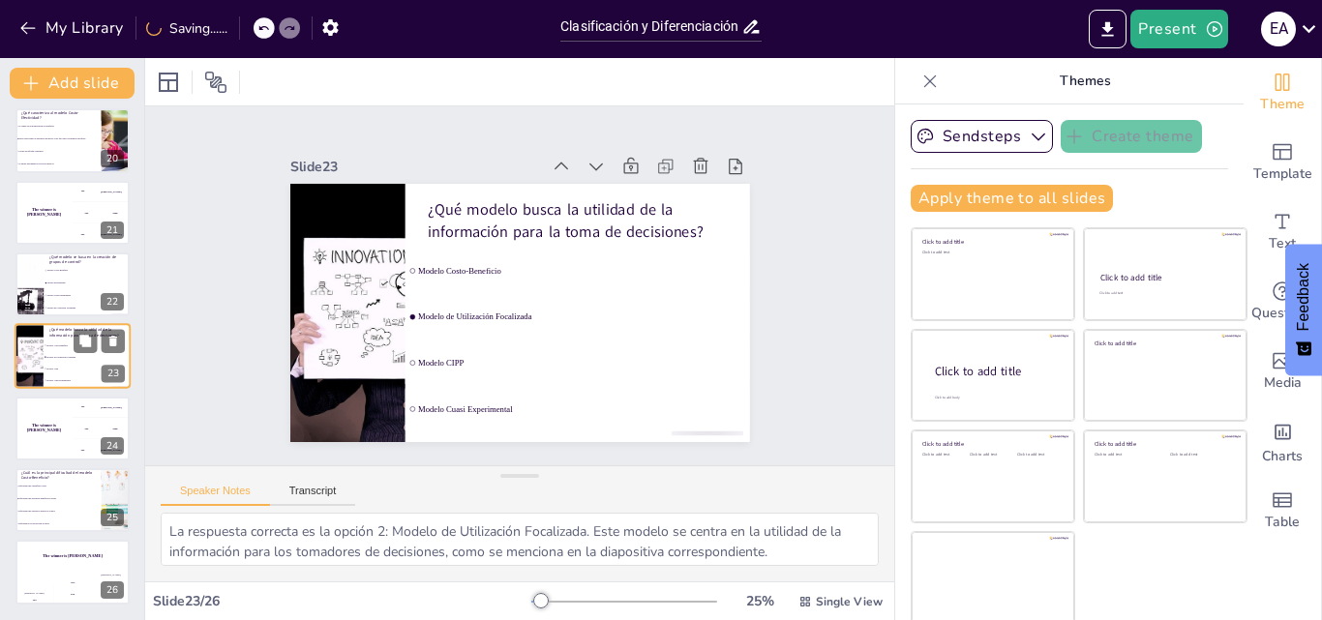
scroll to position [1370, 0]
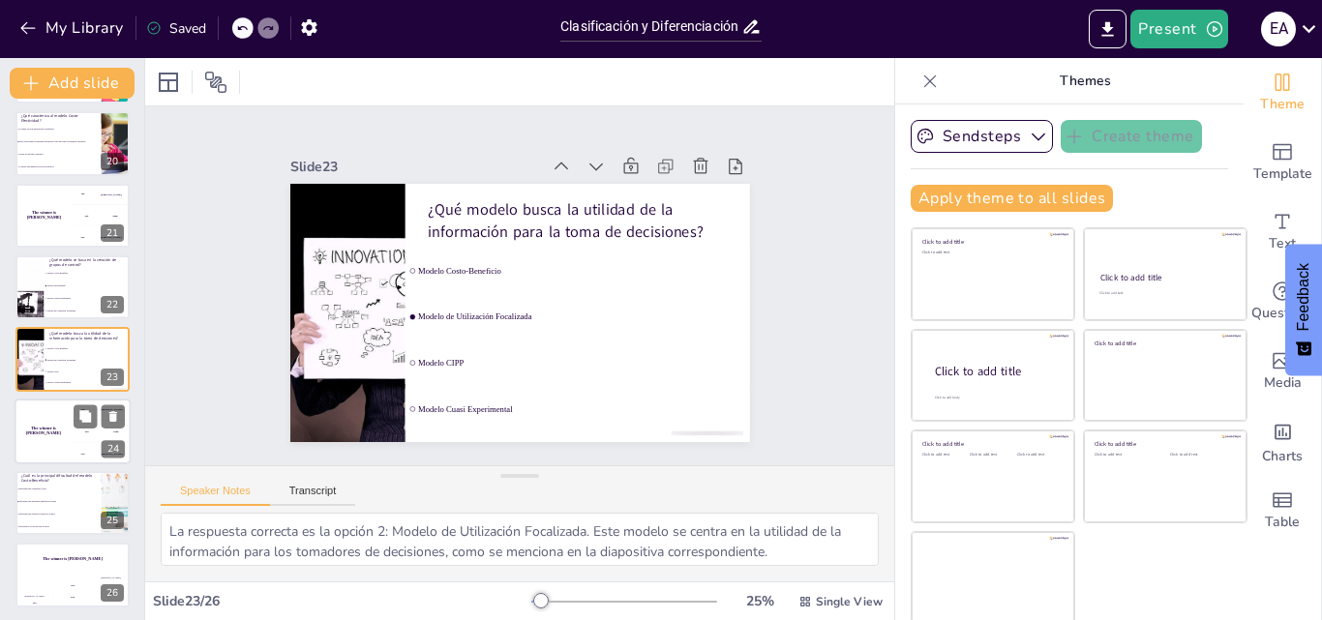
click at [64, 455] on div "The winner is [PERSON_NAME]" at bounding box center [44, 432] width 58 height 66
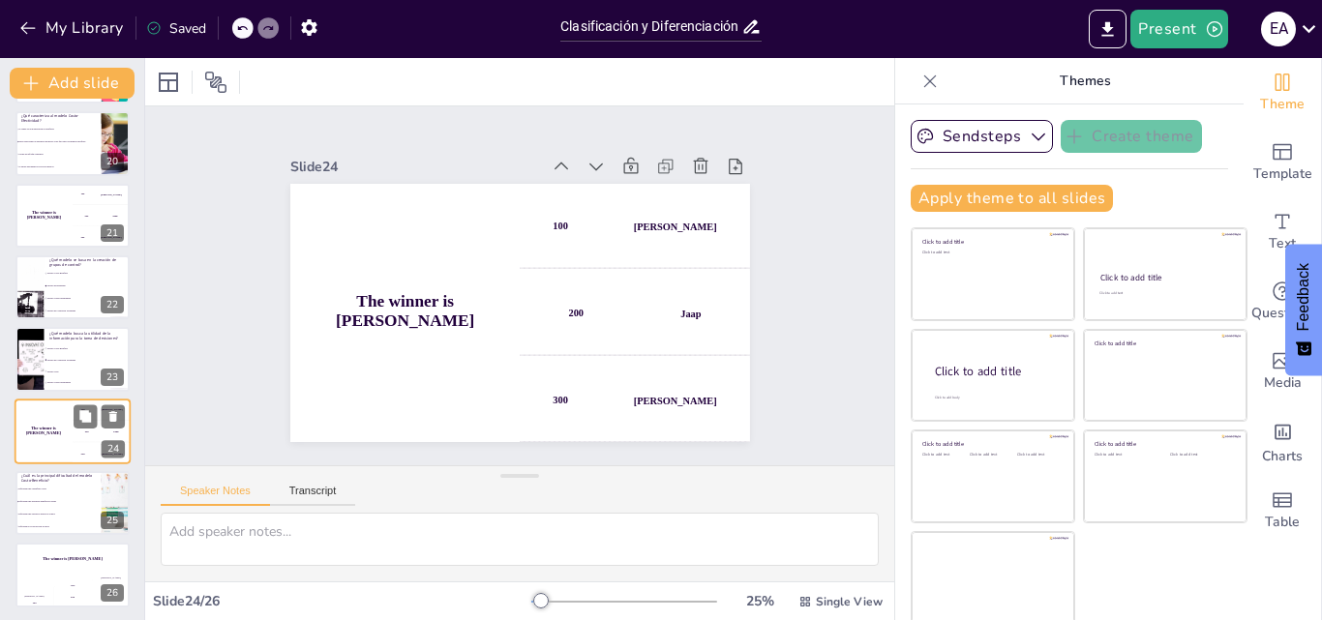
scroll to position [1373, 0]
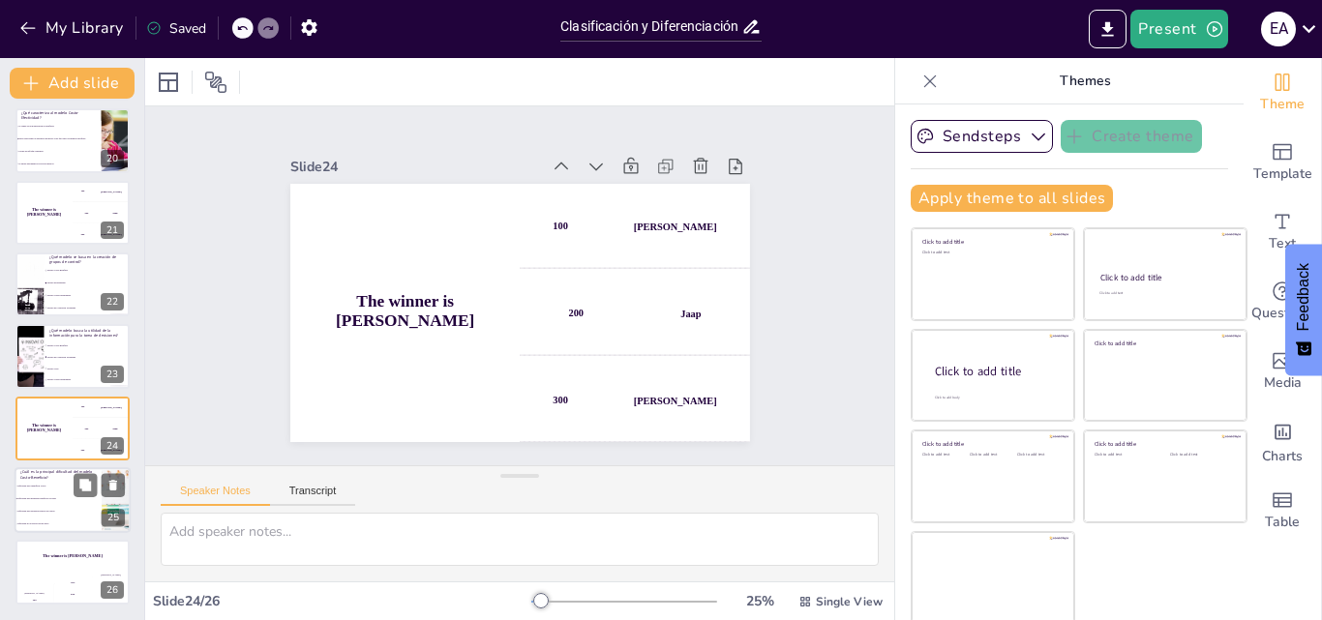
click at [52, 503] on li "Dificultad para monetizar beneficios sociales" at bounding box center [58, 499] width 87 height 13
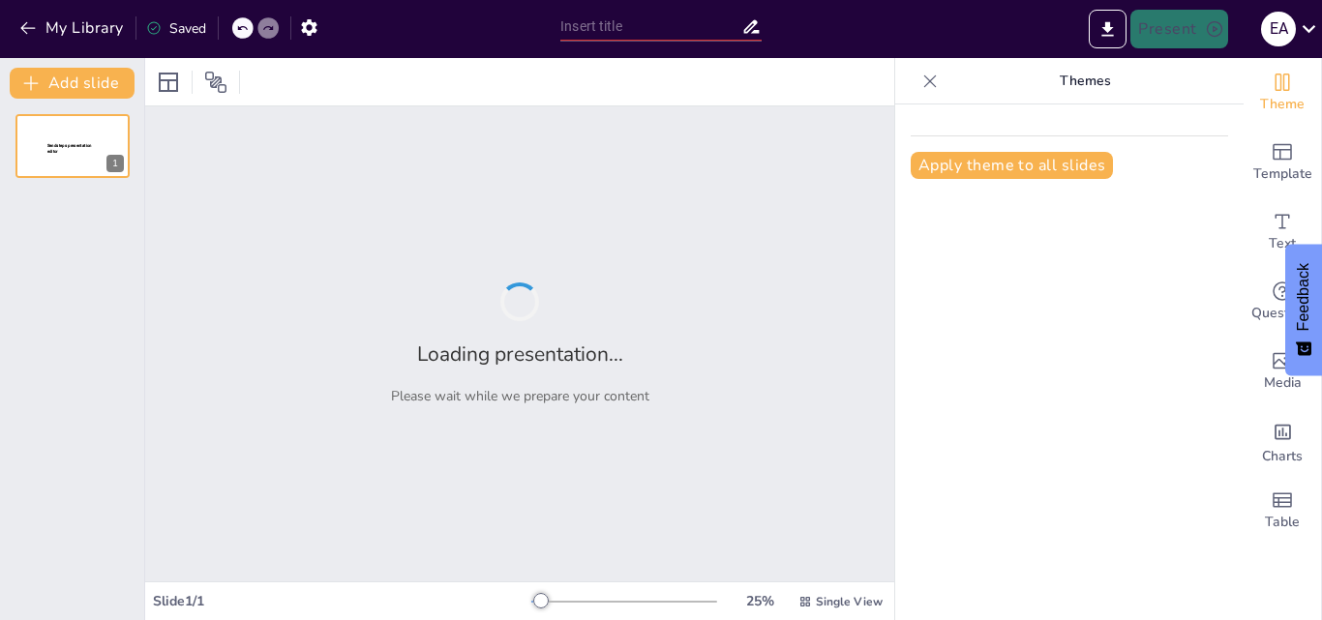
type input "Clasificación y Diferenciación de Modelos de Evaluación en Proyectos Sociocultu…"
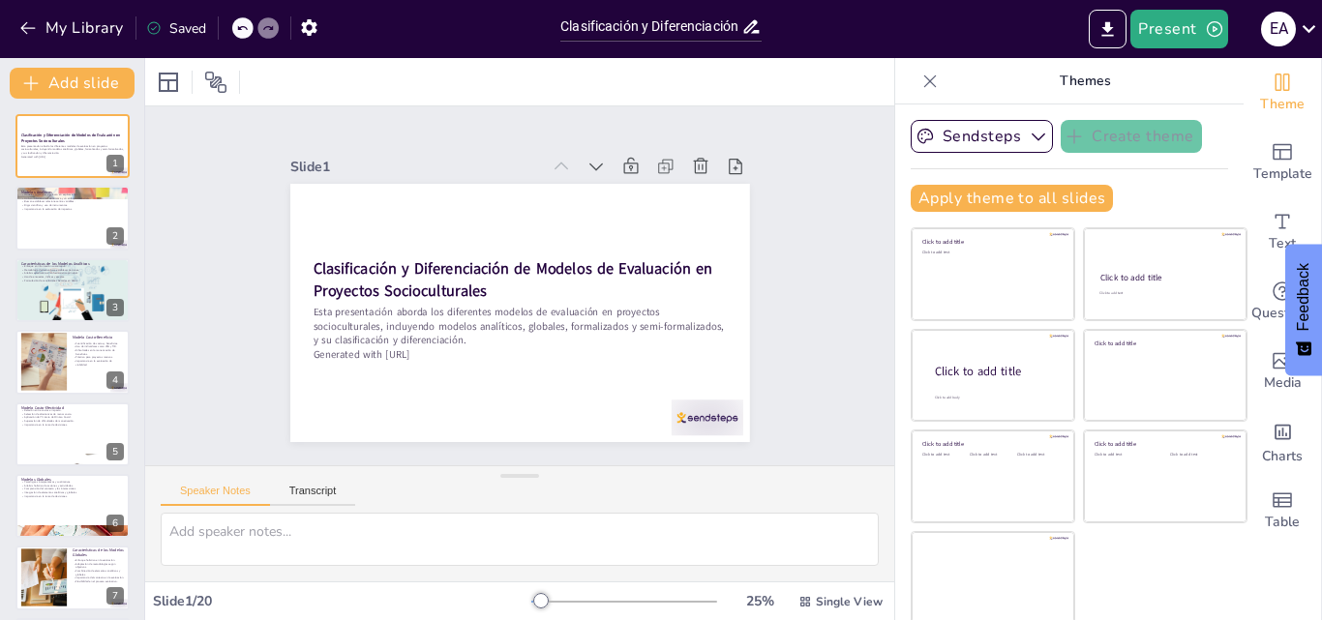
click at [533, 599] on div at bounding box center [540, 600] width 15 height 15
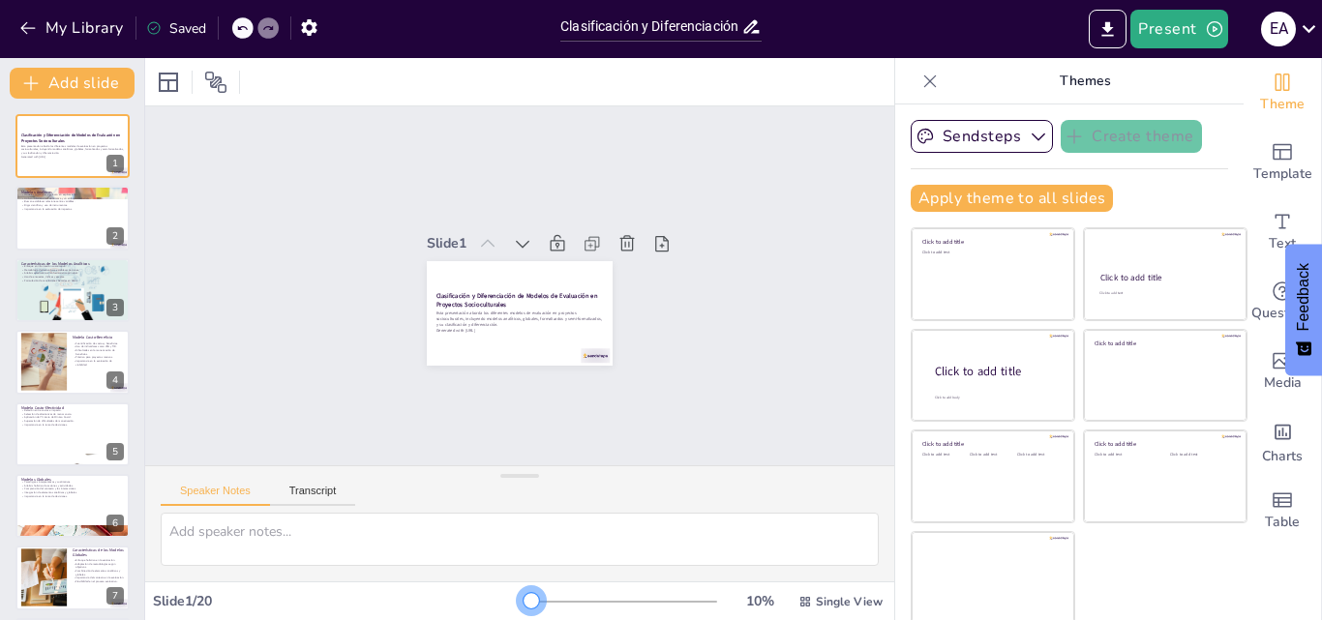
drag, startPoint x: 523, startPoint y: 599, endPoint x: 500, endPoint y: 597, distance: 22.3
click at [524, 597] on div at bounding box center [531, 600] width 15 height 15
click at [1210, 23] on icon "button" at bounding box center [1214, 28] width 15 height 15
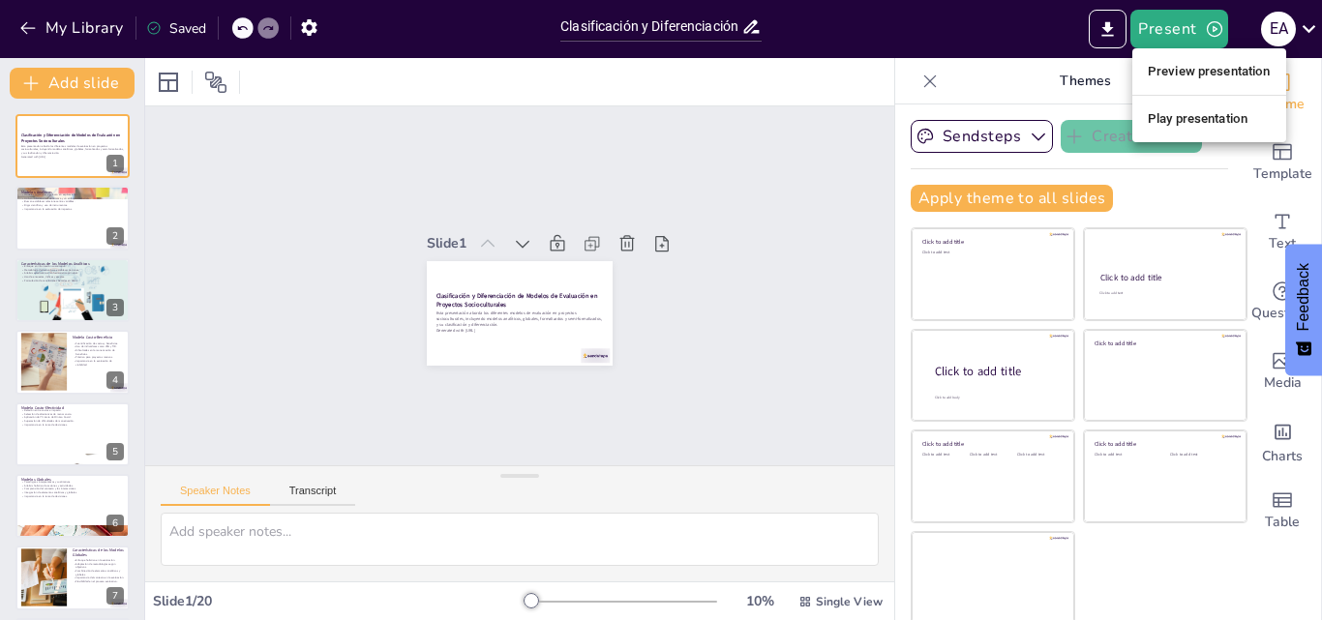
click at [1214, 66] on li "Preview presentation" at bounding box center [1209, 71] width 154 height 31
